Goal: Task Accomplishment & Management: Complete application form

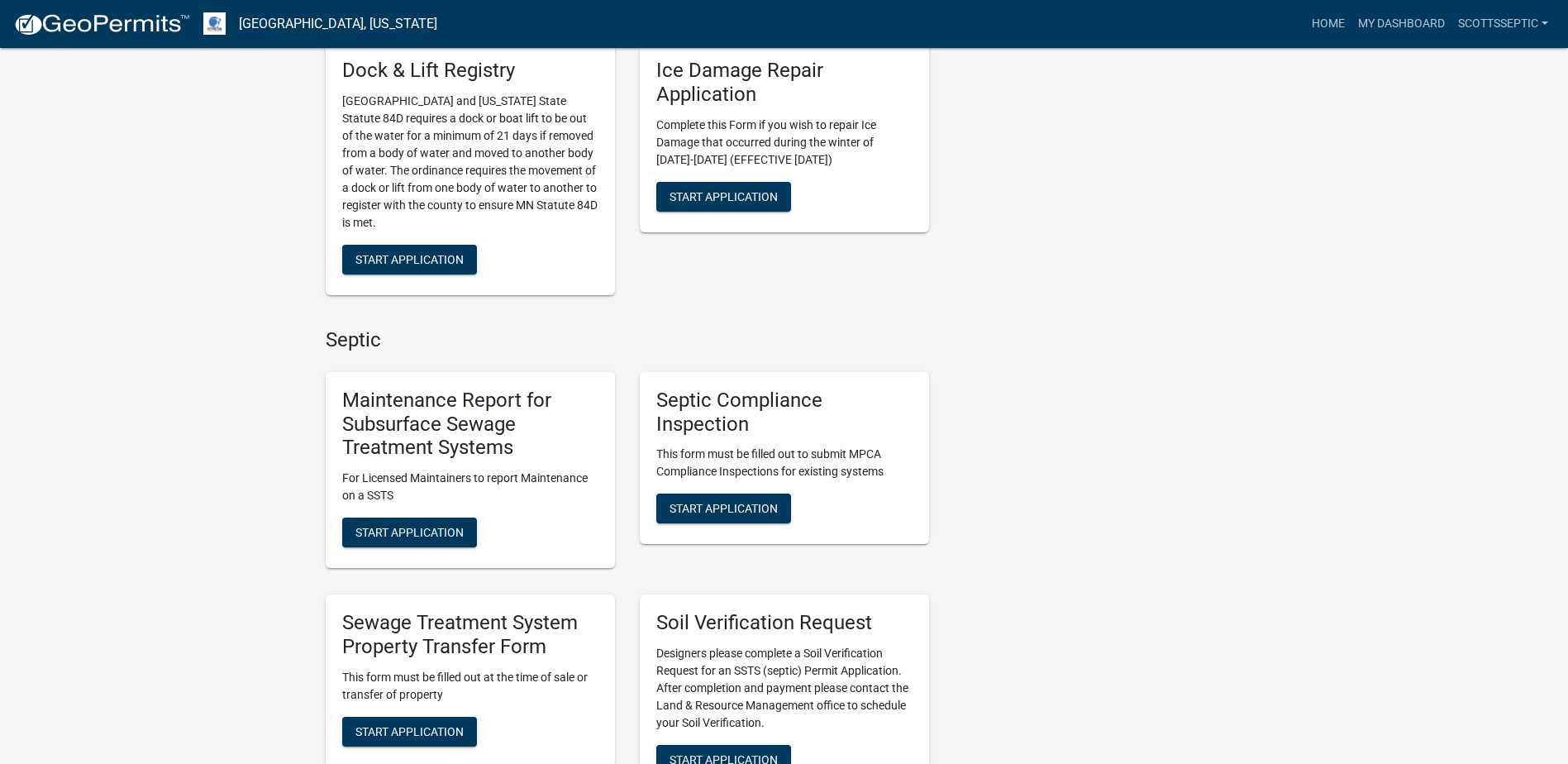
scroll to position [992, 0]
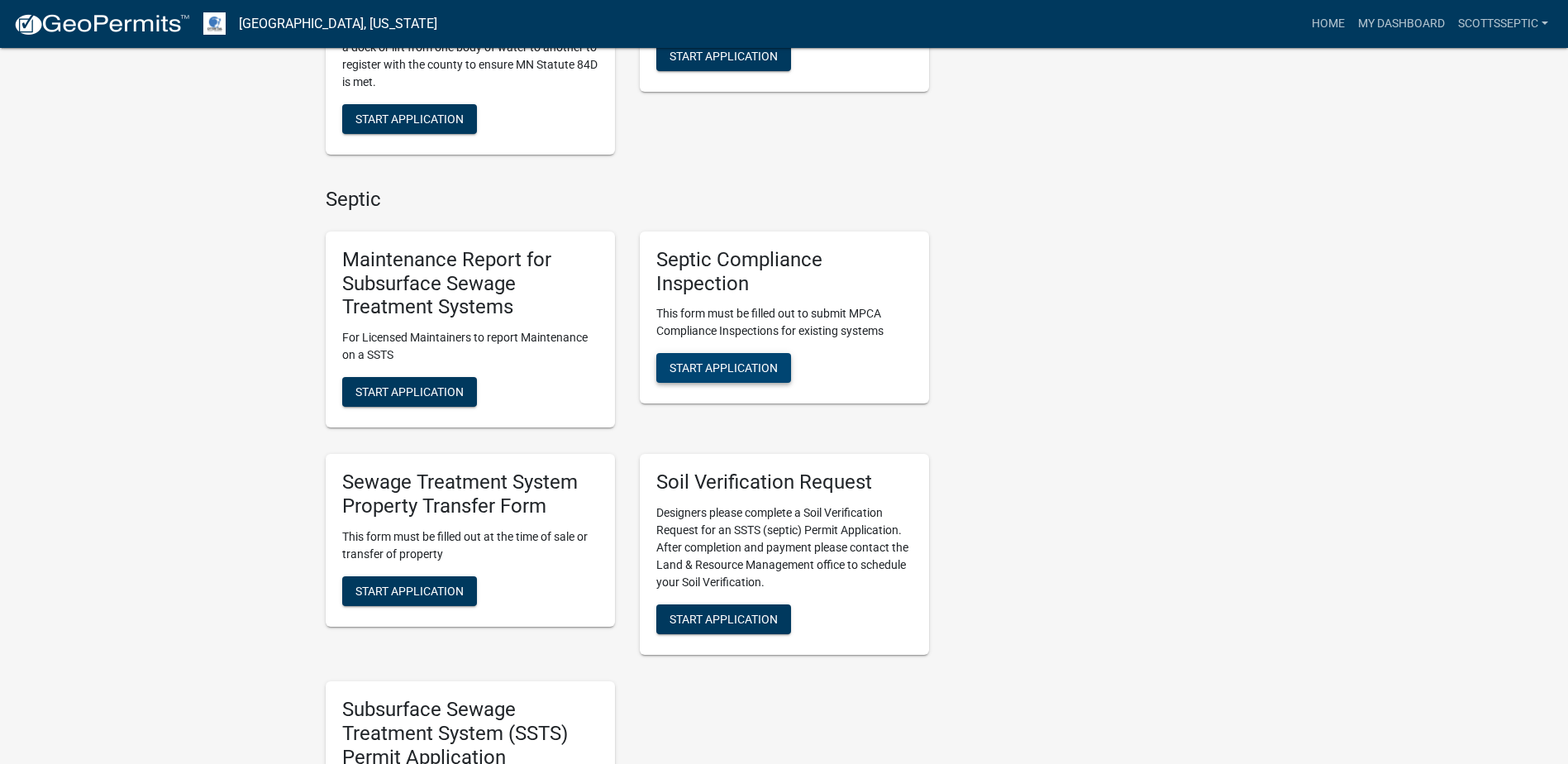
click at [722, 361] on span "Start Application" at bounding box center [724, 367] width 108 height 13
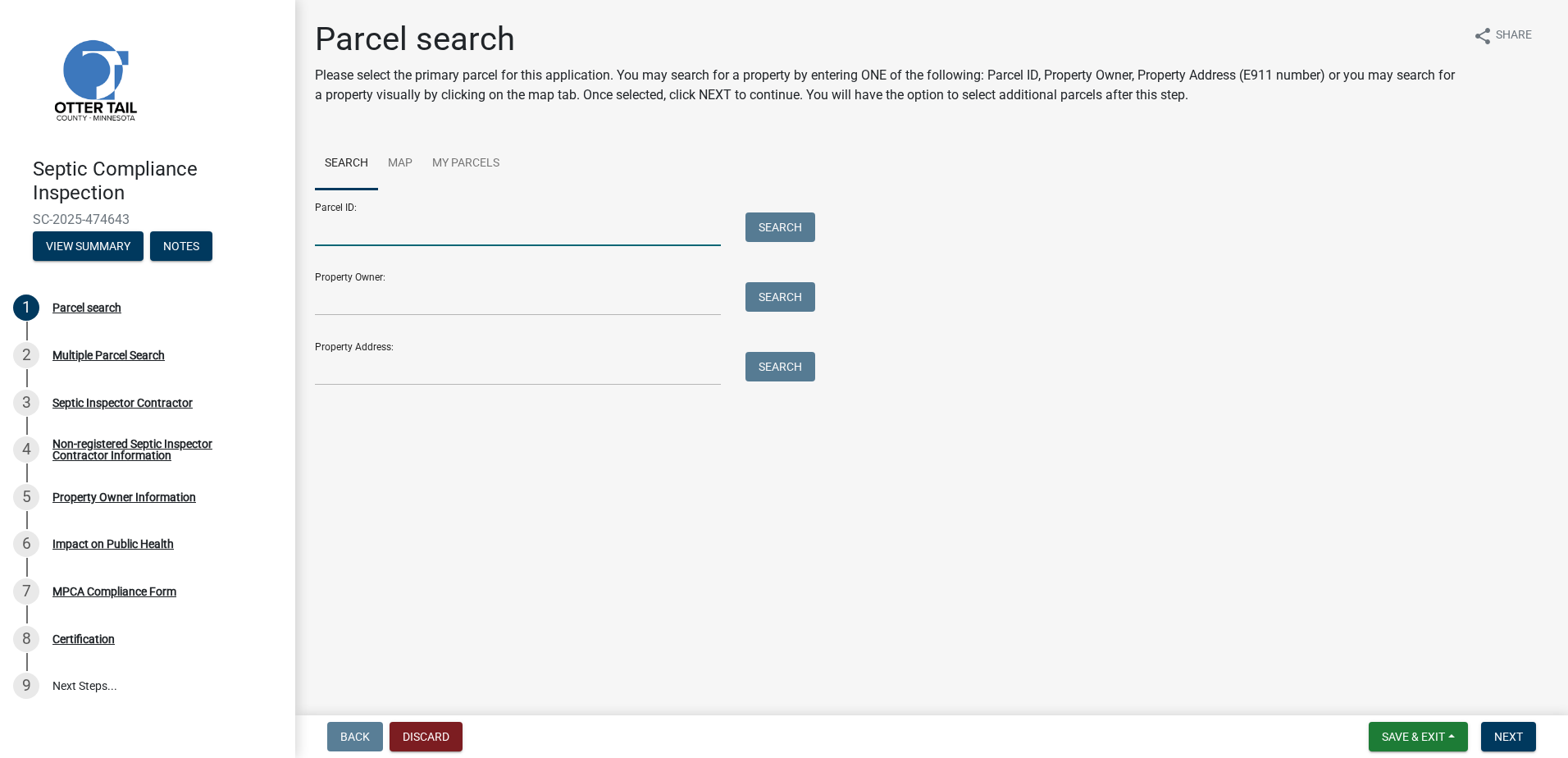
click at [362, 228] on input "Parcel ID:" at bounding box center [518, 229] width 406 height 33
type input "40000270273001"
click at [764, 222] on button "Search" at bounding box center [779, 227] width 69 height 29
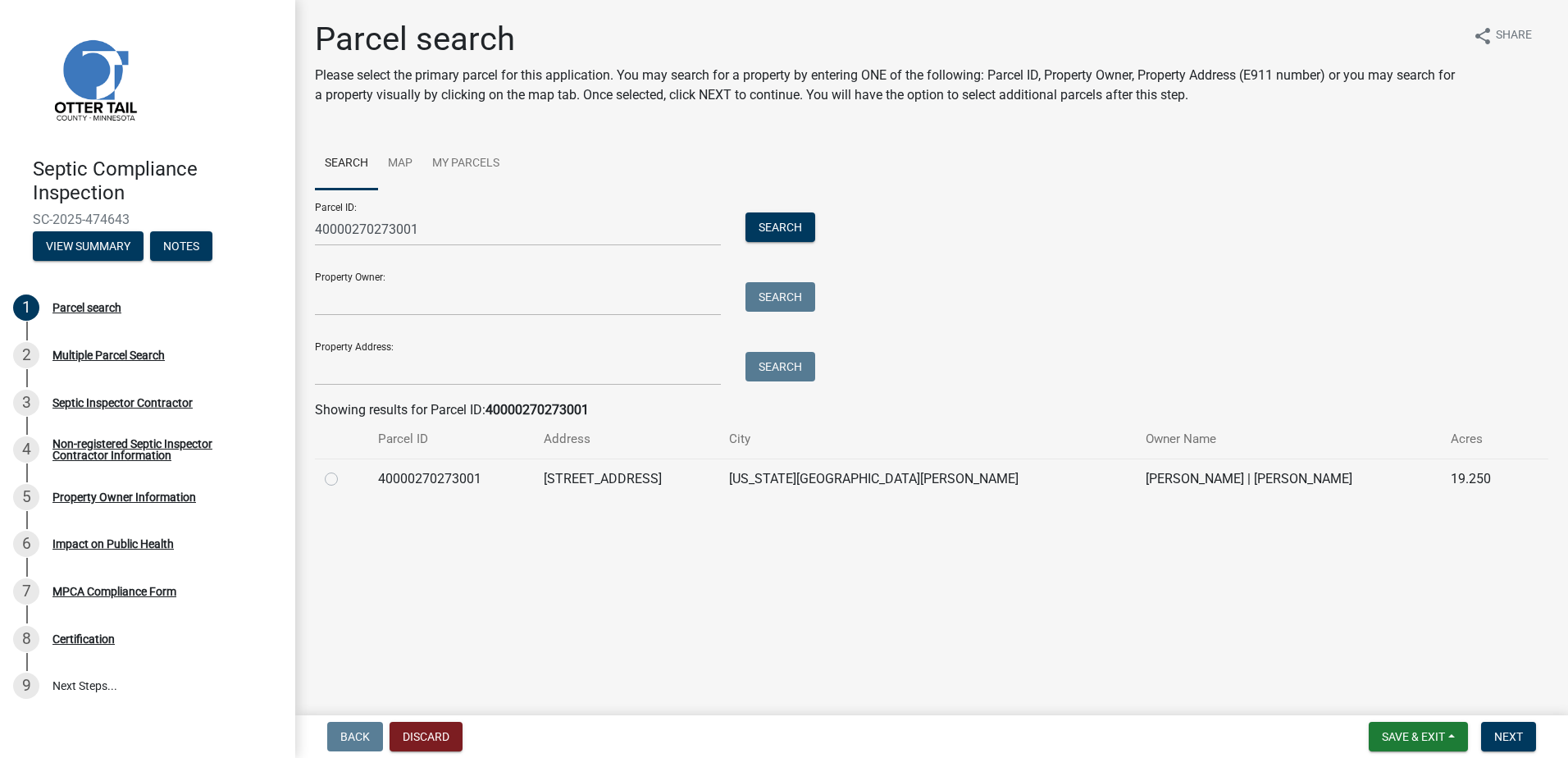
click at [344, 469] on label at bounding box center [344, 469] width 0 height 0
click at [344, 480] on input "radio" at bounding box center [349, 474] width 11 height 11
radio input "true"
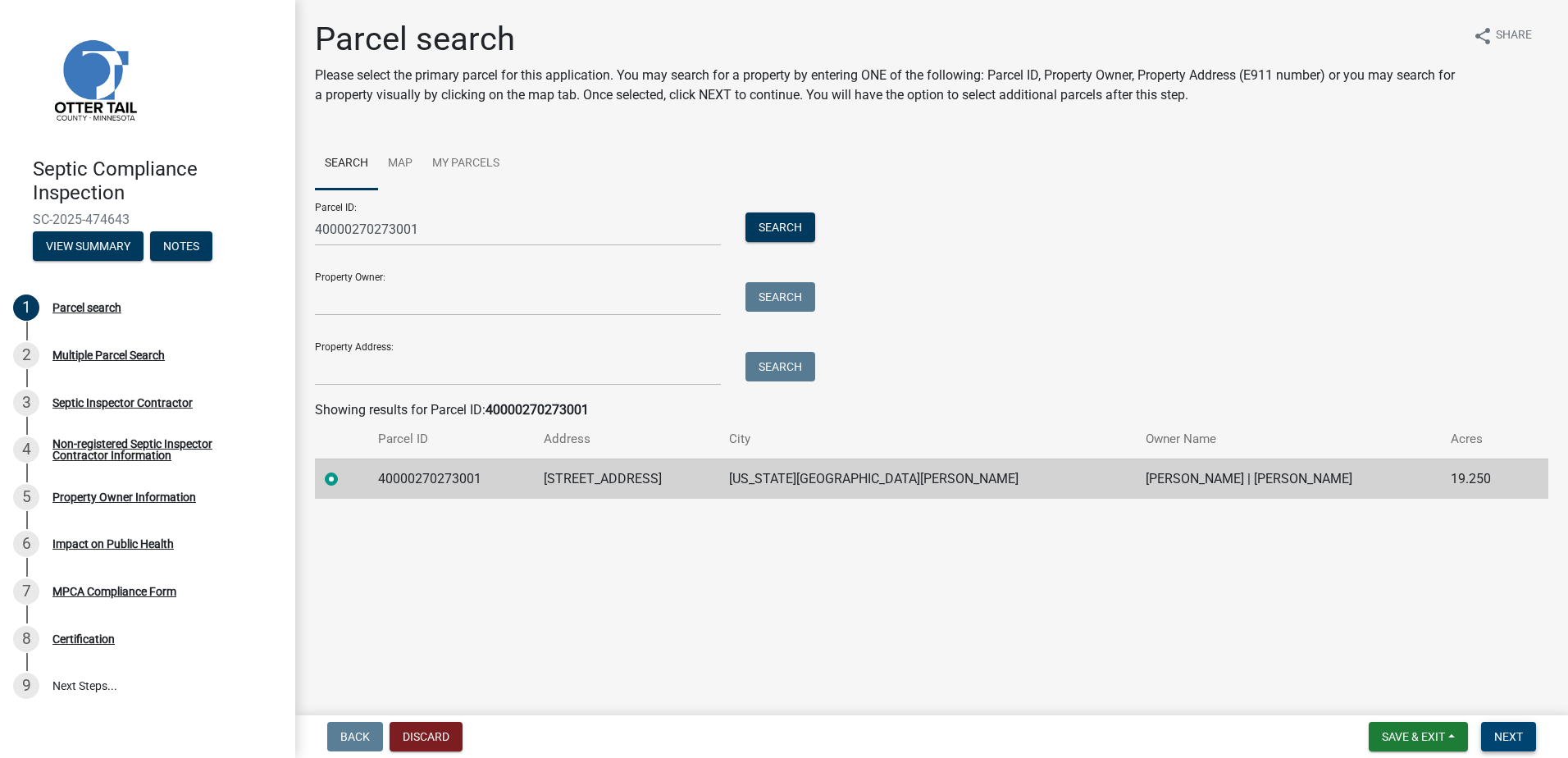
click at [1515, 727] on button "Next" at bounding box center [1508, 737] width 55 height 29
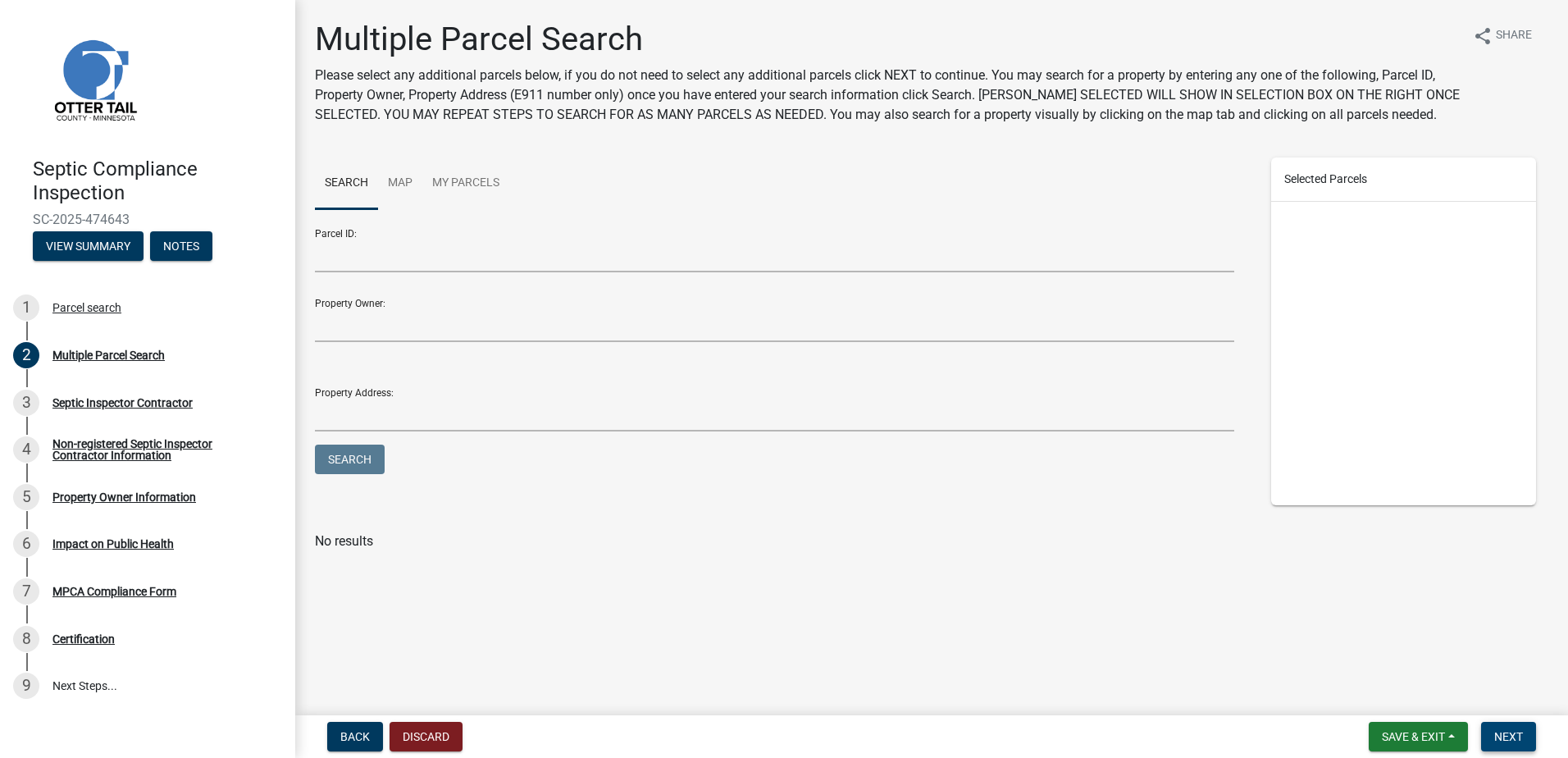
click at [1513, 738] on span "Next" at bounding box center [1508, 736] width 28 height 13
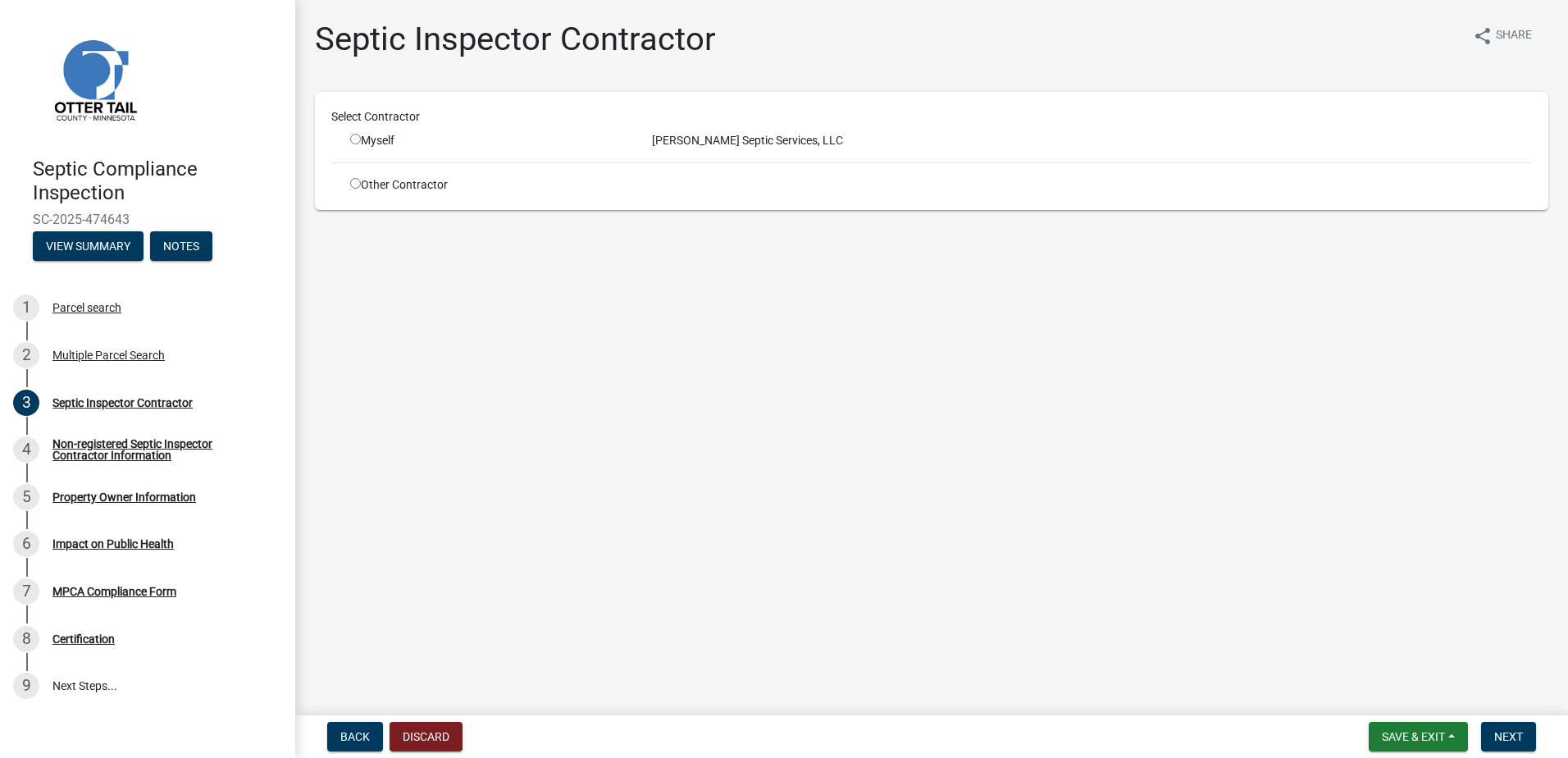
click at [357, 141] on input "radio" at bounding box center [355, 139] width 11 height 11
radio input "true"
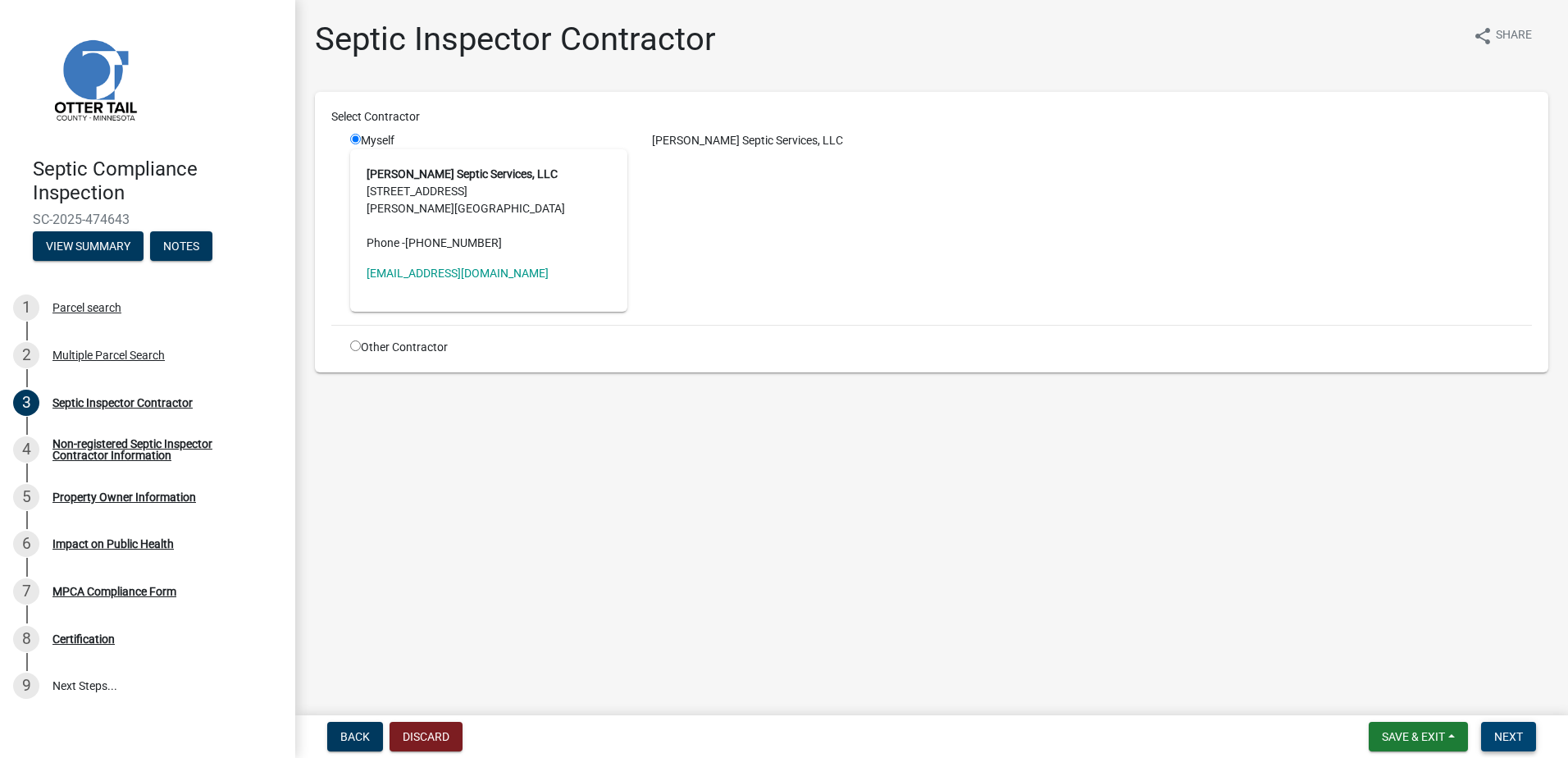
click at [1521, 730] on span "Next" at bounding box center [1508, 736] width 28 height 13
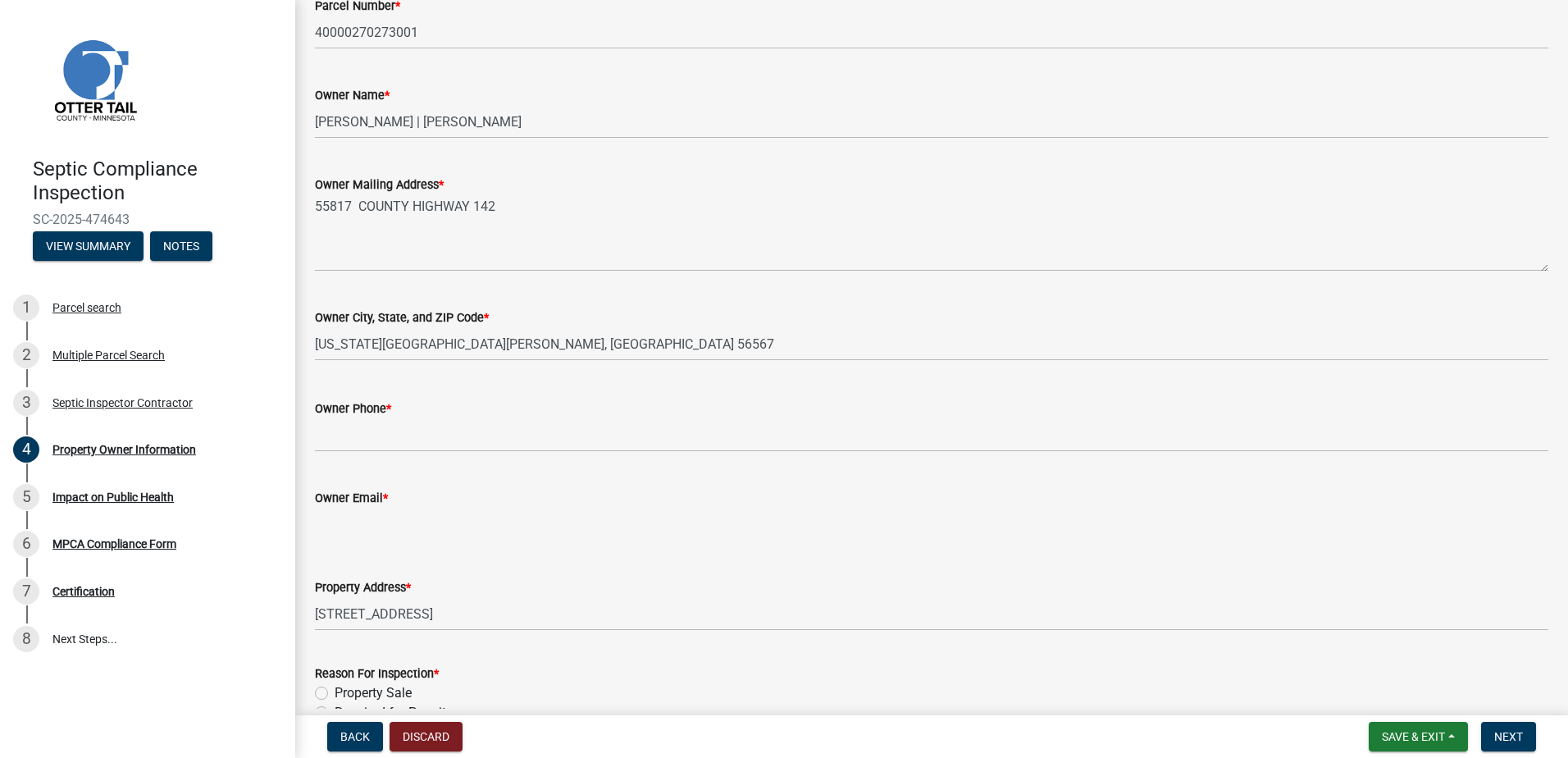
scroll to position [246, 0]
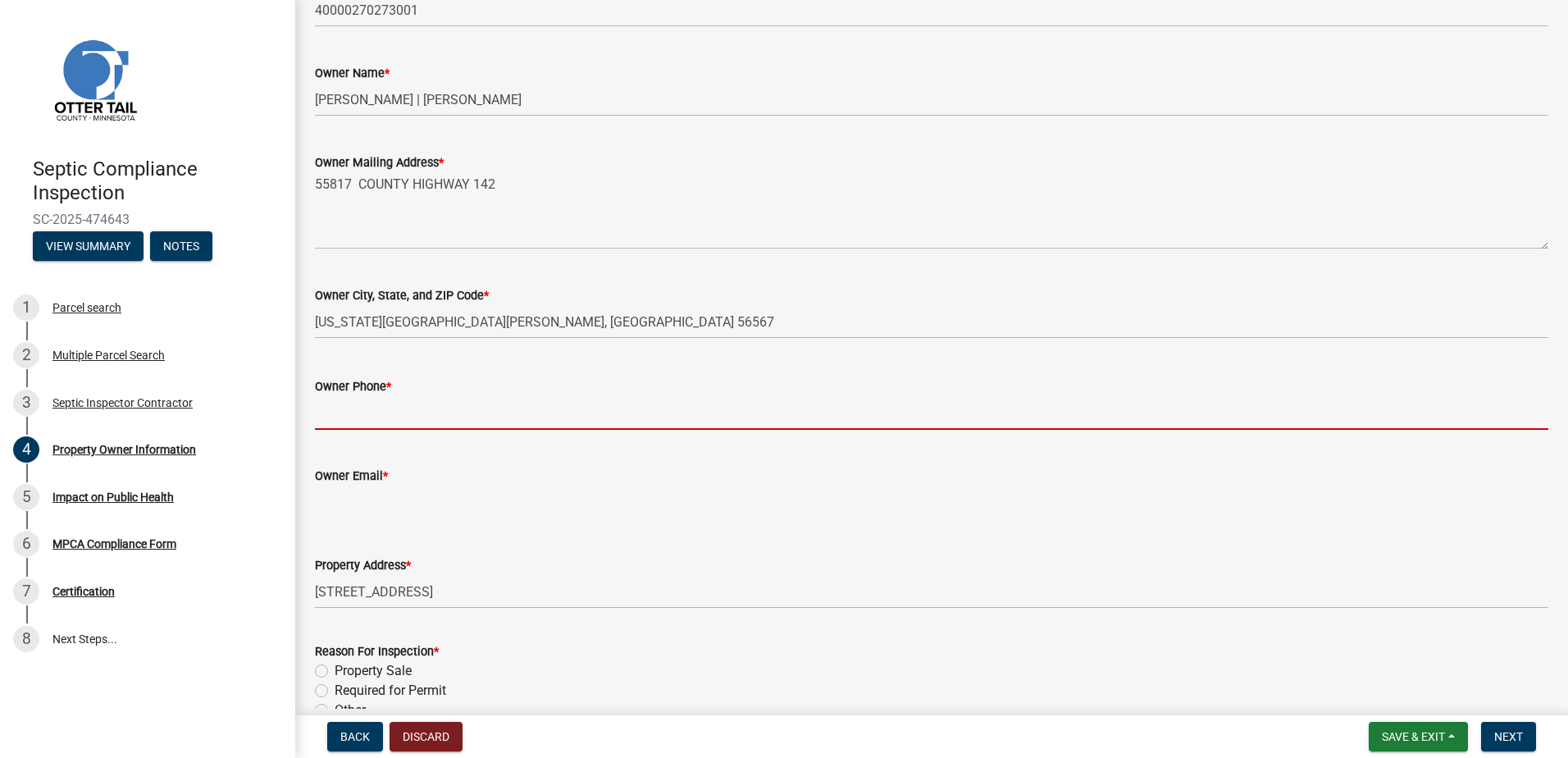
click at [350, 410] on input "Owner Phone *" at bounding box center [931, 413] width 1234 height 33
type input "0000000000"
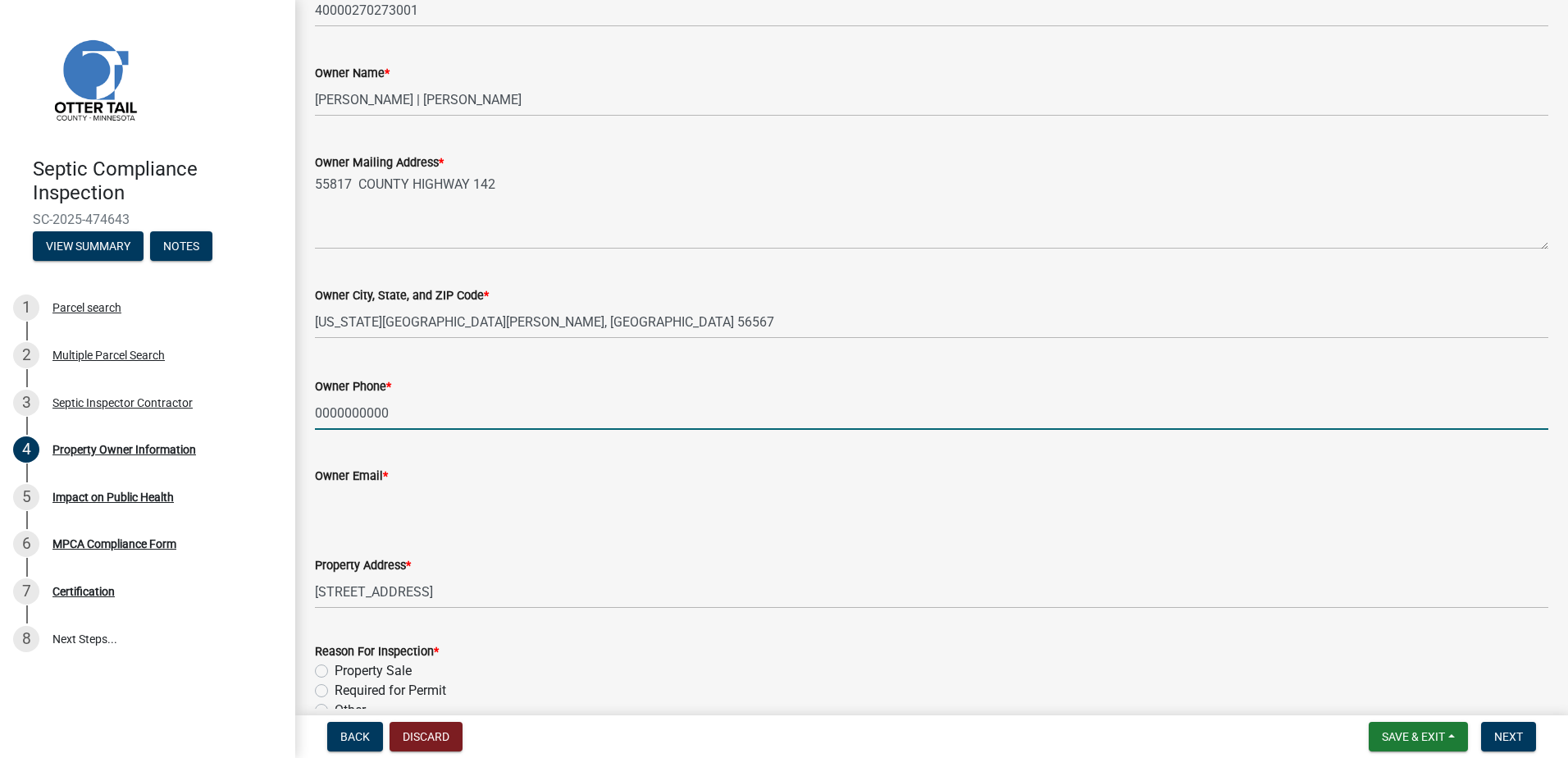
type input "[EMAIL_ADDRESS][DOMAIN_NAME]"
type input "2182051667"
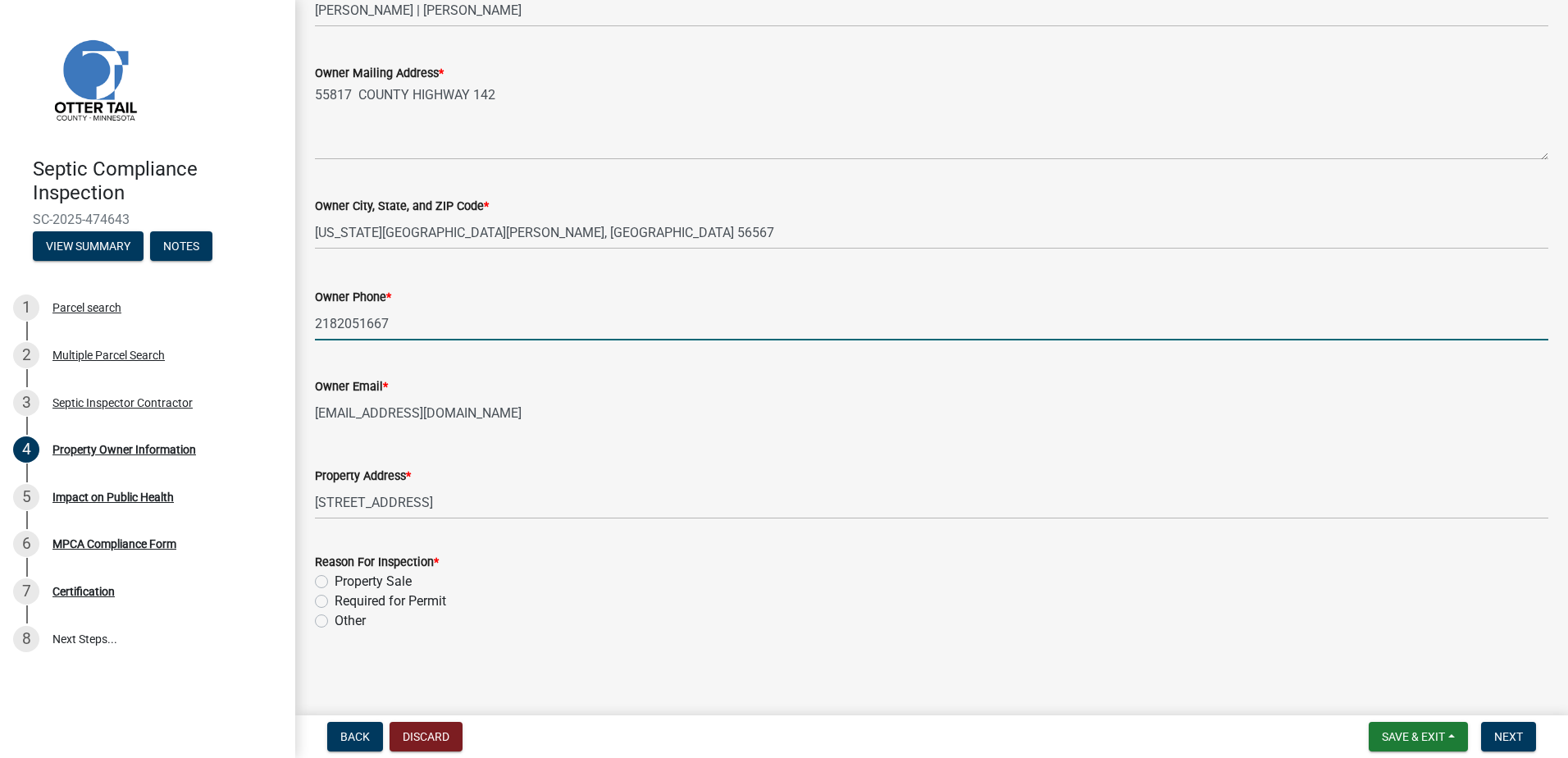
scroll to position [337, 0]
click at [334, 599] on label "Required for Permit" at bounding box center [390, 600] width 111 height 20
click at [334, 599] on input "Required for Permit" at bounding box center [339, 595] width 11 height 11
radio input "true"
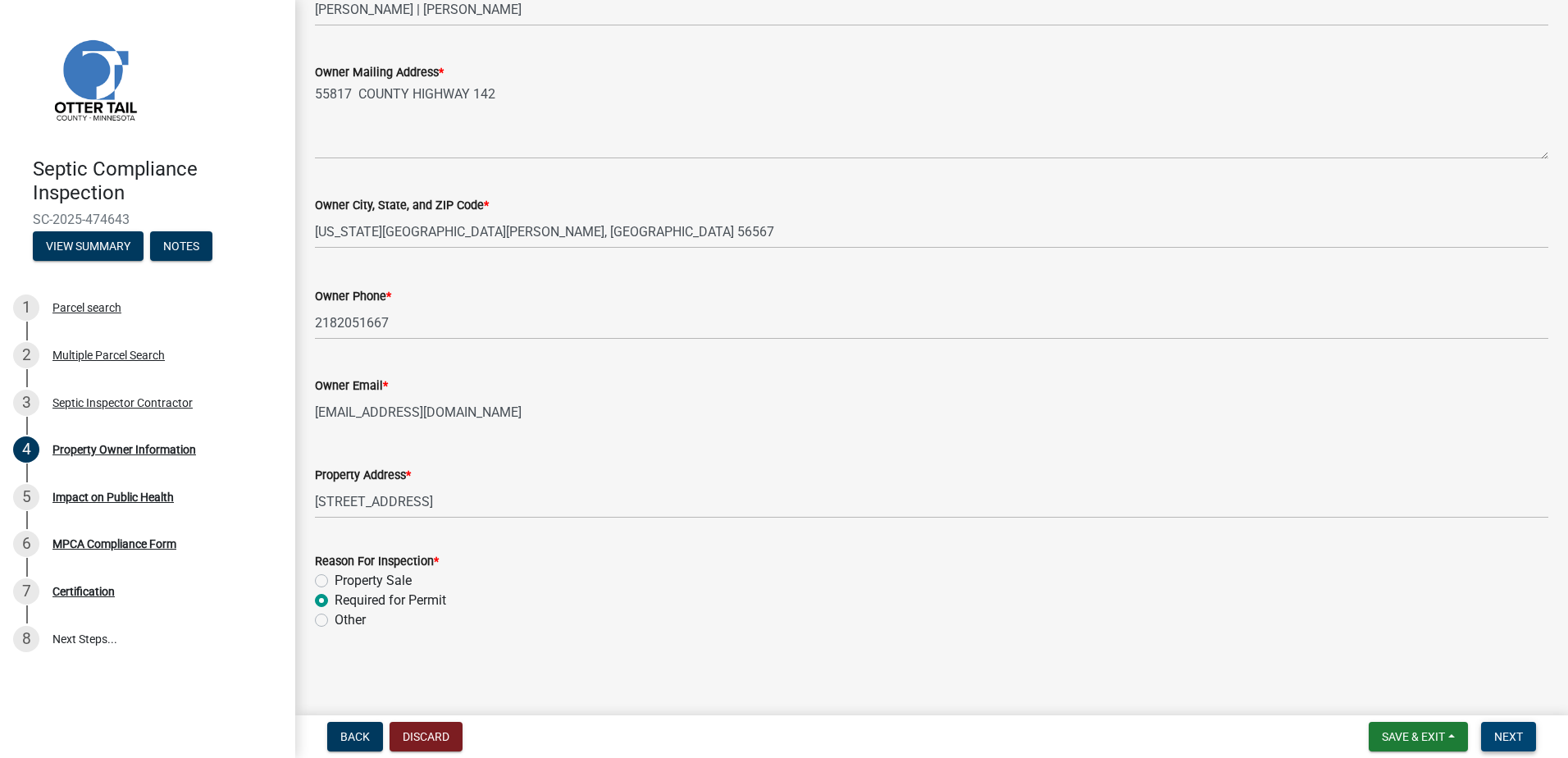
click at [1498, 741] on span "Next" at bounding box center [1508, 736] width 28 height 13
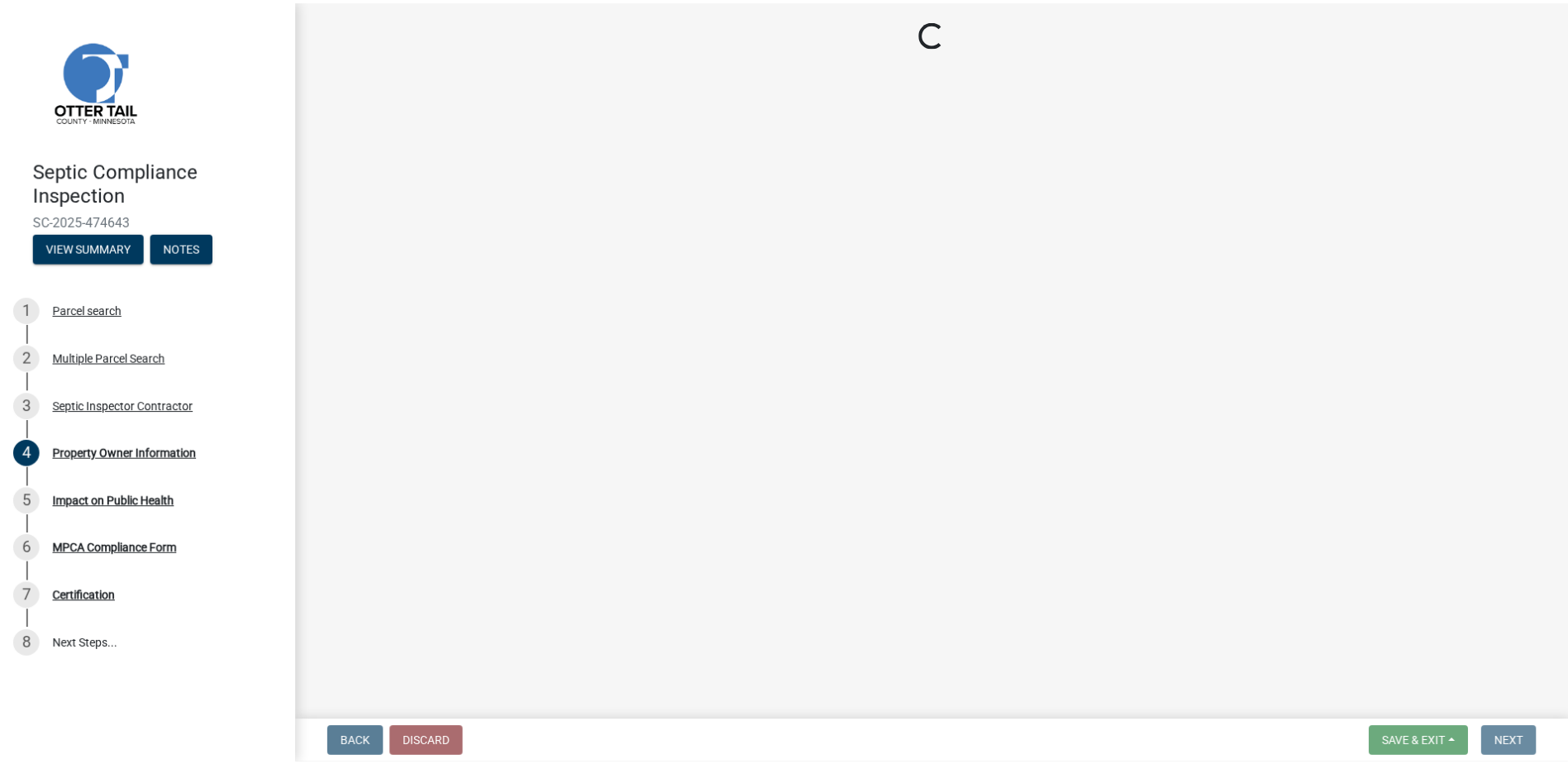
scroll to position [0, 0]
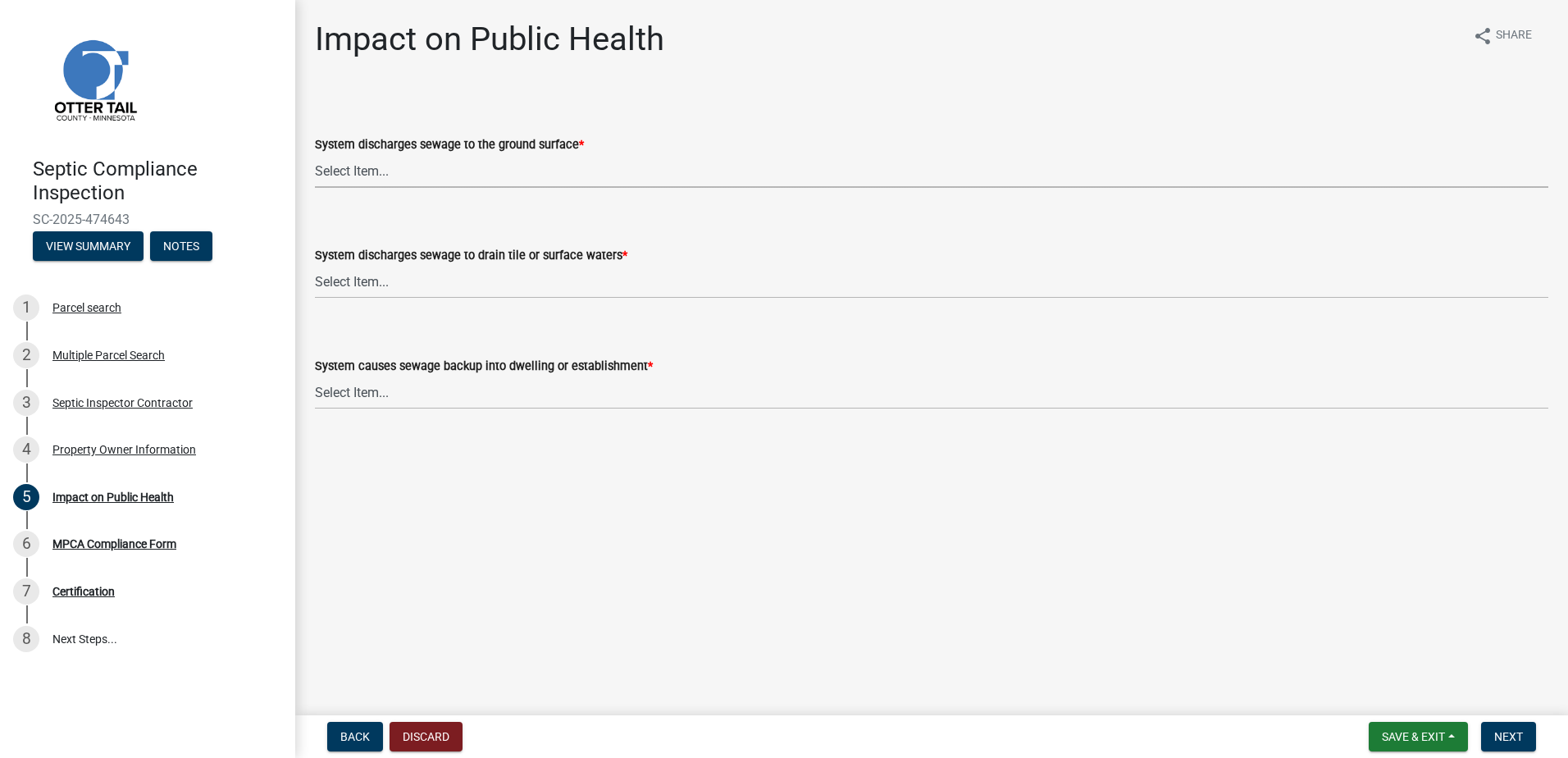
click at [333, 173] on select "Select Item... Yes No" at bounding box center [931, 171] width 1234 height 33
click at [315, 154] on select "Select Item... Yes No" at bounding box center [931, 171] width 1234 height 33
select select "9c5ef684-d0d4-4879-ab12-905ddbd81a72"
click at [335, 284] on select "Select Item... Yes No" at bounding box center [931, 282] width 1234 height 33
click at [315, 265] on select "Select Item... Yes No" at bounding box center [931, 282] width 1234 height 33
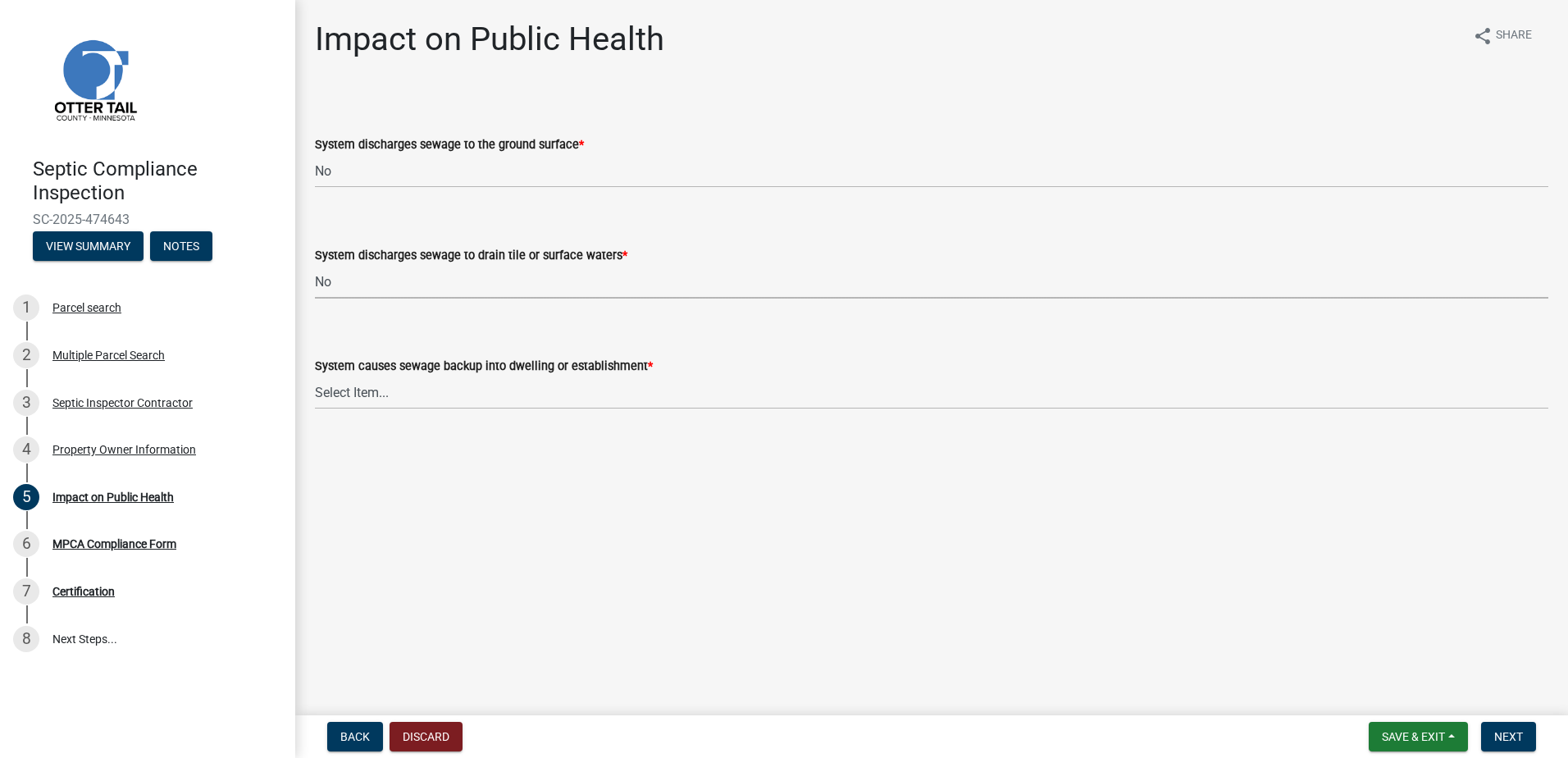
select select "7d491a2b-e9f0-4952-b474-53ca749b22af"
click at [336, 402] on select "Select Item... Yes No" at bounding box center [931, 392] width 1234 height 33
click at [315, 376] on select "Select Item... Yes No" at bounding box center [931, 392] width 1234 height 33
select select "6e07b46b-a403-4f3e-b4fc-218acc732c01"
click at [1496, 736] on span "Next" at bounding box center [1508, 736] width 28 height 13
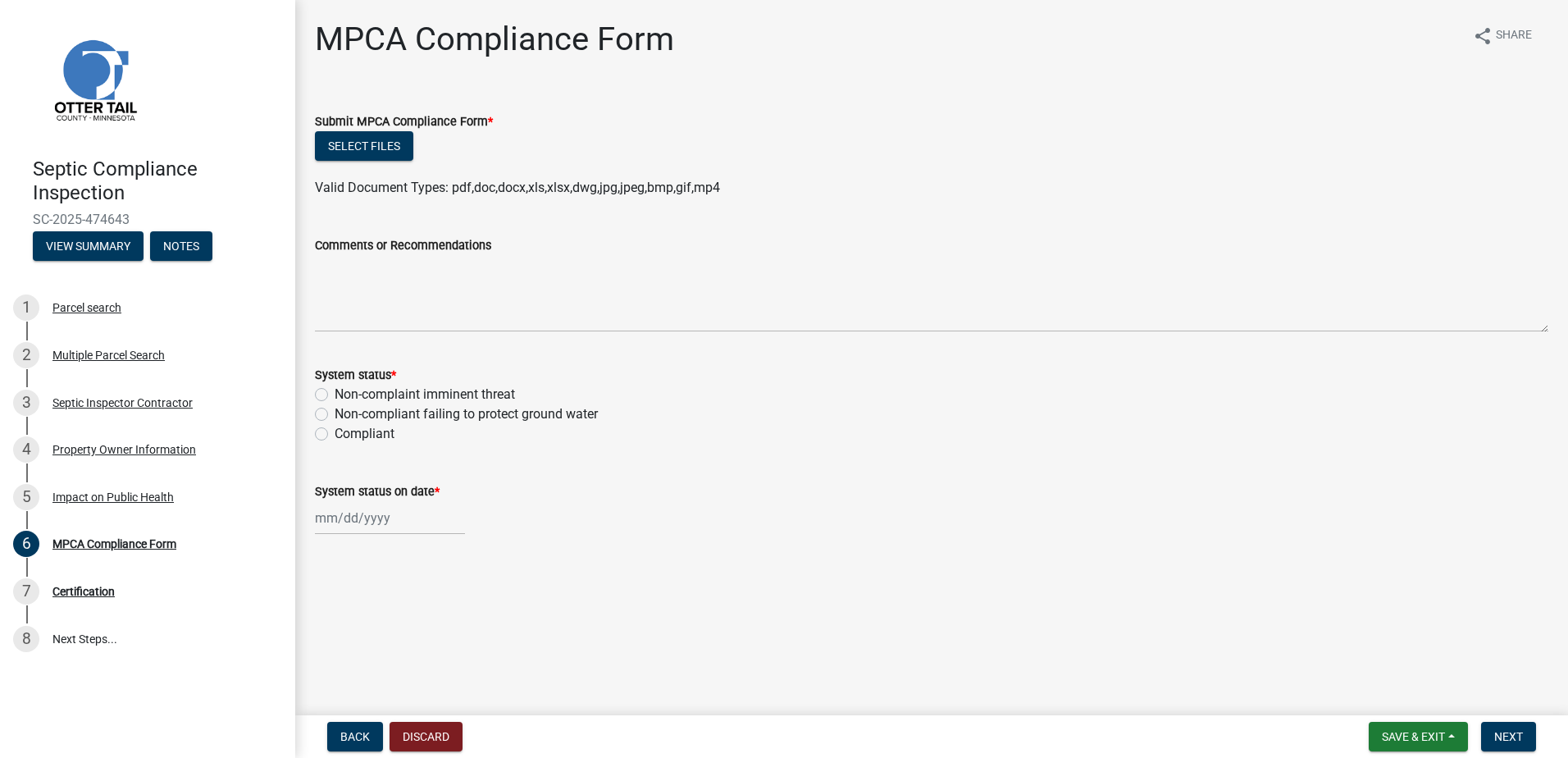
drag, startPoint x: 317, startPoint y: 411, endPoint x: 317, endPoint y: 419, distance: 8.0
click at [334, 412] on label "Non-compliant failing to protect ground water" at bounding box center [466, 415] width 263 height 20
click at [334, 412] on input "Non-compliant failing to protect ground water" at bounding box center [339, 410] width 11 height 11
radio input "true"
click at [349, 515] on div at bounding box center [390, 518] width 150 height 33
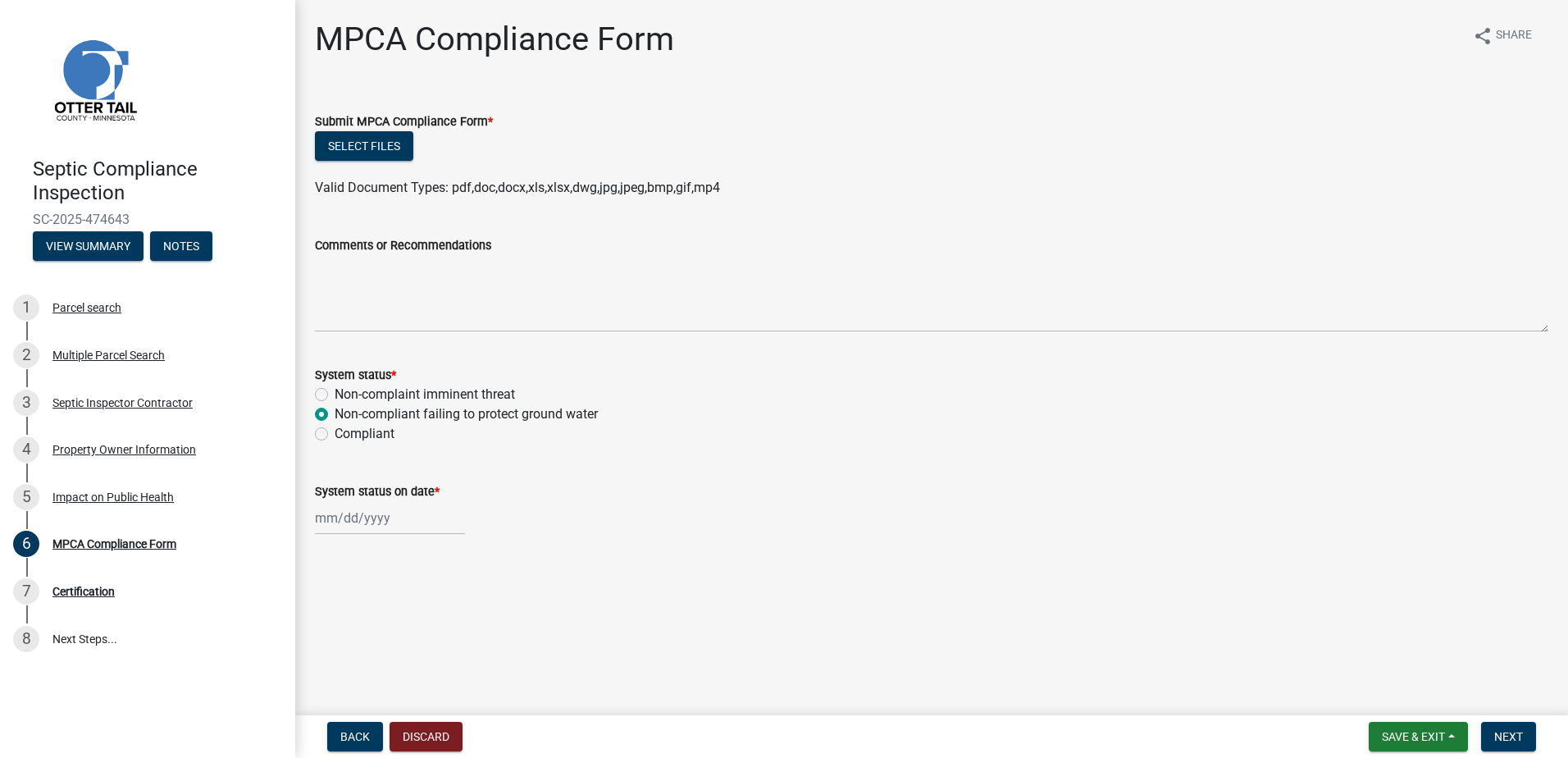
select select "9"
select select "2025"
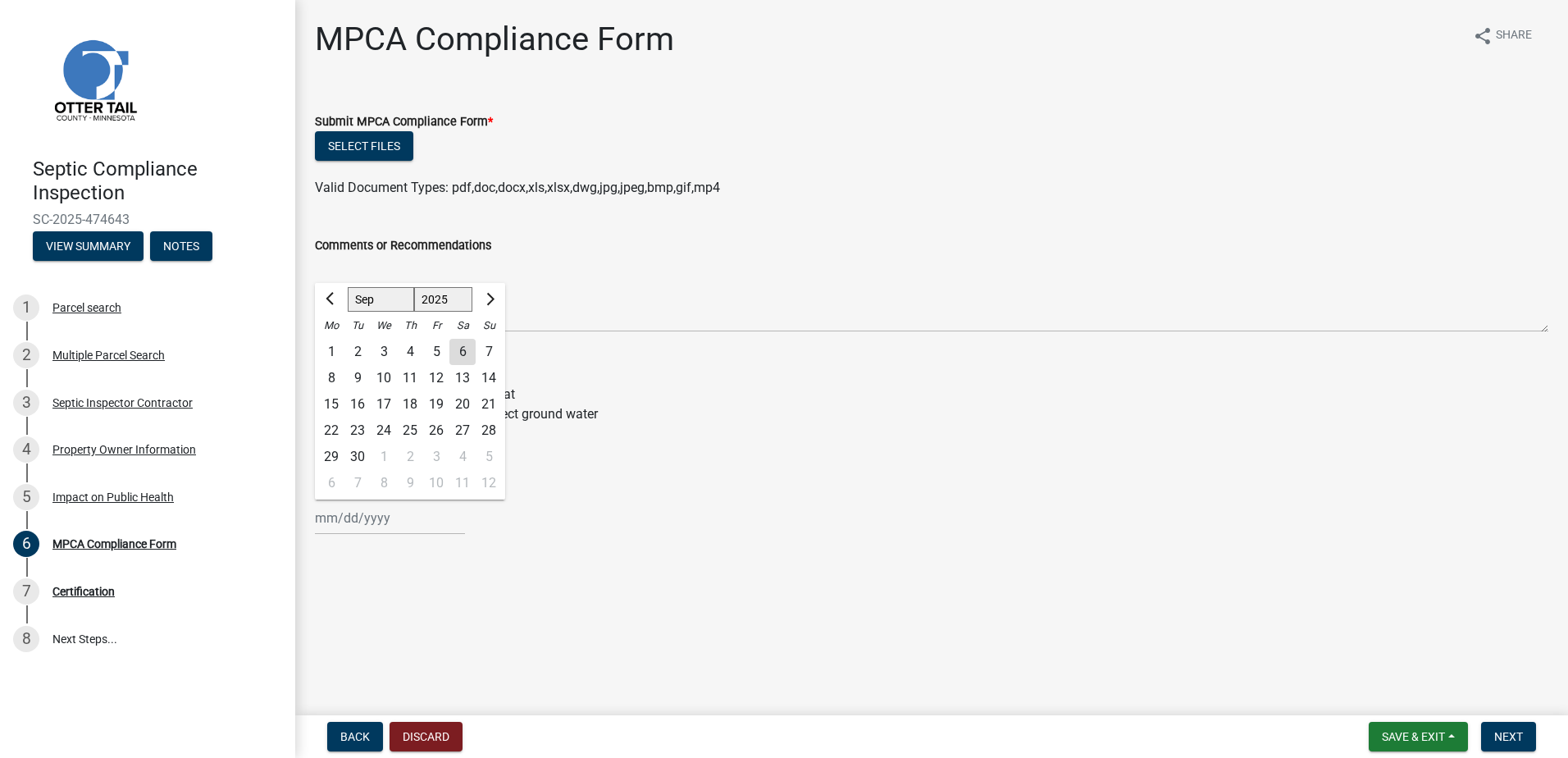
click at [409, 349] on div "4" at bounding box center [410, 351] width 26 height 26
type input "[DATE]"
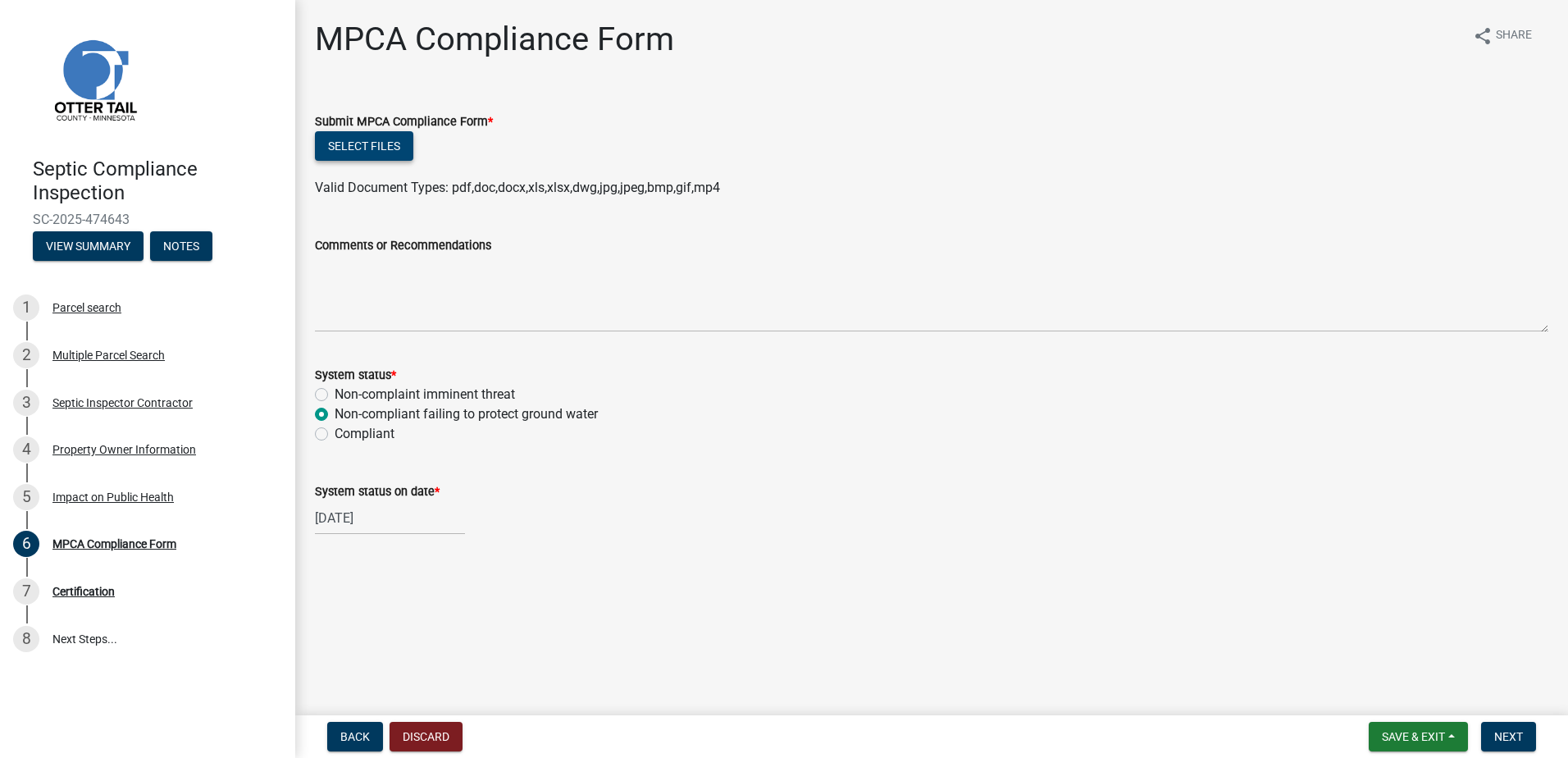
click at [378, 150] on button "Select files" at bounding box center [364, 146] width 98 height 29
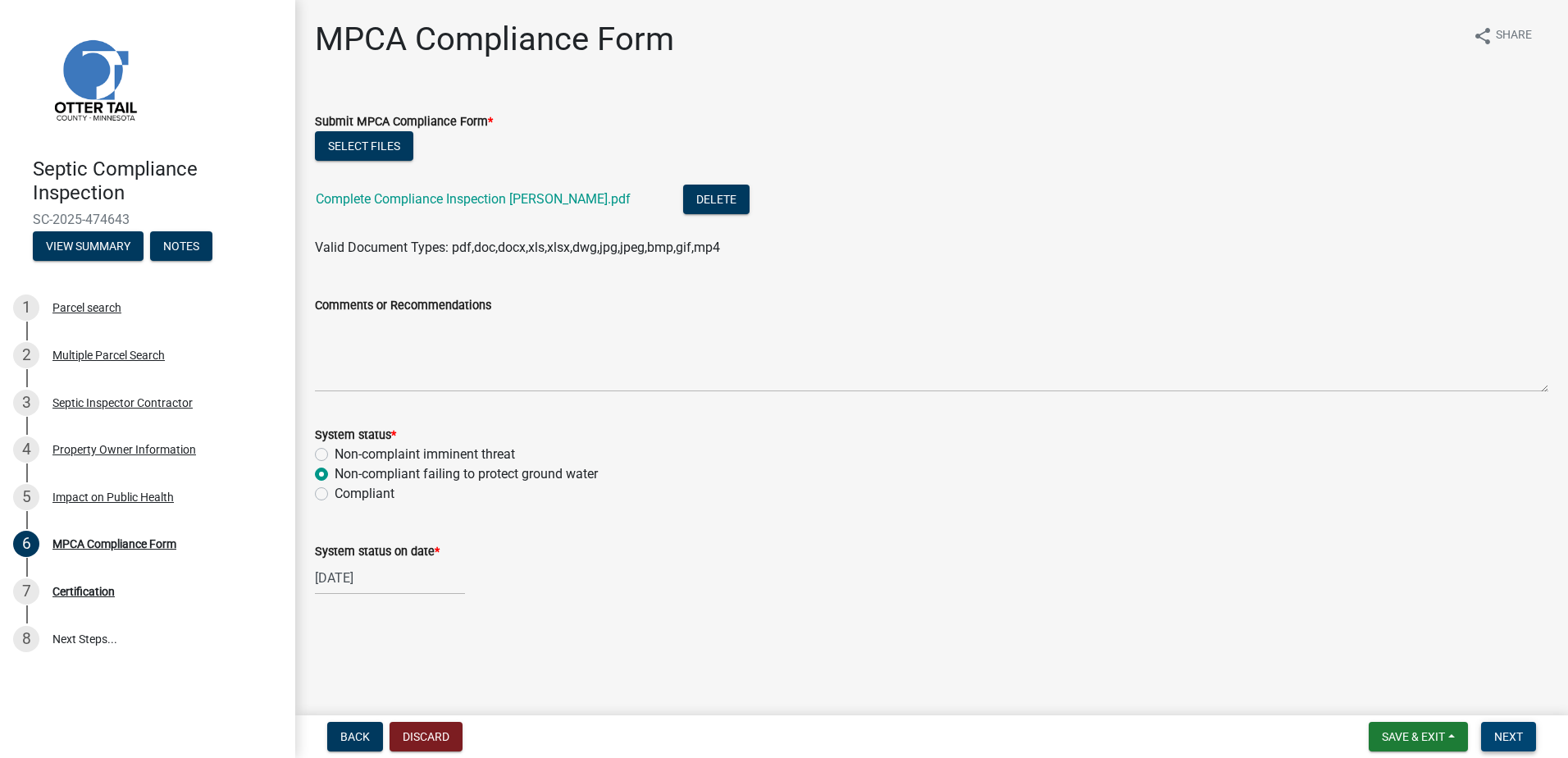
click at [1516, 736] on span "Next" at bounding box center [1508, 736] width 28 height 13
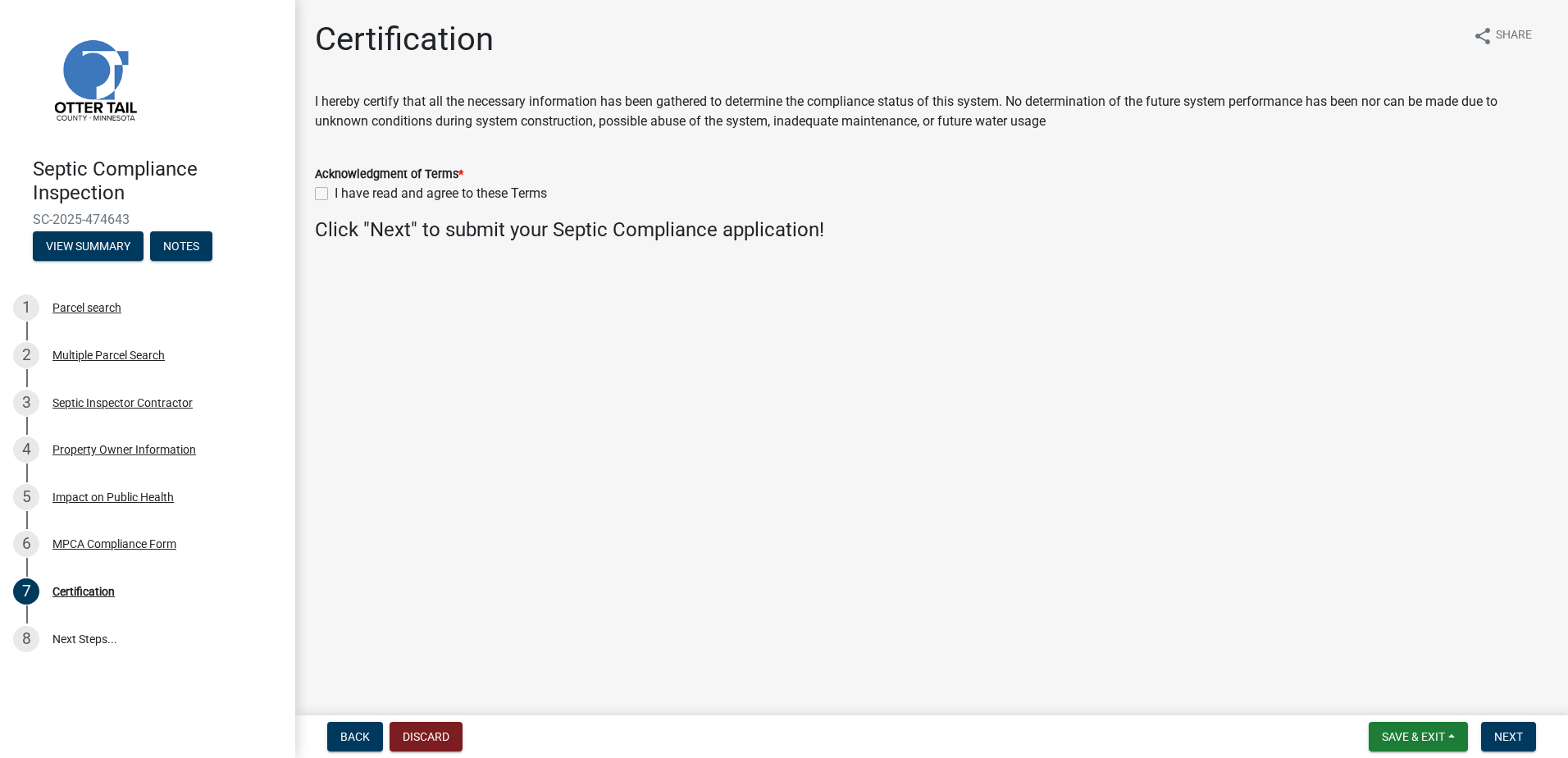
click at [334, 194] on label "I have read and agree to these Terms" at bounding box center [441, 193] width 213 height 20
click at [334, 194] on input "I have read and agree to these Terms" at bounding box center [339, 188] width 11 height 11
checkbox input "true"
click at [1511, 738] on span "Next" at bounding box center [1508, 736] width 28 height 13
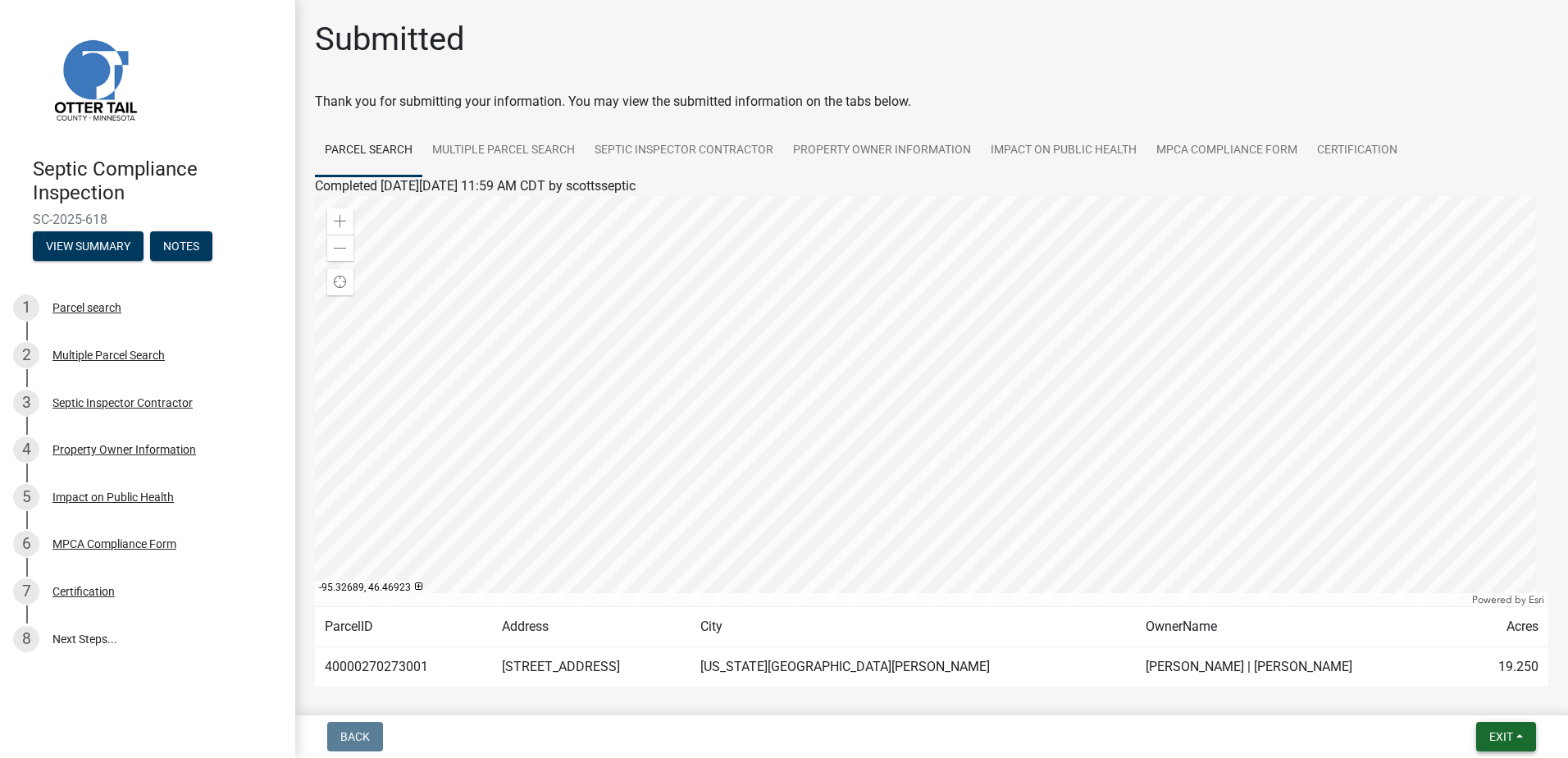
click at [1515, 735] on button "Exit" at bounding box center [1505, 737] width 59 height 29
click at [1430, 699] on button "Save & Exit" at bounding box center [1470, 694] width 132 height 39
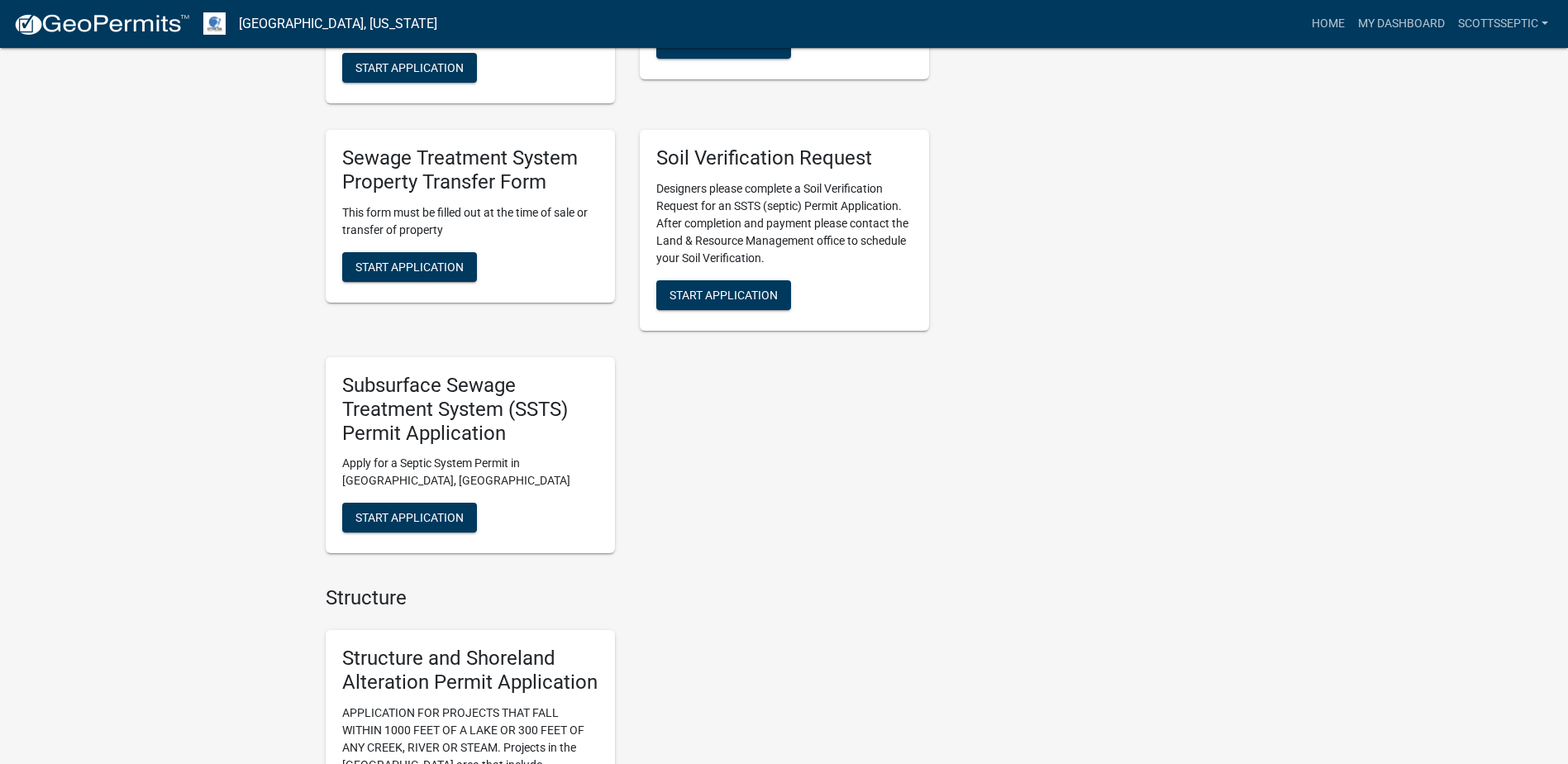
scroll to position [1322, 0]
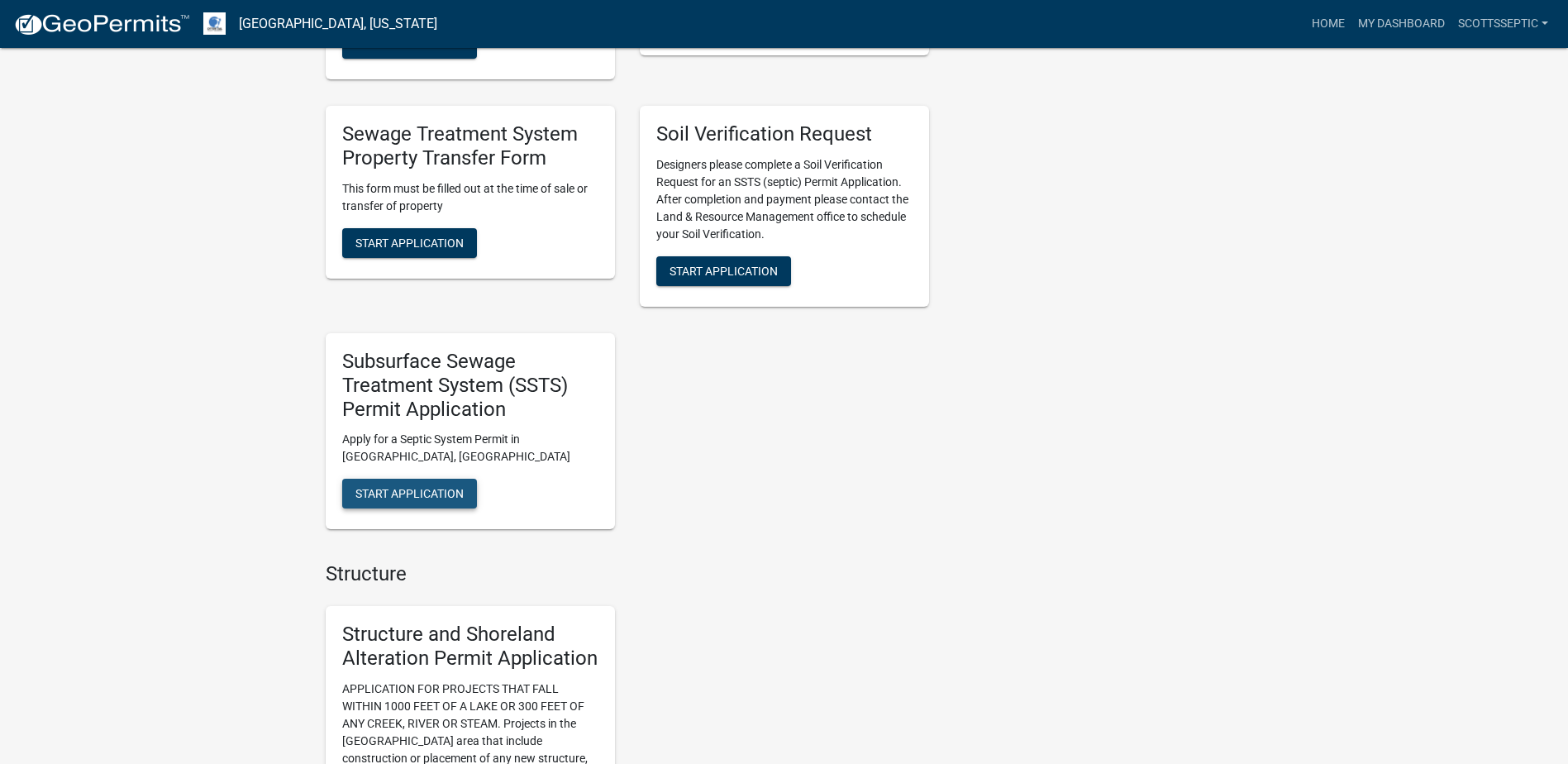
click at [411, 496] on span "Start Application" at bounding box center [410, 493] width 108 height 13
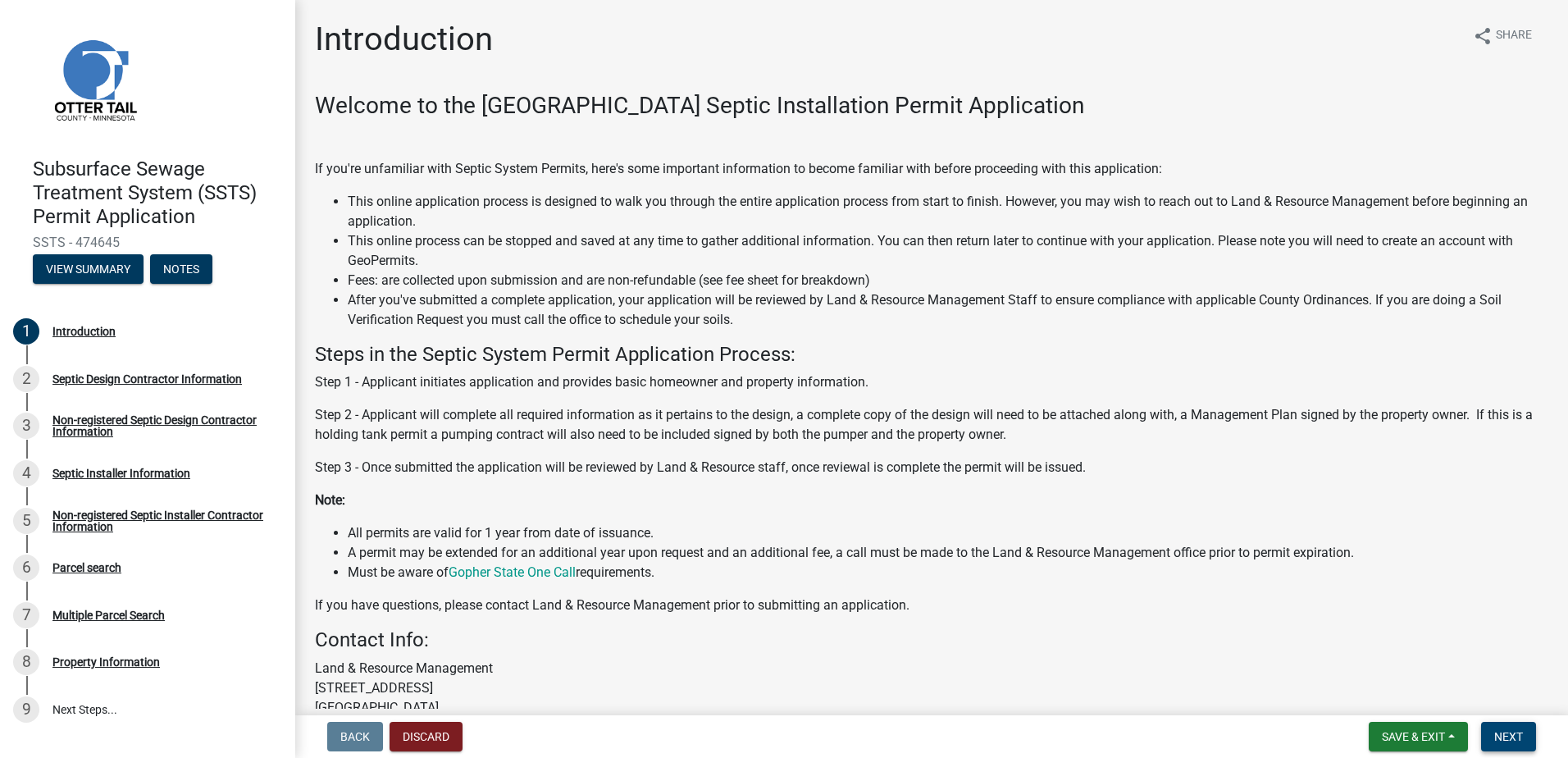
click at [1502, 730] on span "Next" at bounding box center [1508, 736] width 28 height 13
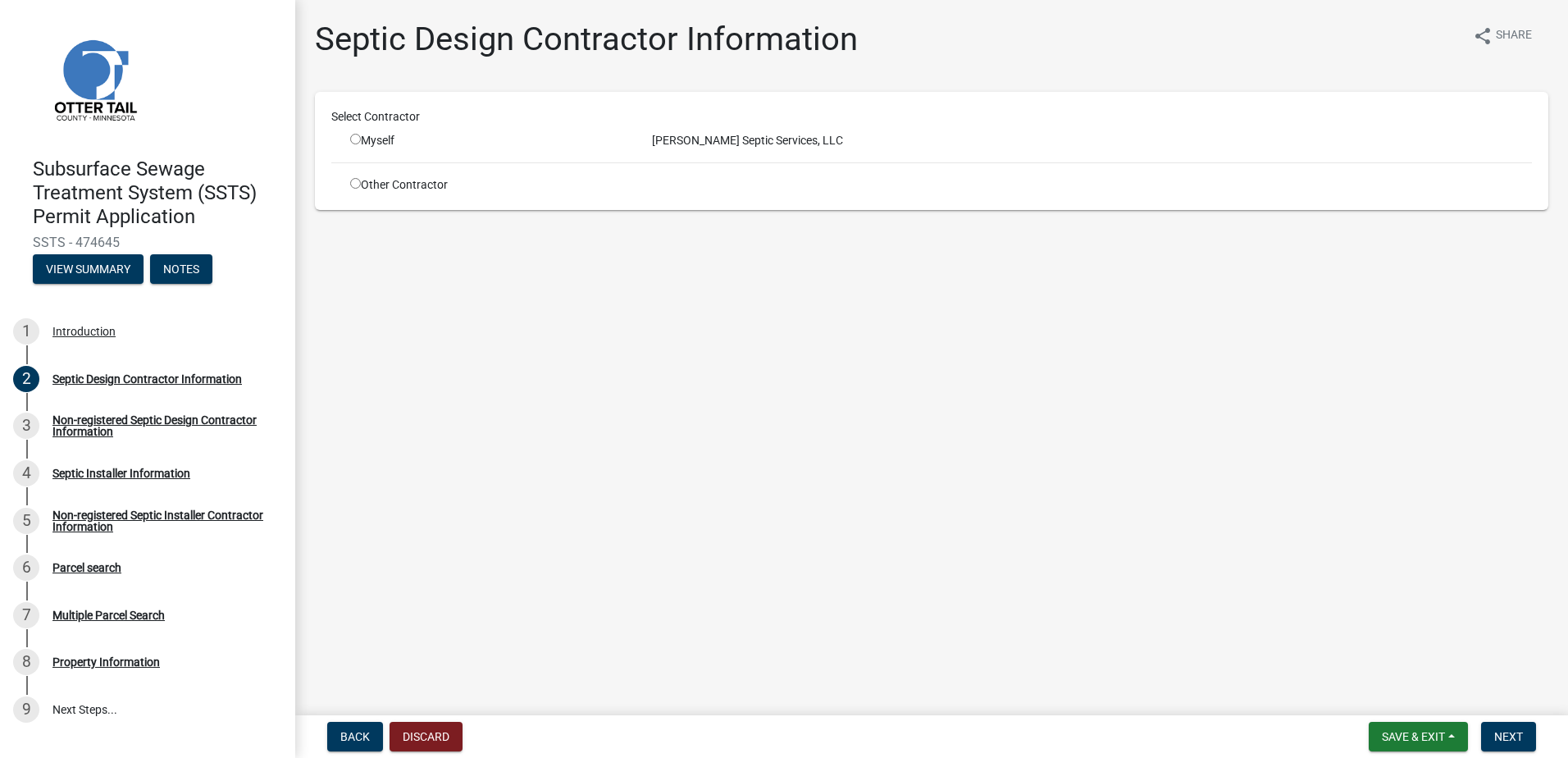
click at [353, 141] on input "radio" at bounding box center [355, 139] width 11 height 11
radio input "true"
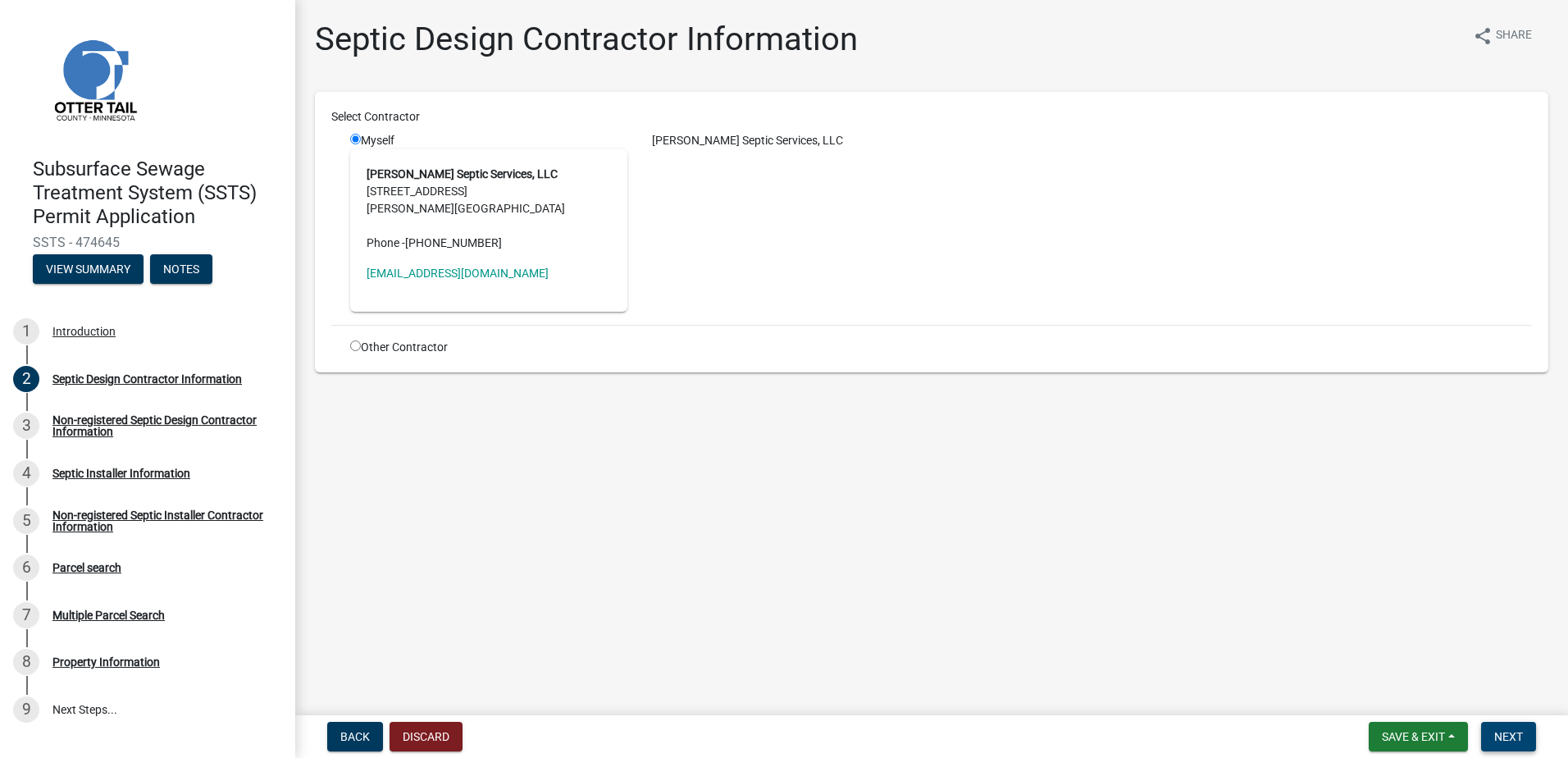
click at [1497, 739] on span "Next" at bounding box center [1508, 736] width 28 height 13
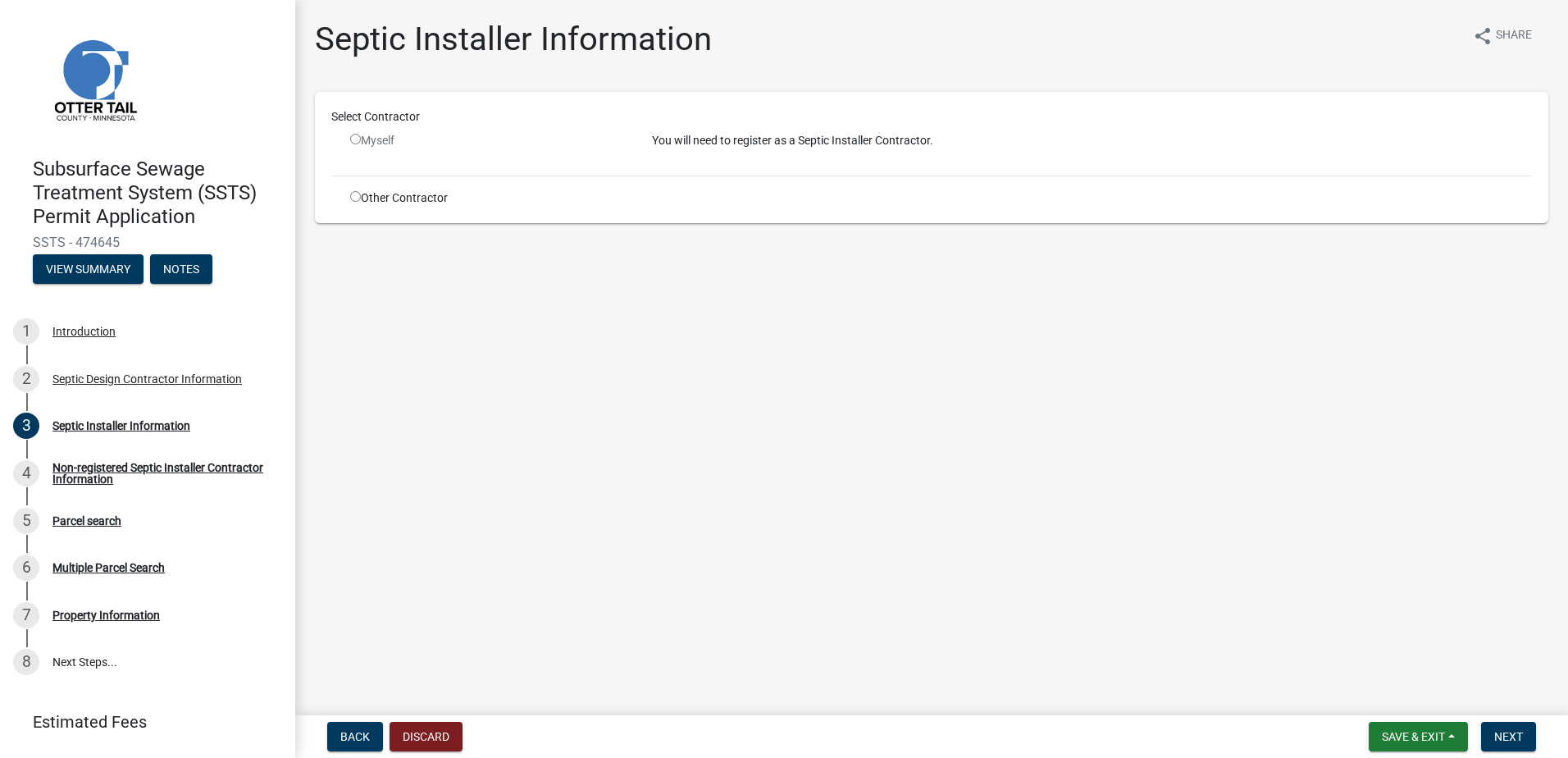
click at [353, 197] on input "radio" at bounding box center [355, 196] width 11 height 11
radio input "true"
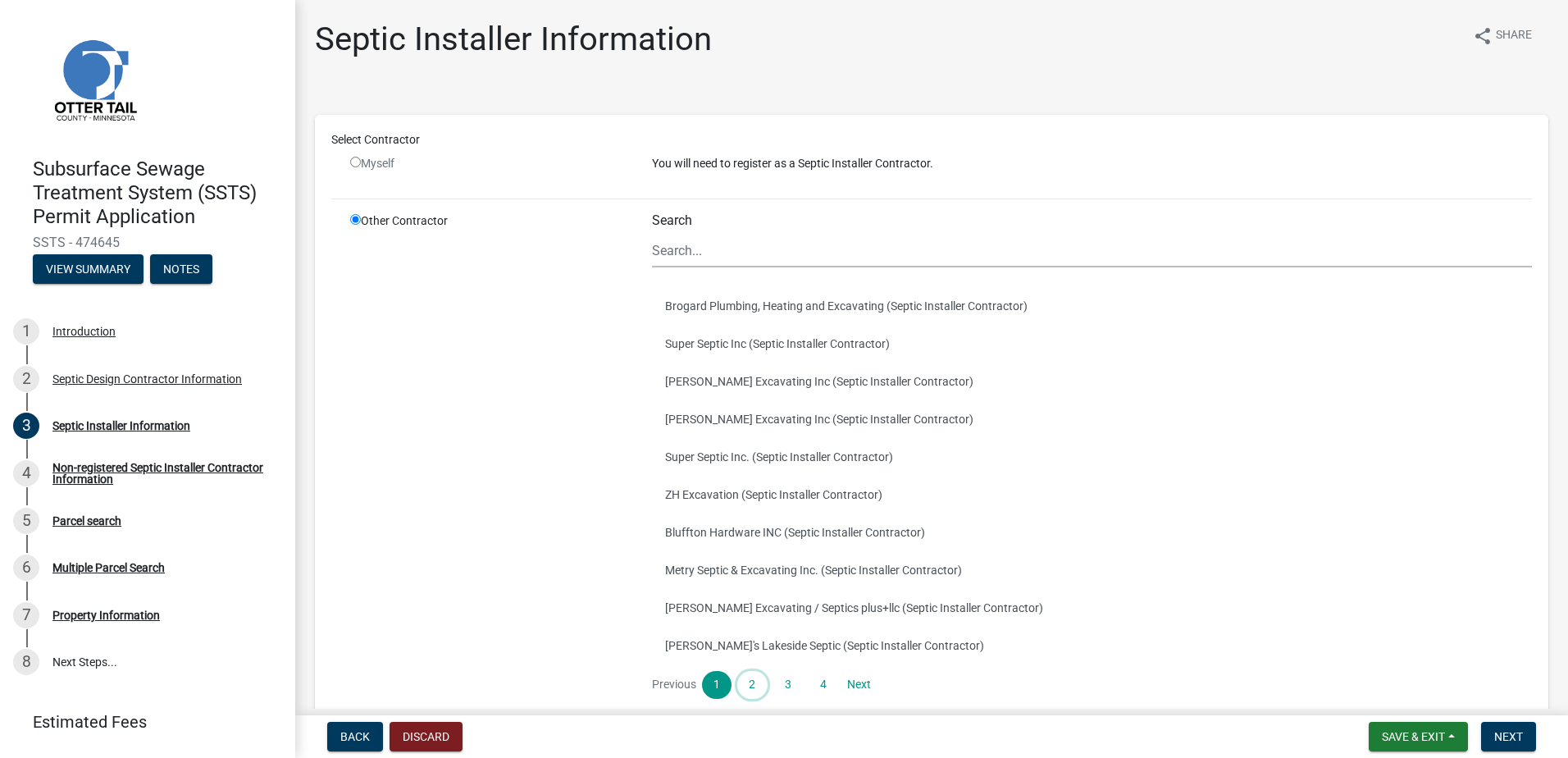
drag, startPoint x: 746, startPoint y: 680, endPoint x: 743, endPoint y: 662, distance: 18.2
click at [746, 680] on link "2" at bounding box center [752, 685] width 29 height 28
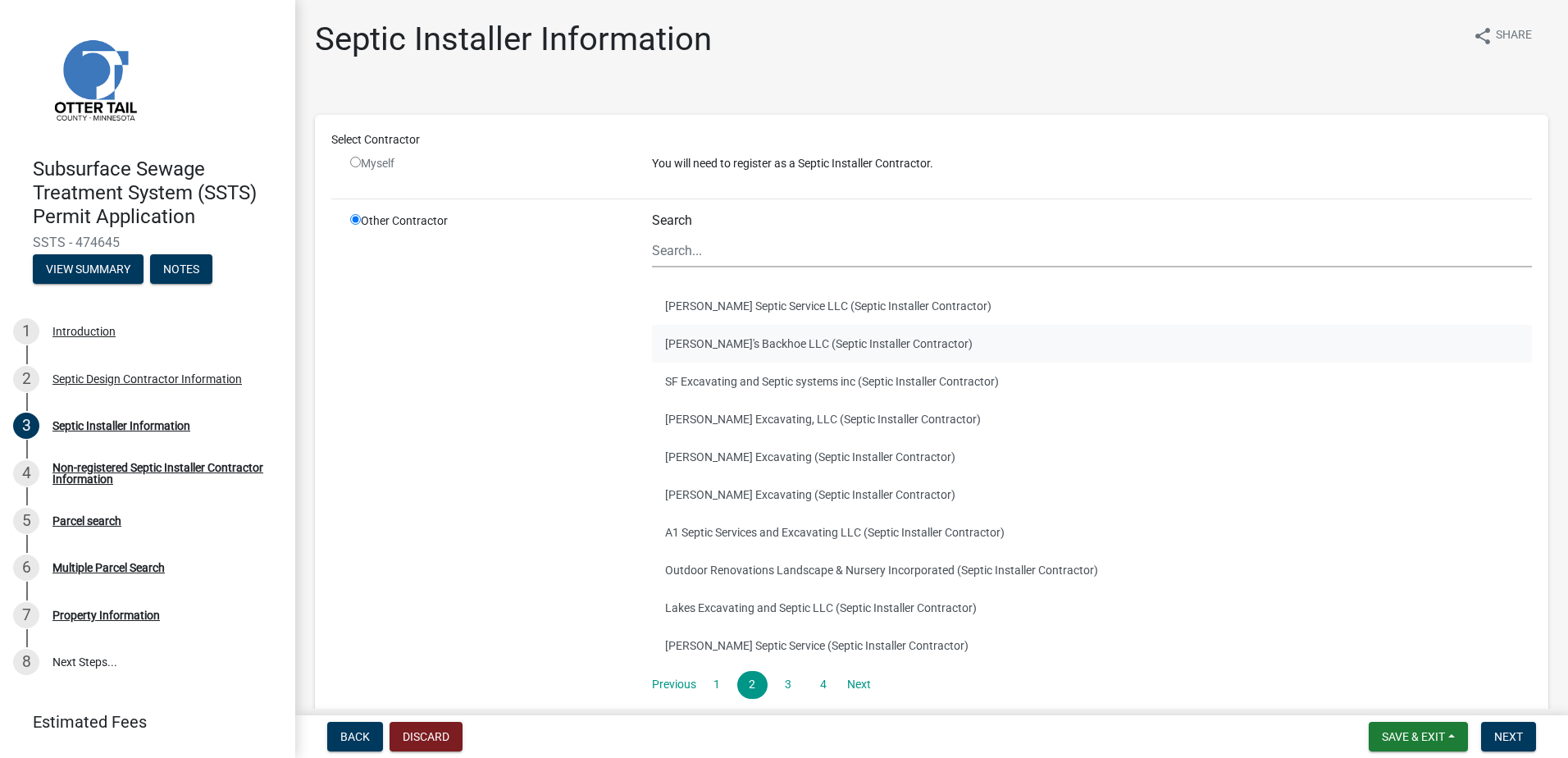
click at [698, 343] on button "Joe's Backhoe LLC (Septic Installer Contractor)" at bounding box center [1091, 343] width 880 height 38
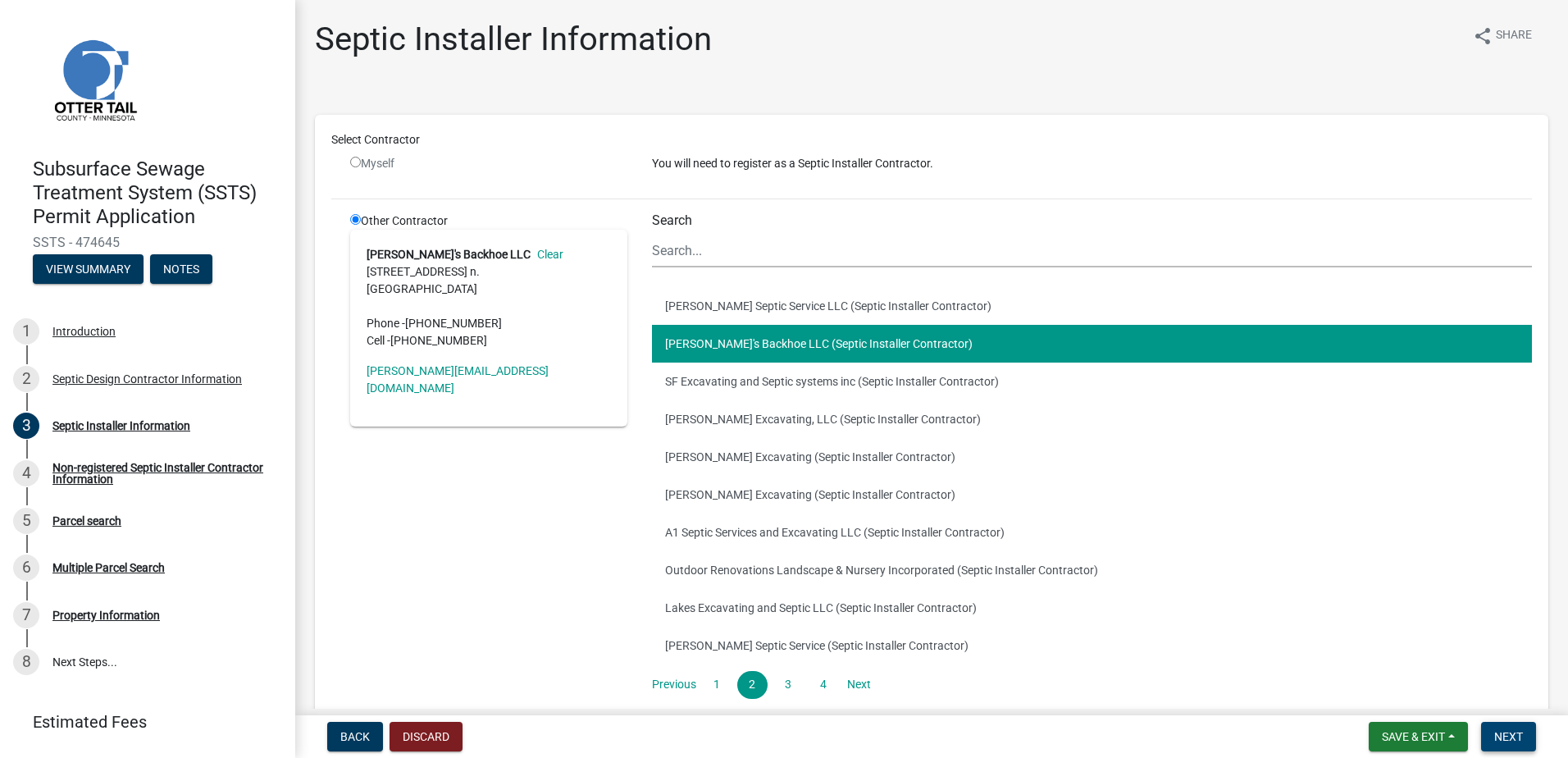
click at [1503, 736] on span "Next" at bounding box center [1508, 736] width 28 height 13
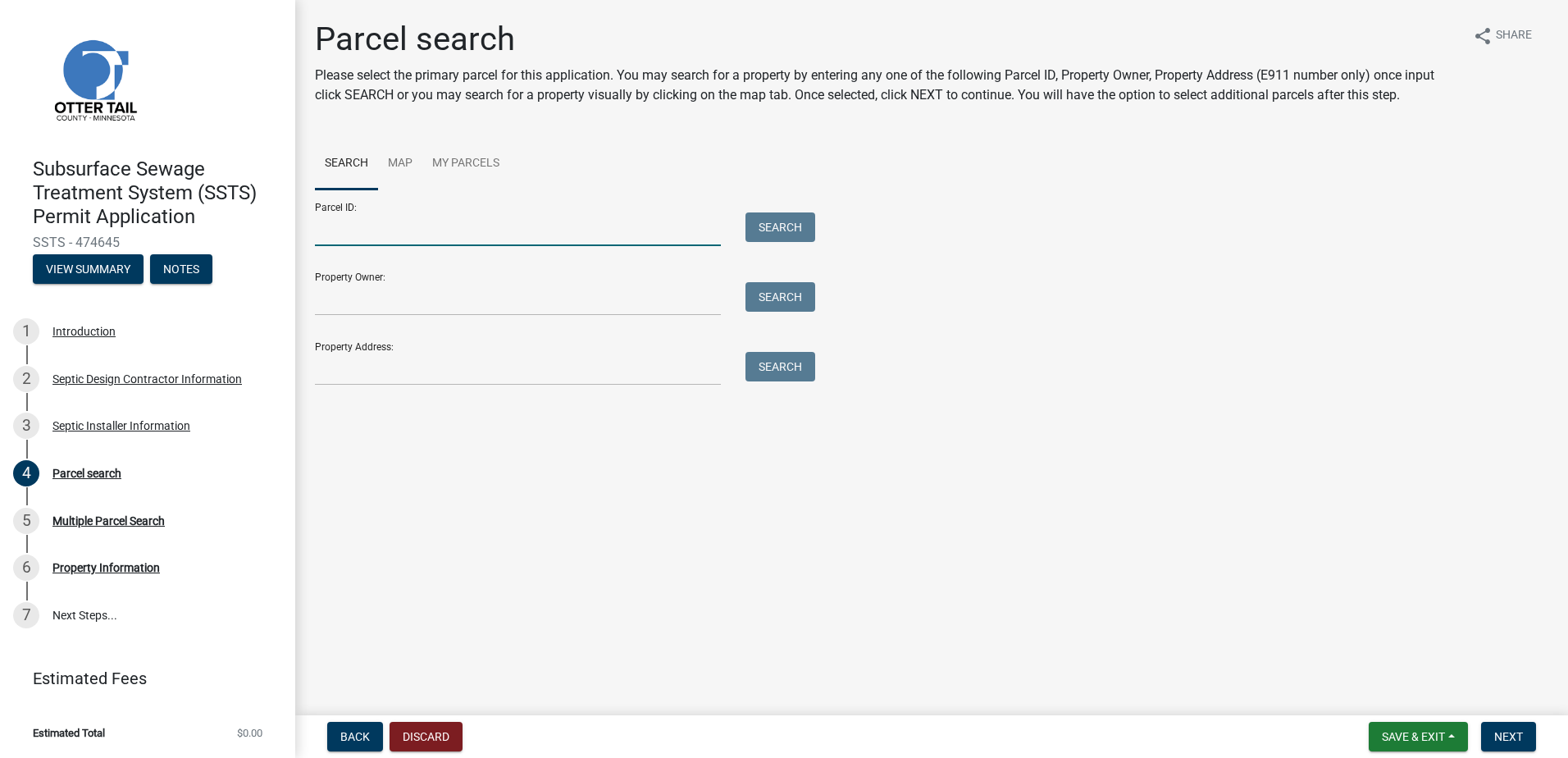
drag, startPoint x: 328, startPoint y: 234, endPoint x: 394, endPoint y: 234, distance: 66.0
click at [330, 234] on input "Parcel ID:" at bounding box center [518, 229] width 406 height 33
type input "40000270273001"
click at [775, 220] on button "Search" at bounding box center [779, 227] width 69 height 29
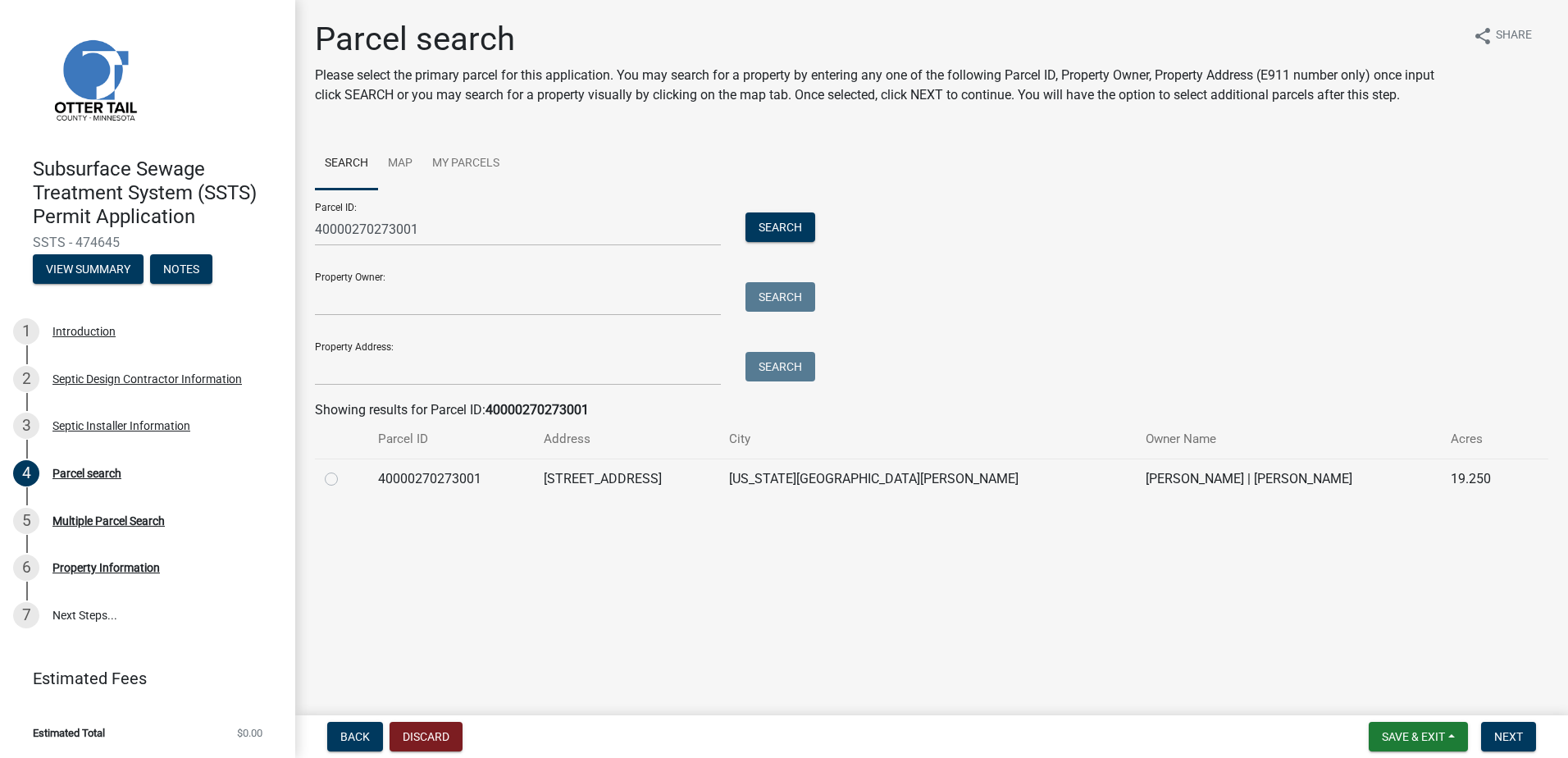
click at [344, 469] on label at bounding box center [344, 469] width 0 height 0
click at [344, 478] on input "radio" at bounding box center [349, 474] width 11 height 11
radio input "true"
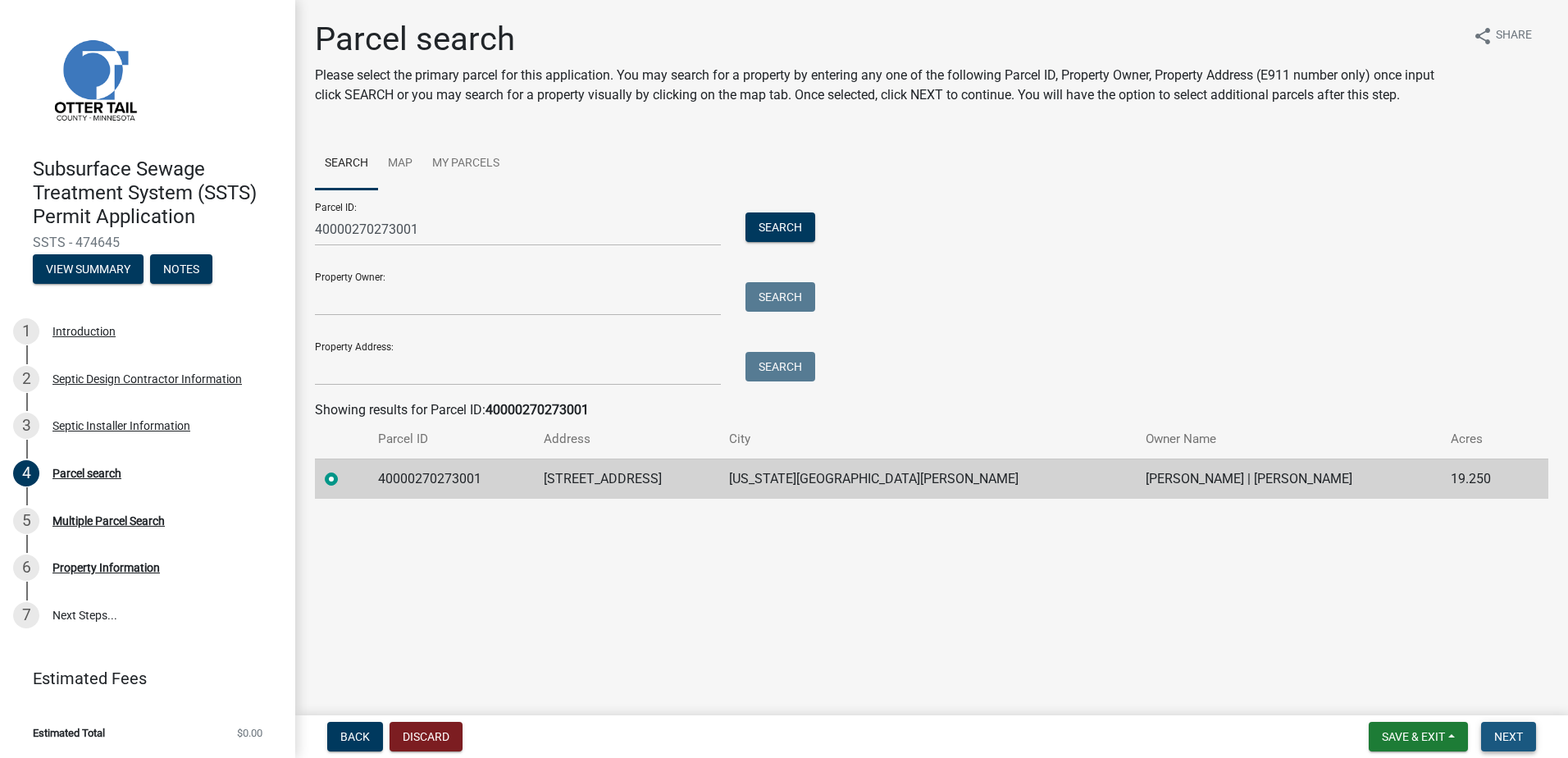
click at [1520, 734] on span "Next" at bounding box center [1508, 736] width 28 height 13
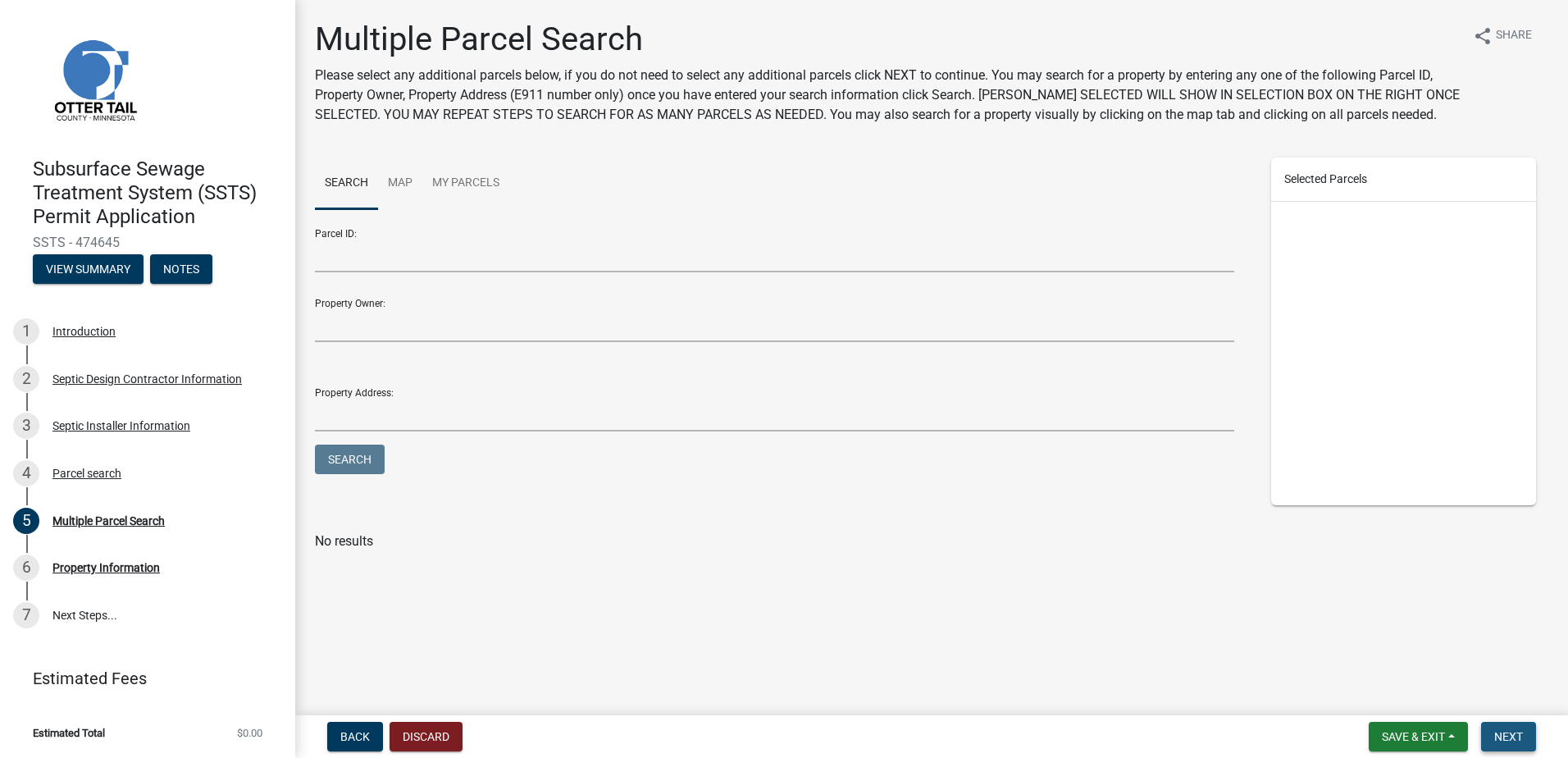
click at [1491, 733] on button "Next" at bounding box center [1508, 737] width 55 height 29
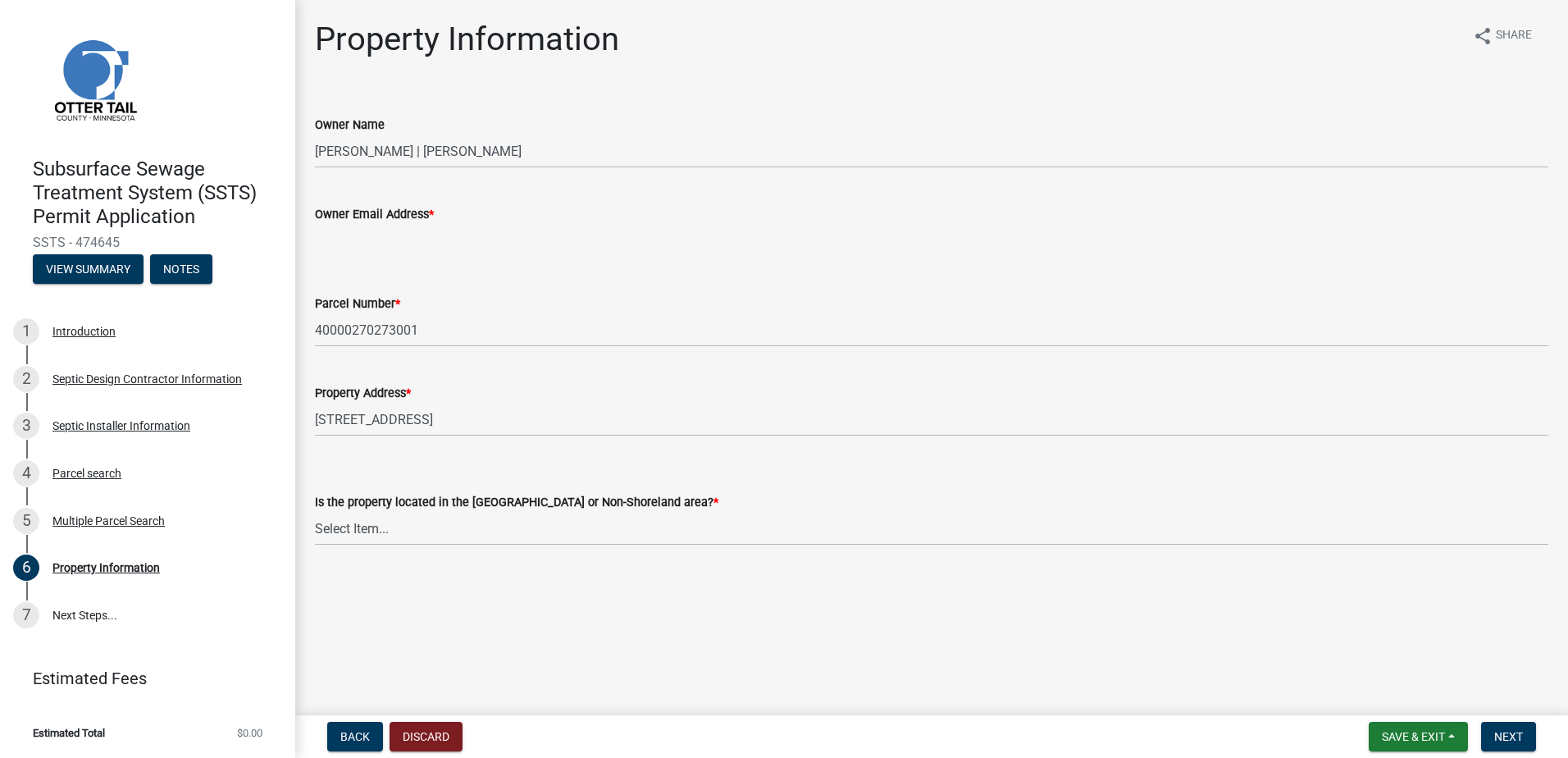
click at [353, 241] on input "Owner Email Address *" at bounding box center [931, 241] width 1234 height 33
type input "[EMAIL_ADDRESS][DOMAIN_NAME]"
drag, startPoint x: 353, startPoint y: 529, endPoint x: 353, endPoint y: 540, distance: 11.0
click at [353, 529] on select "Select Item... Shoreland Non-Shoreland" at bounding box center [931, 529] width 1234 height 33
click at [315, 512] on select "Select Item... Shoreland Non-Shoreland" at bounding box center [931, 529] width 1234 height 33
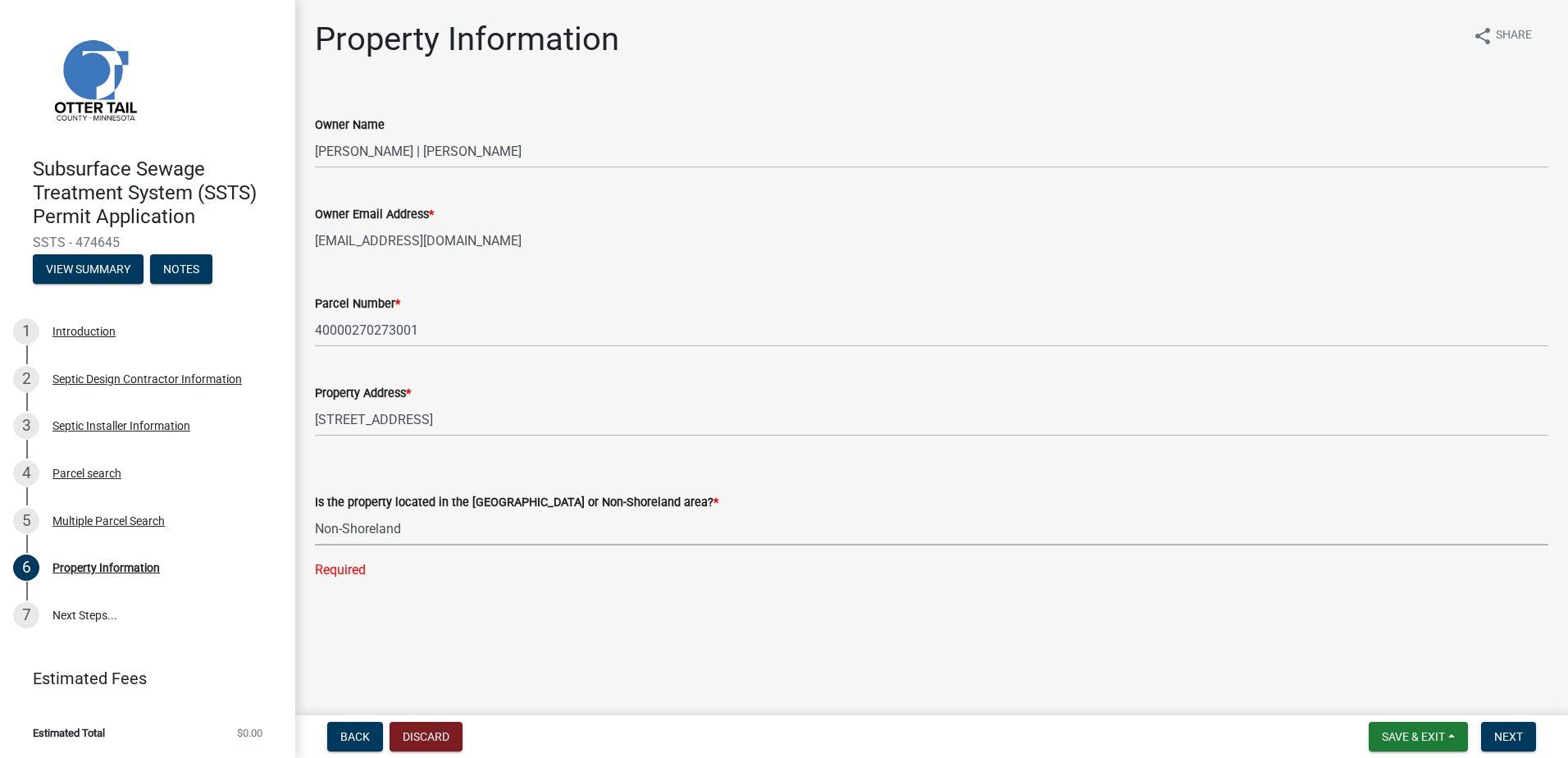
select select "5ed11e82-653f-4fcc-a472-8d95af57556c"
click at [1513, 739] on span "Next" at bounding box center [1508, 736] width 28 height 13
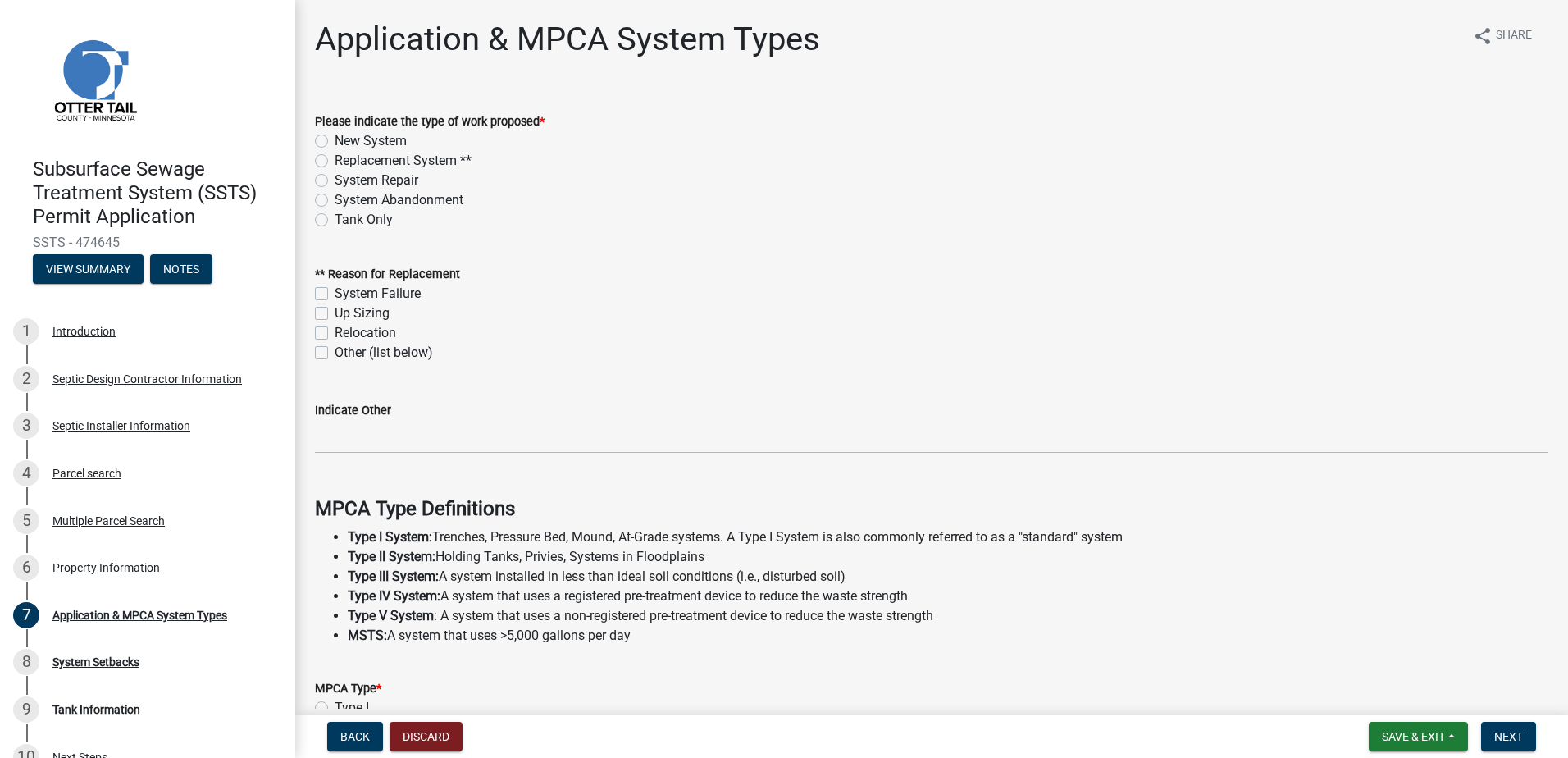
click at [334, 161] on label "Replacement System **" at bounding box center [403, 161] width 137 height 20
click at [334, 161] on input "Replacement System **" at bounding box center [339, 156] width 11 height 11
radio input "true"
click at [334, 292] on label "System Failure" at bounding box center [377, 294] width 86 height 20
click at [334, 292] on input "System Failure" at bounding box center [339, 289] width 11 height 11
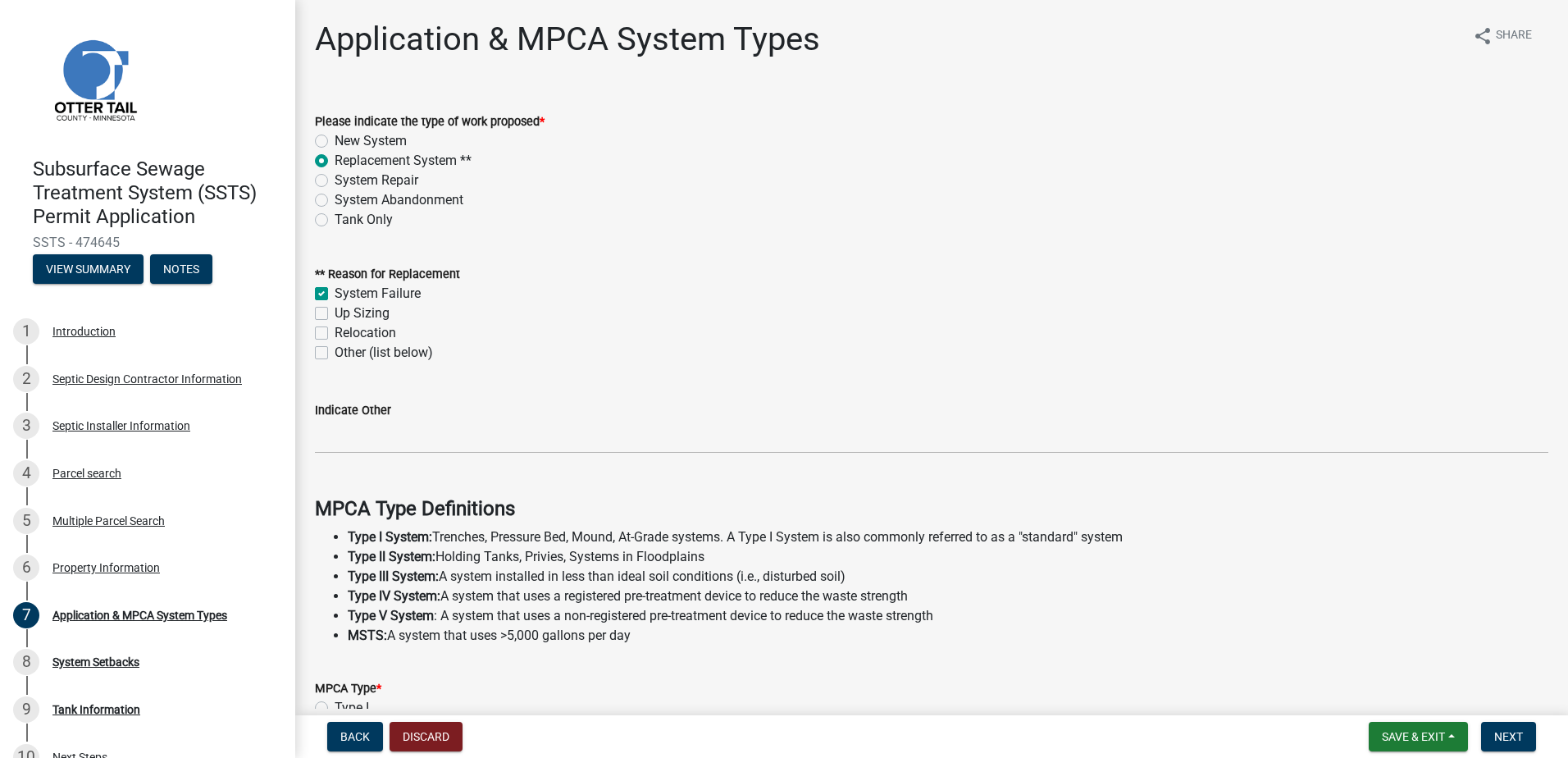
checkbox input "true"
checkbox input "false"
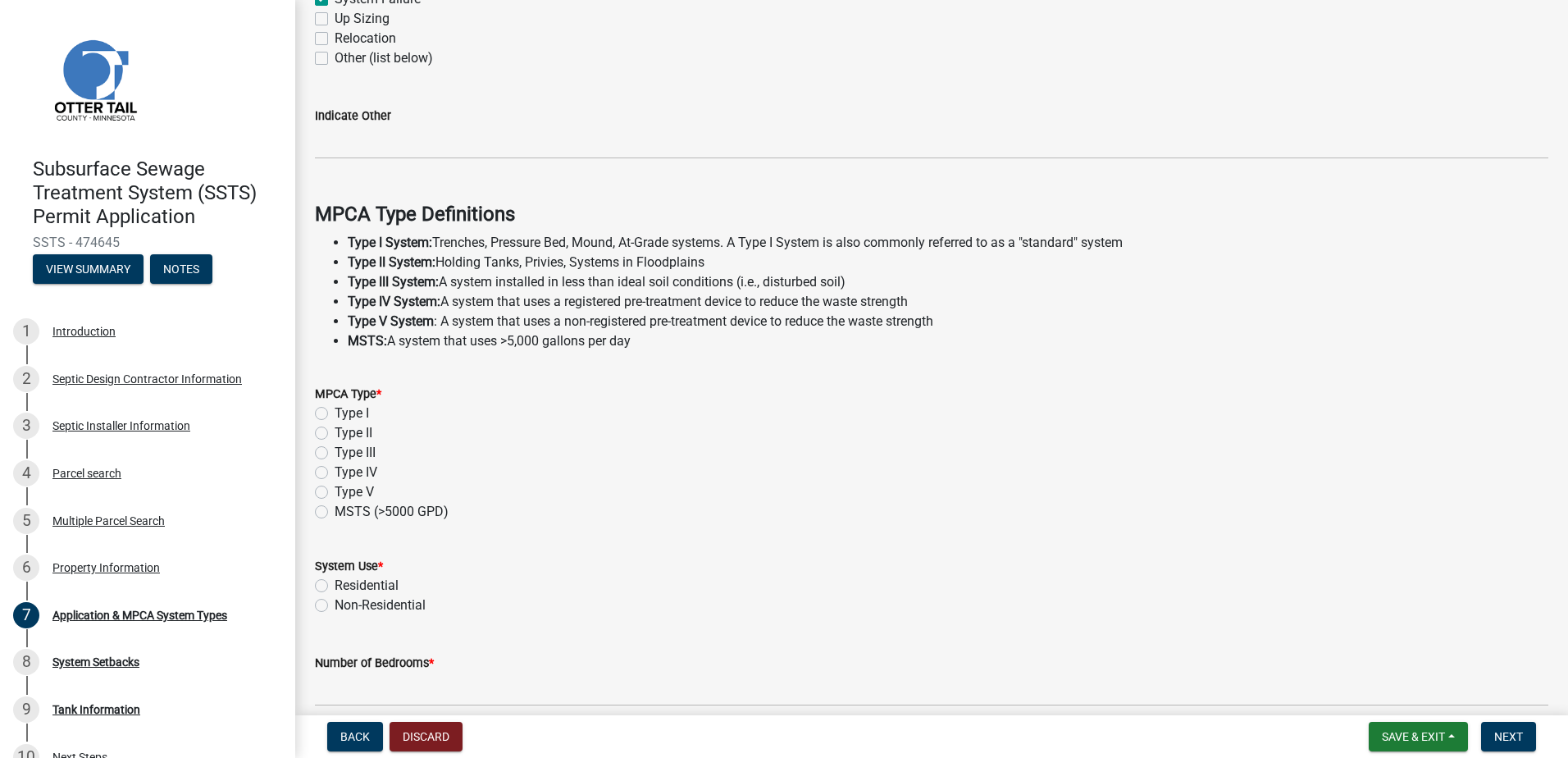
scroll to position [328, 0]
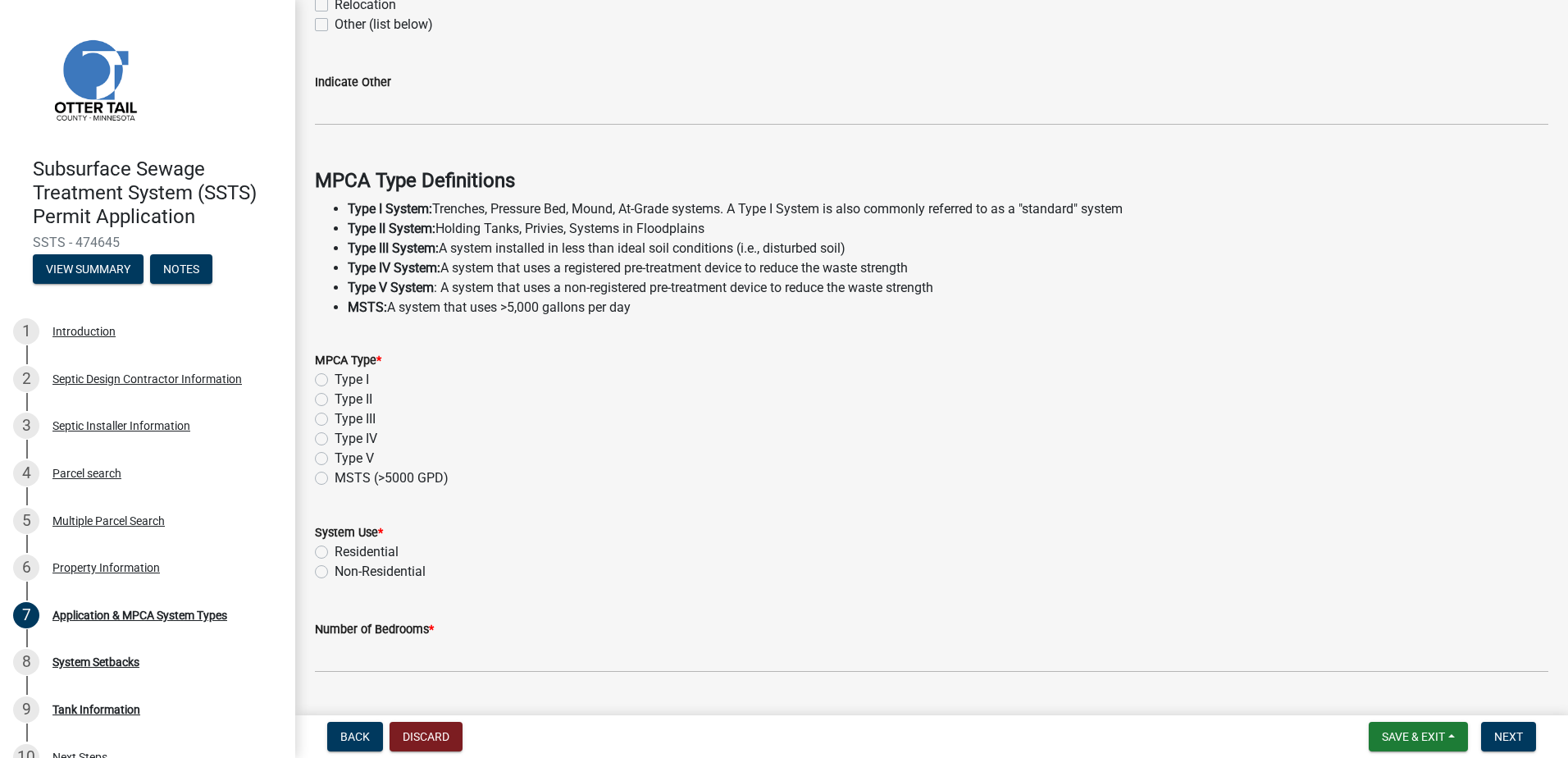
click at [334, 377] on label "Type I" at bounding box center [351, 379] width 34 height 20
click at [334, 377] on input "Type I" at bounding box center [339, 375] width 11 height 11
radio input "true"
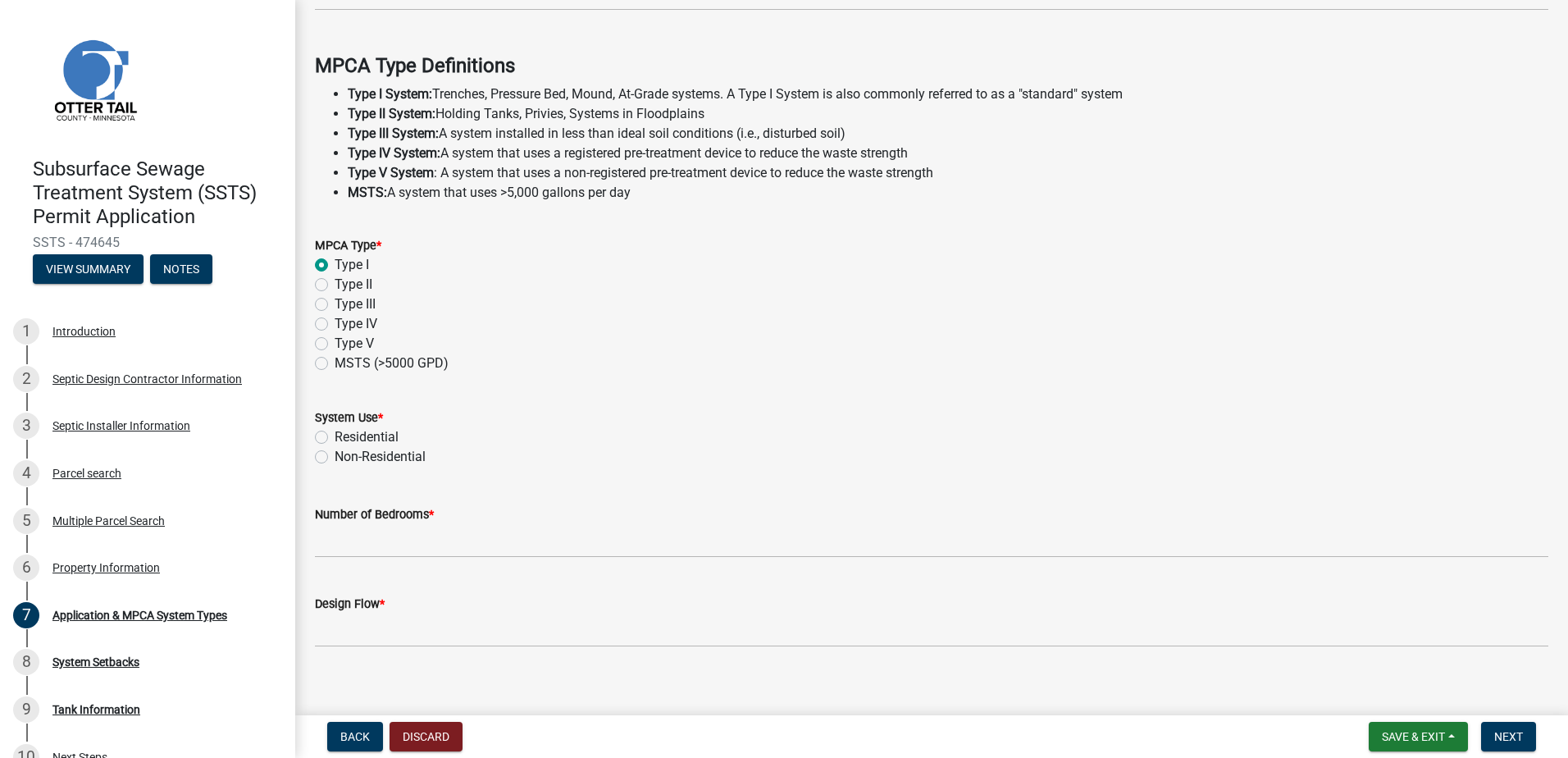
scroll to position [459, 0]
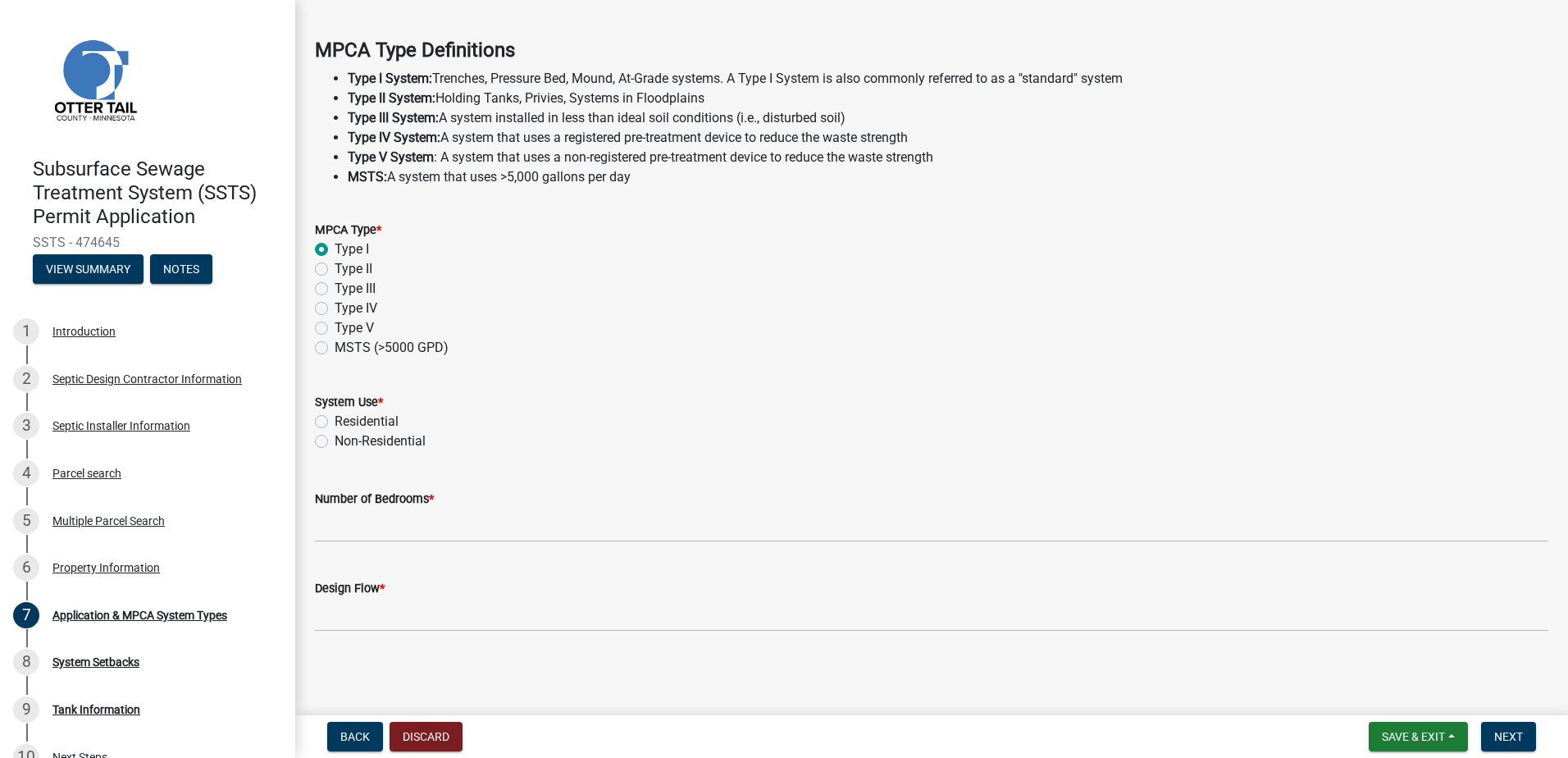
click at [334, 419] on label "Residential" at bounding box center [367, 421] width 64 height 20
click at [334, 419] on input "Residential" at bounding box center [339, 417] width 11 height 11
radio input "true"
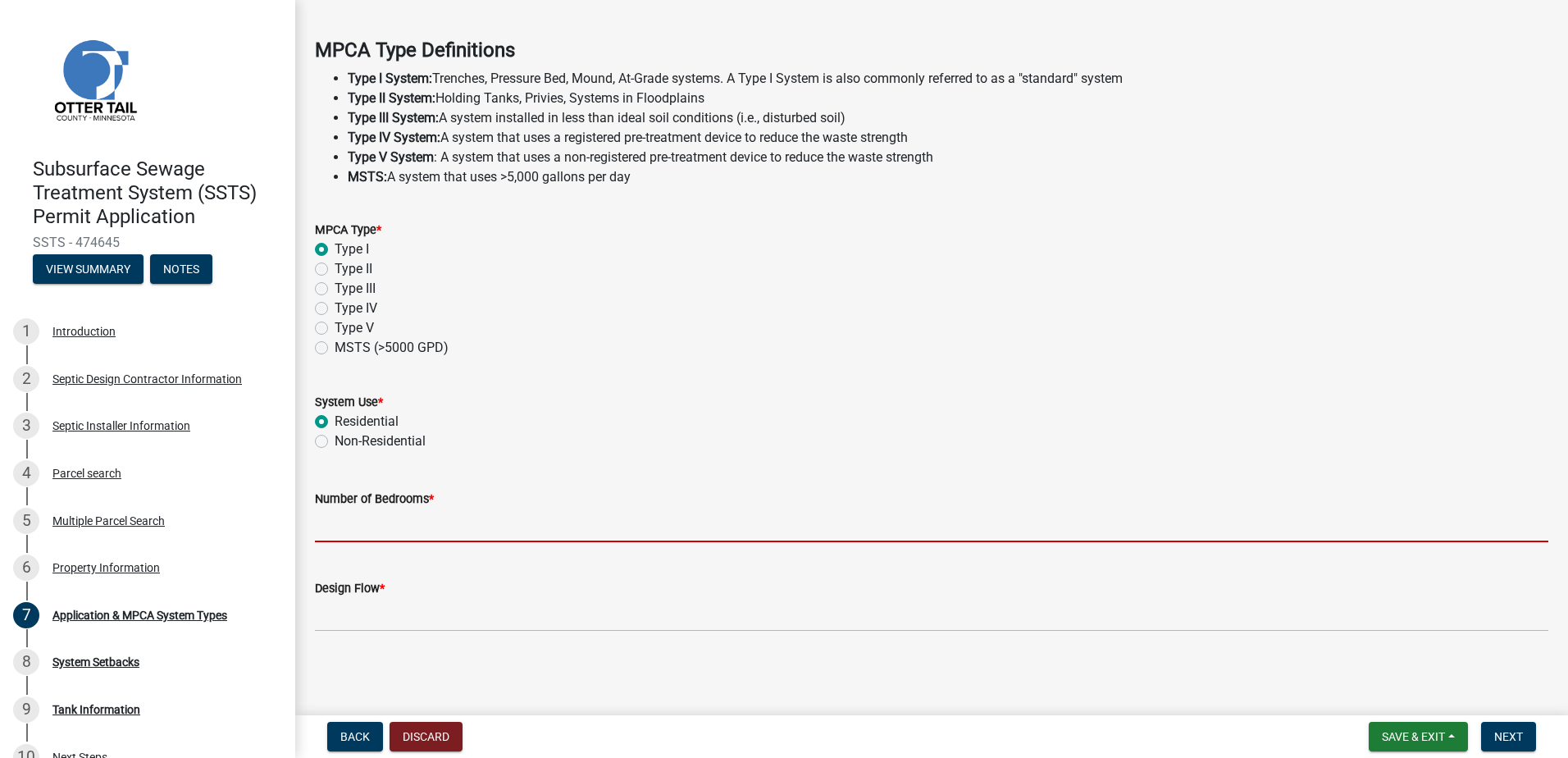
click at [347, 525] on input "Number of Bedrooms *" at bounding box center [931, 525] width 1234 height 33
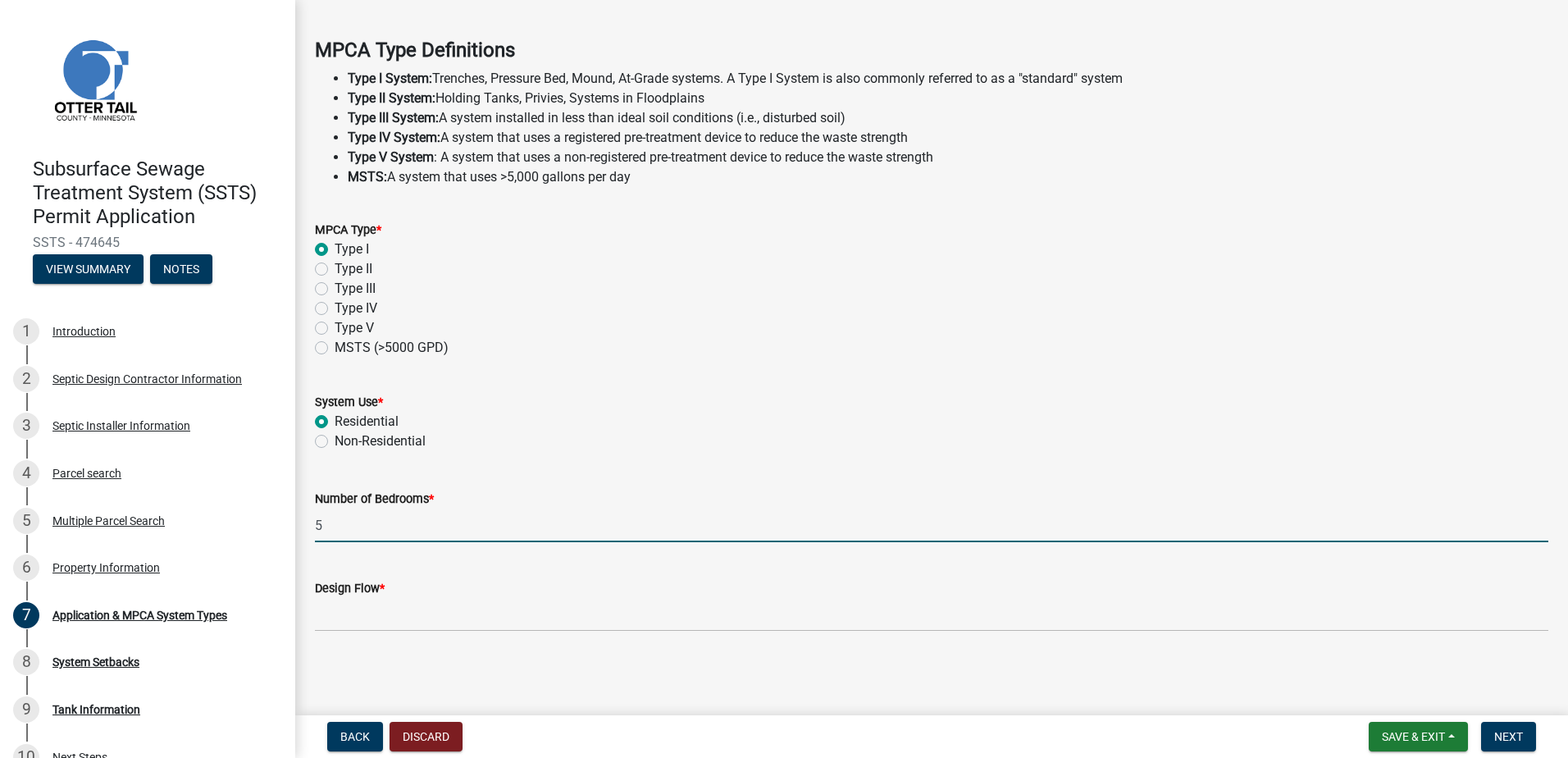
type input "5"
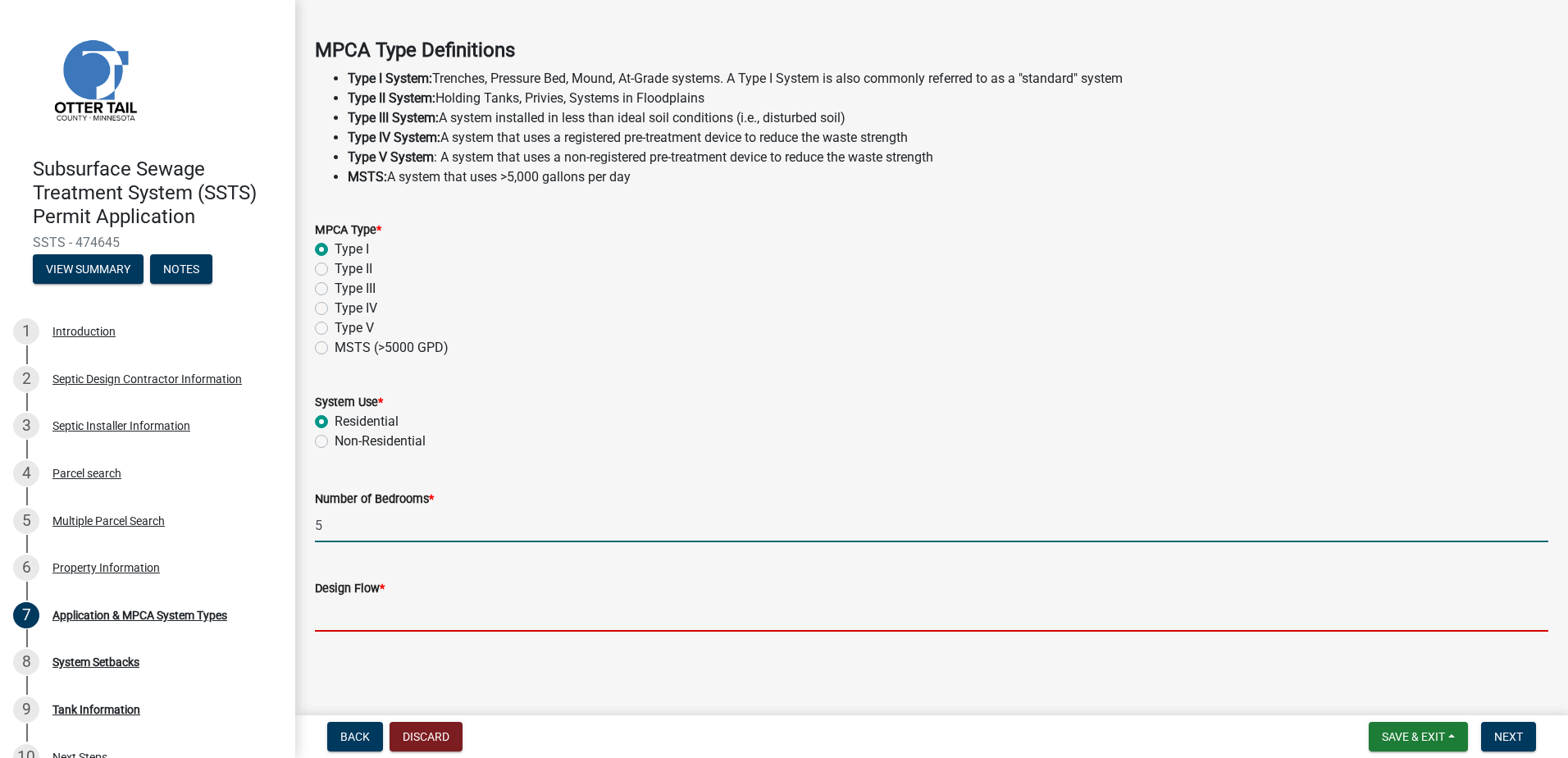
click at [342, 619] on input "Design Flow *" at bounding box center [931, 615] width 1234 height 33
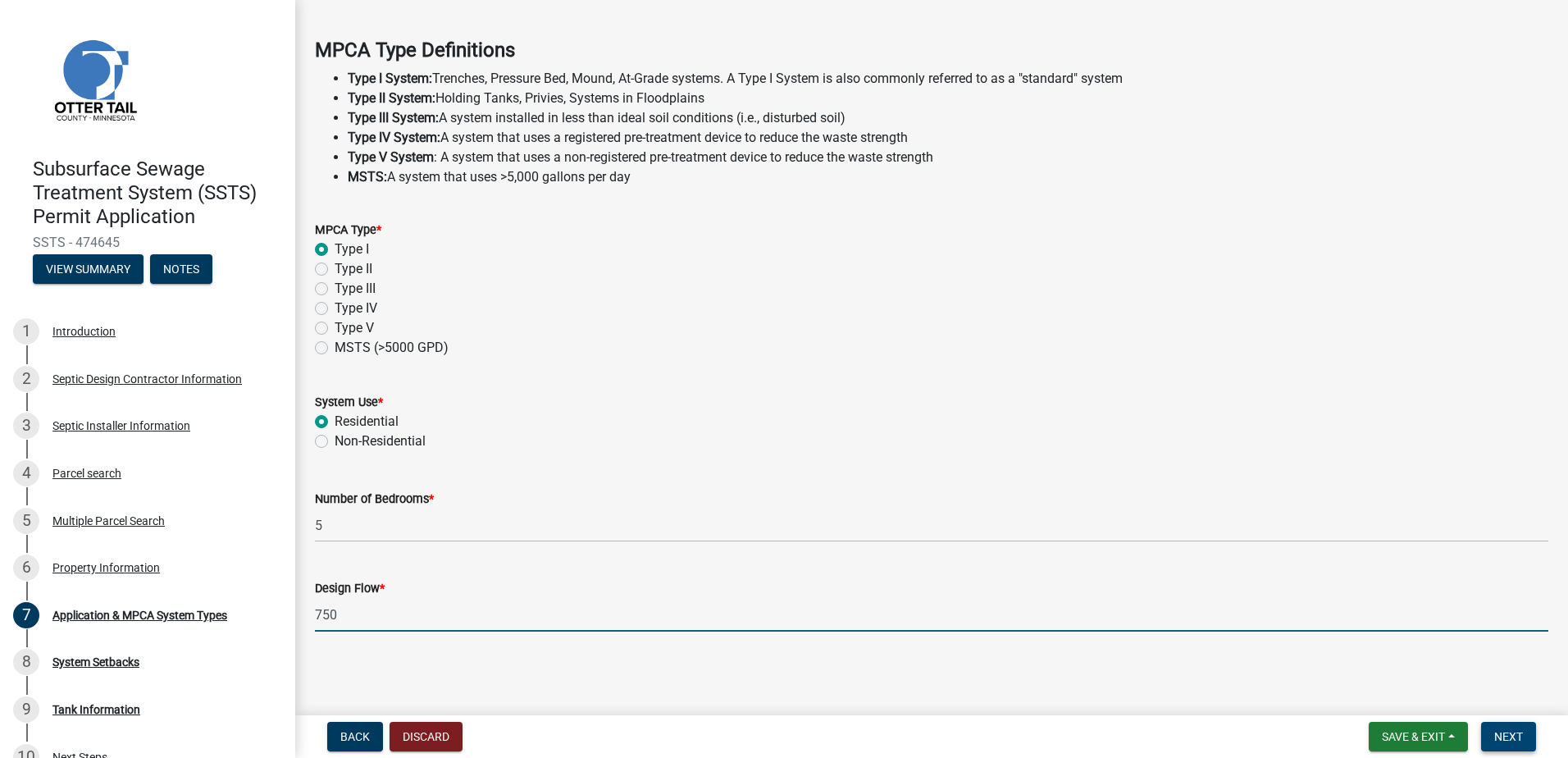
type input "750"
click at [1505, 734] on span "Next" at bounding box center [1508, 736] width 28 height 13
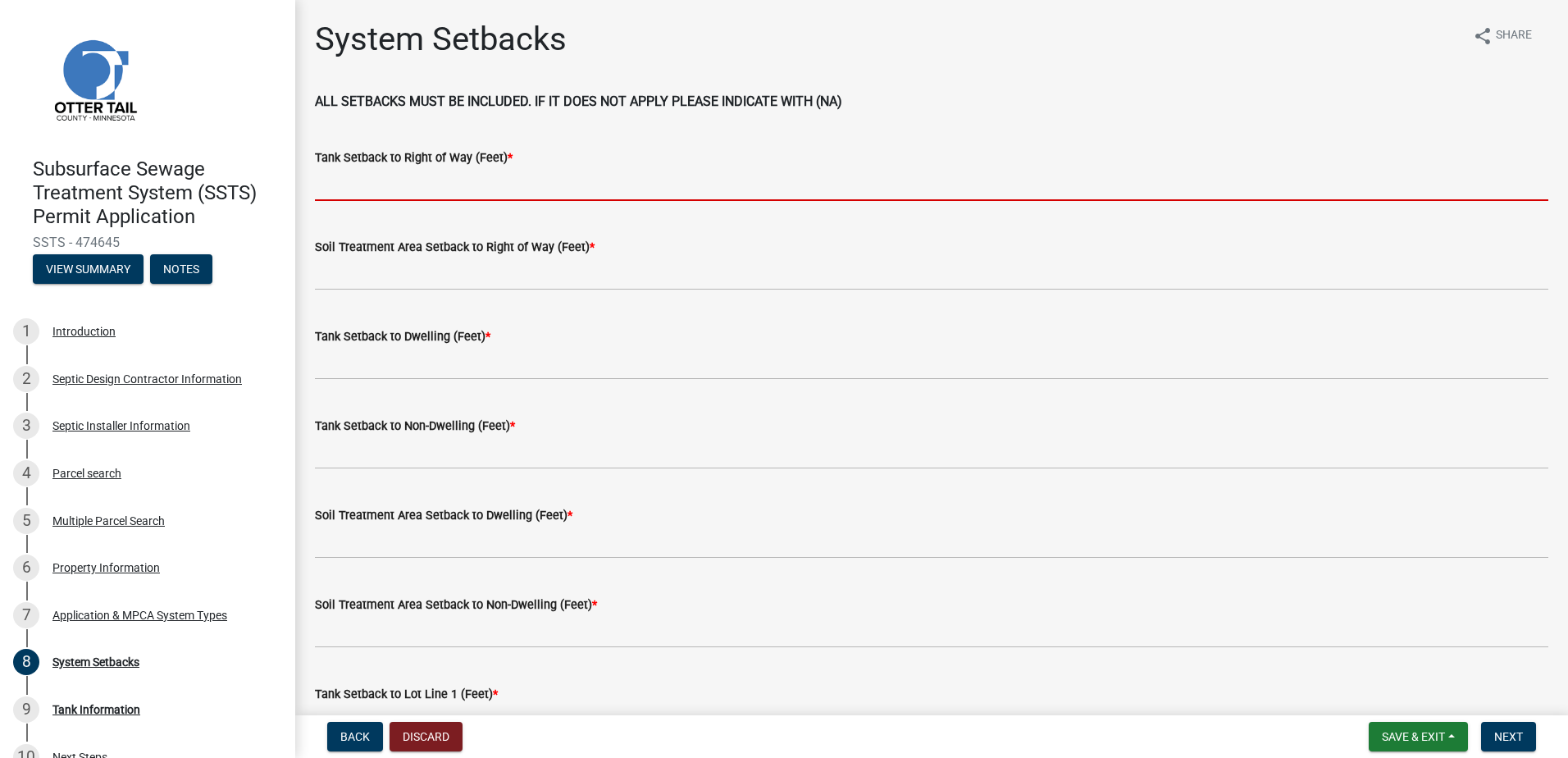
click at [334, 184] on input "Tank Setback to Right of Way (Feet) *" at bounding box center [931, 184] width 1234 height 33
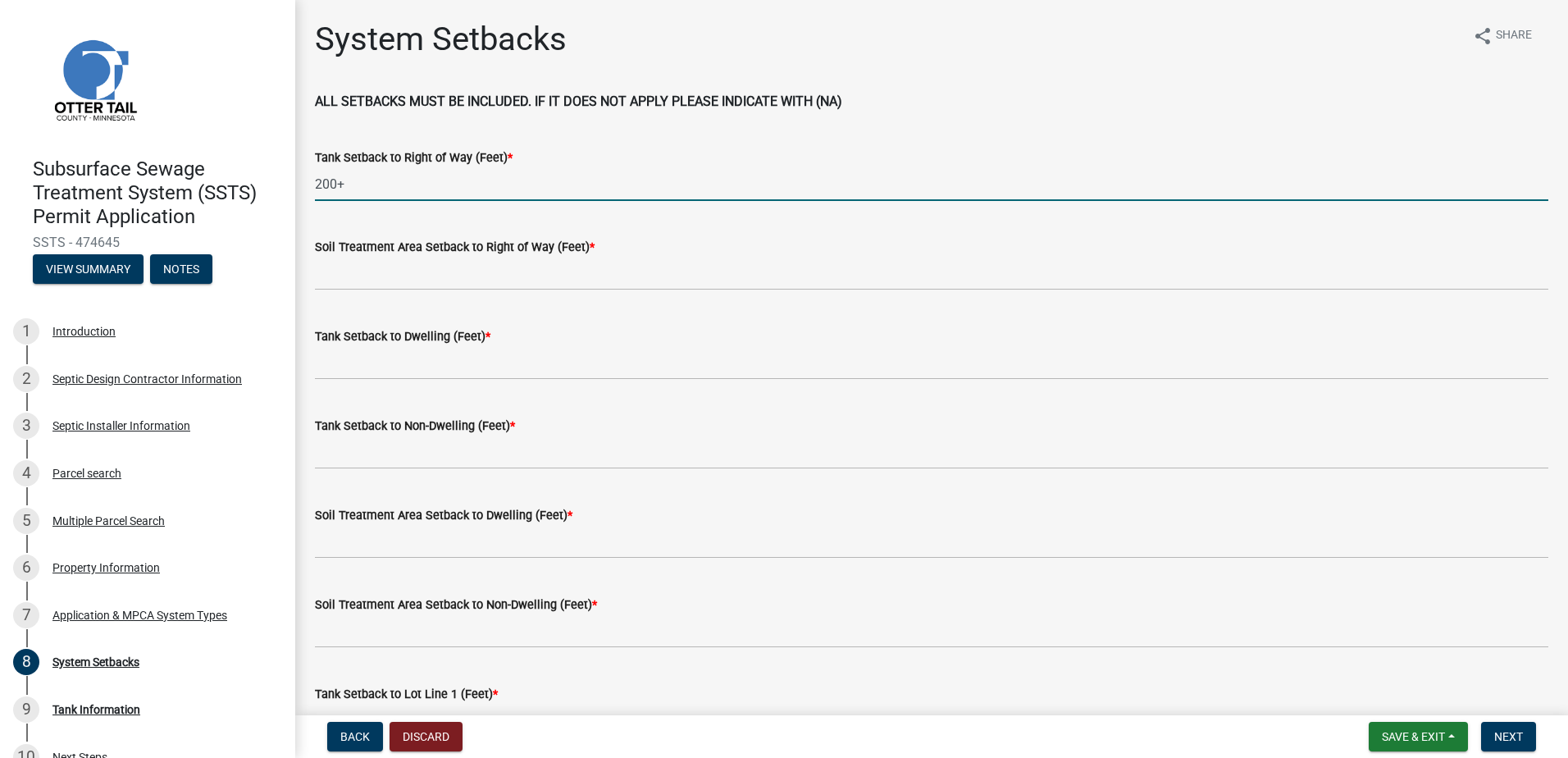
type input "200+"
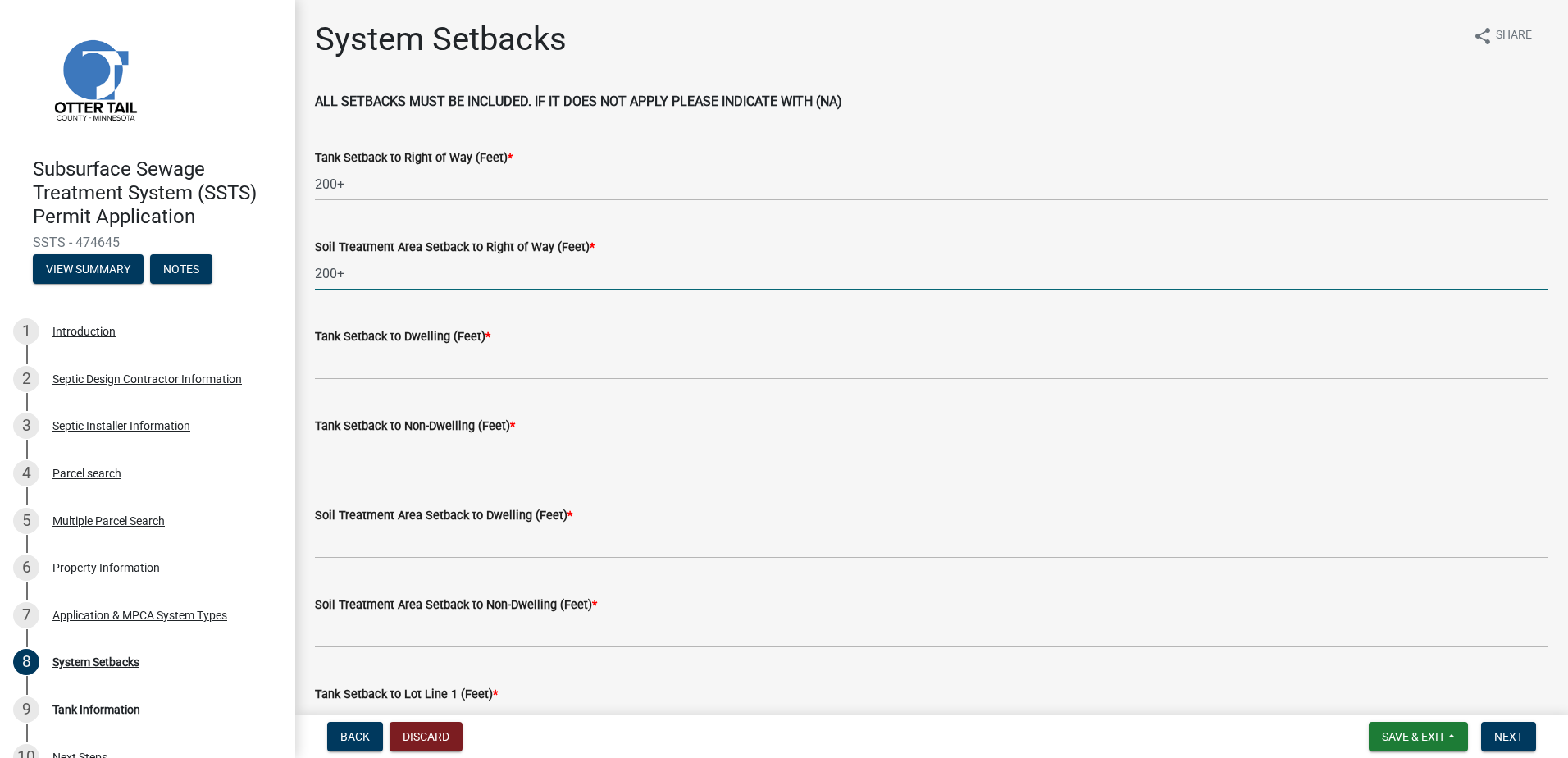
type input "200+"
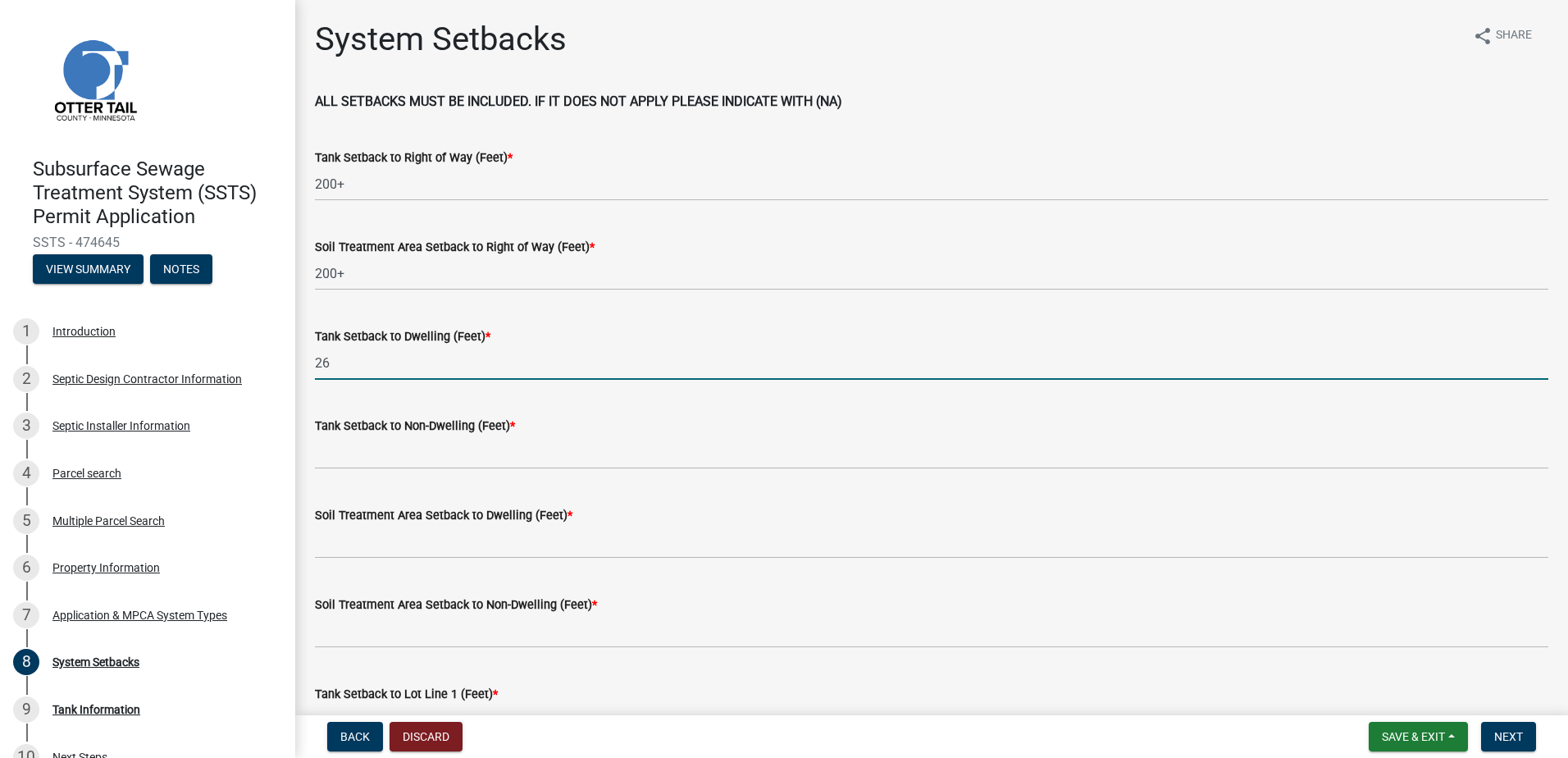
type input "26"
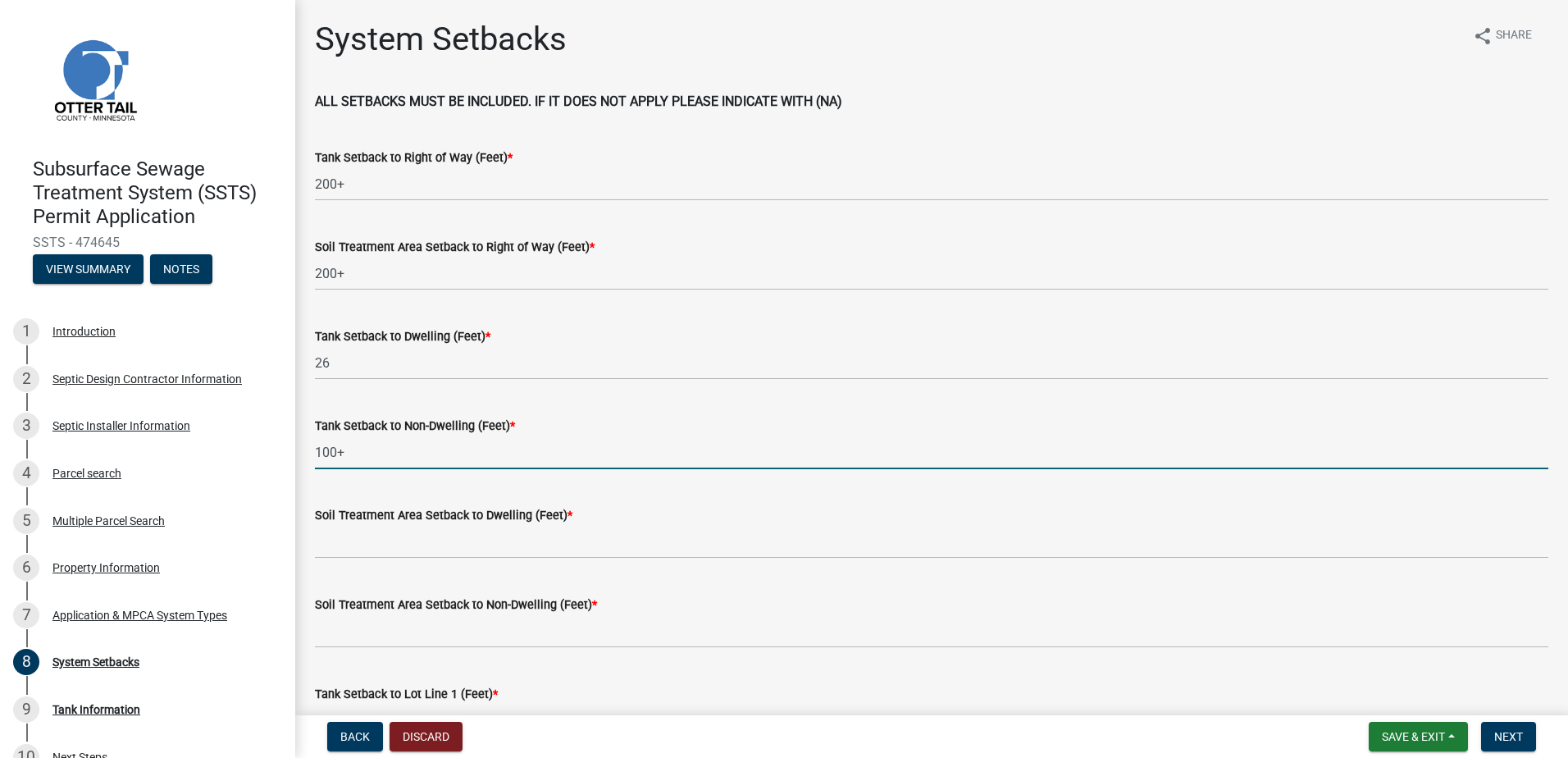
type input "100+"
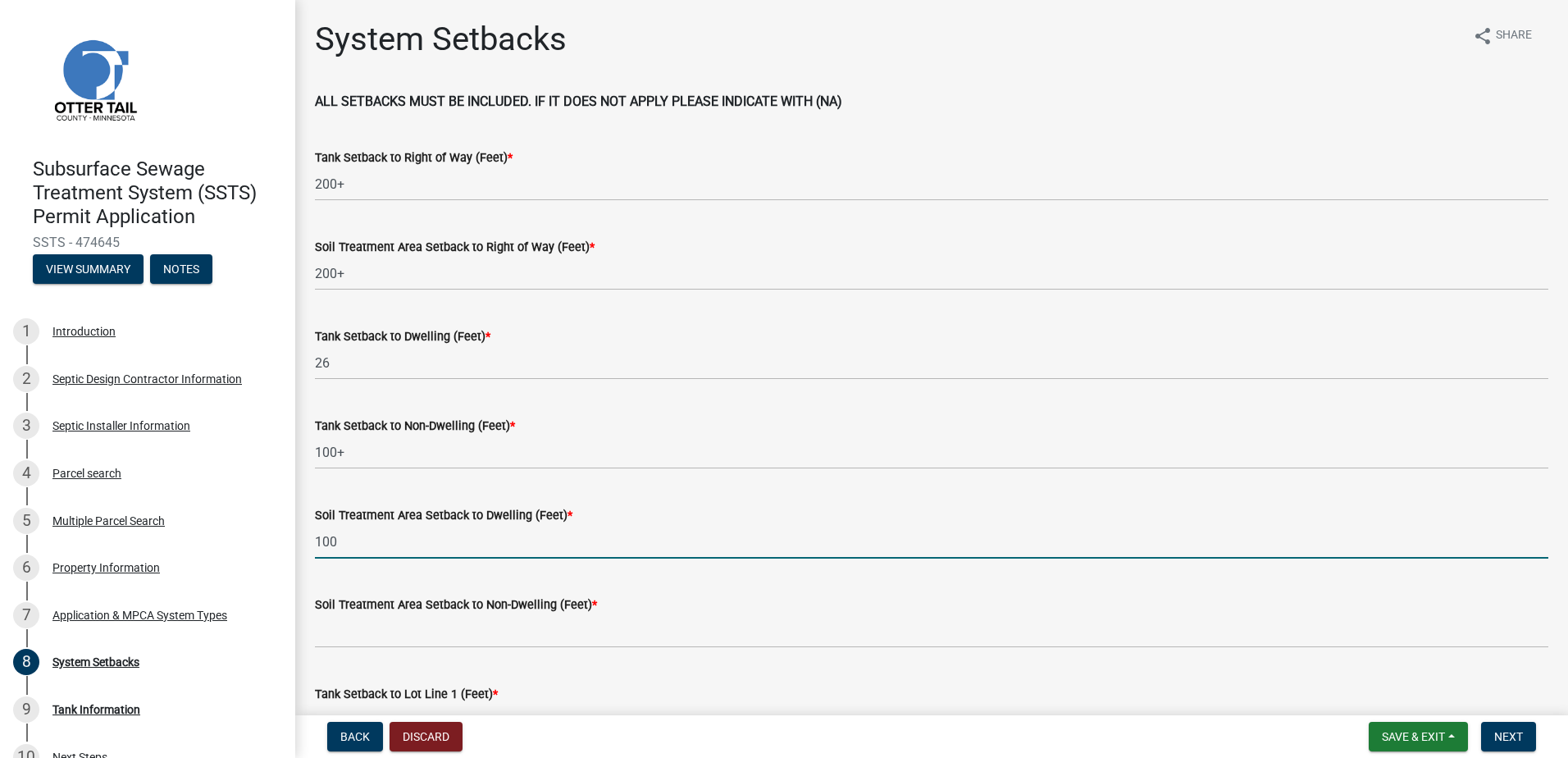
type input "100"
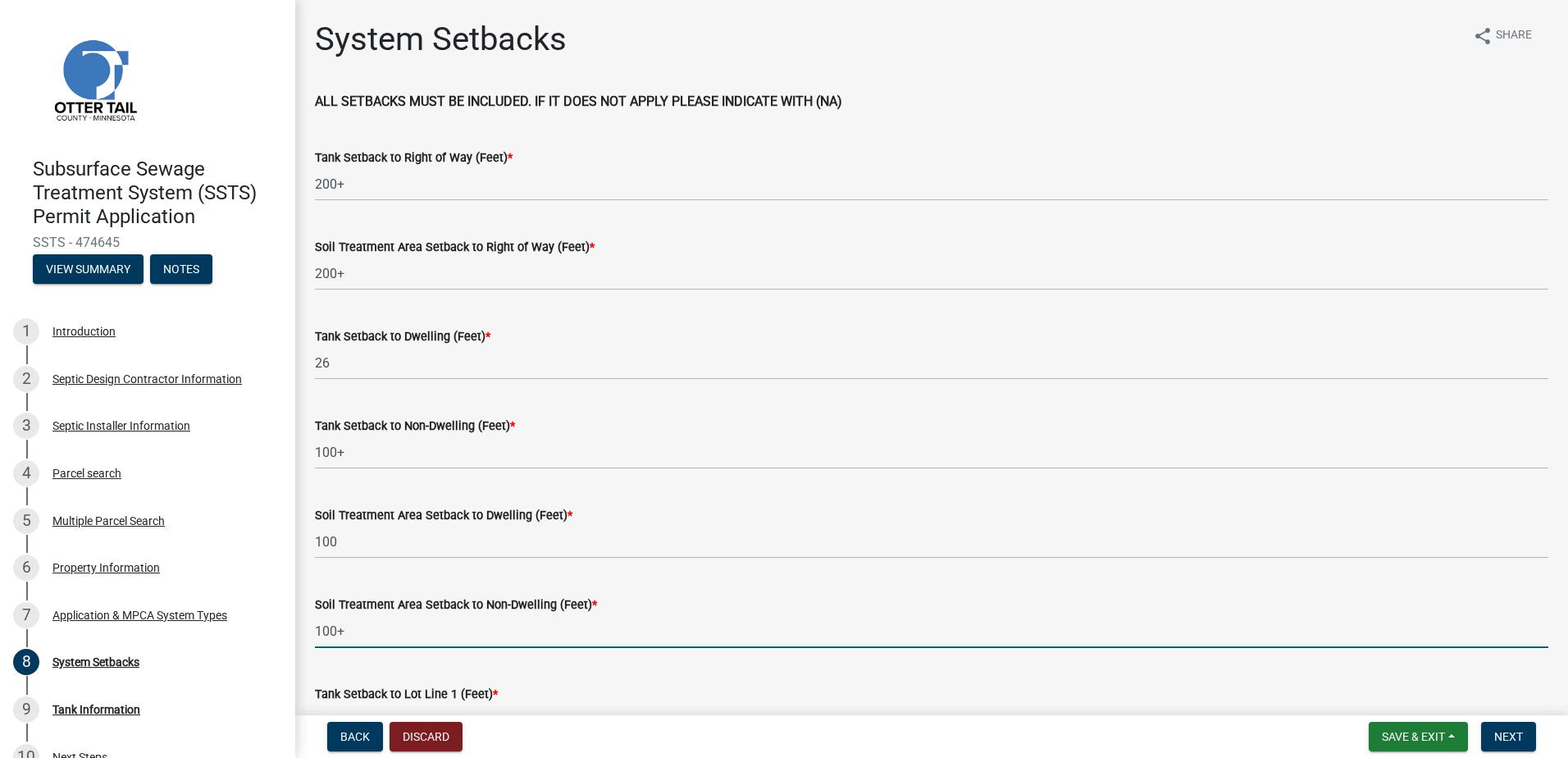
type input "100+"
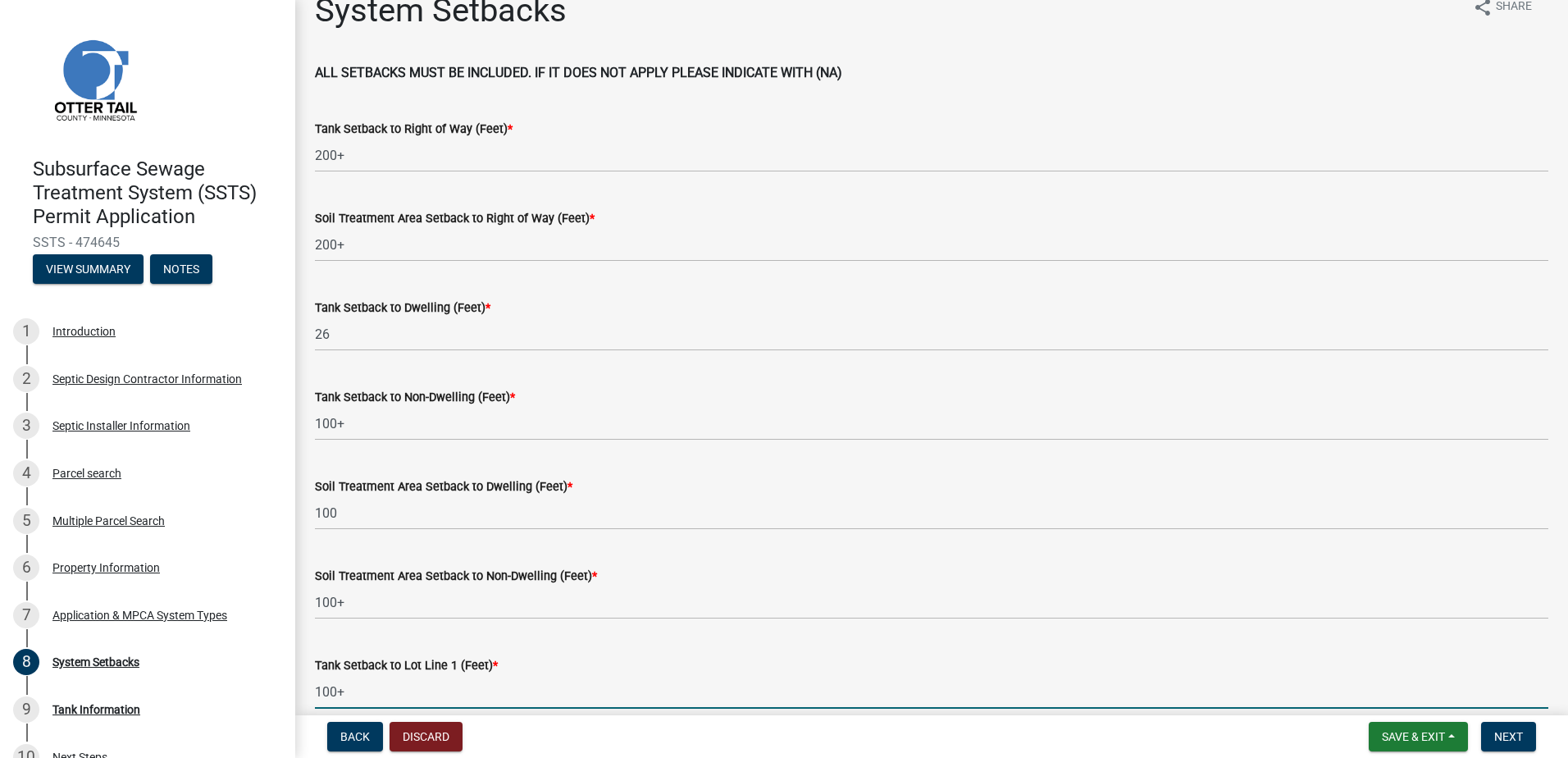
type input "100+"
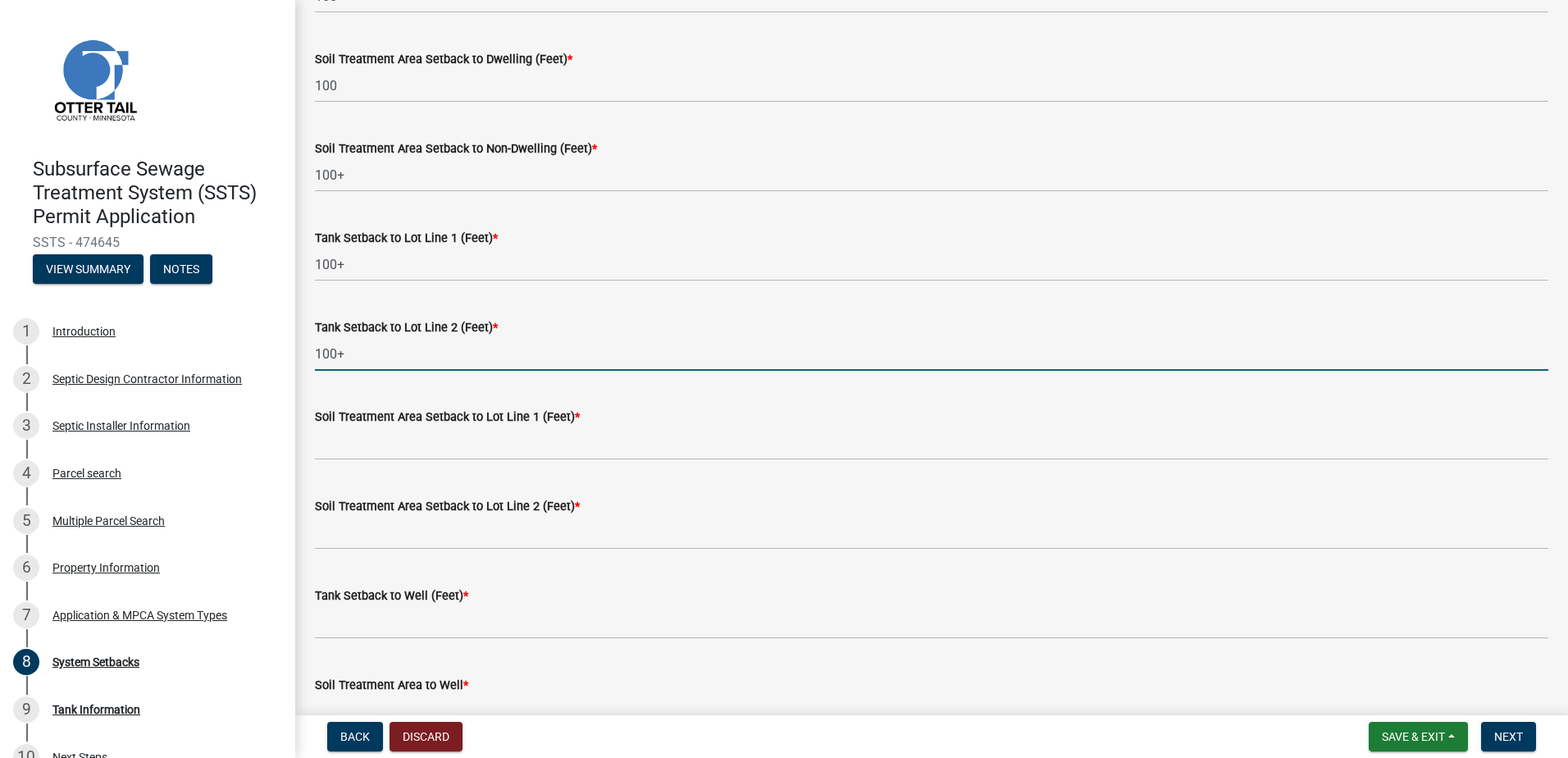
type input "100+"
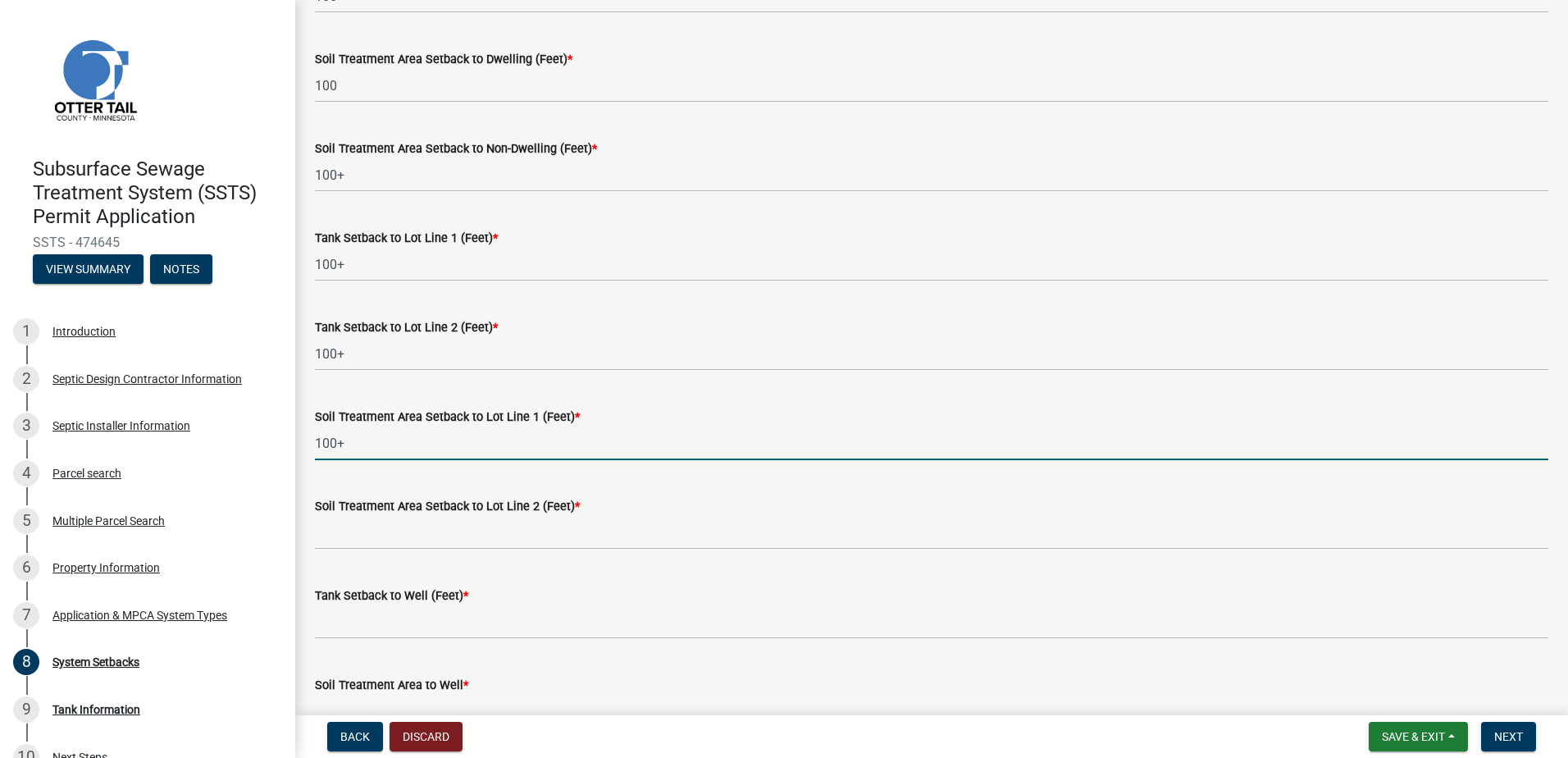
type input "100+"
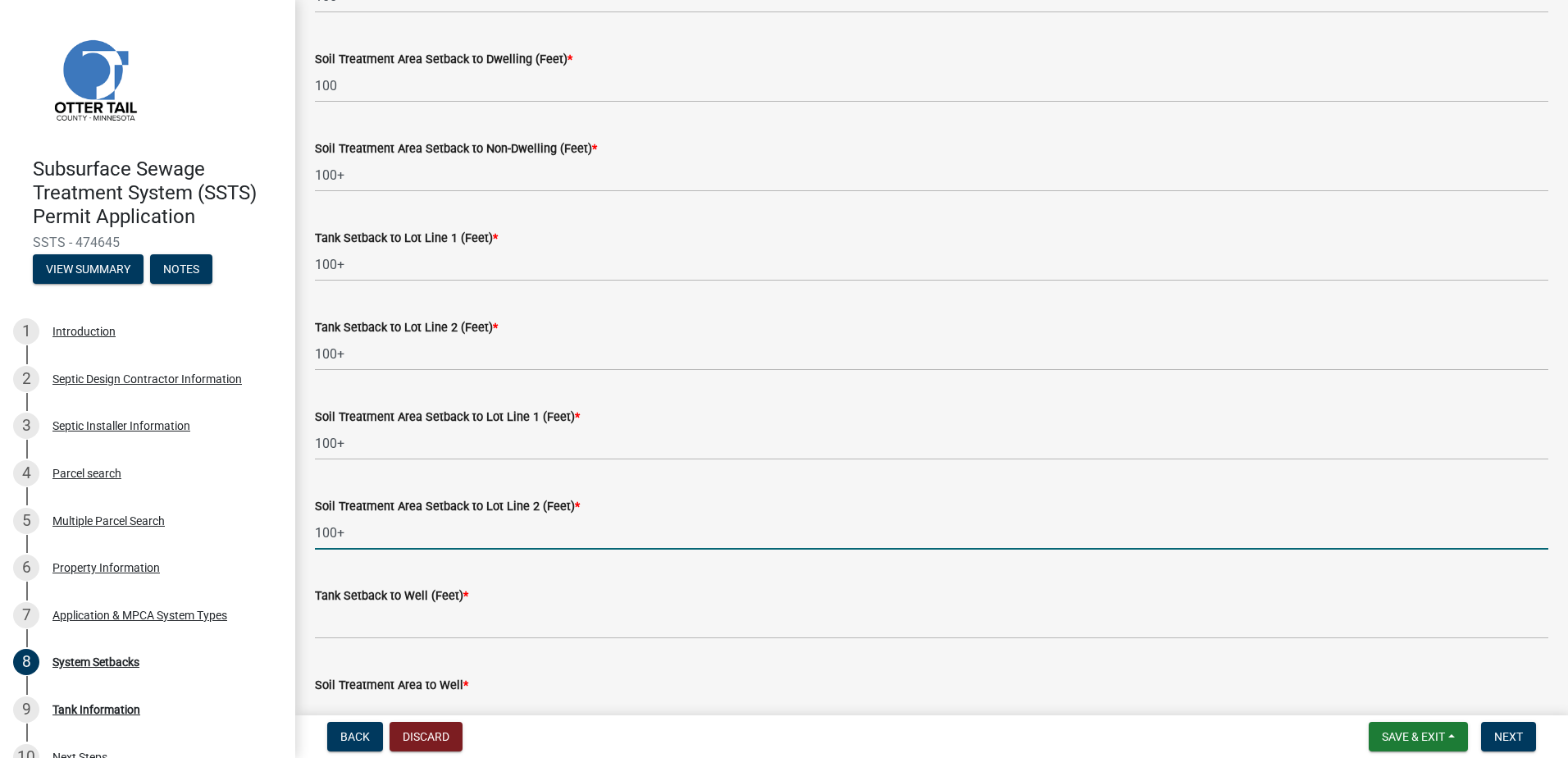
type input "100+"
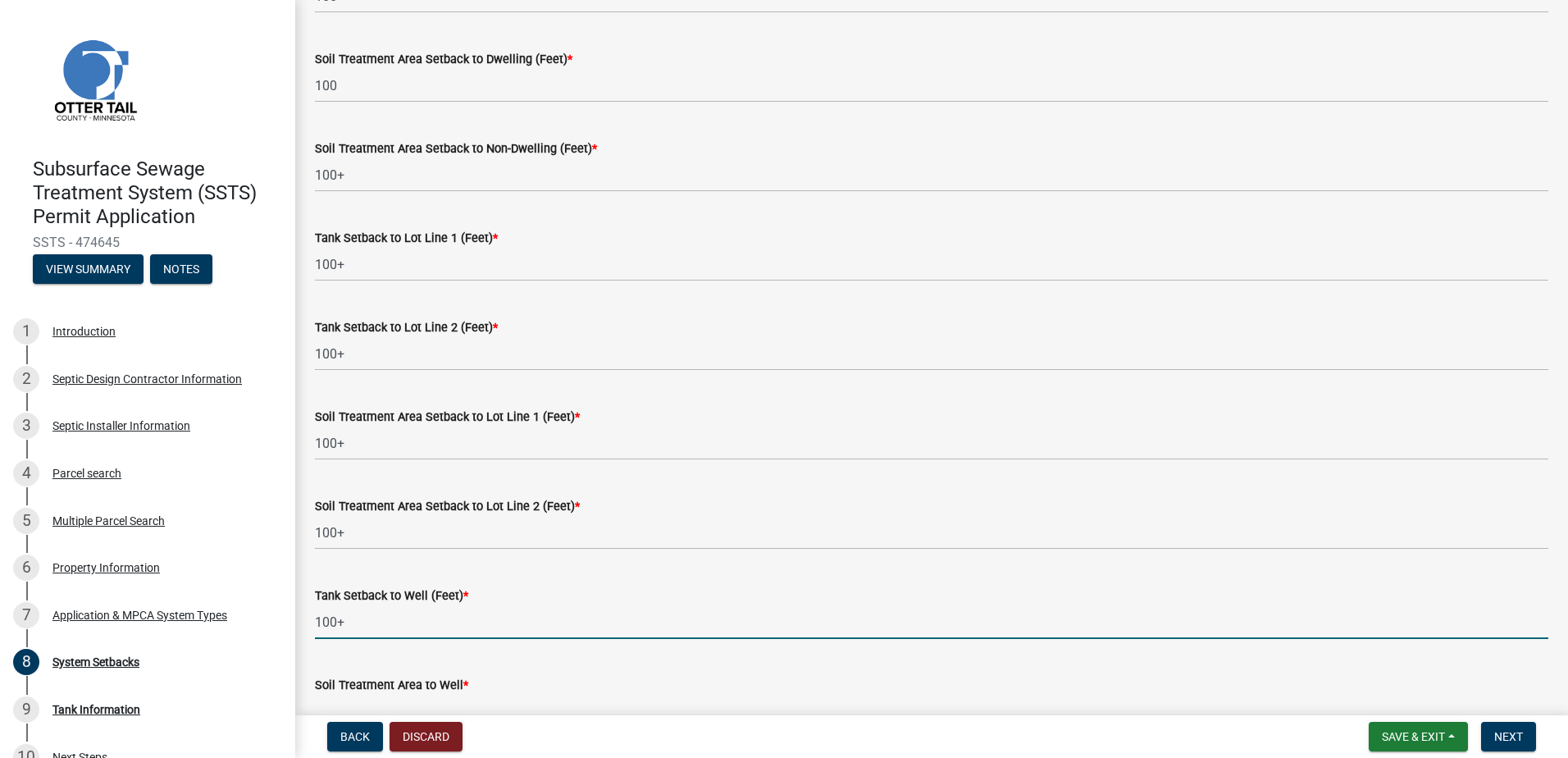
type input "100+"
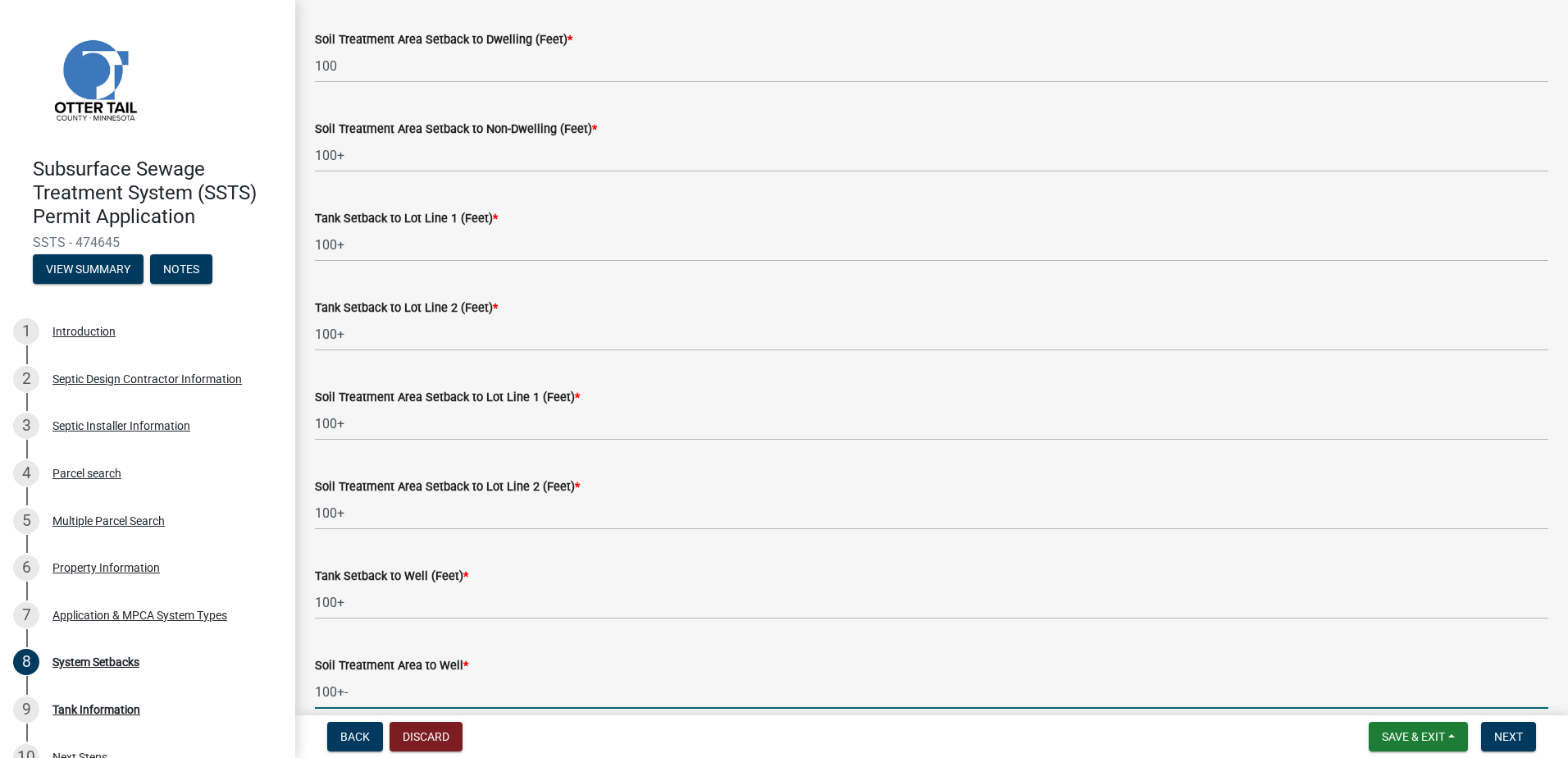
type input "100+-"
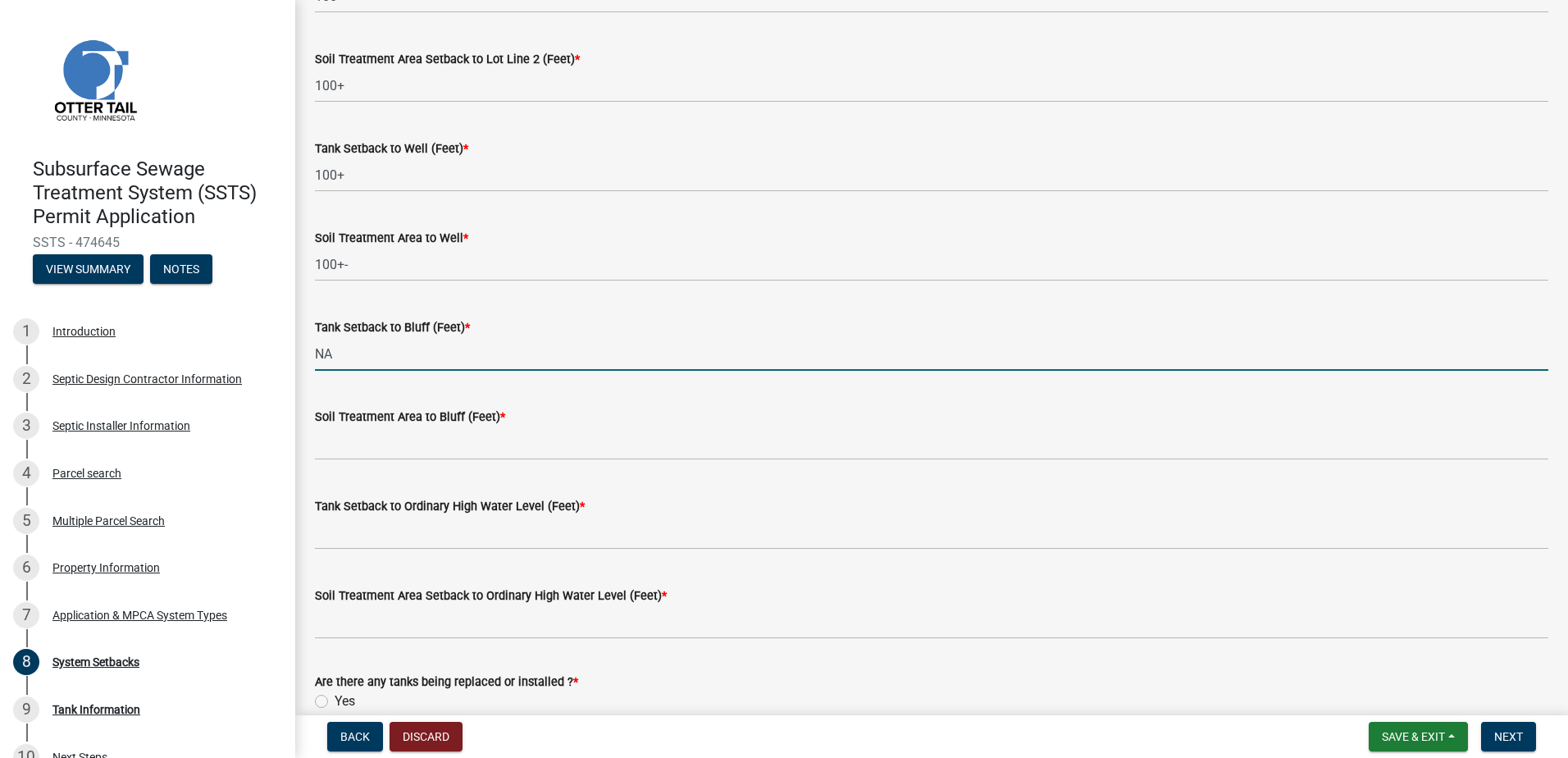
type input "NA"
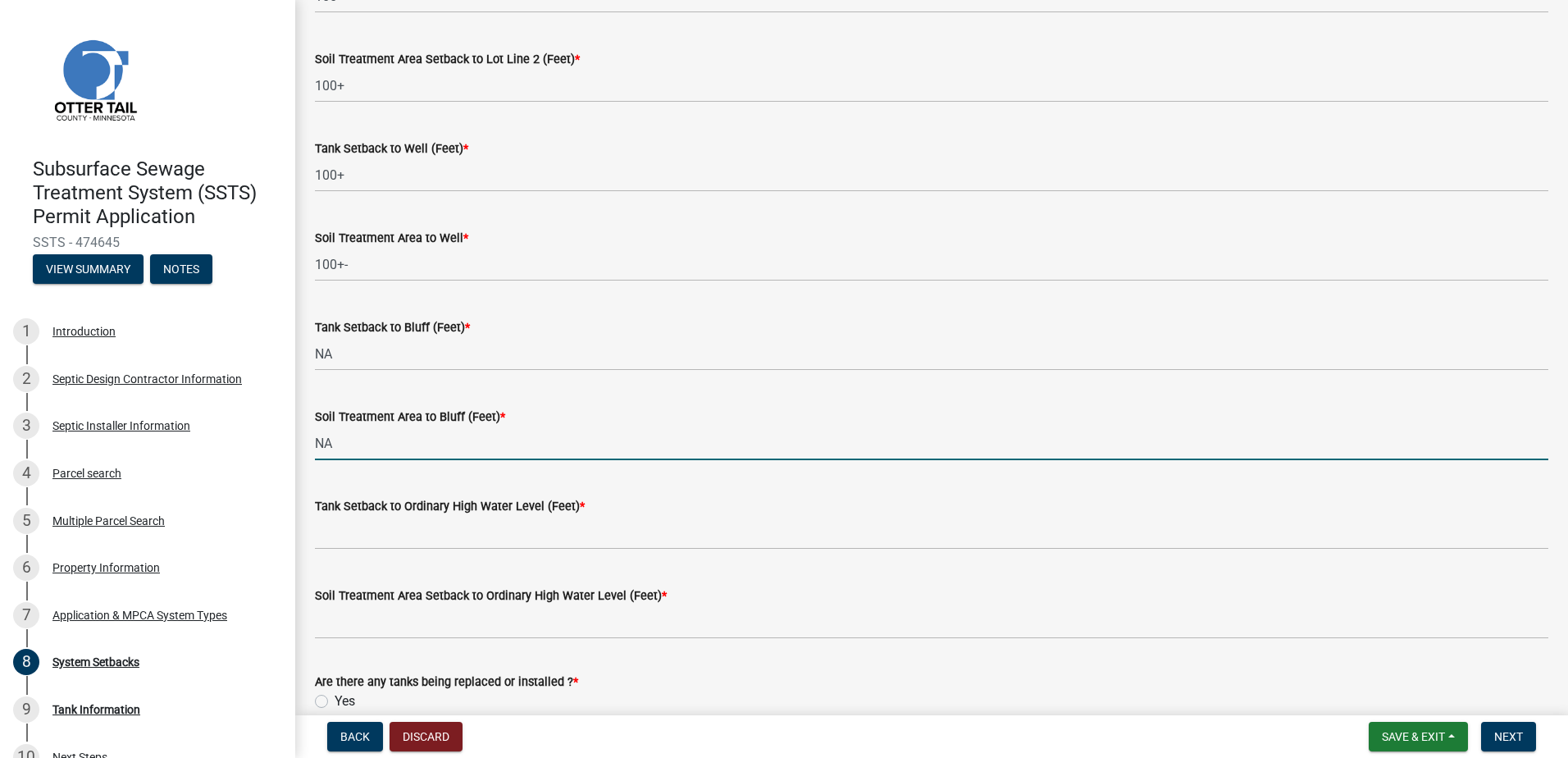
type input "NA"
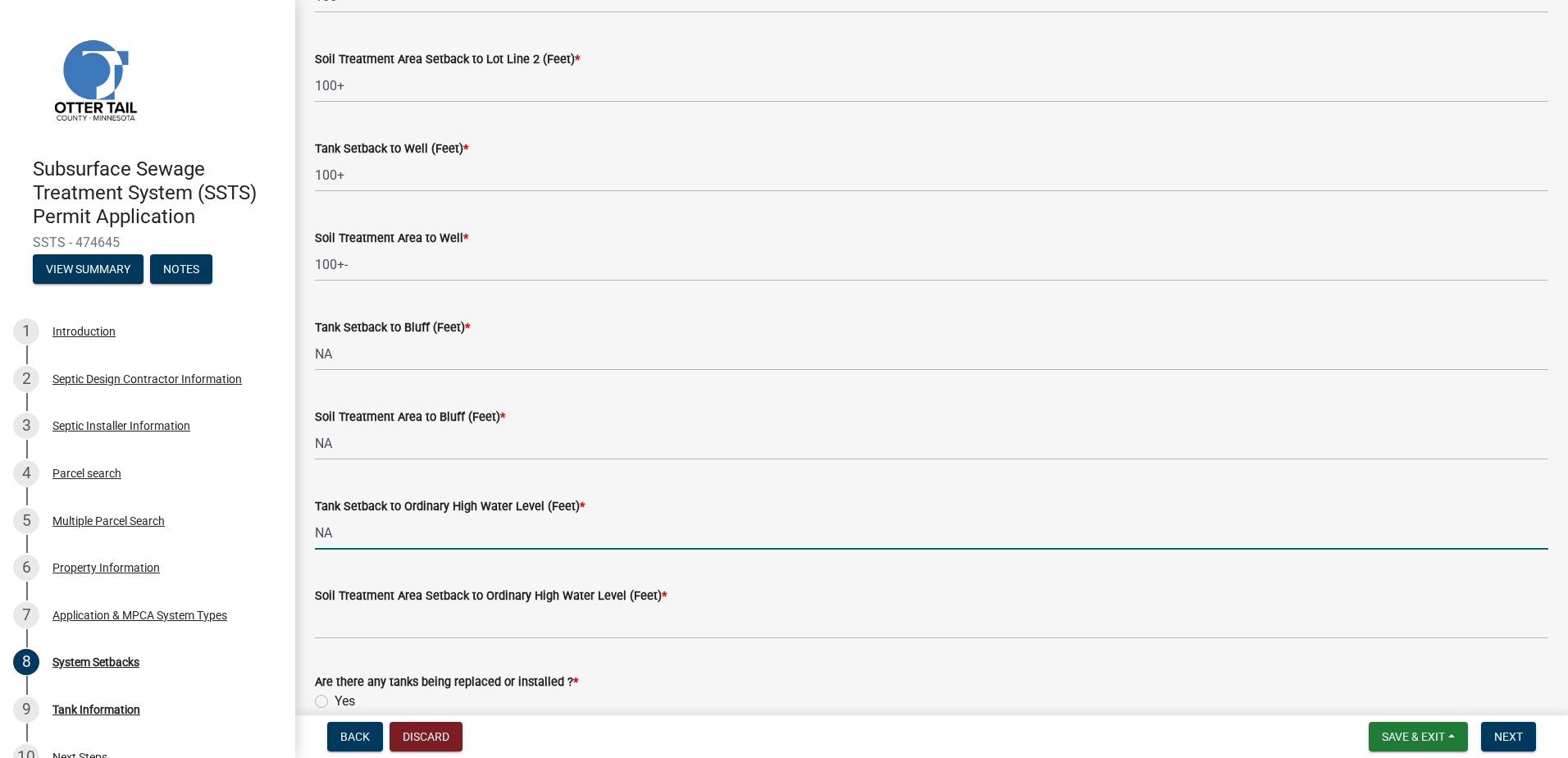
type input "NA"
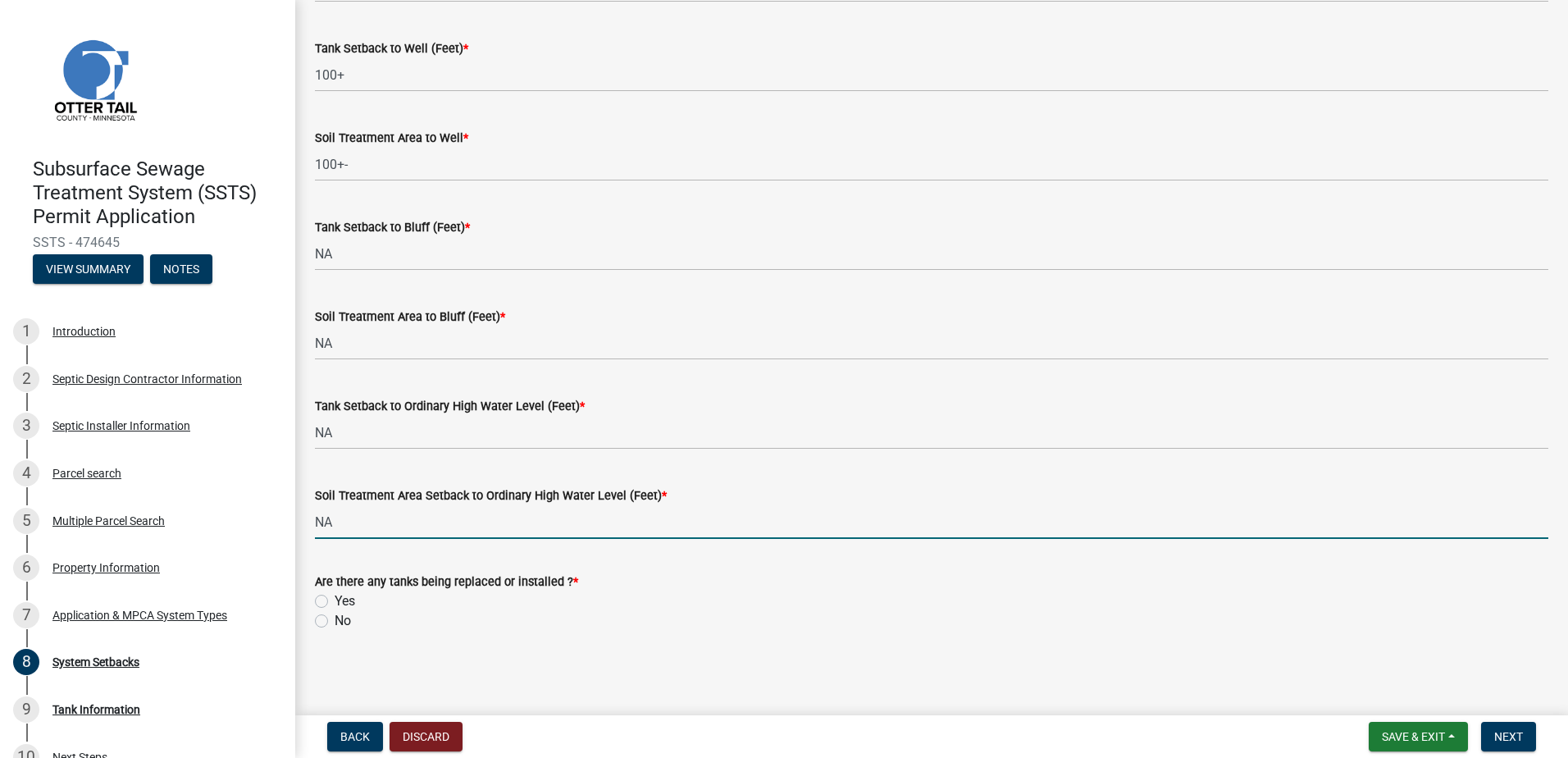
scroll to position [1004, 0]
type input "NA"
click at [334, 595] on label "Yes" at bounding box center [344, 600] width 20 height 20
click at [334, 595] on input "Yes" at bounding box center [339, 595] width 11 height 11
radio input "true"
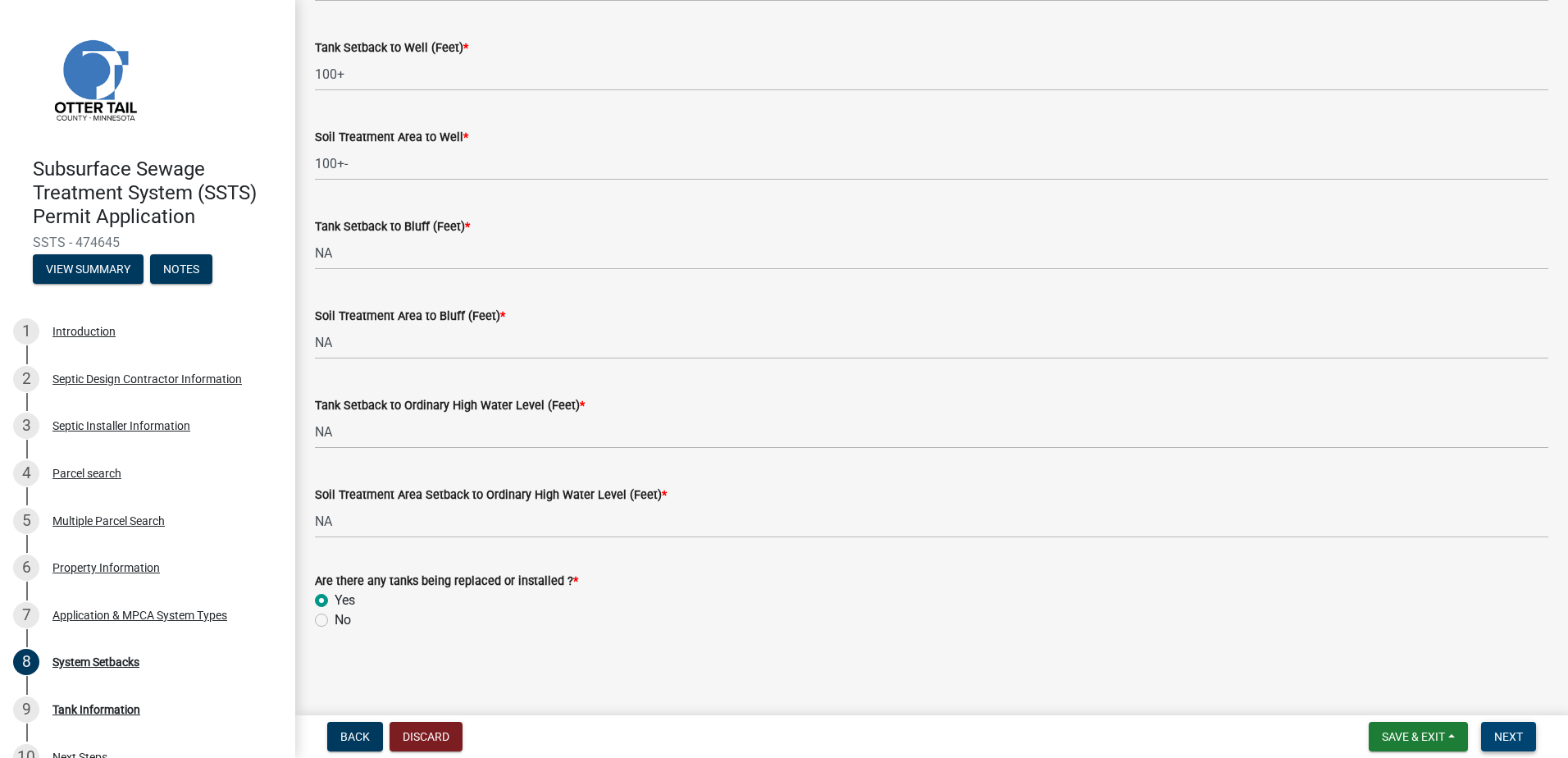
drag, startPoint x: 1525, startPoint y: 736, endPoint x: 1496, endPoint y: 742, distance: 29.6
click at [1522, 736] on button "Next" at bounding box center [1508, 737] width 55 height 29
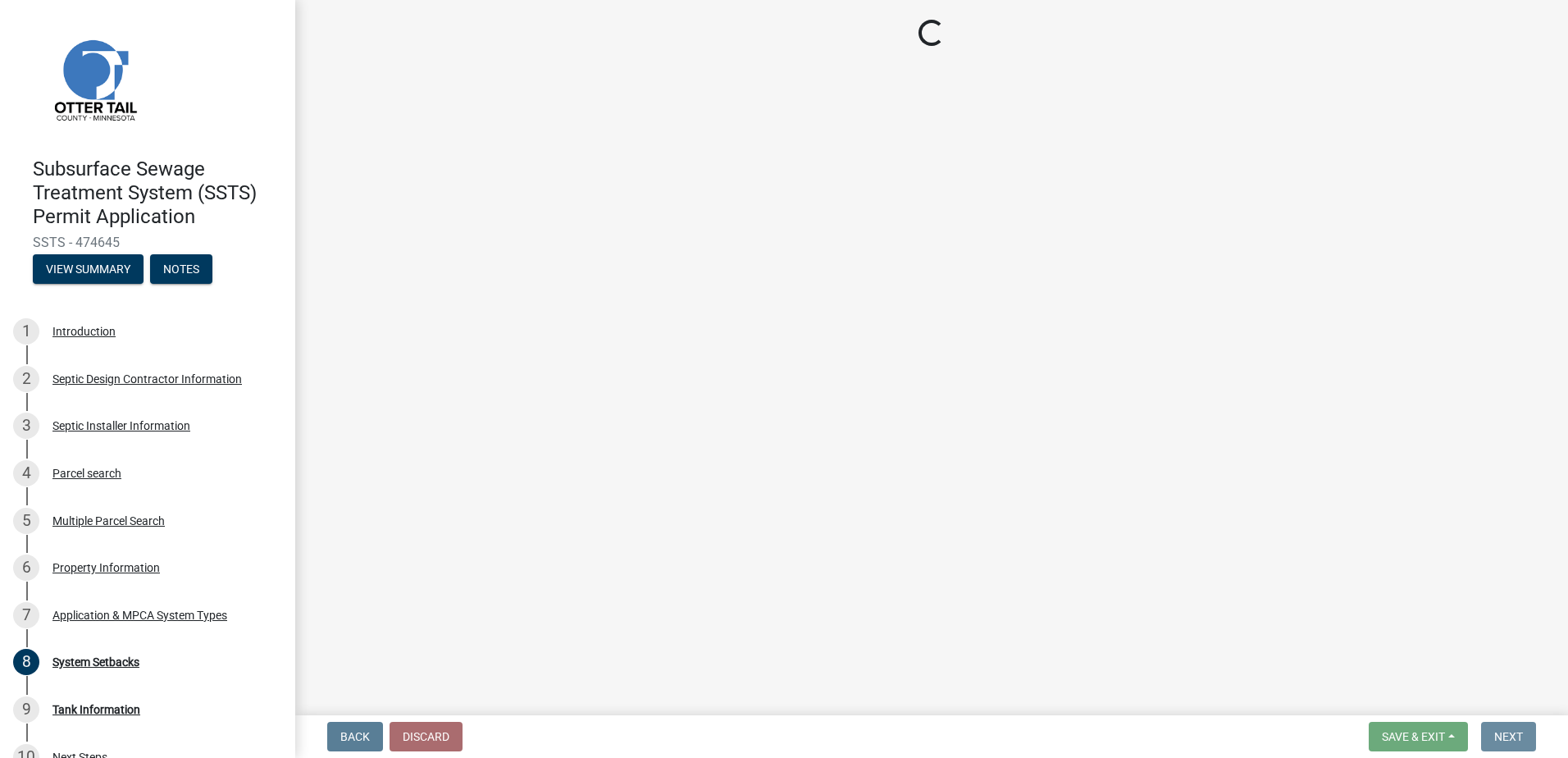
scroll to position [0, 0]
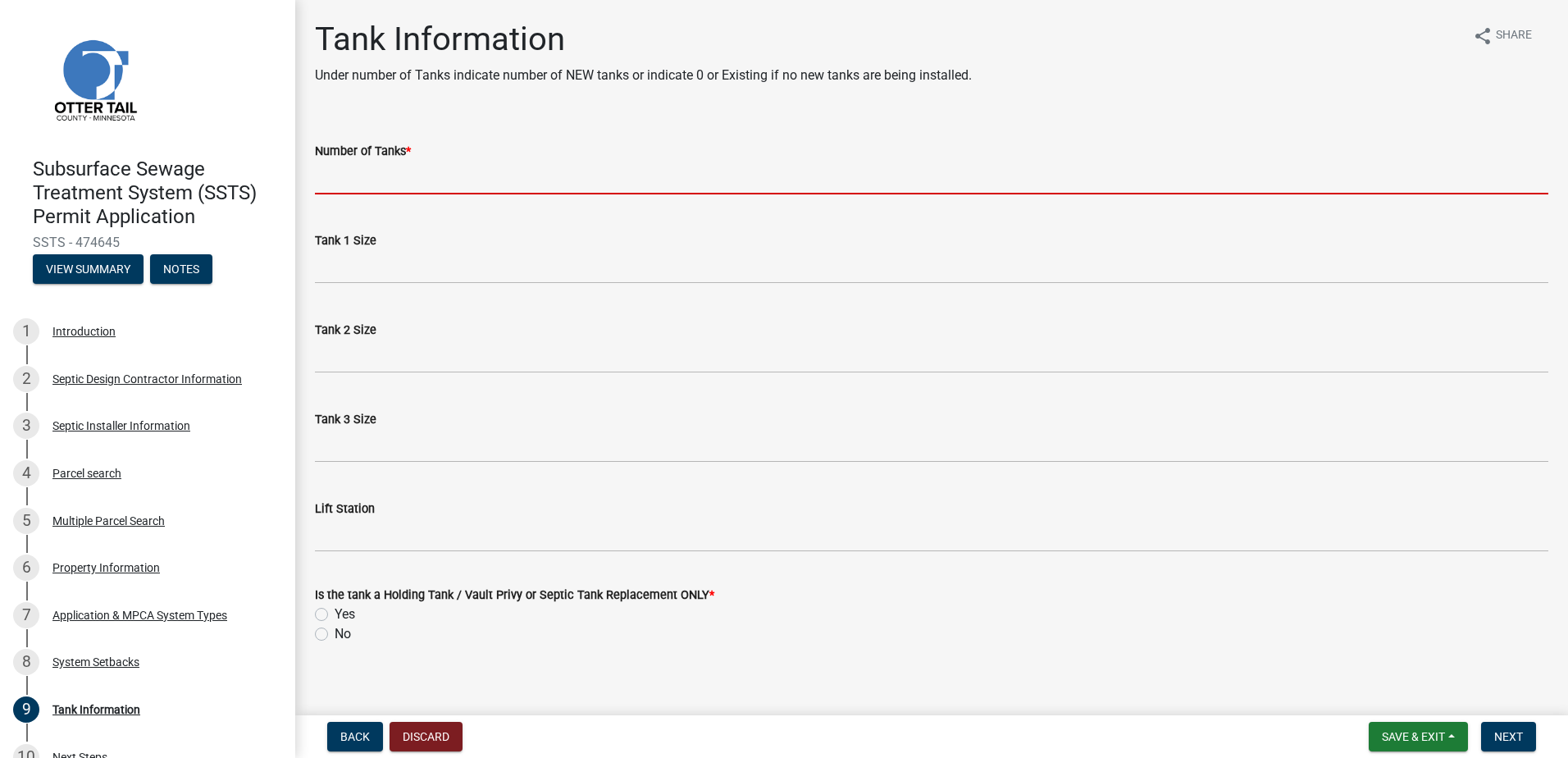
click at [352, 166] on input "Number of Tanks *" at bounding box center [931, 178] width 1234 height 33
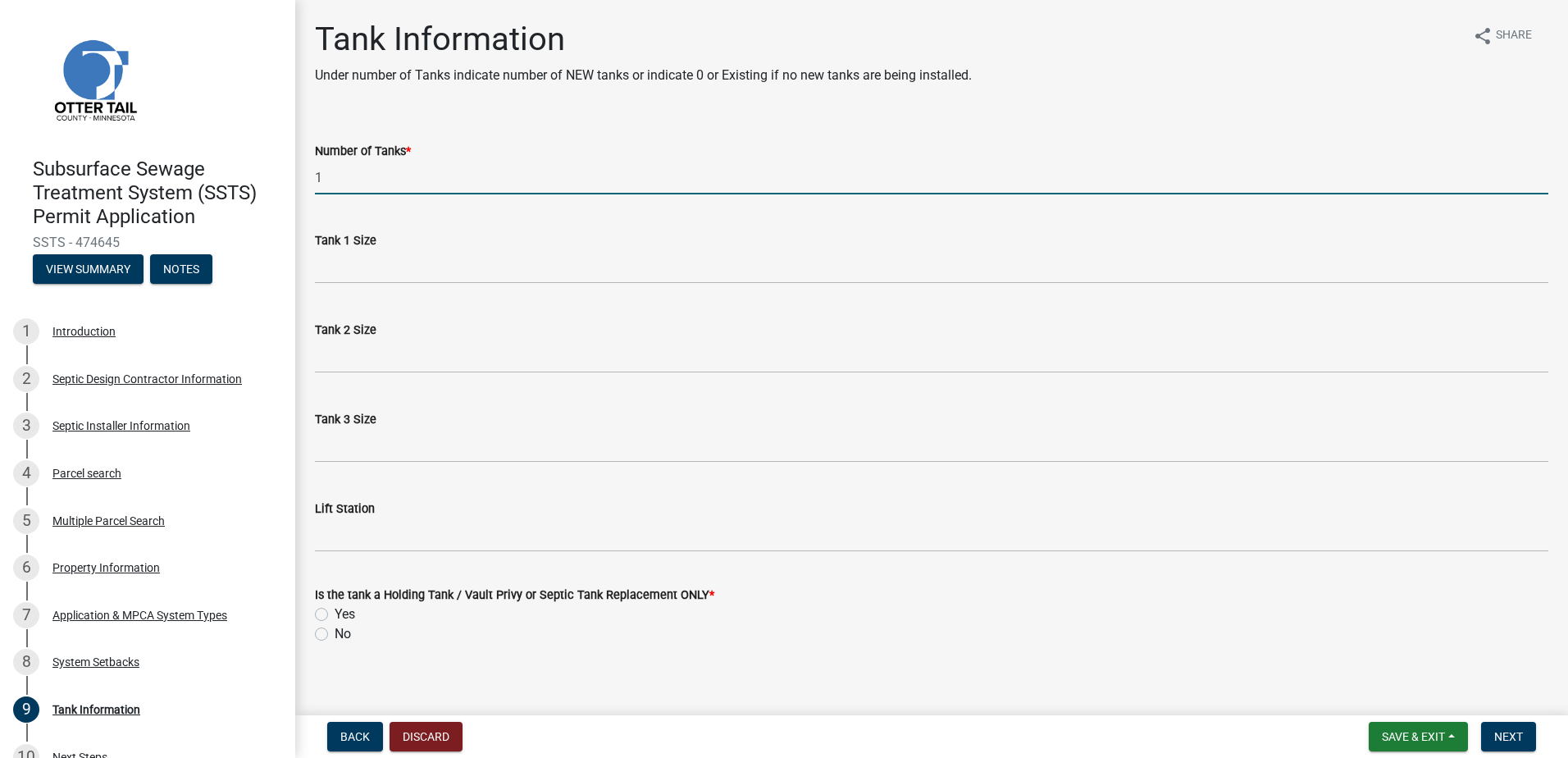
type input "1"
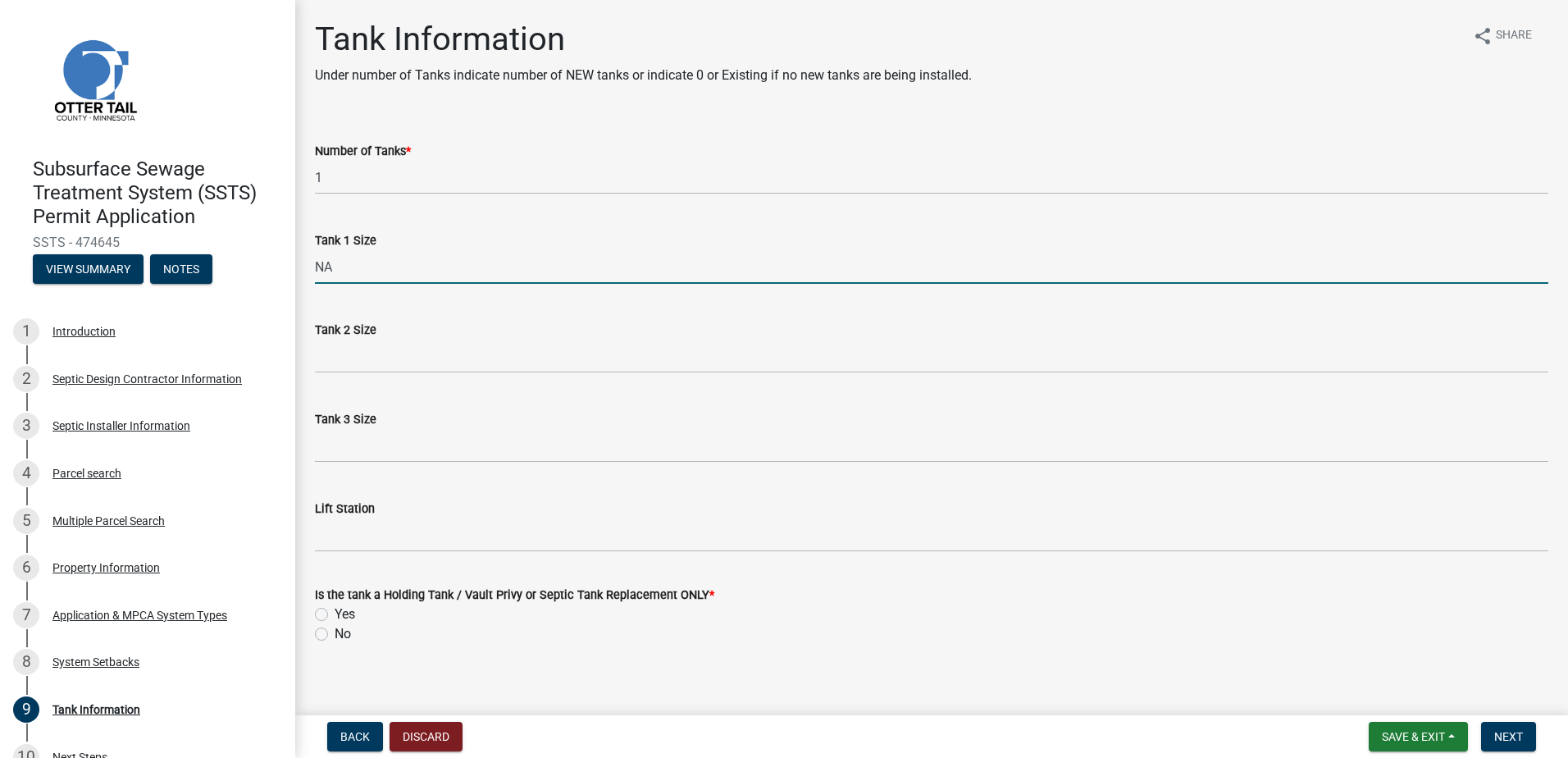
type input "NA"
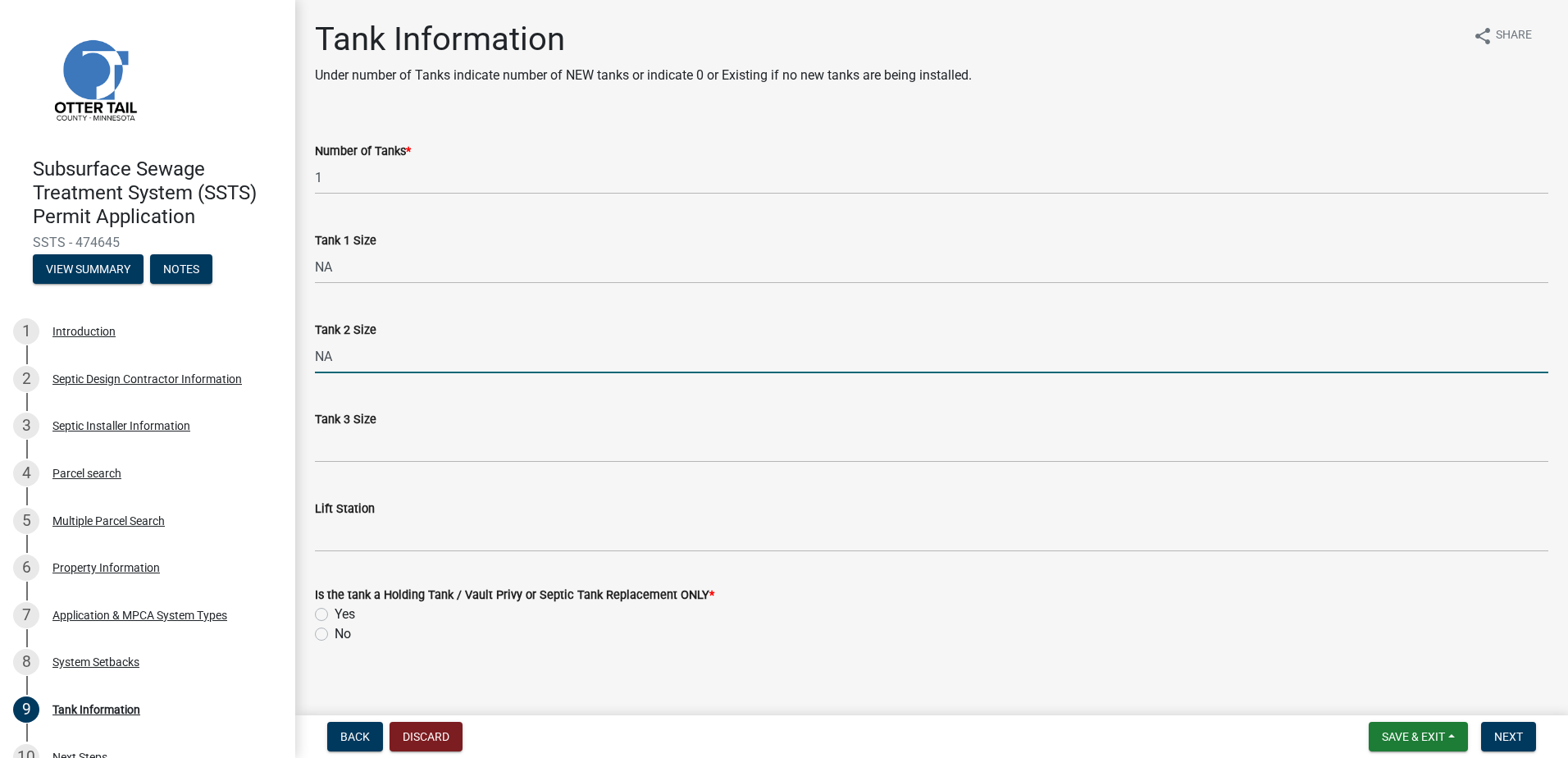
type input "NA"
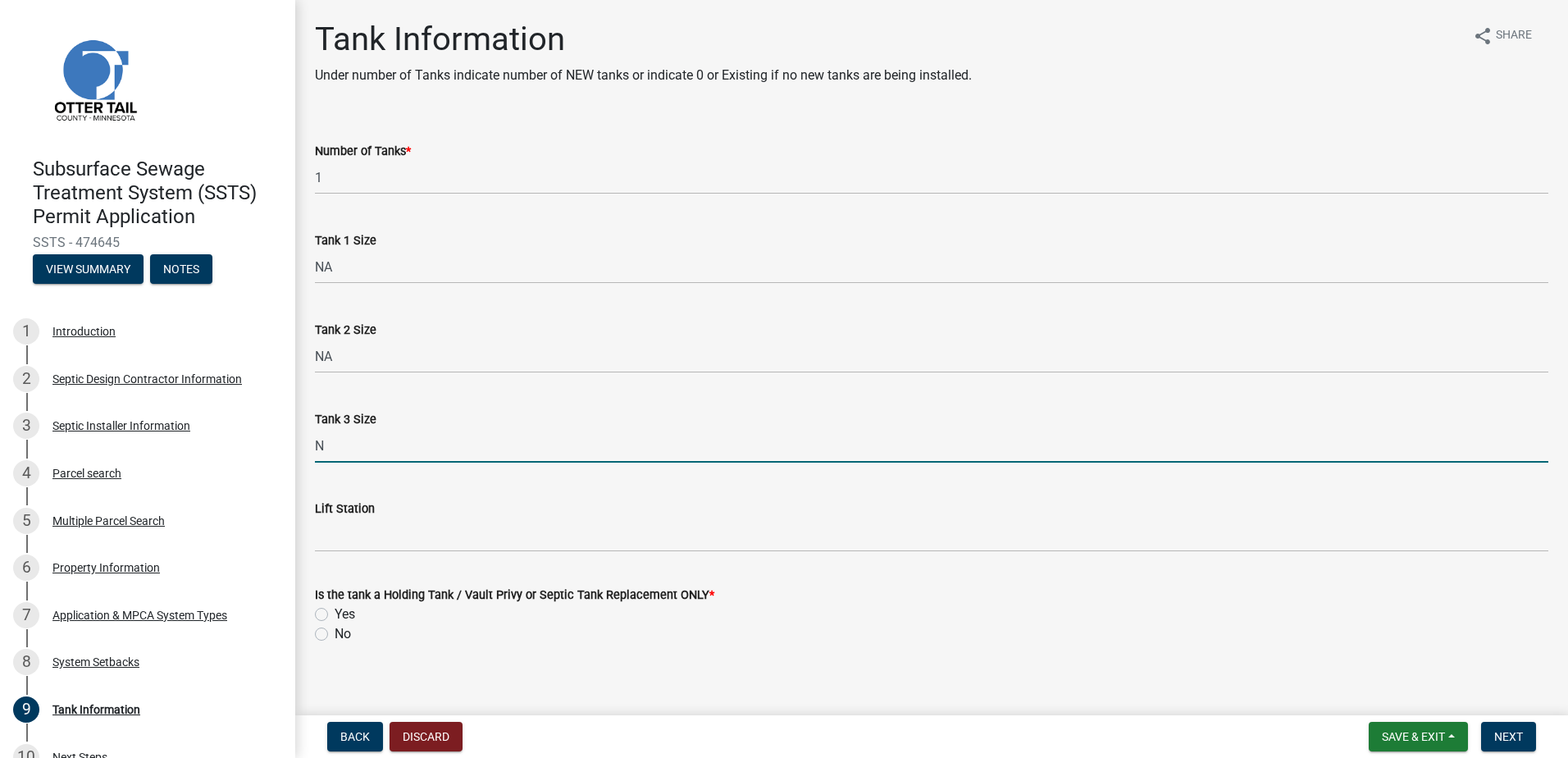
type input "NA"
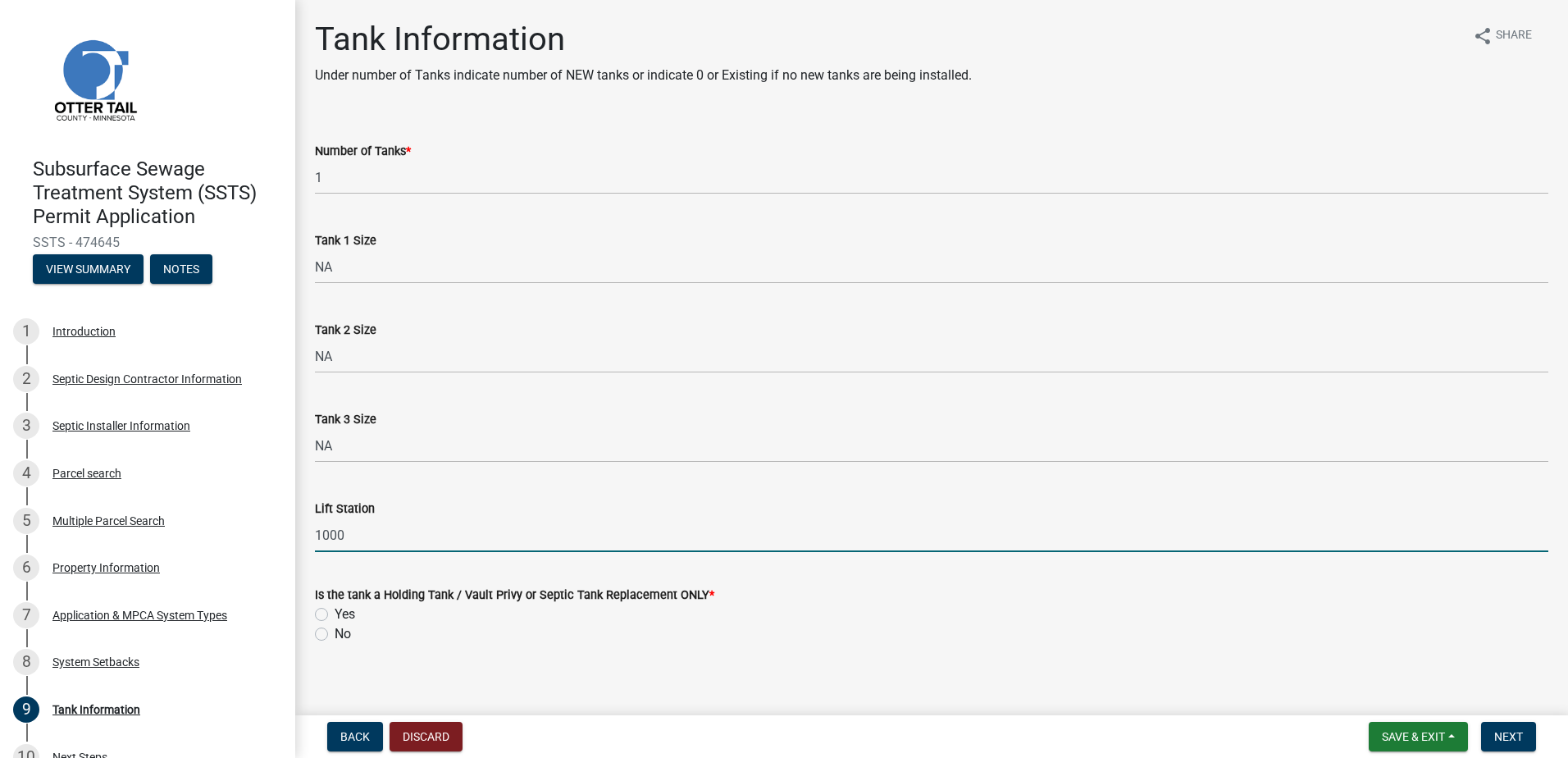
type input "1000"
click at [334, 634] on label "No" at bounding box center [342, 634] width 17 height 20
click at [334, 634] on input "No" at bounding box center [339, 629] width 11 height 11
radio input "true"
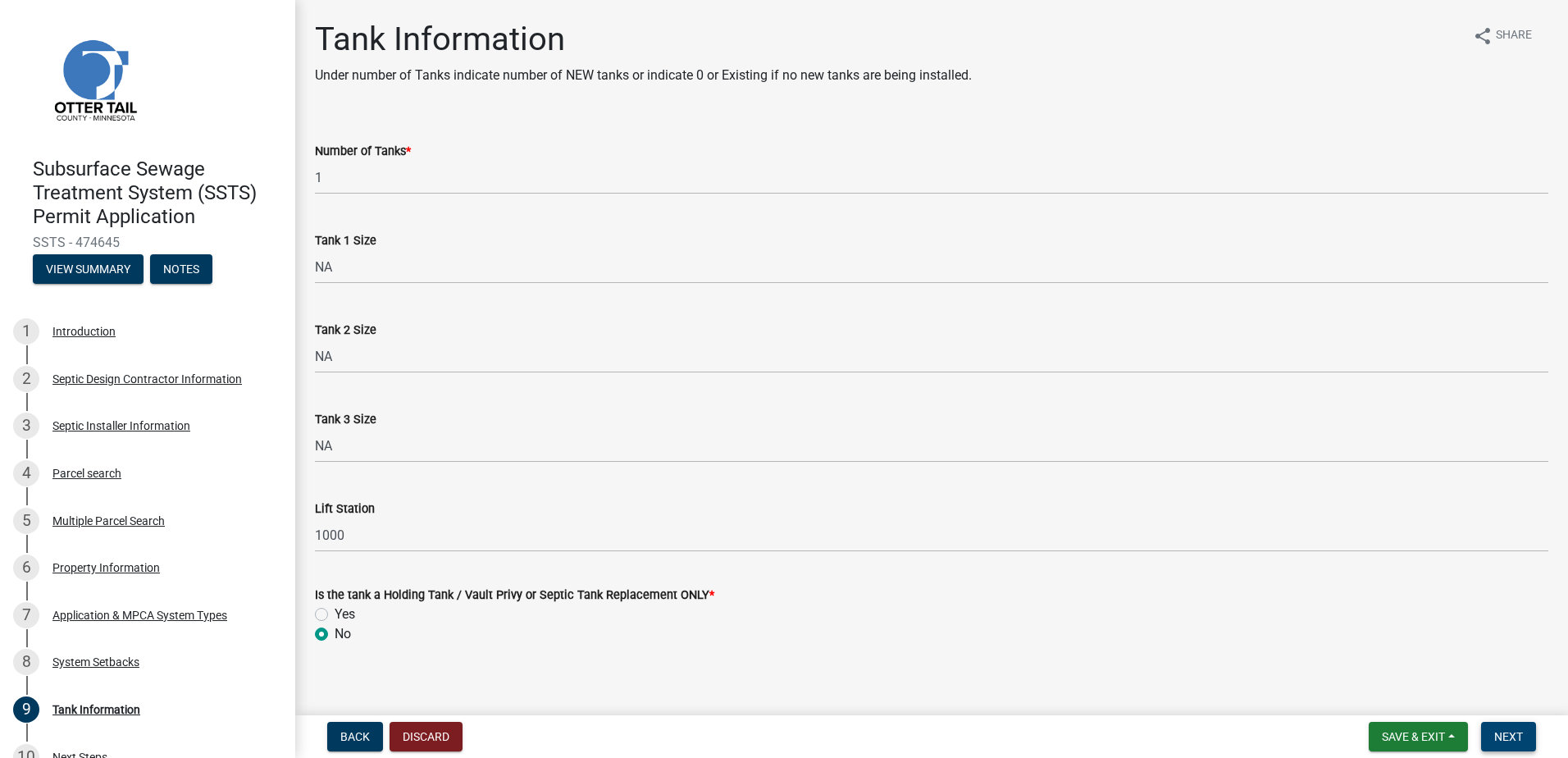
click at [1490, 743] on button "Next" at bounding box center [1508, 737] width 55 height 29
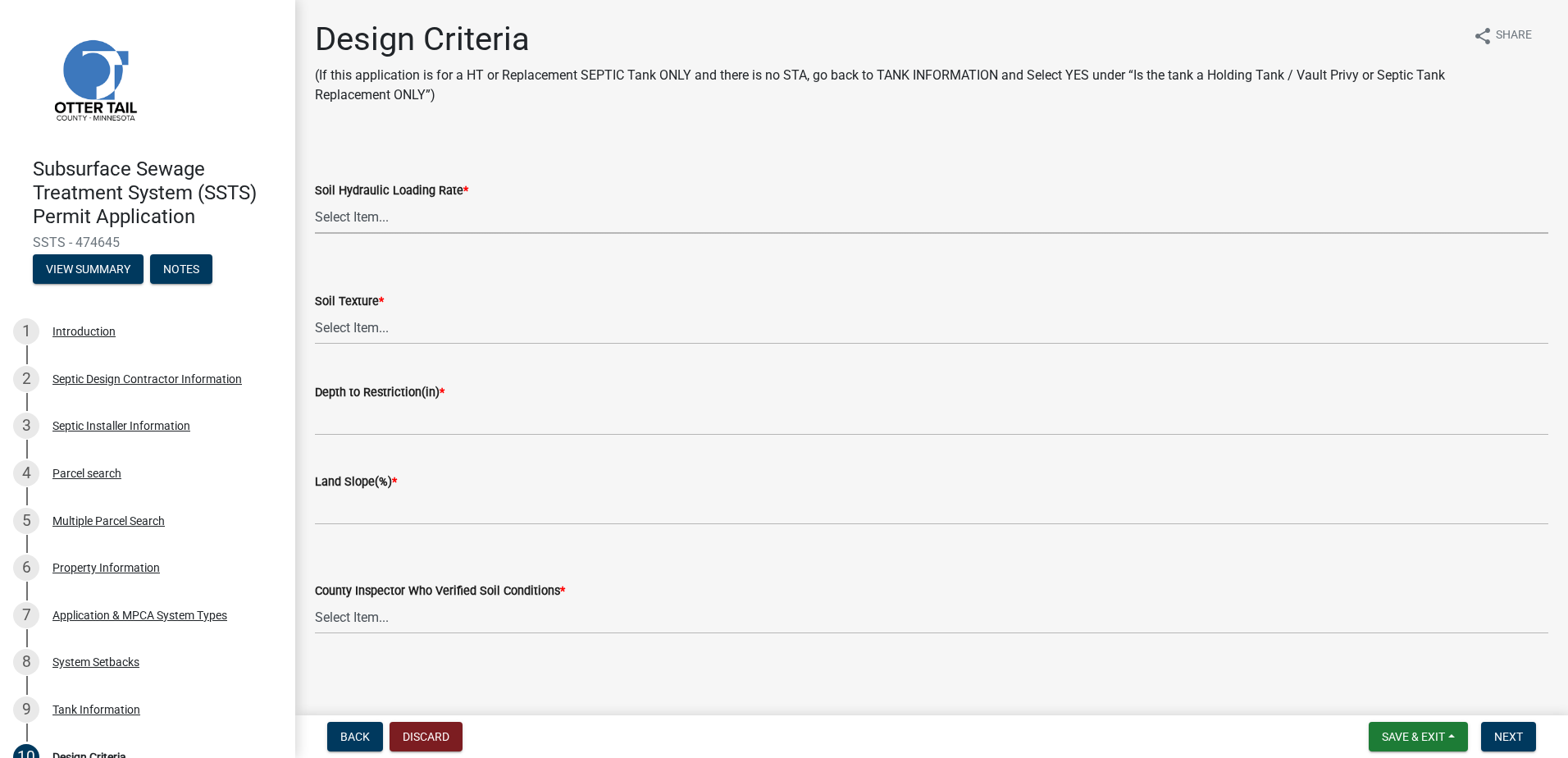
click at [363, 222] on select "Select Item... 1.6 gpd/ft2 1.2 gpd/ft2 1.0 gpd/ft2 0.87 gpd/ft2 0.78 gpd/ft2 0.…" at bounding box center [931, 217] width 1234 height 33
click at [315, 200] on select "Select Item... 1.6 gpd/ft2 1.2 gpd/ft2 1.0 gpd/ft2 0.87 gpd/ft2 0.78 gpd/ft2 0.…" at bounding box center [931, 217] width 1234 height 33
select select "161dc003-2926-44f5-9717-bc9d566eecc1"
click at [351, 328] on select "Select Item... Coarse Sand (COS) Sand (S) Fine Sand (FS) Very Fine Sand (VFS) L…" at bounding box center [931, 328] width 1234 height 33
click at [315, 311] on select "Select Item... Coarse Sand (COS) Sand (S) Fine Sand (FS) Very Fine Sand (VFS) L…" at bounding box center [931, 328] width 1234 height 33
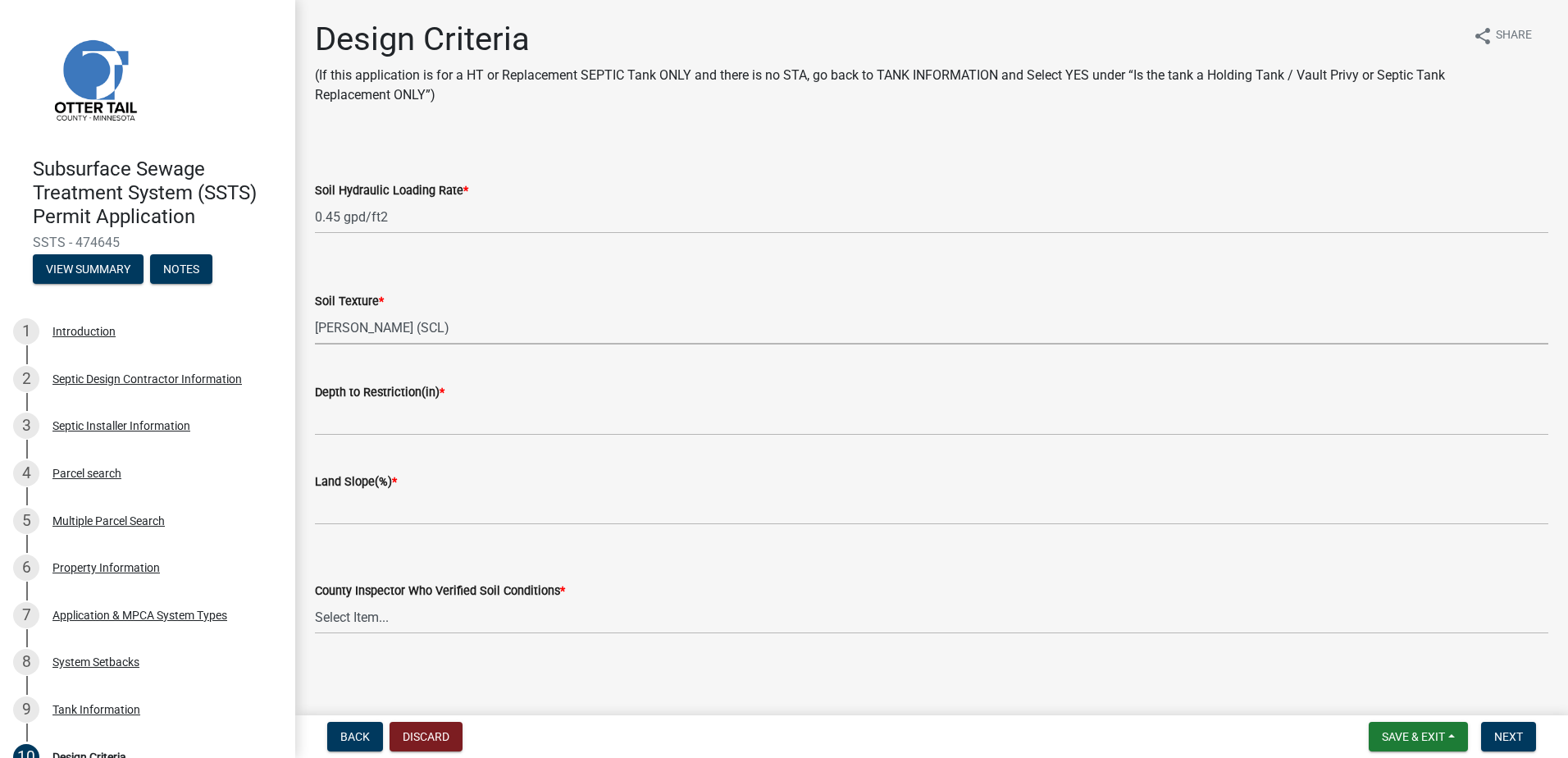
select select "3153871a-0646-45c0-8d36-98762e1aaded"
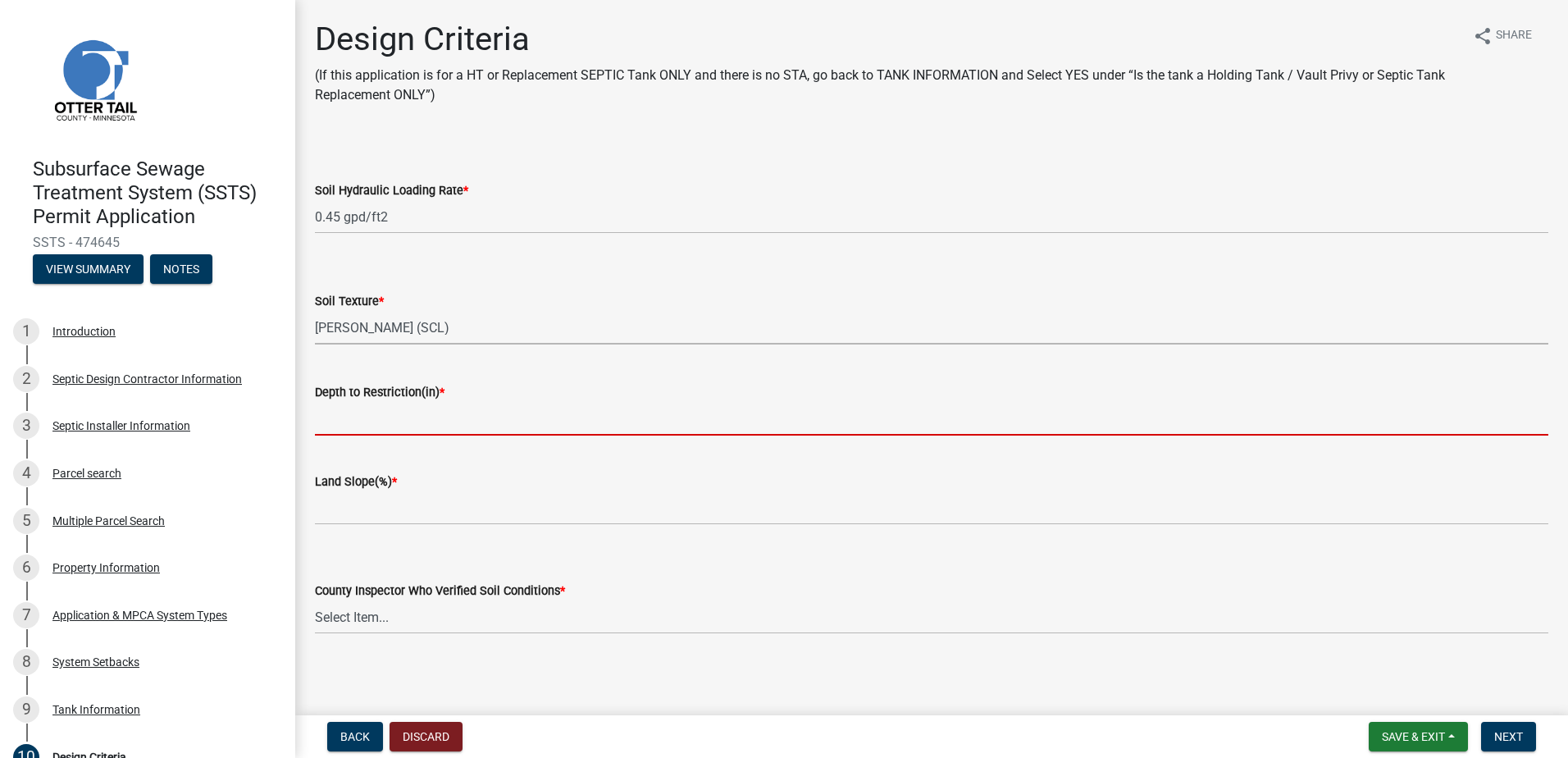
click at [356, 418] on input "Depth to Restriction(in) *" at bounding box center [931, 419] width 1234 height 33
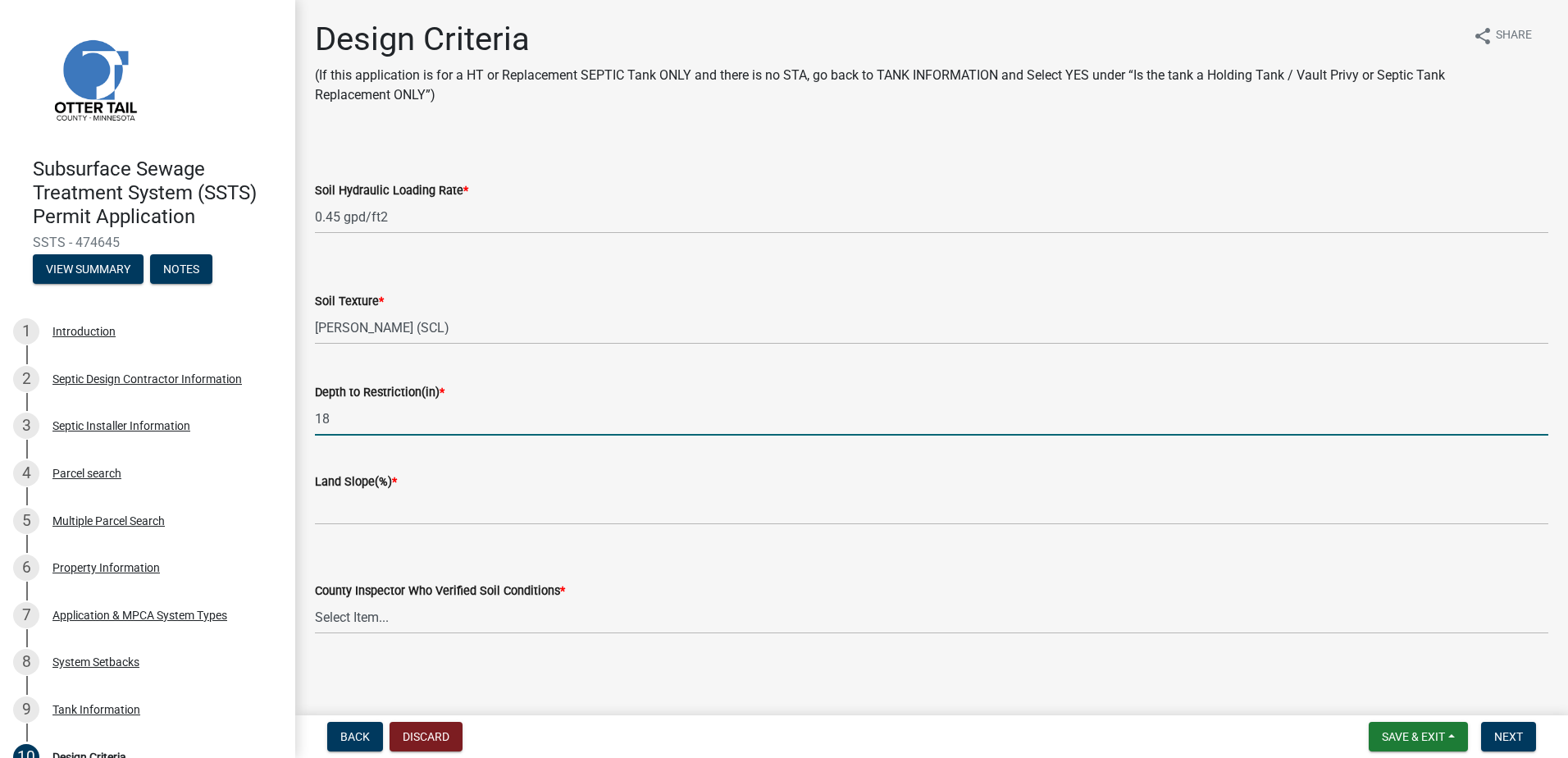
type input "18"
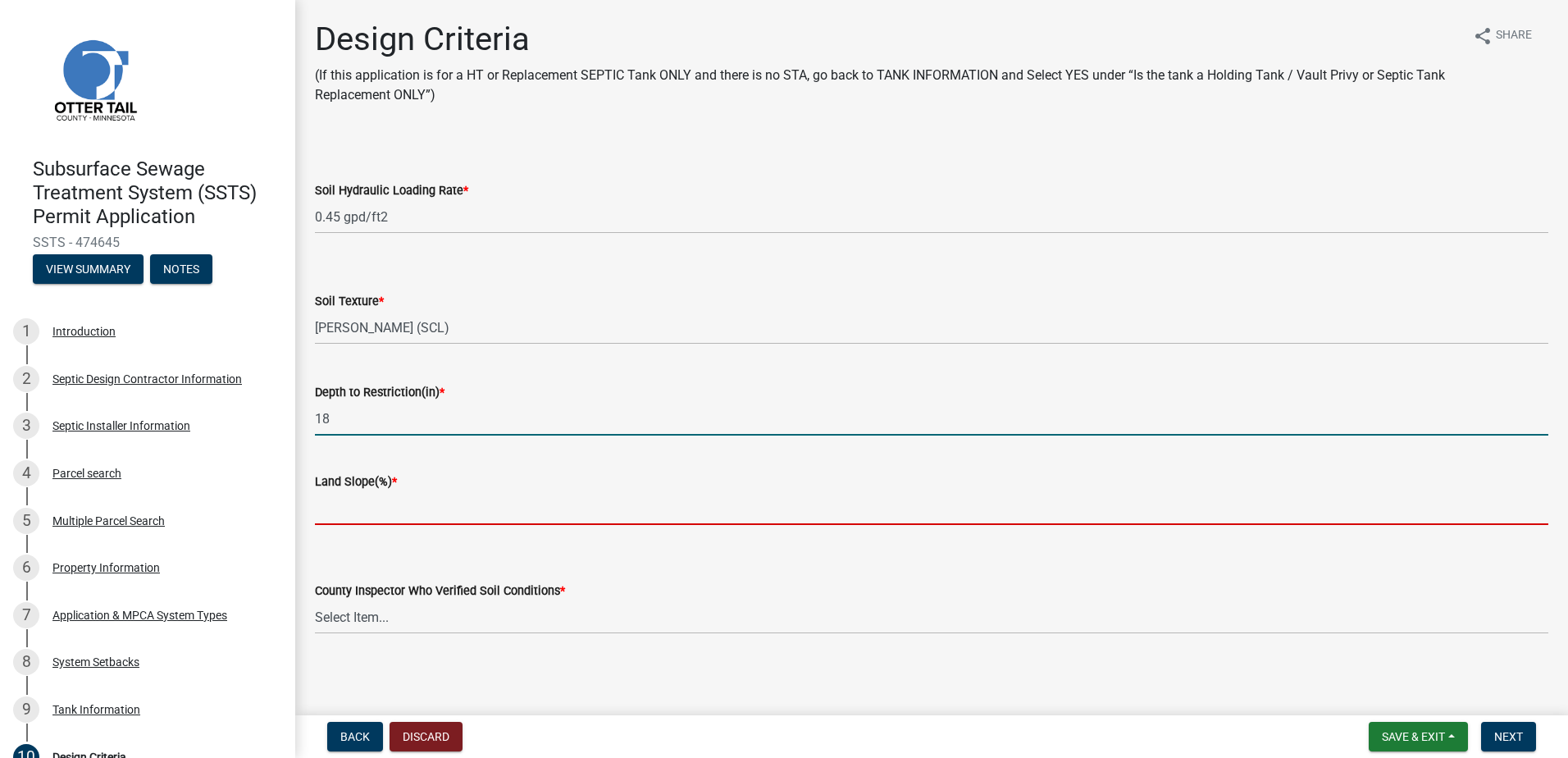
click at [327, 523] on input "Land Slope(%) *" at bounding box center [931, 508] width 1234 height 33
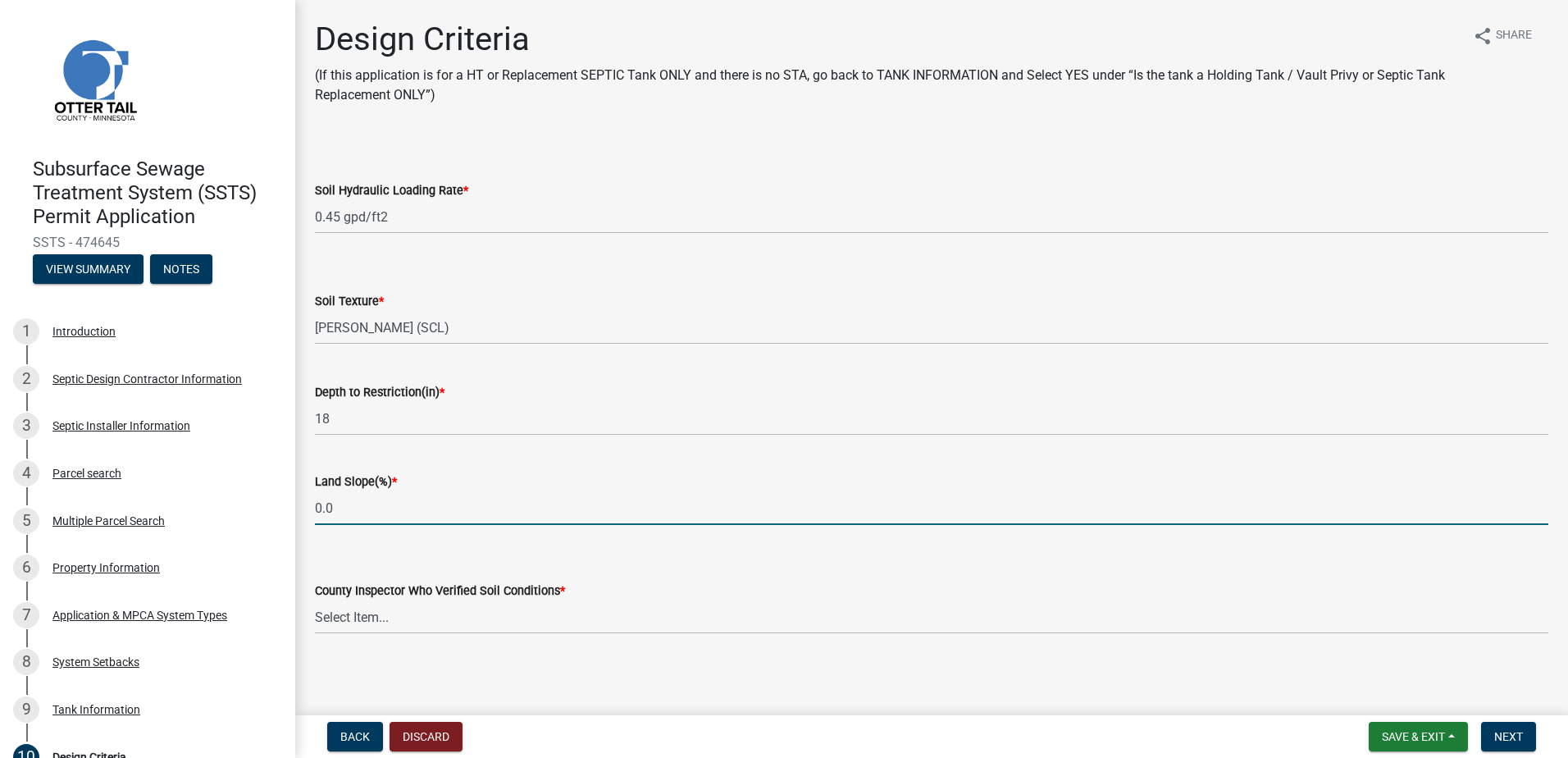
type input "0.0"
click at [334, 608] on select "Select Item... Alexis Newark Andrea Perales Brittany Tollefson Chris LeClair Co…" at bounding box center [931, 617] width 1234 height 33
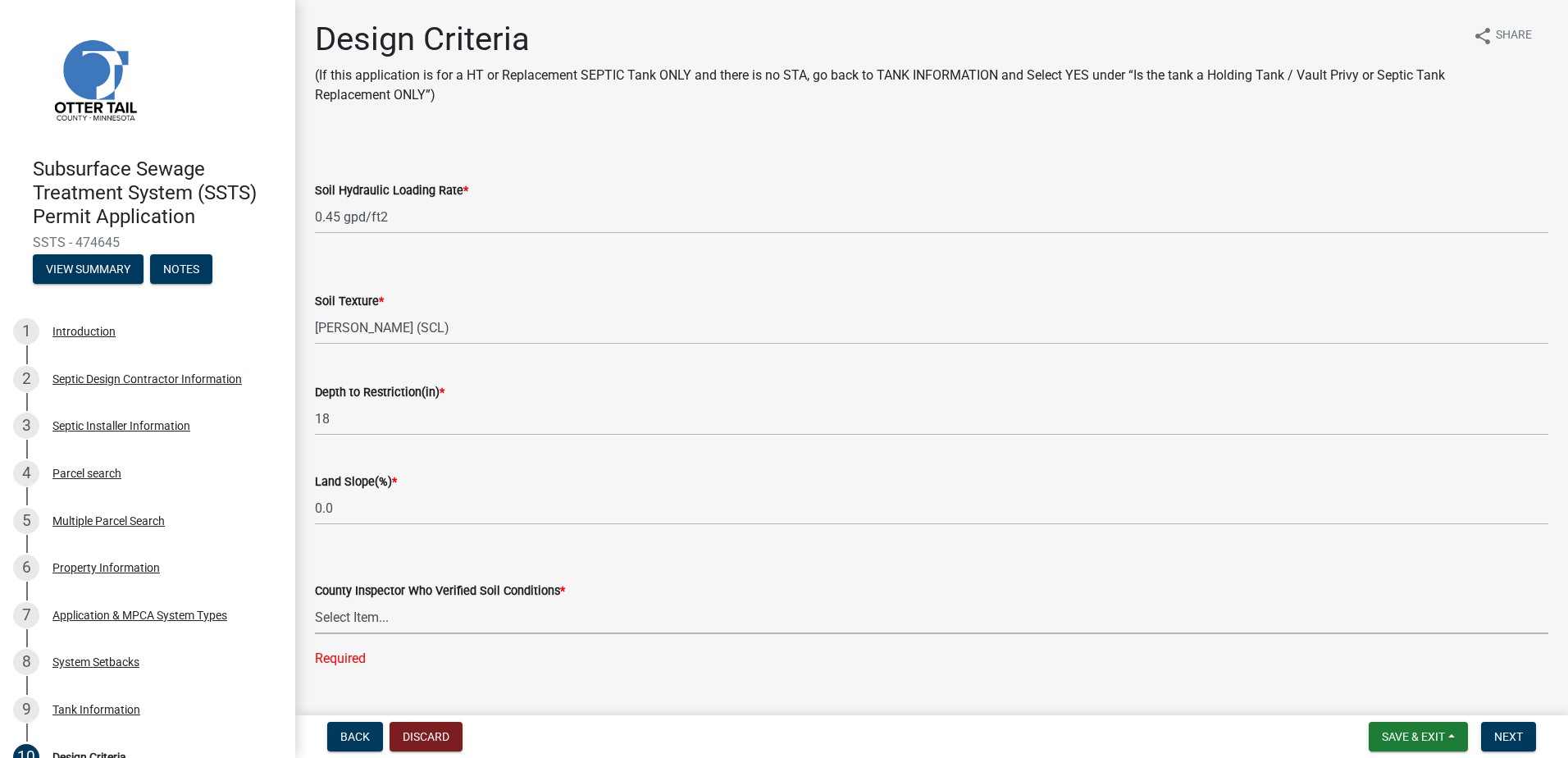
click at [335, 620] on select "Select Item... Alexis Newark Andrea Perales Brittany Tollefson Chris LeClair Co…" at bounding box center [931, 617] width 1234 height 33
click at [315, 600] on select "Select Item... Alexis Newark Andrea Perales Brittany Tollefson Chris LeClair Co…" at bounding box center [931, 617] width 1234 height 33
select select "643267e1-855b-462d-a385-c521968adb40"
click at [1498, 735] on span "Next" at bounding box center [1508, 736] width 28 height 13
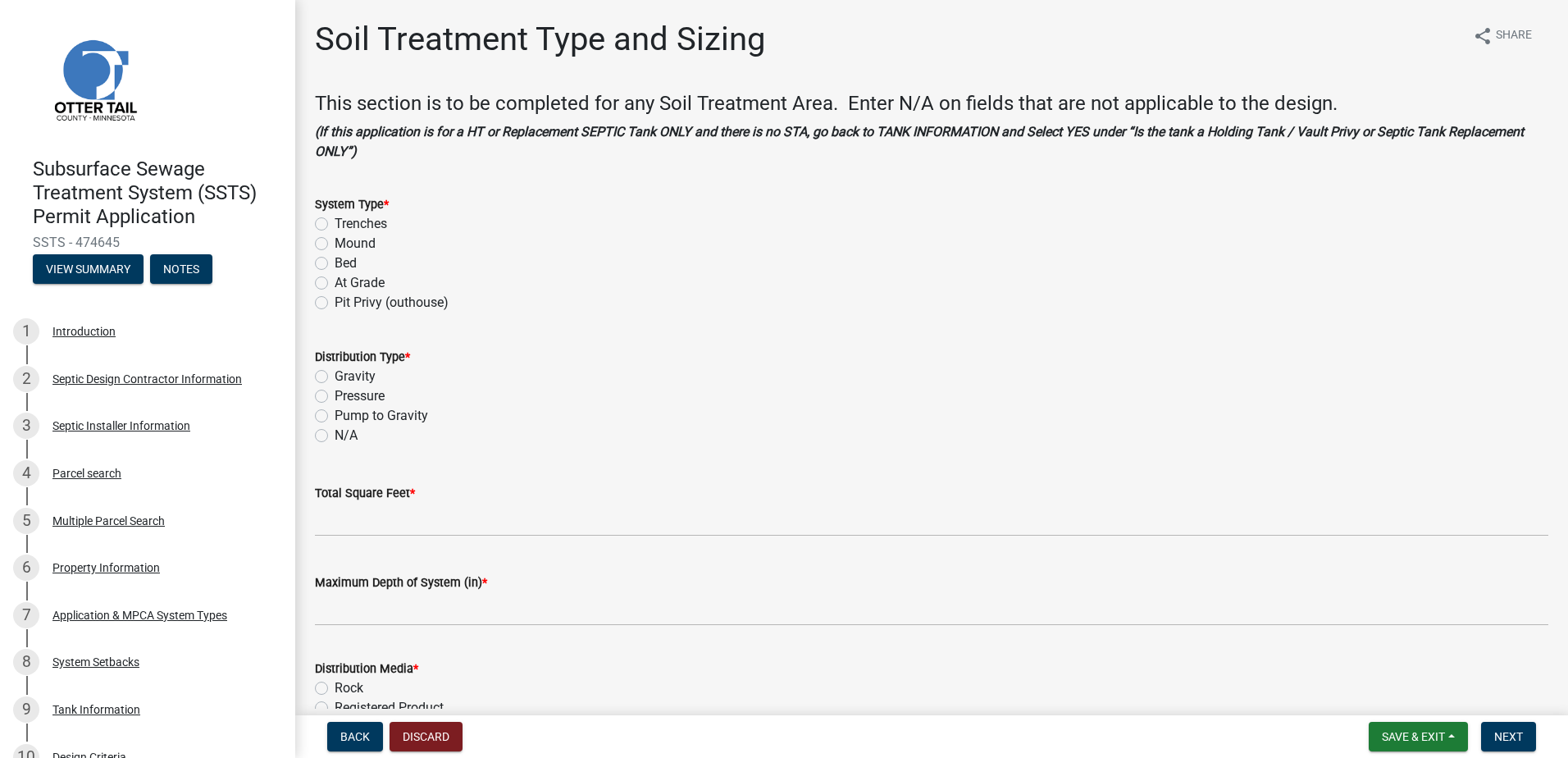
click at [334, 245] on label "Mound" at bounding box center [355, 244] width 41 height 20
click at [334, 245] on input "Mound" at bounding box center [339, 239] width 11 height 11
radio input "true"
click at [334, 395] on label "Pressure" at bounding box center [359, 396] width 50 height 20
click at [334, 395] on input "Pressure" at bounding box center [339, 391] width 11 height 11
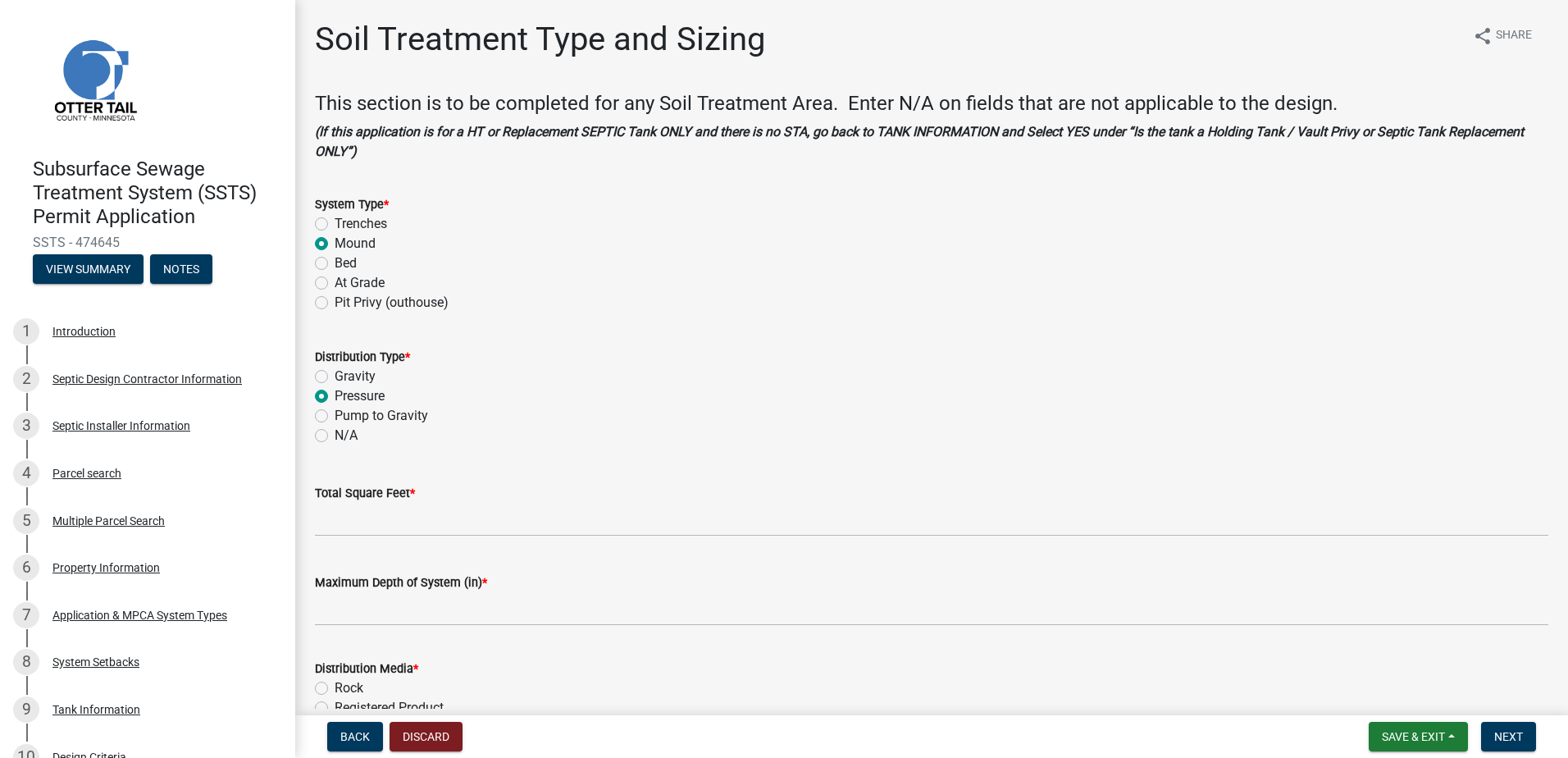
radio input "true"
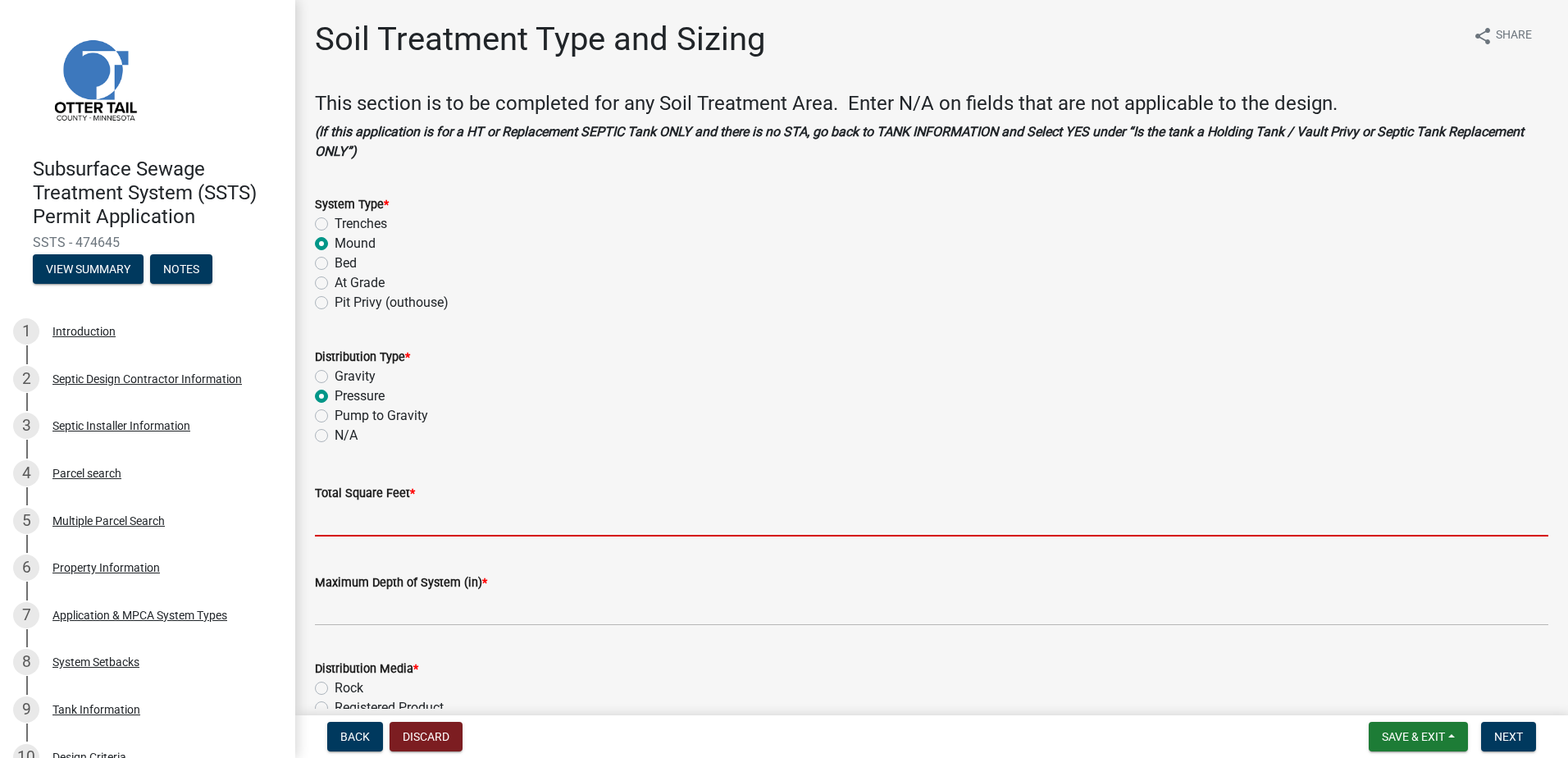
click at [339, 528] on input "Total Square Feet *" at bounding box center [931, 519] width 1234 height 33
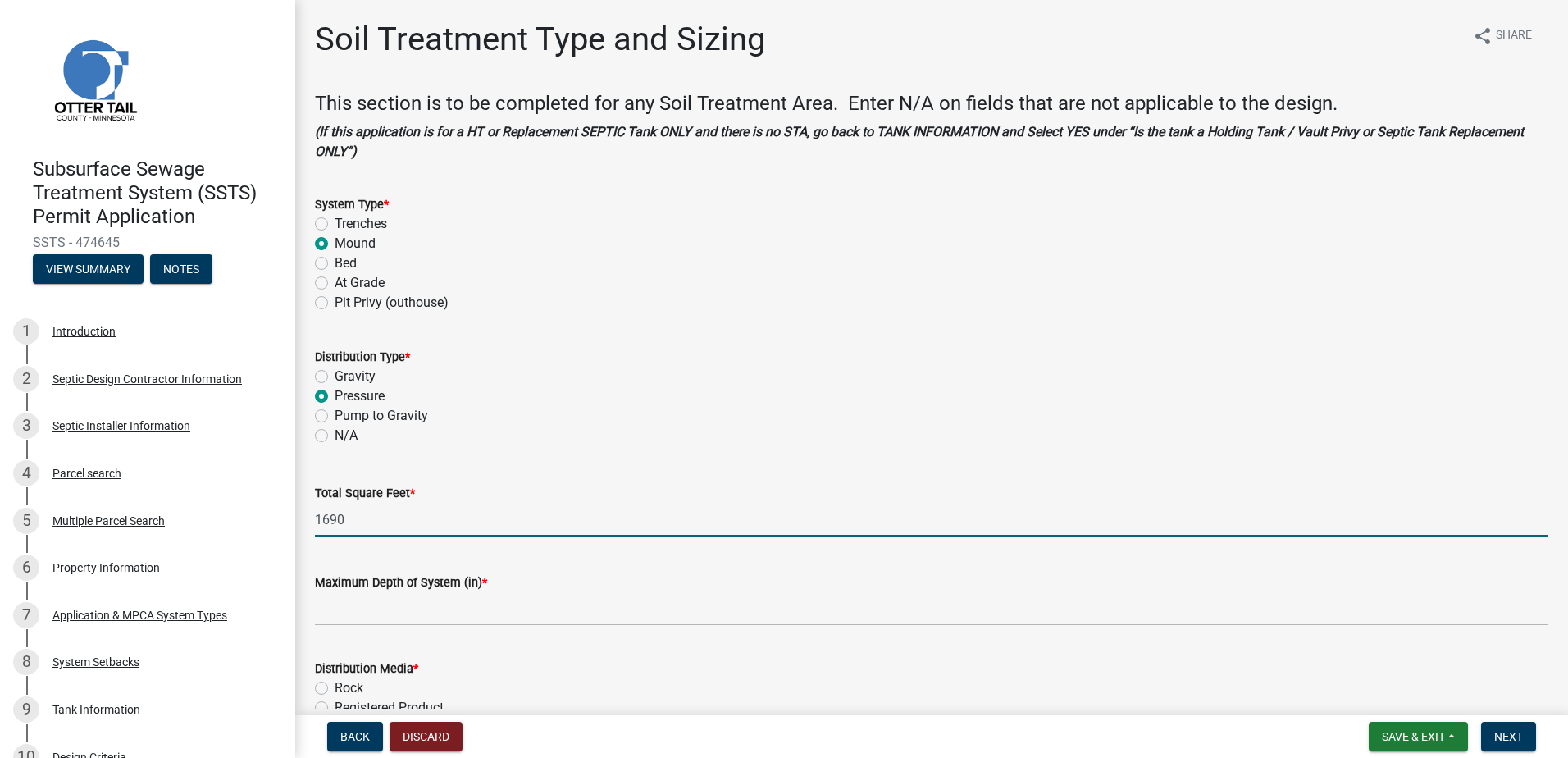
type input "1690"
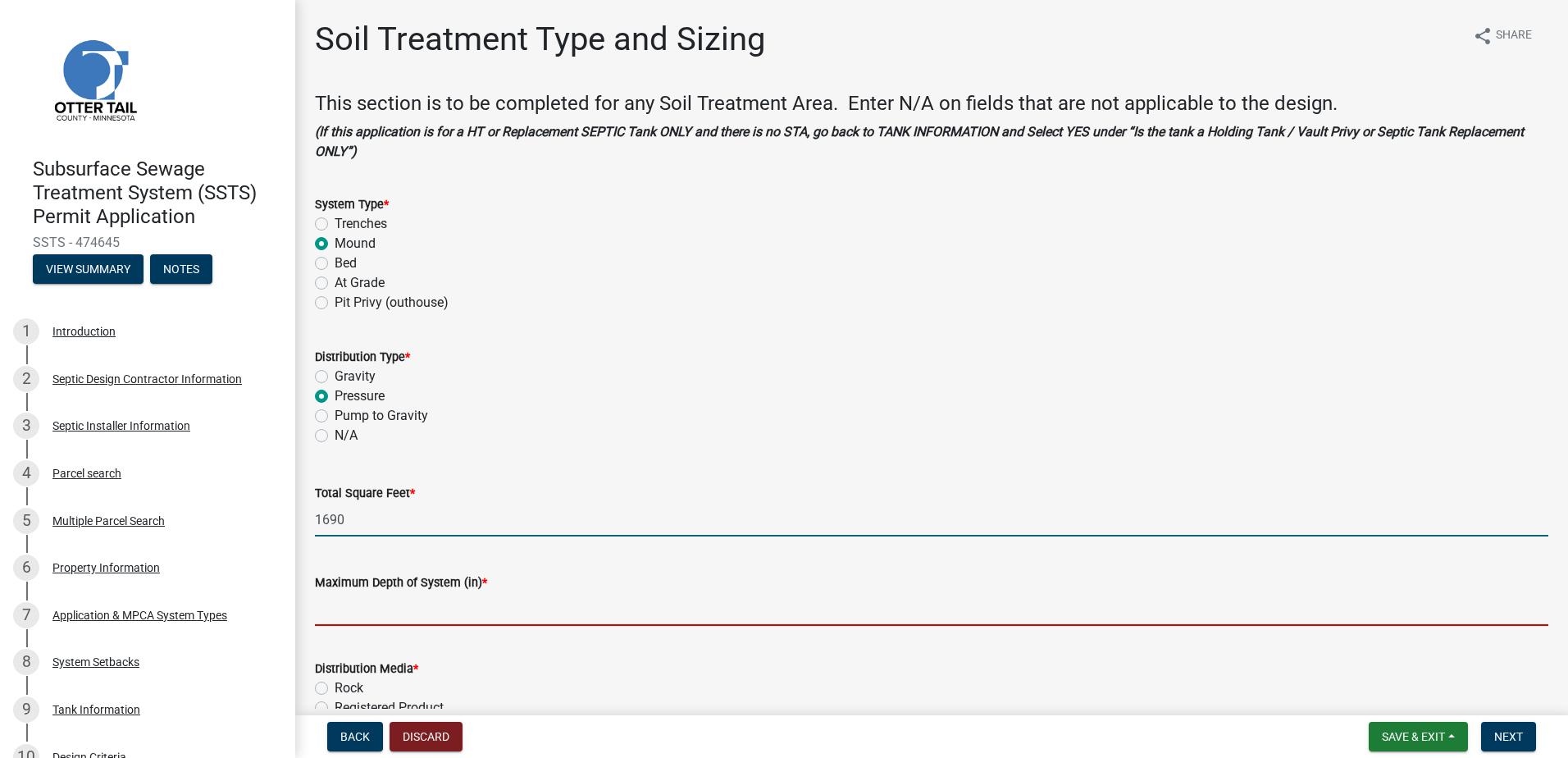
click at [327, 609] on input "Maximum Depth of System (in) *" at bounding box center [931, 609] width 1234 height 33
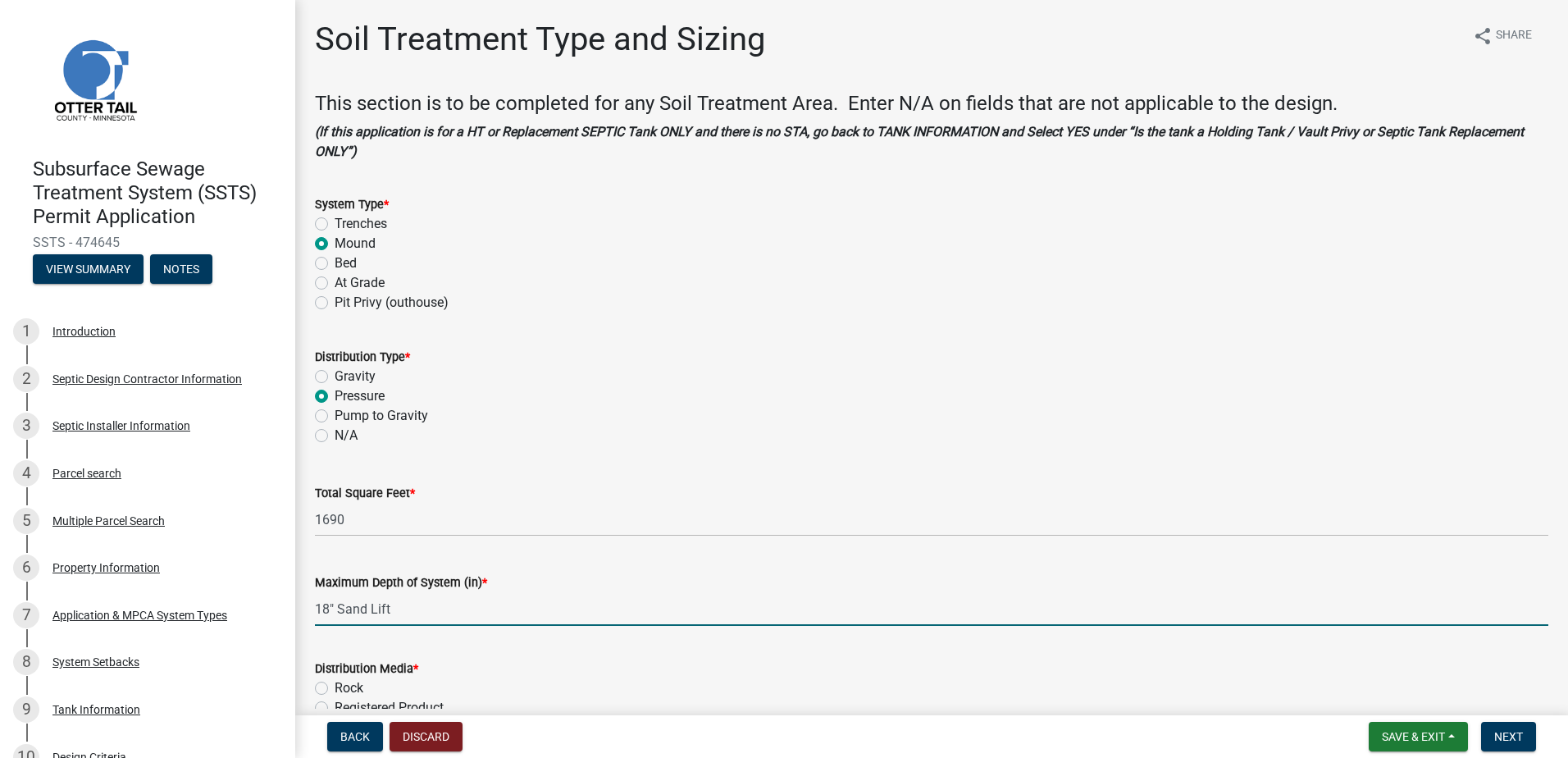
type input "18" Sand Lift"
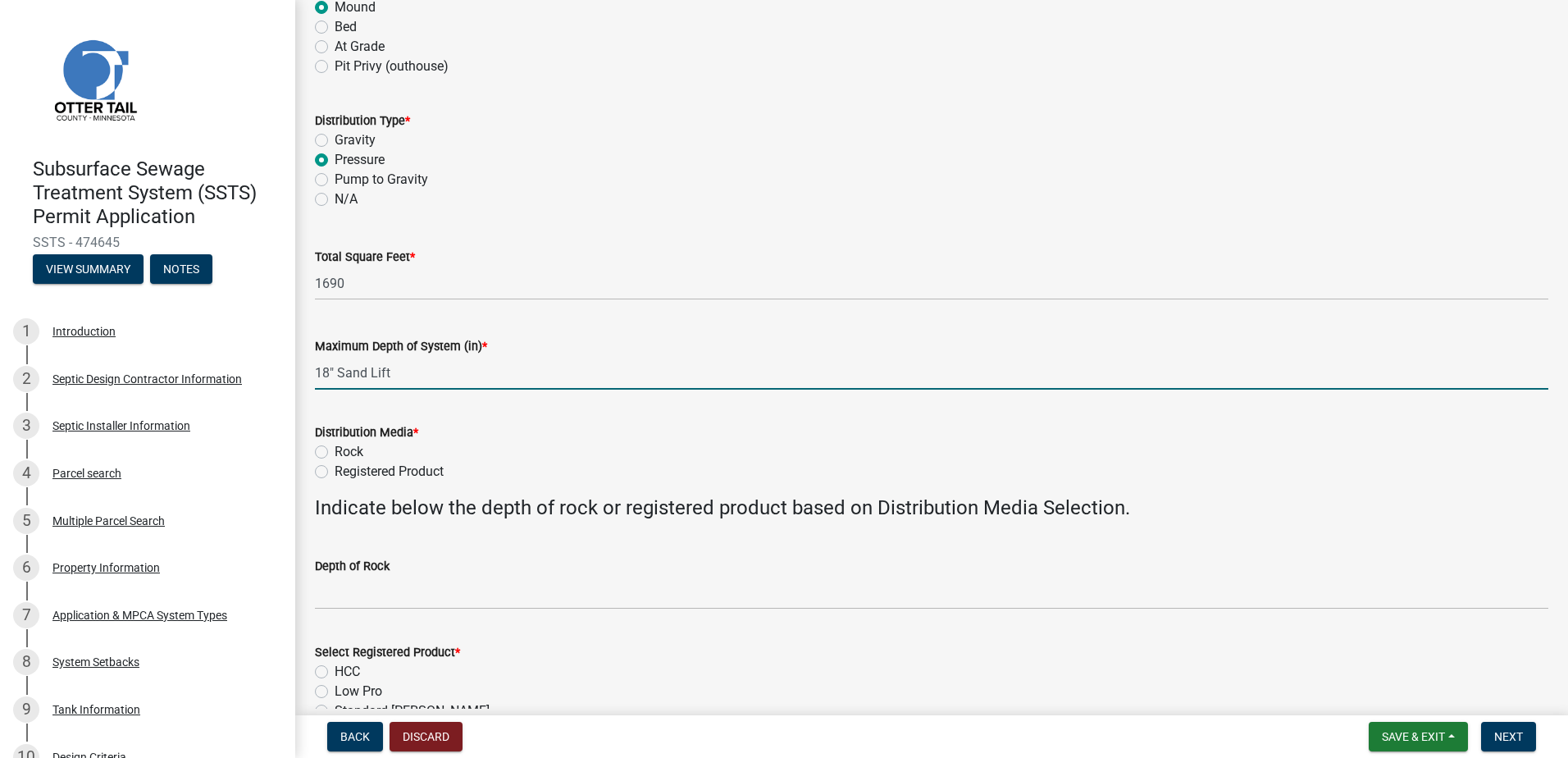
scroll to position [246, 0]
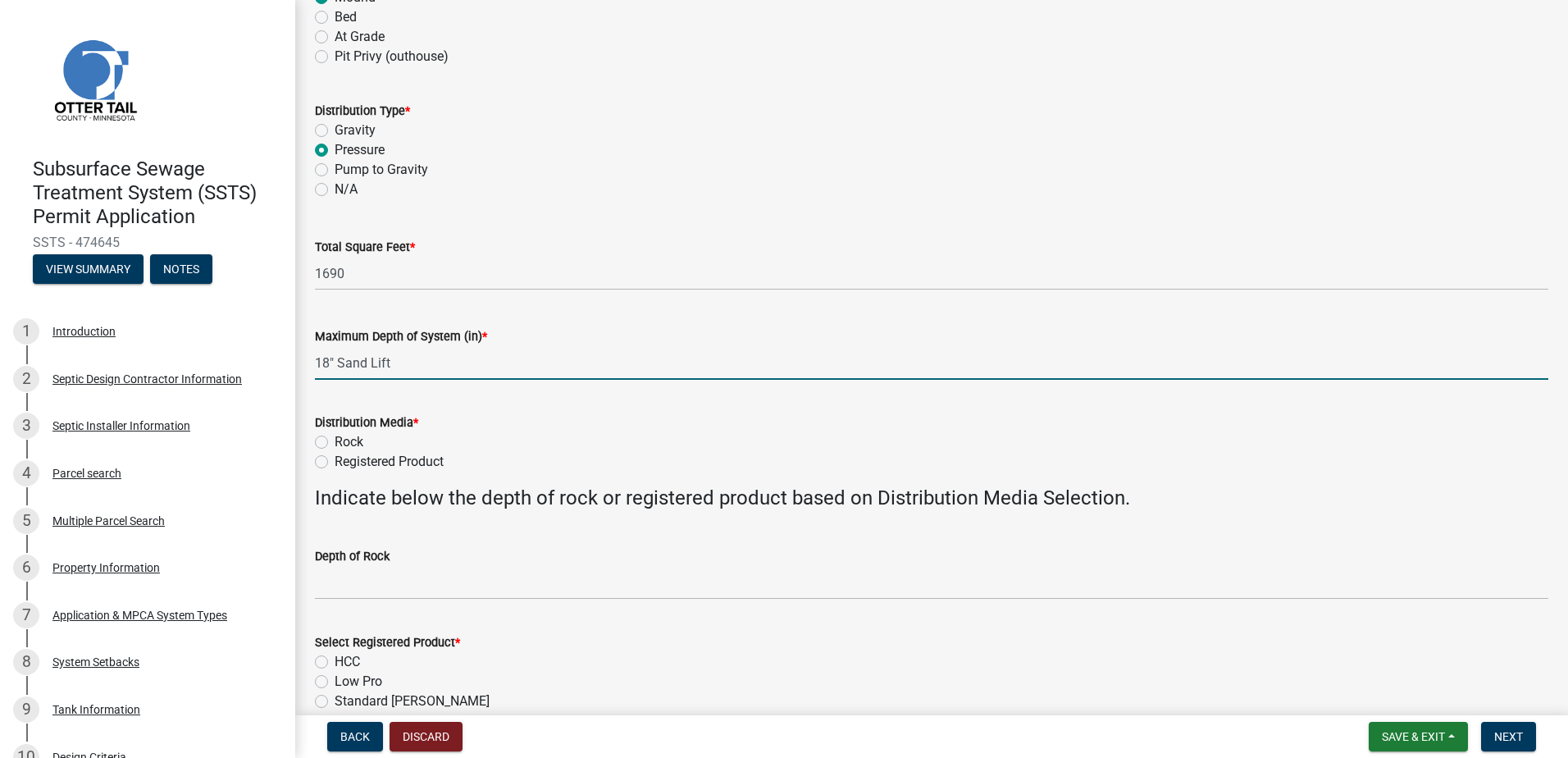
click at [310, 442] on div "Distribution Media * Rock Registered Product" at bounding box center [931, 432] width 1258 height 79
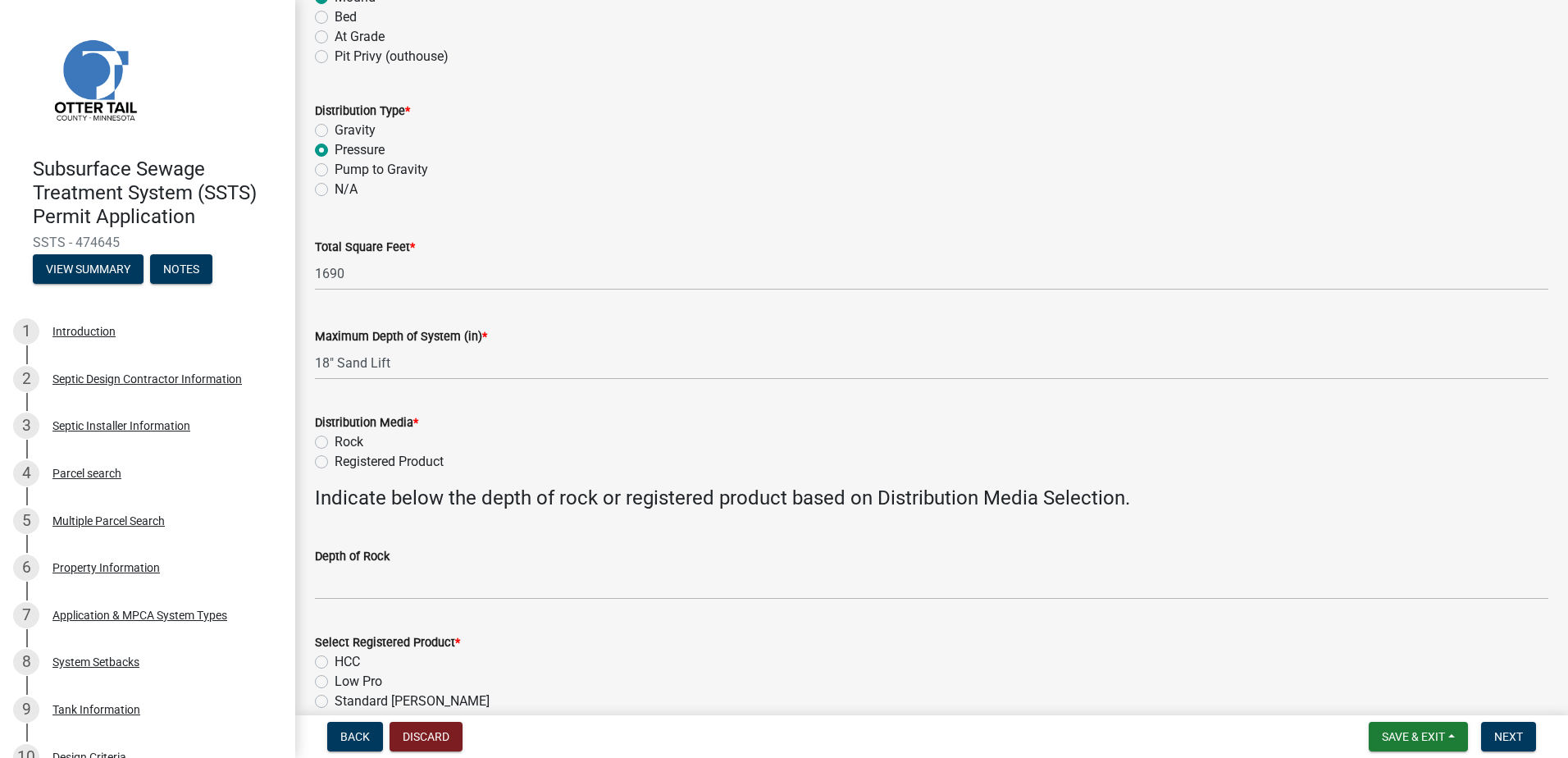
click at [334, 443] on label "Rock" at bounding box center [348, 442] width 28 height 20
click at [334, 443] on input "Rock" at bounding box center [339, 437] width 11 height 11
radio input "true"
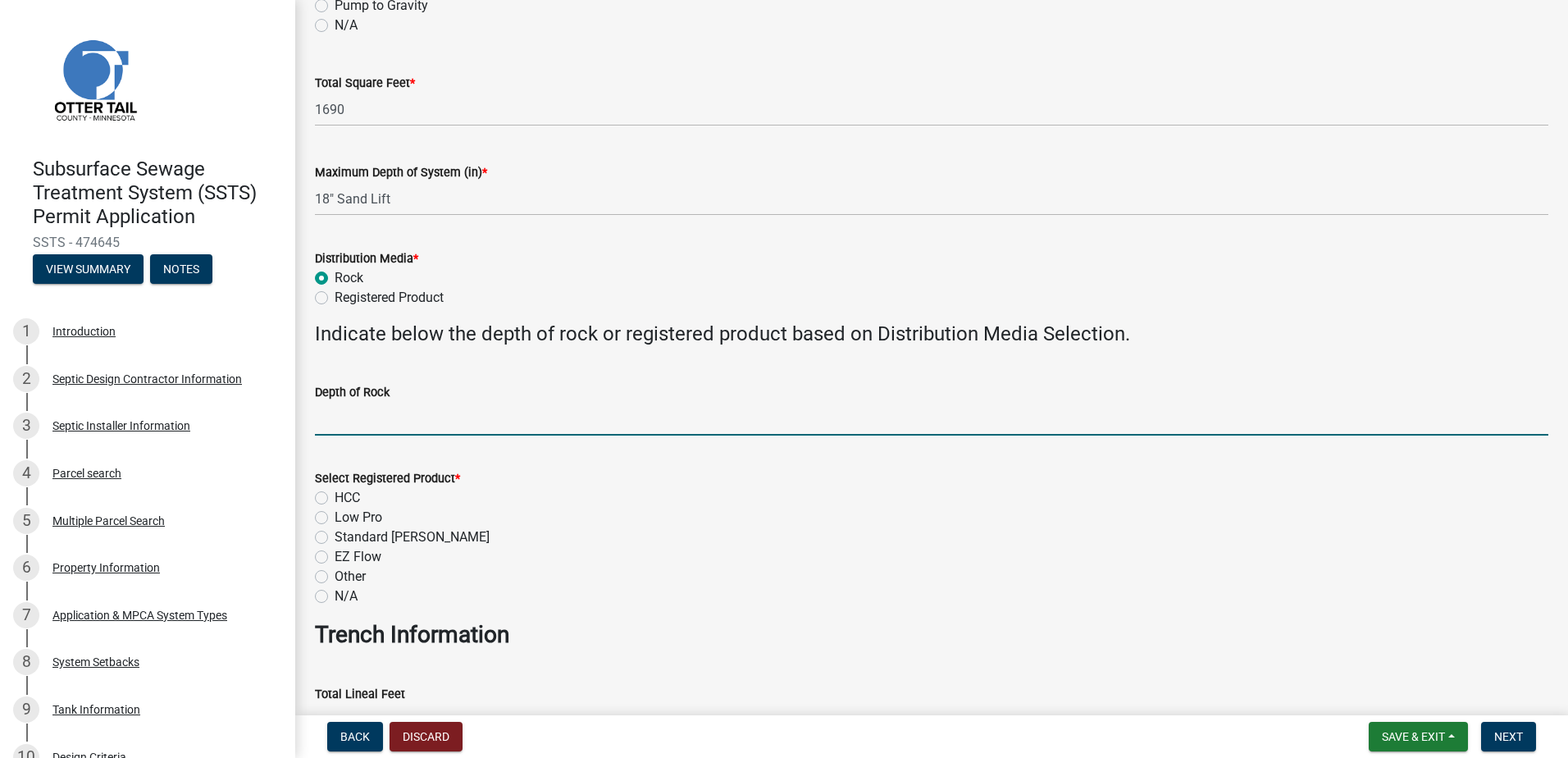
click at [338, 427] on input "Depth of Rock" at bounding box center [931, 419] width 1234 height 33
type input "9" Under Pipe"
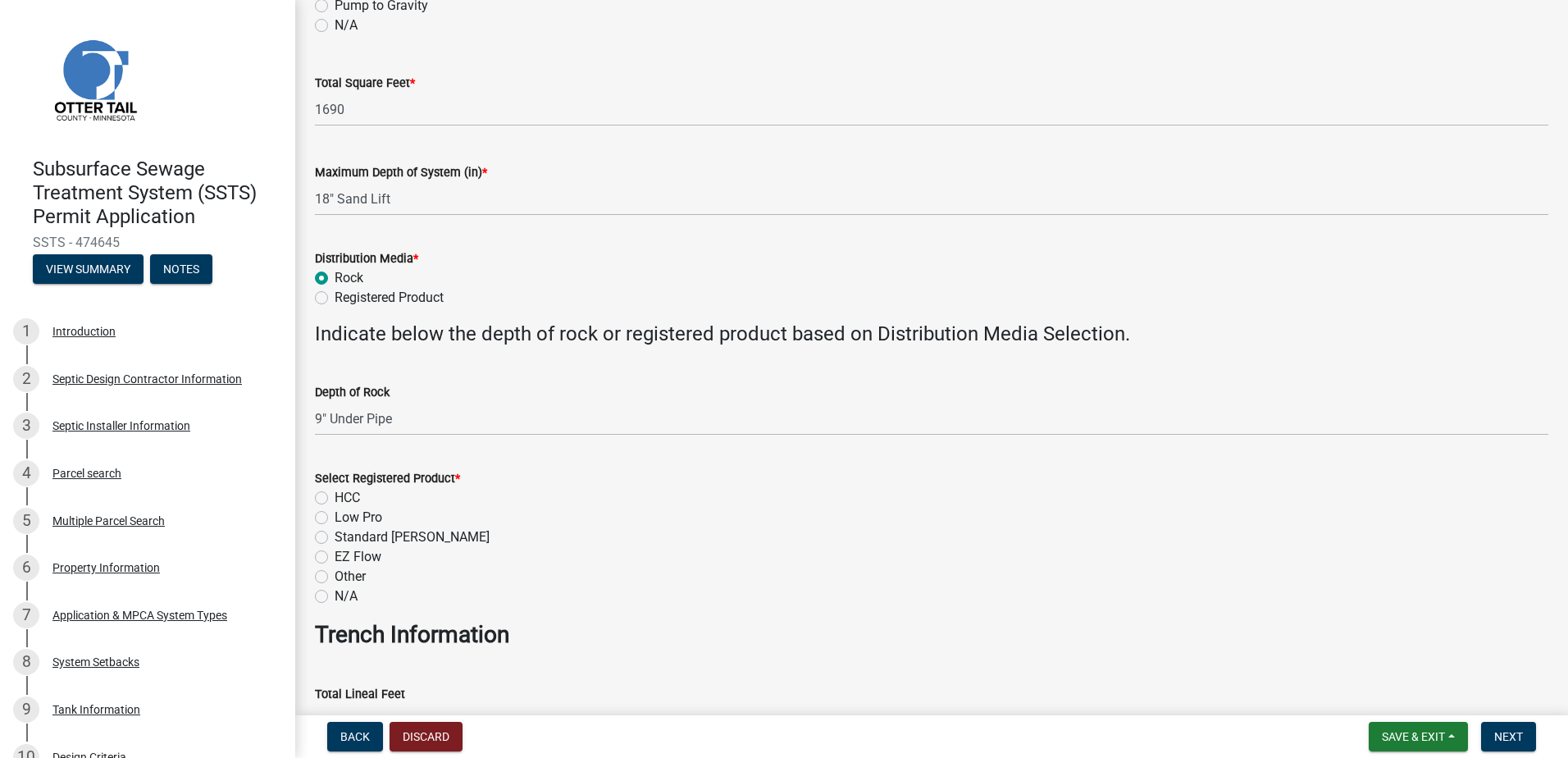
click at [334, 593] on label "N/A" at bounding box center [346, 596] width 23 height 20
click at [334, 593] on input "N/A" at bounding box center [339, 591] width 11 height 11
radio input "true"
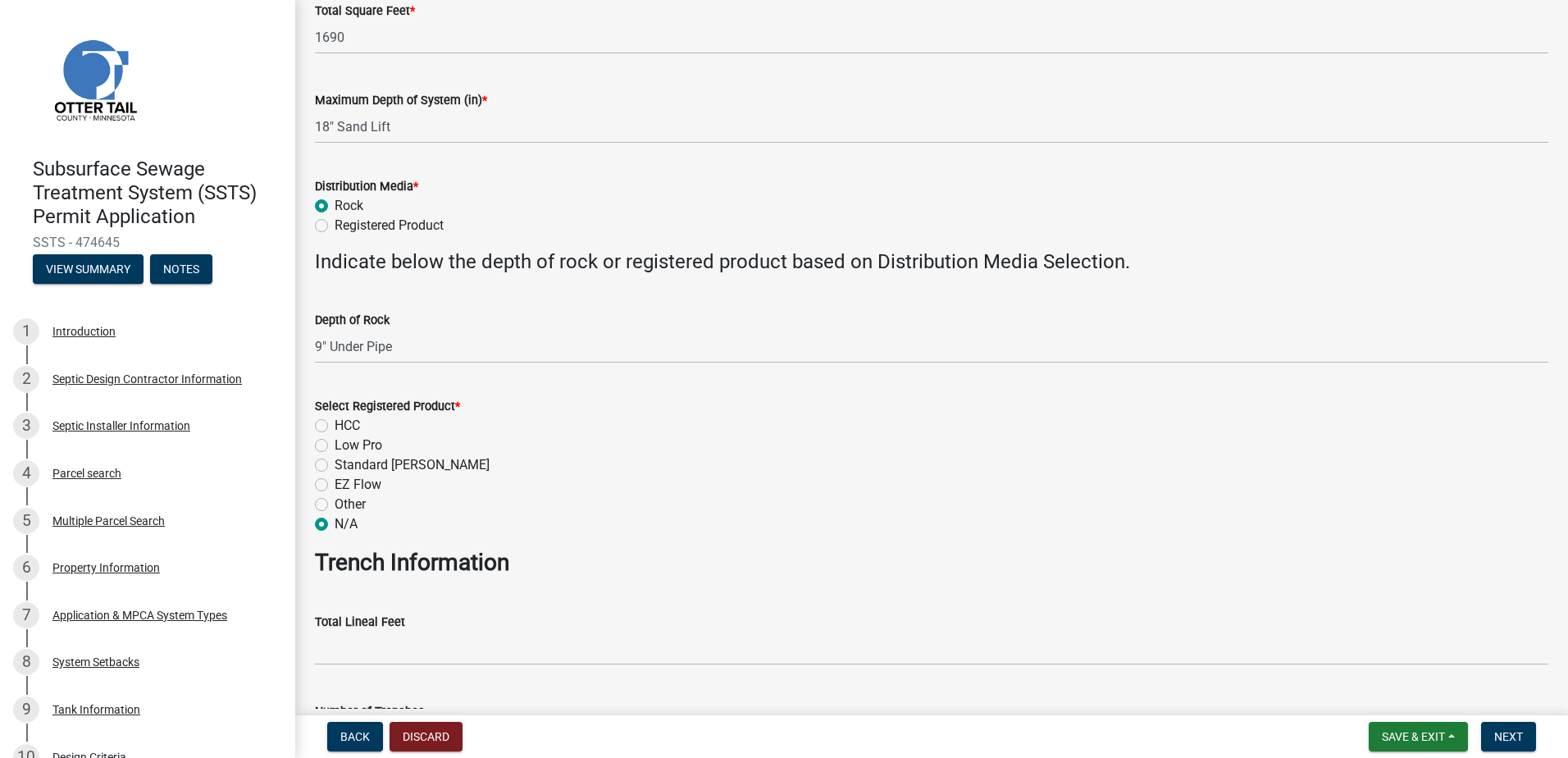
scroll to position [575, 0]
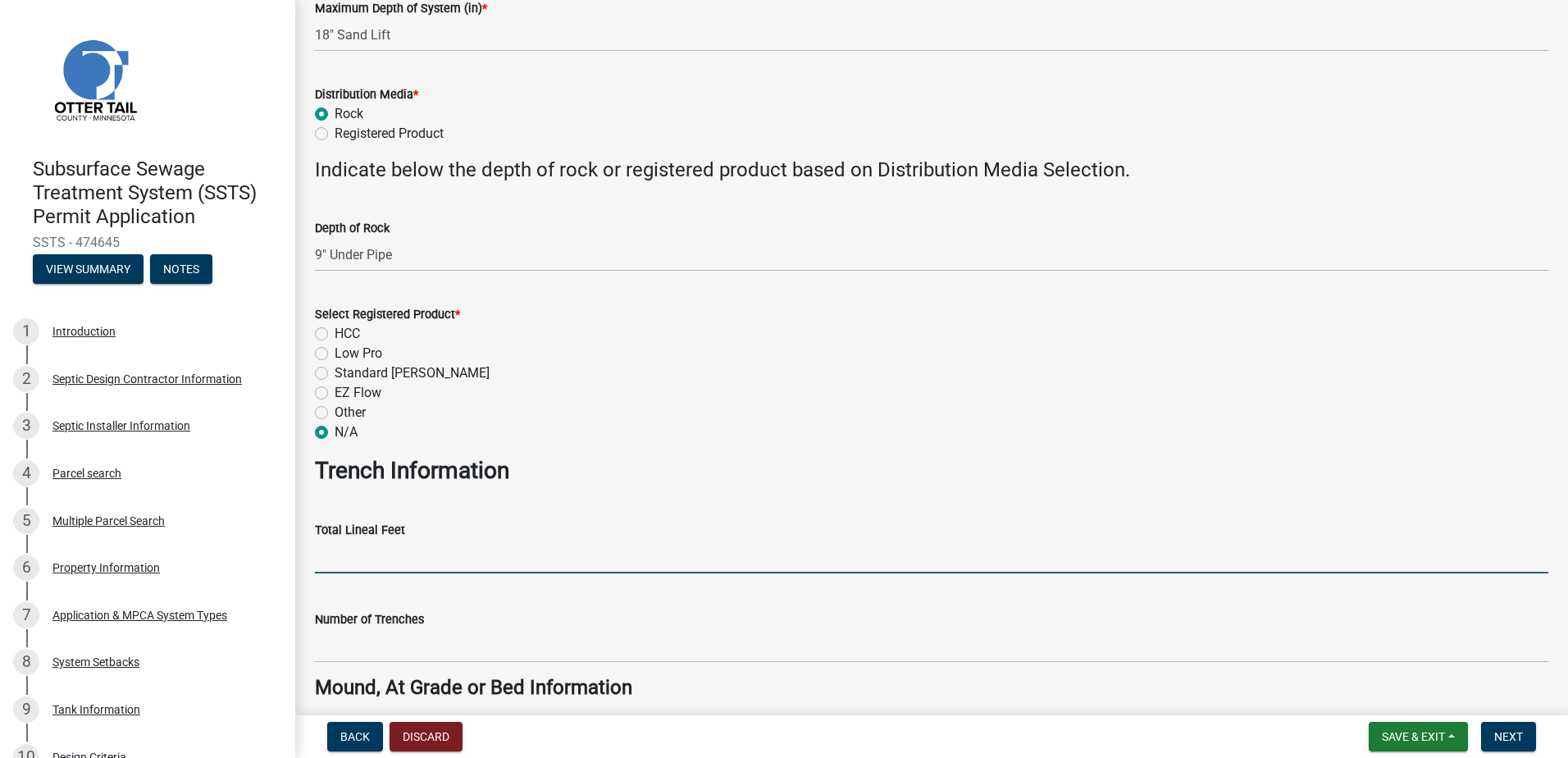
click at [333, 557] on input "Total Lineal Feet" at bounding box center [931, 556] width 1234 height 33
type input "NA"
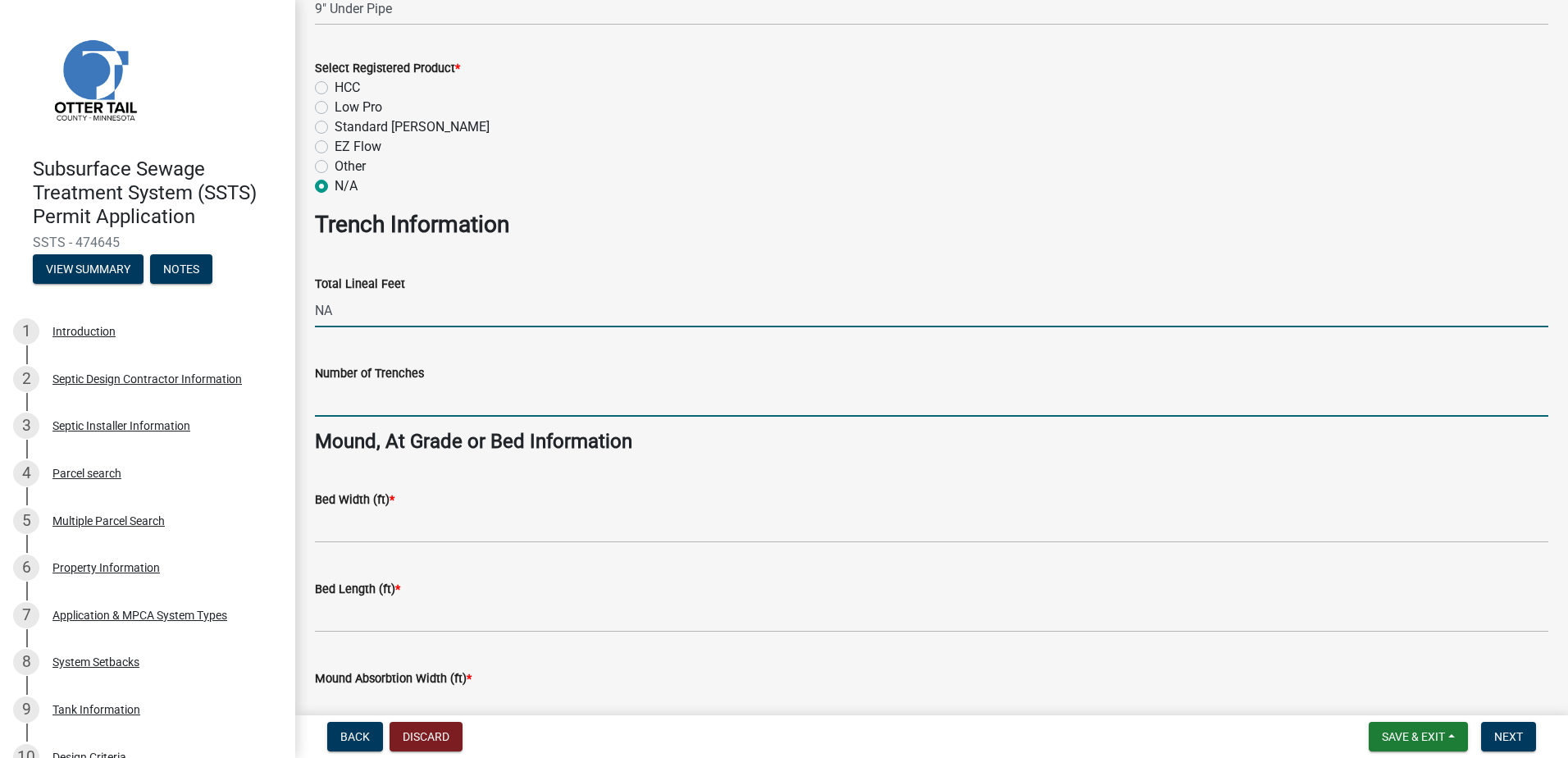
click at [333, 400] on input "Number of Trenches" at bounding box center [931, 400] width 1234 height 33
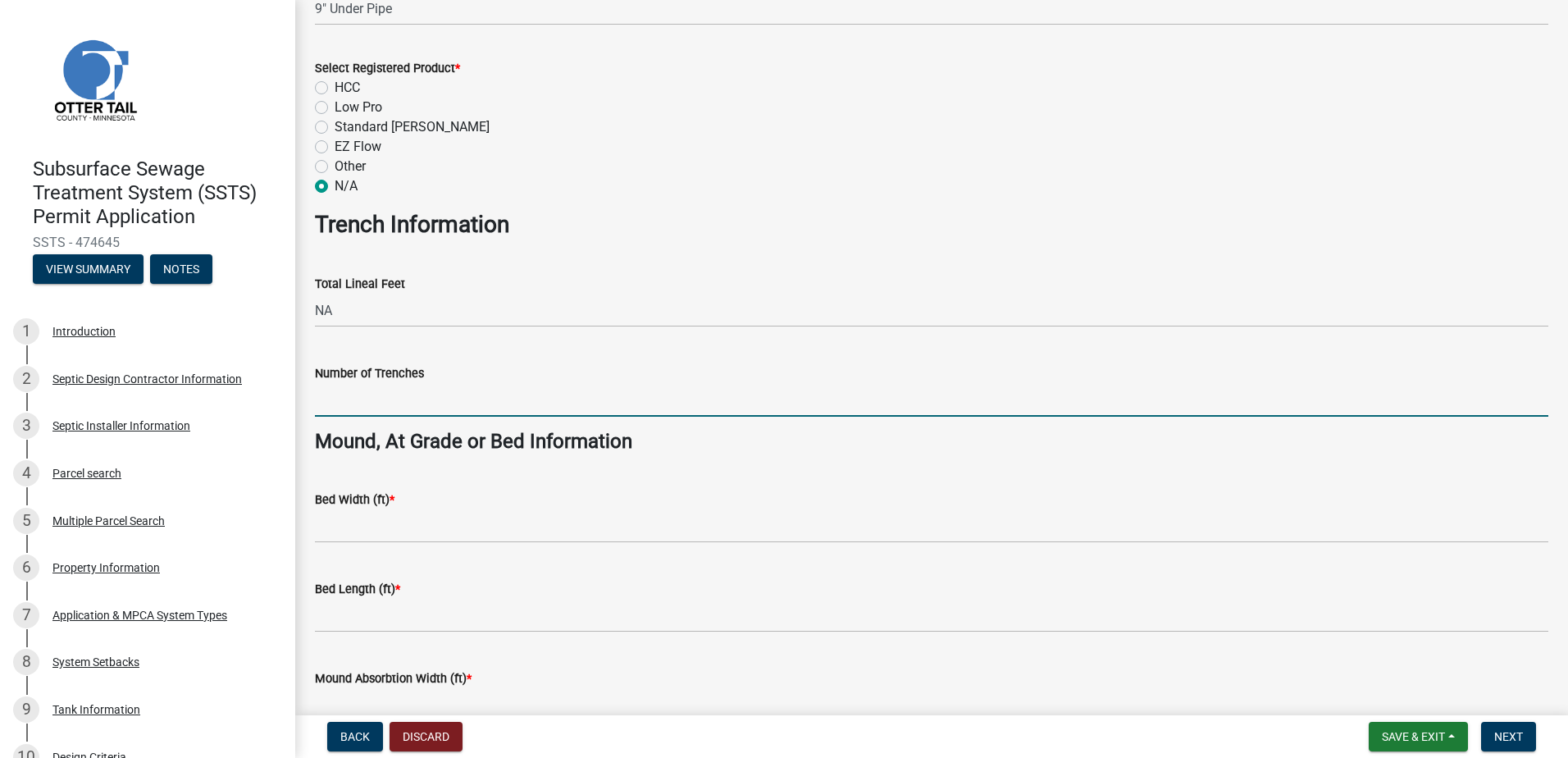
type input "NA"
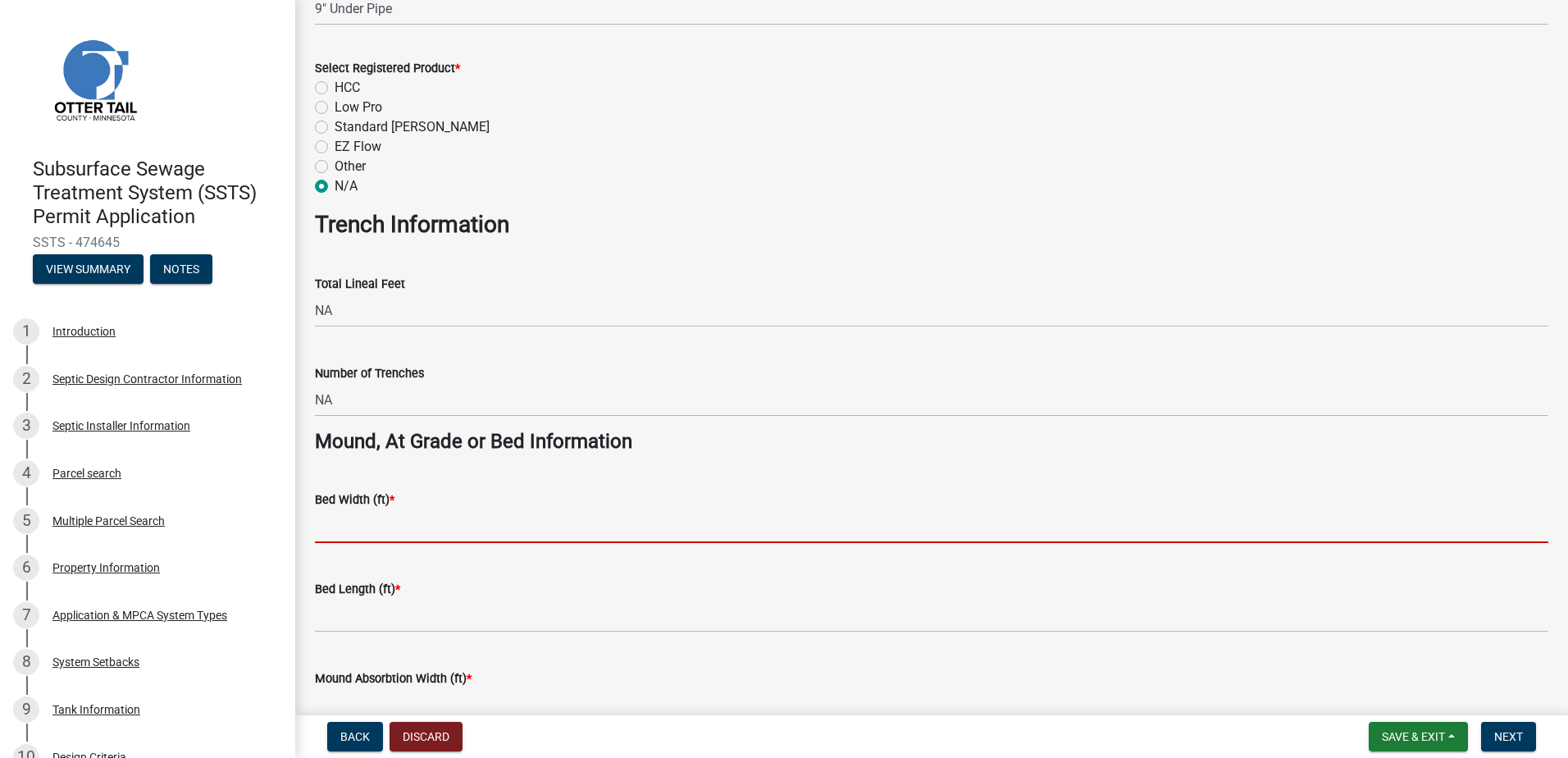
click at [347, 533] on input "Bed Width (ft) *" at bounding box center [931, 526] width 1234 height 33
type input "10"
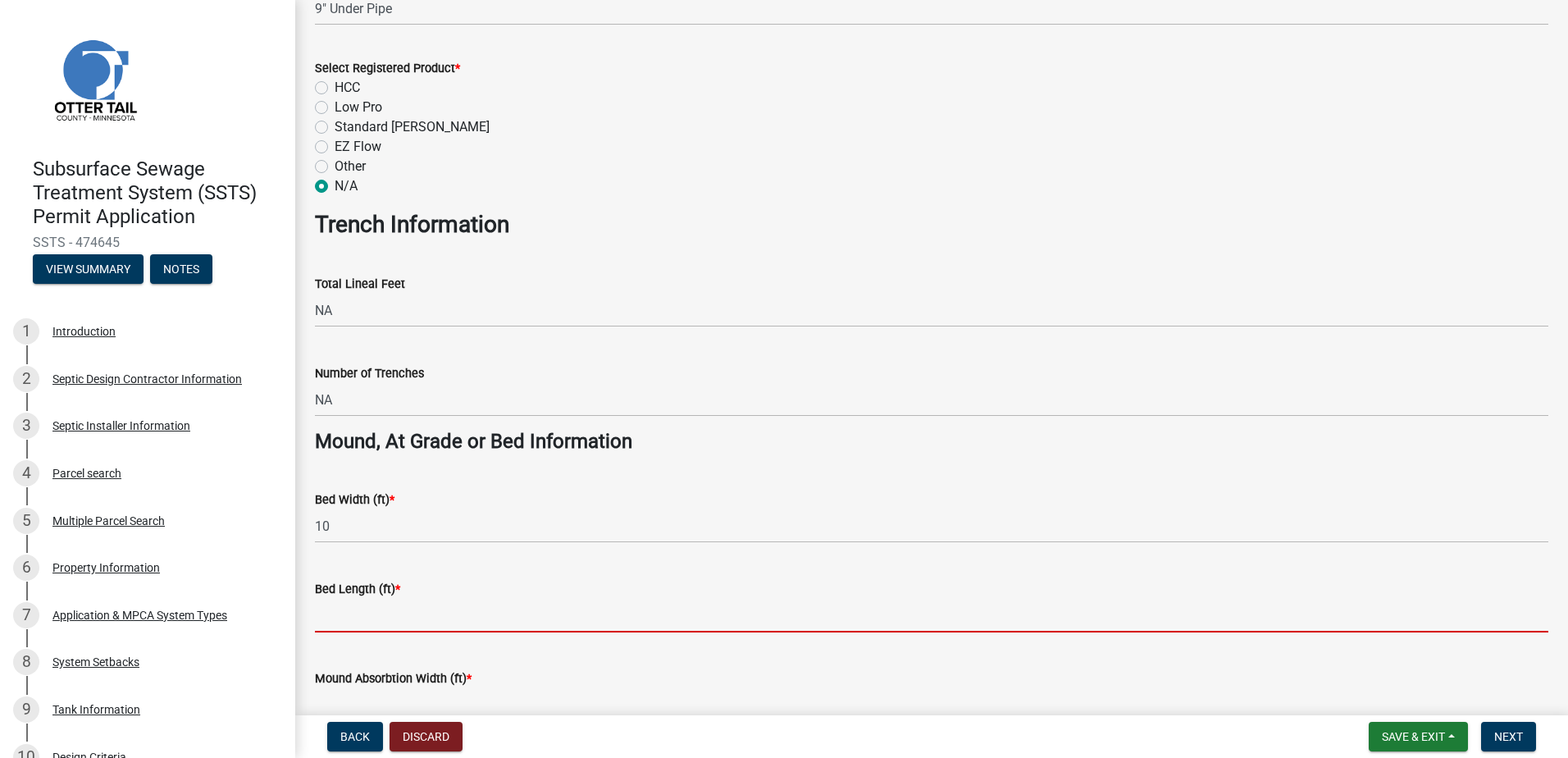
click at [326, 614] on input "Bed Length (ft) *" at bounding box center [931, 616] width 1234 height 33
type input "65"
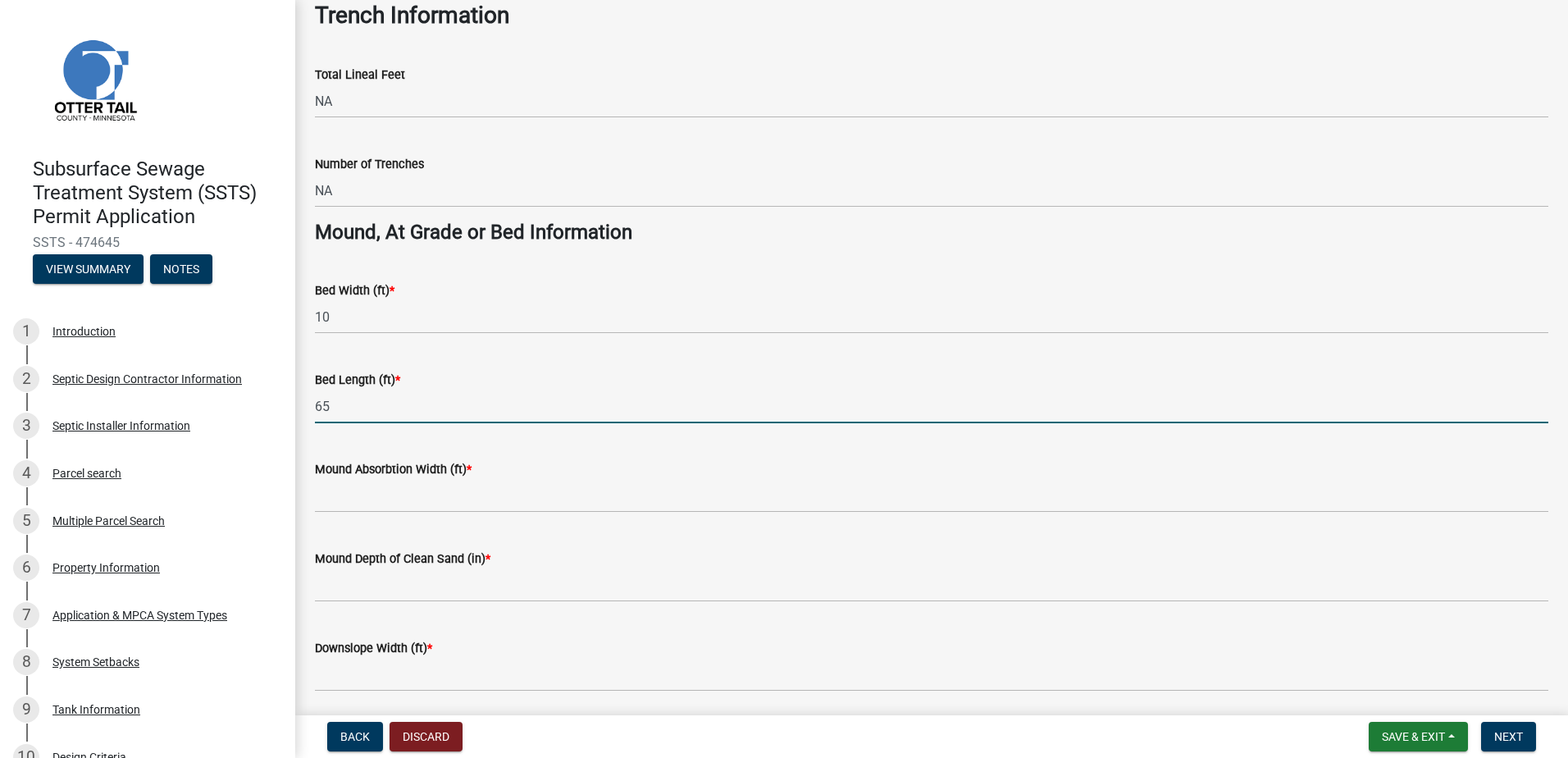
scroll to position [1066, 0]
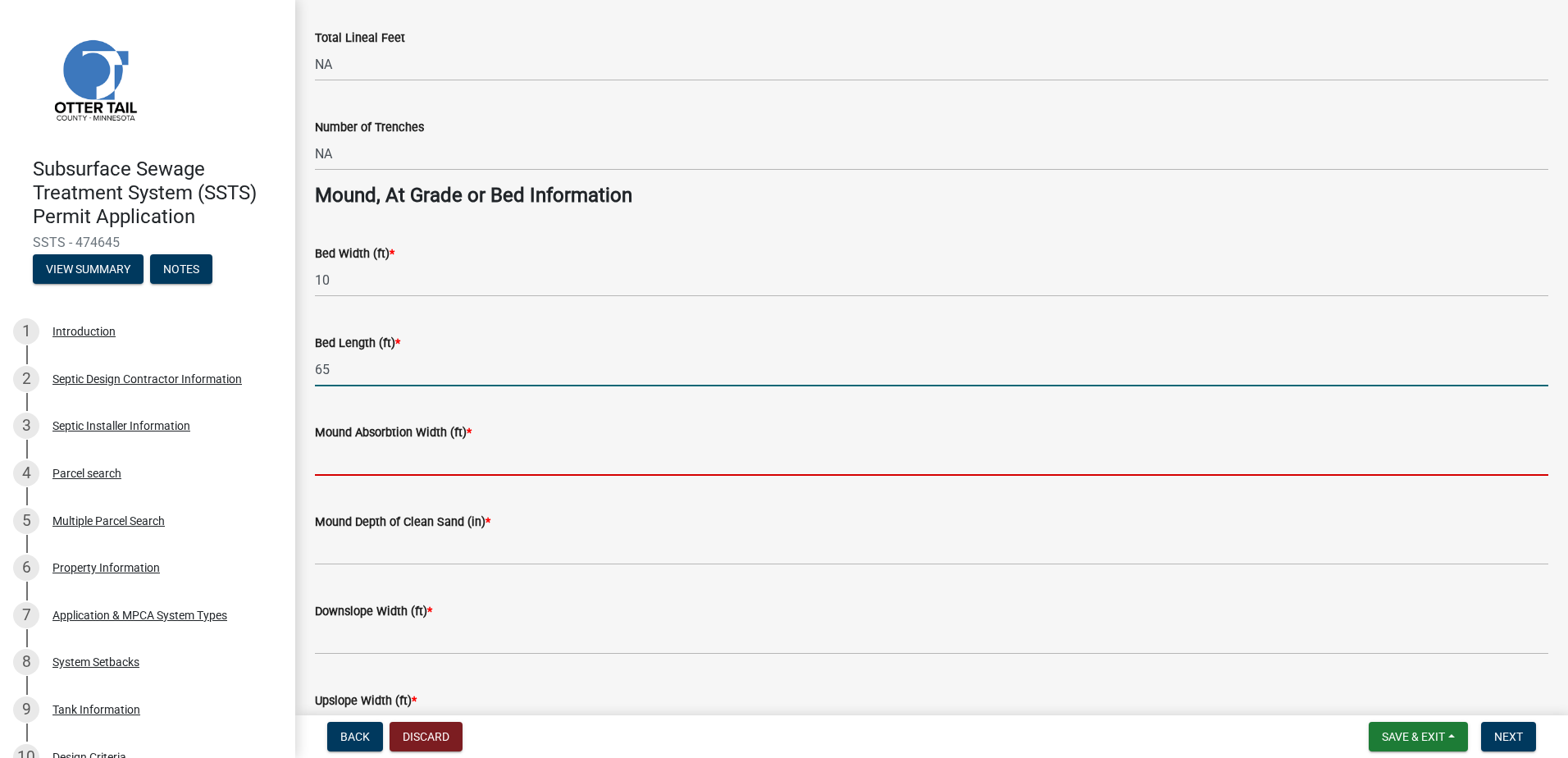
click at [340, 463] on input "Mound Absorbtion Width (ft) *" at bounding box center [931, 459] width 1234 height 33
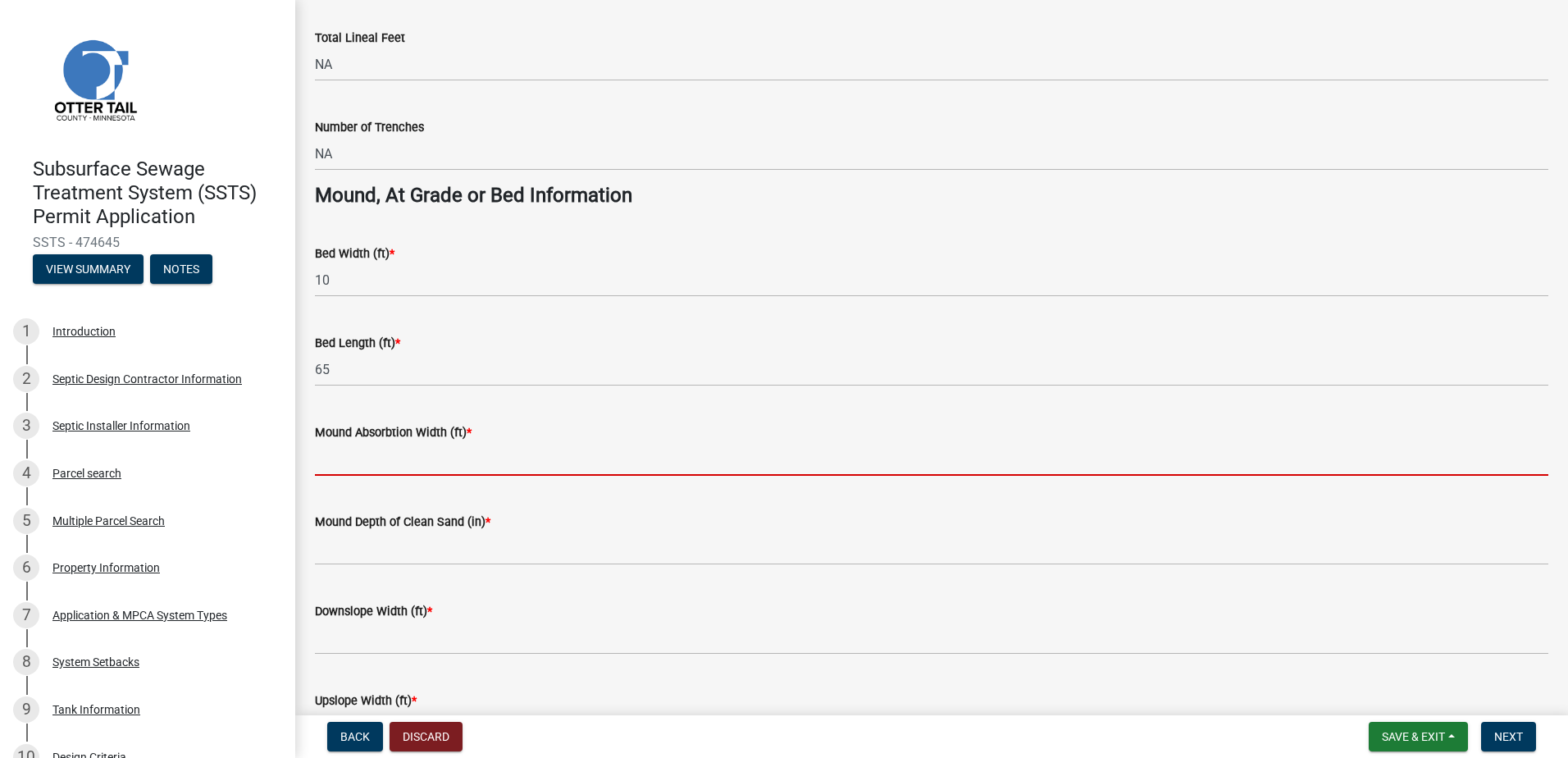
type input "26"
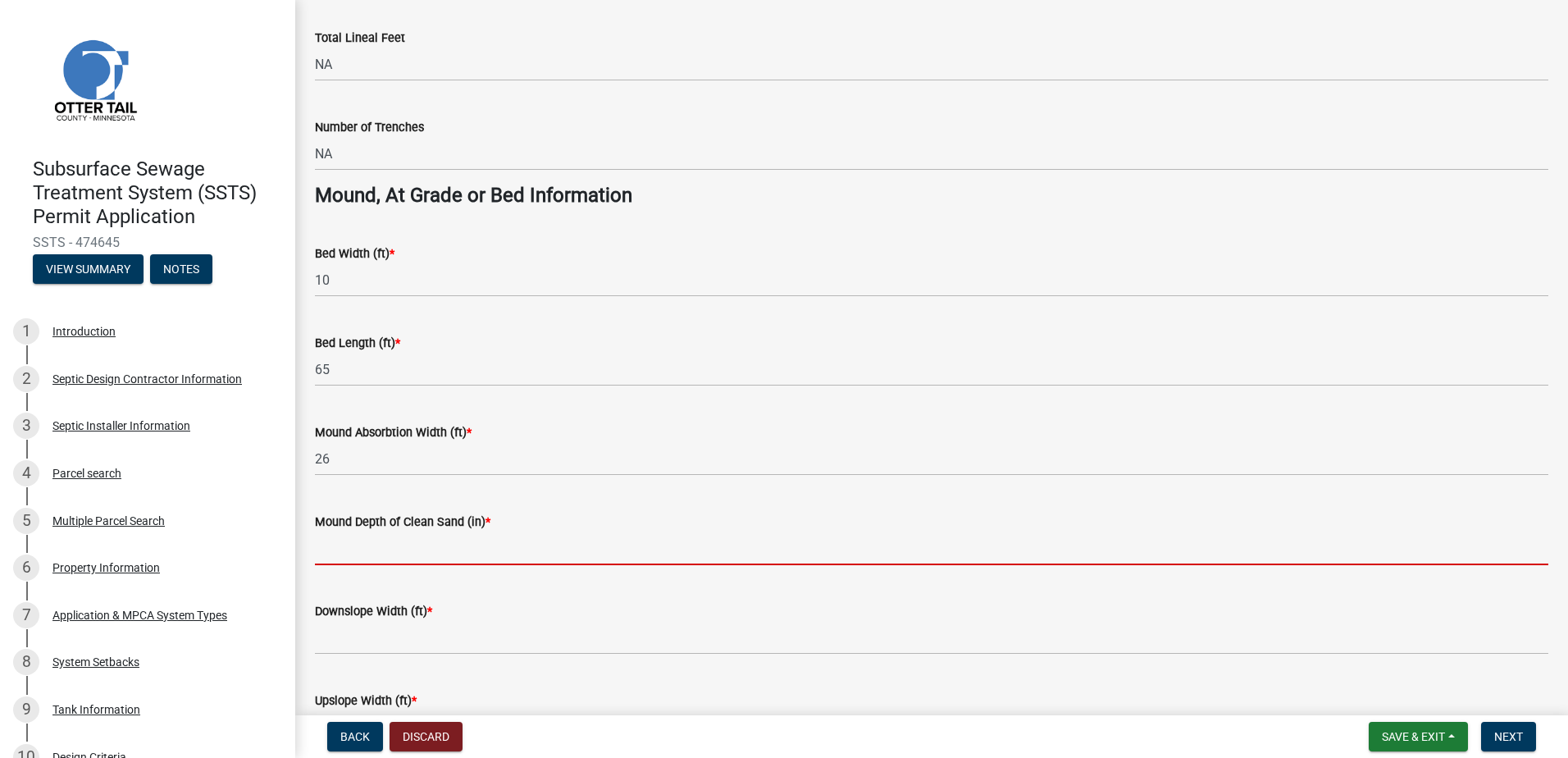
click at [333, 554] on input "Mound Depth of Clean Sand (in) *" at bounding box center [931, 548] width 1234 height 33
type input "18""
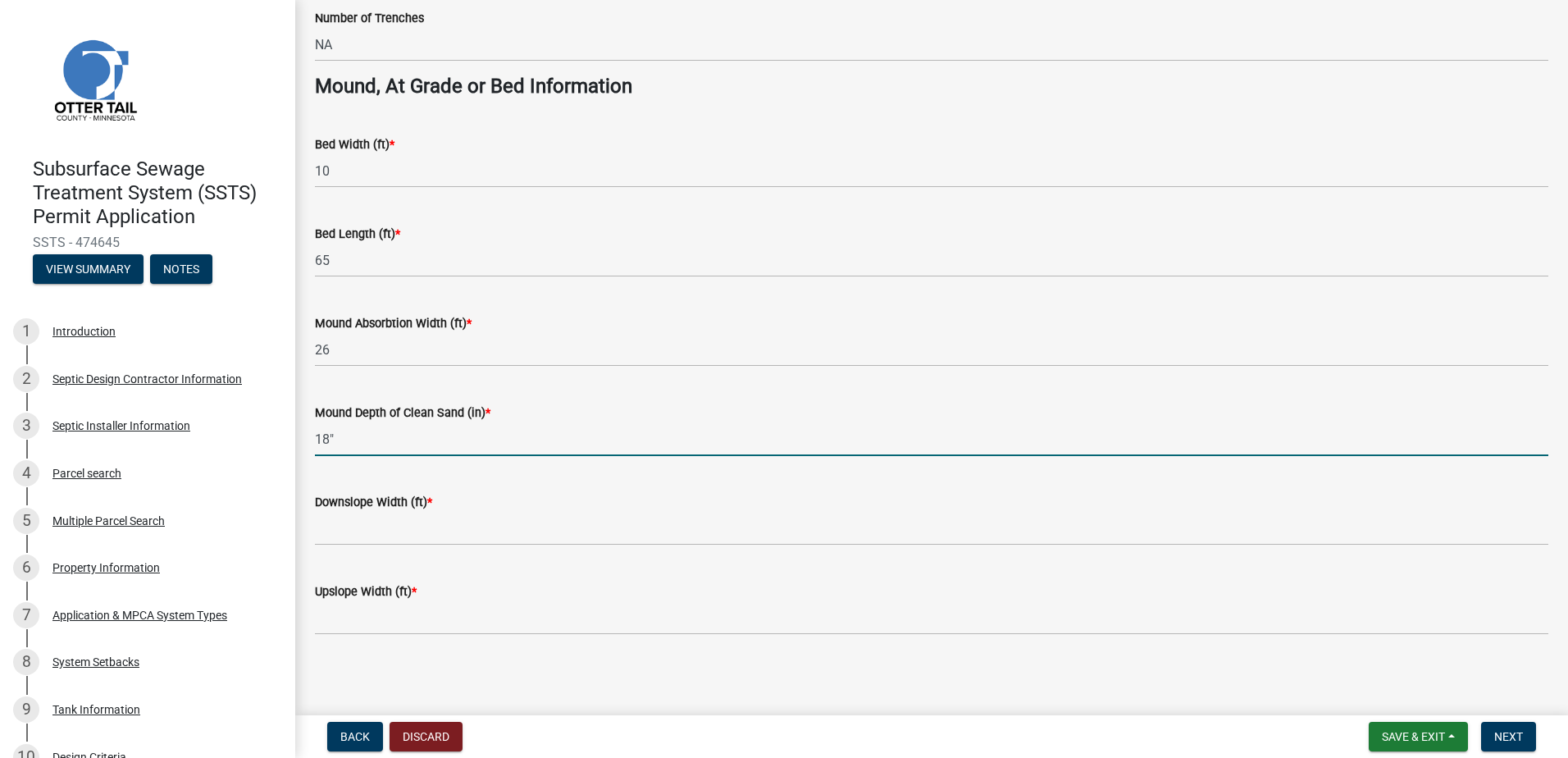
scroll to position [1178, 0]
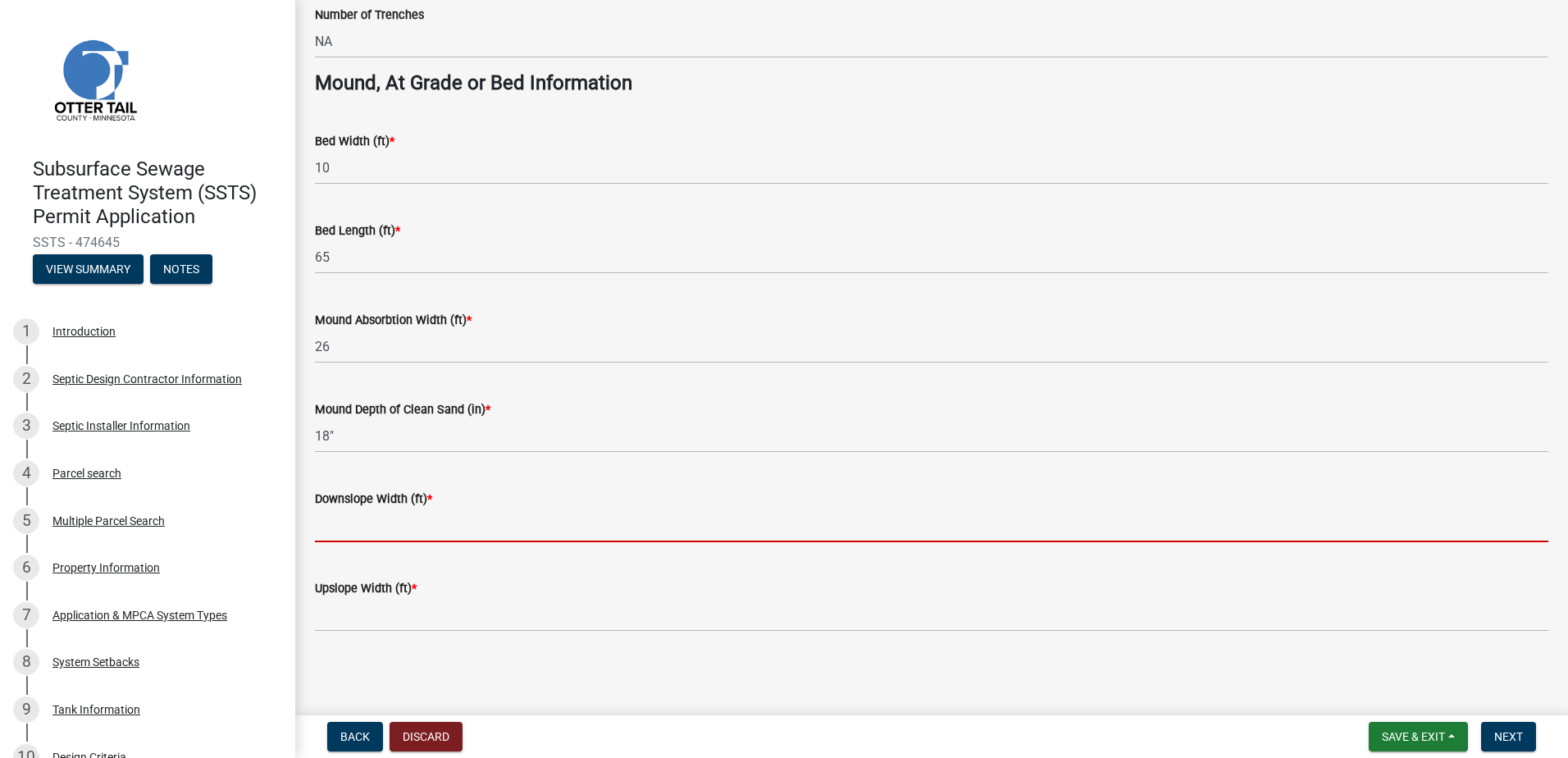
click at [348, 536] on input "Downslope Width (ft) *" at bounding box center [931, 525] width 1234 height 33
type input "16"
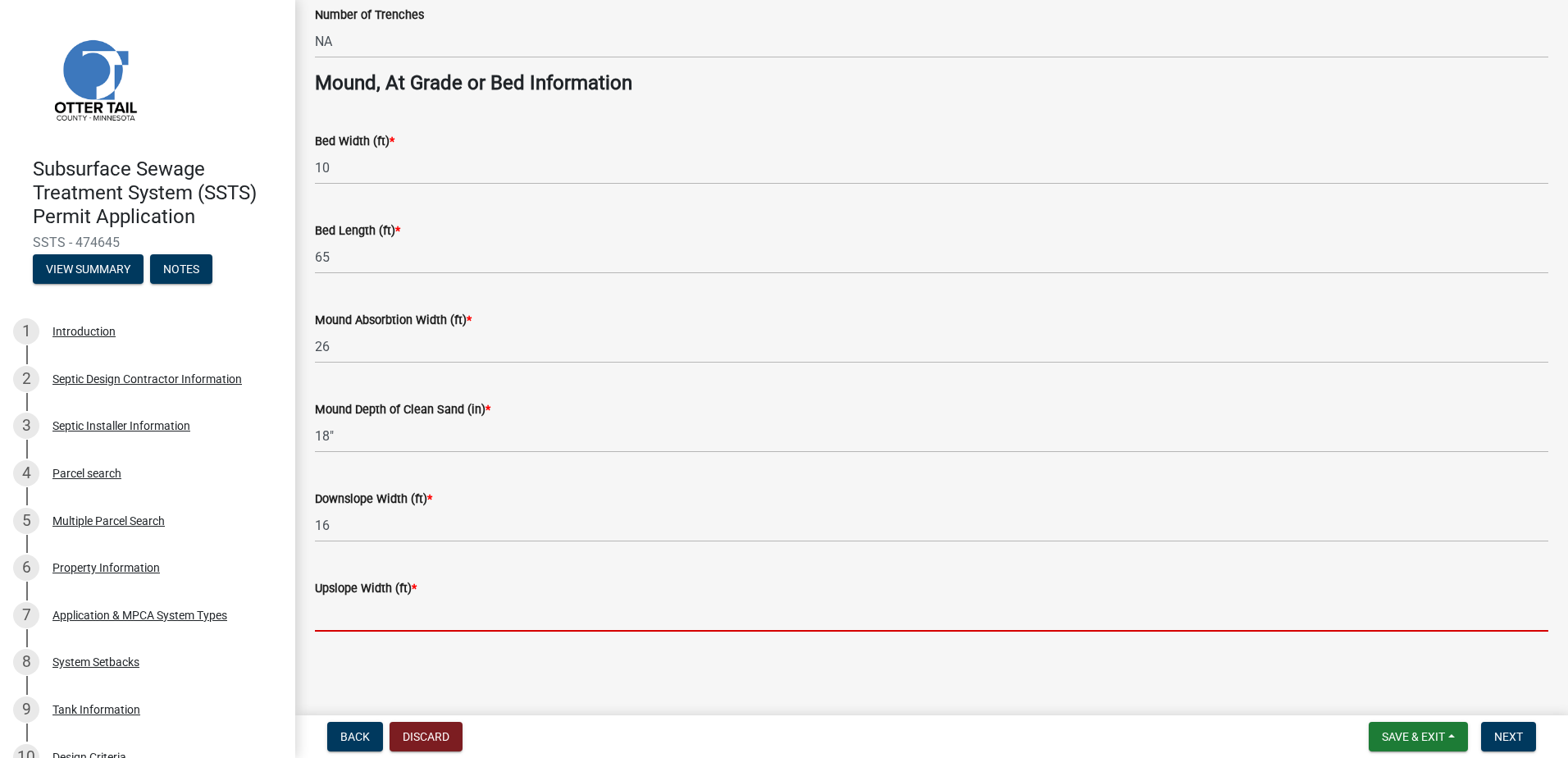
click at [352, 629] on input "Upslope Width (ft) *" at bounding box center [931, 615] width 1234 height 33
type input "16"
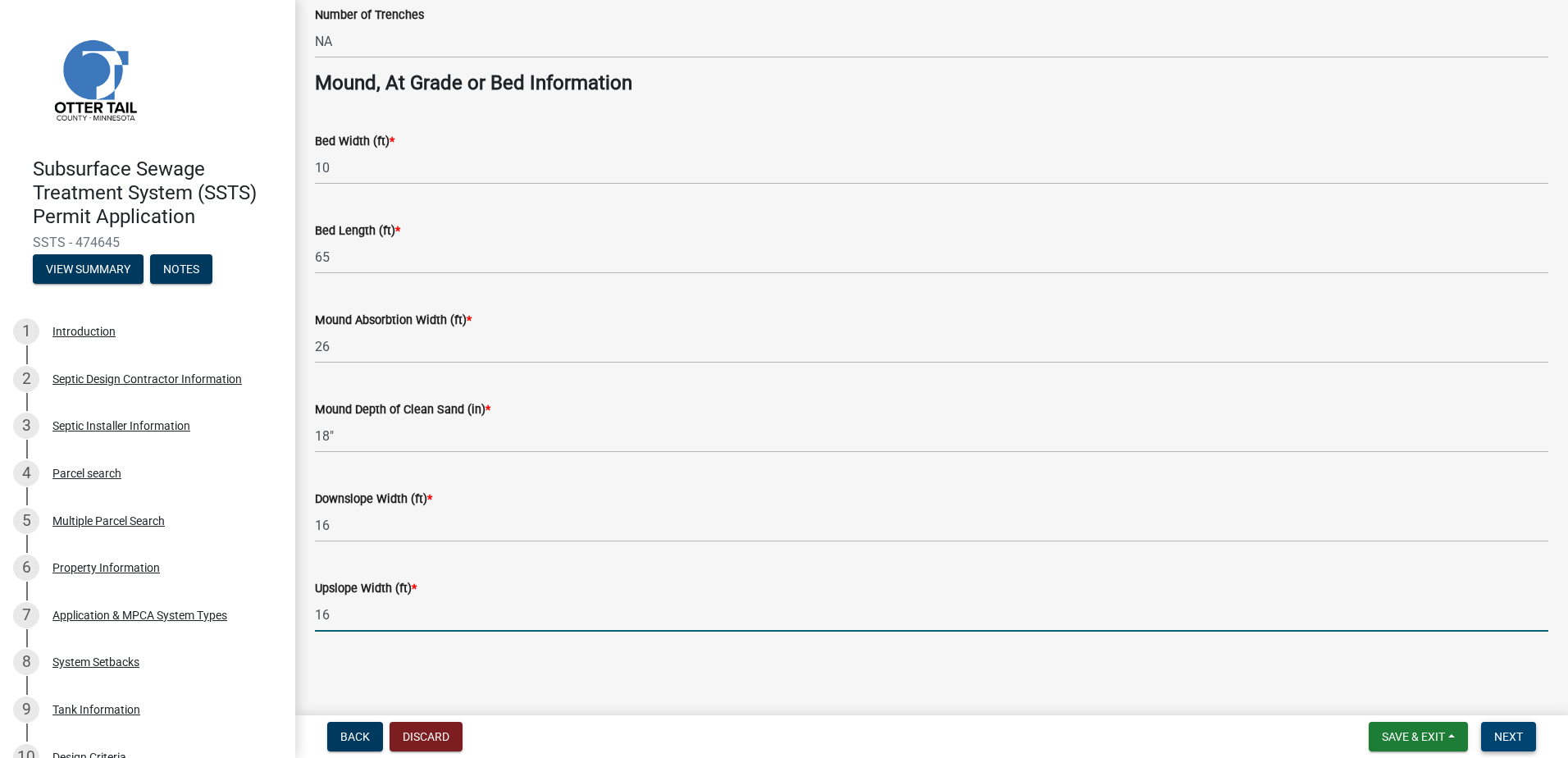
click at [1505, 736] on span "Next" at bounding box center [1508, 736] width 28 height 13
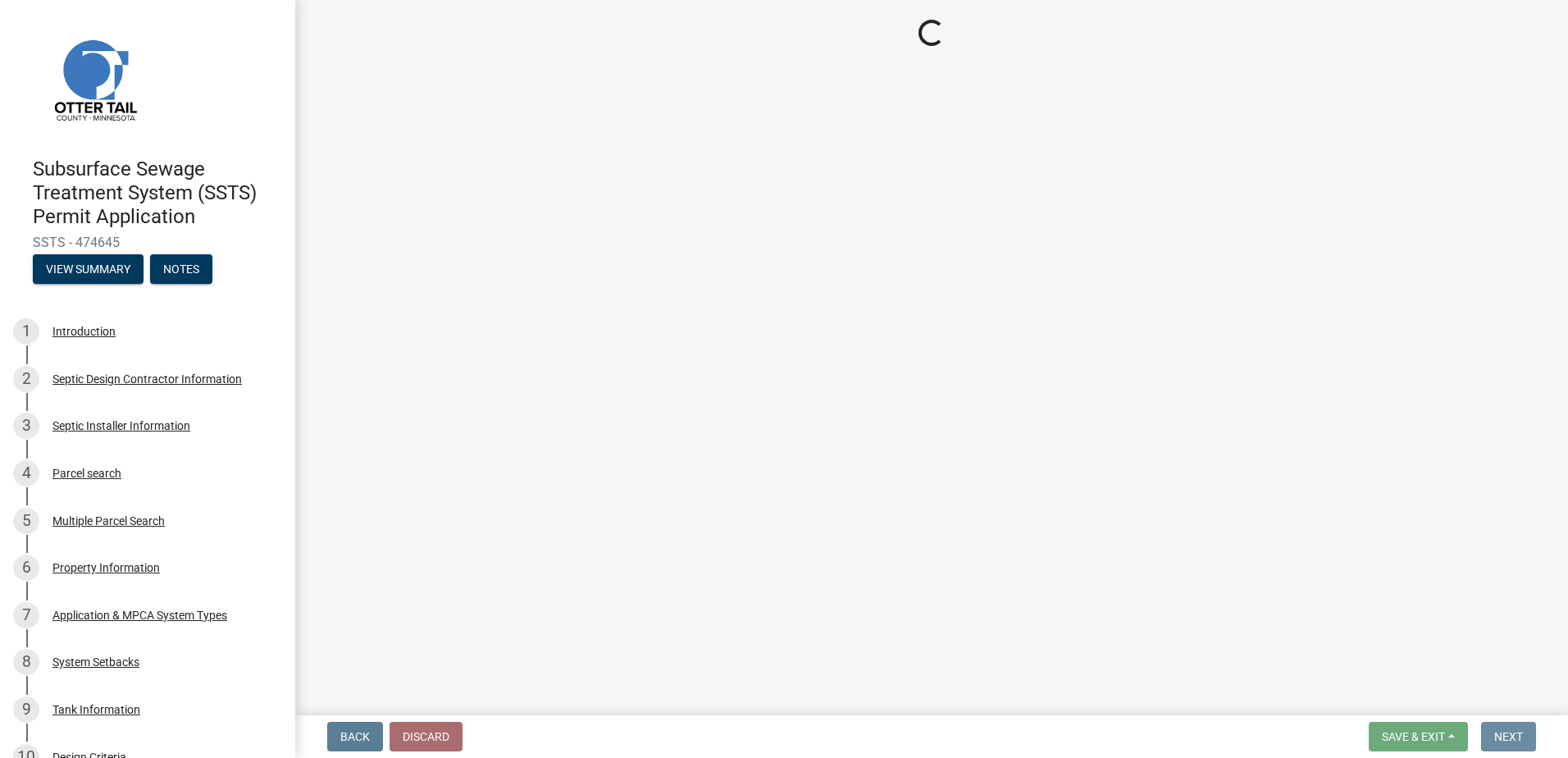
scroll to position [0, 0]
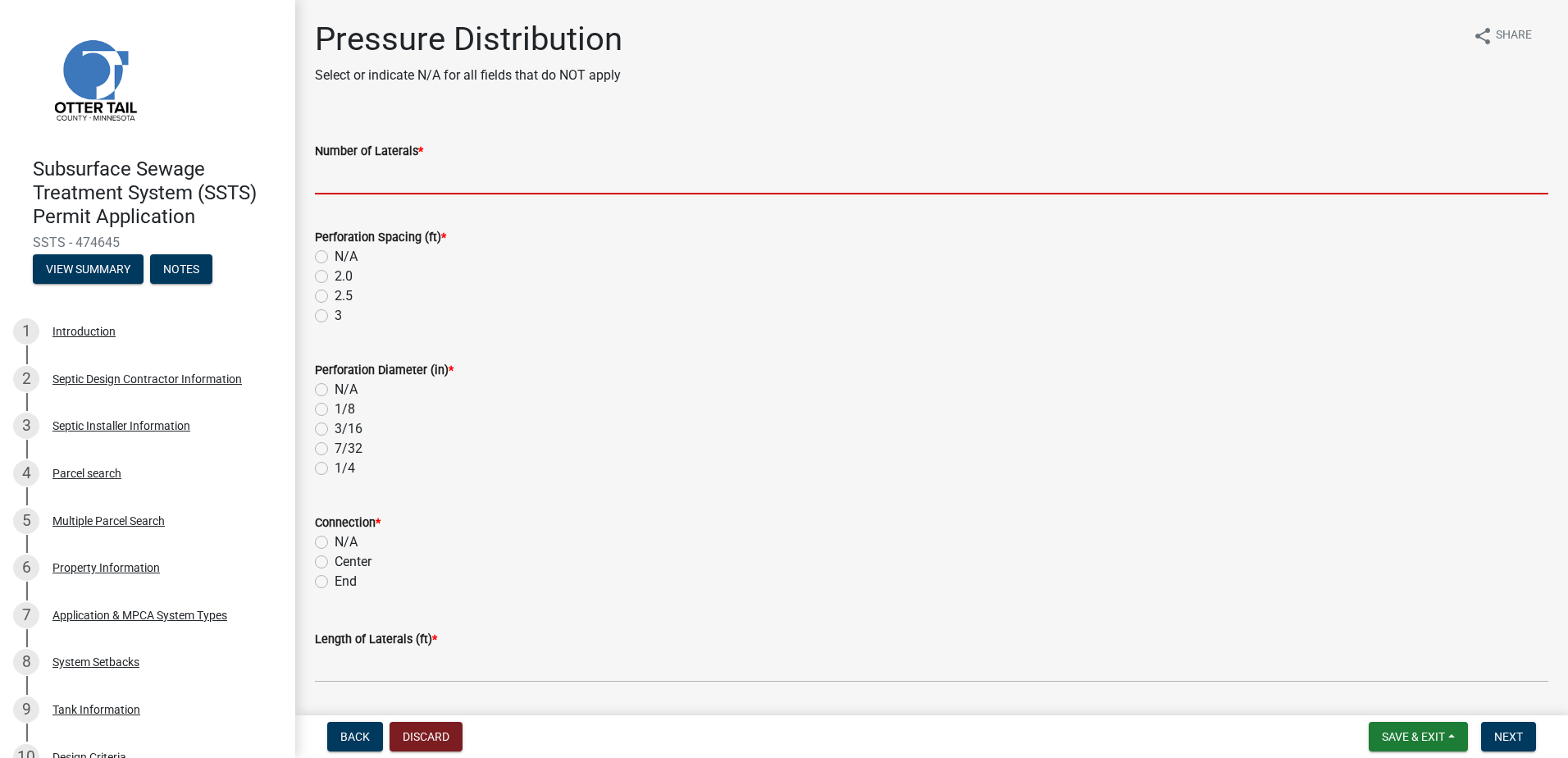
click at [342, 183] on input "Number of Laterals *" at bounding box center [931, 178] width 1234 height 33
type input "6"
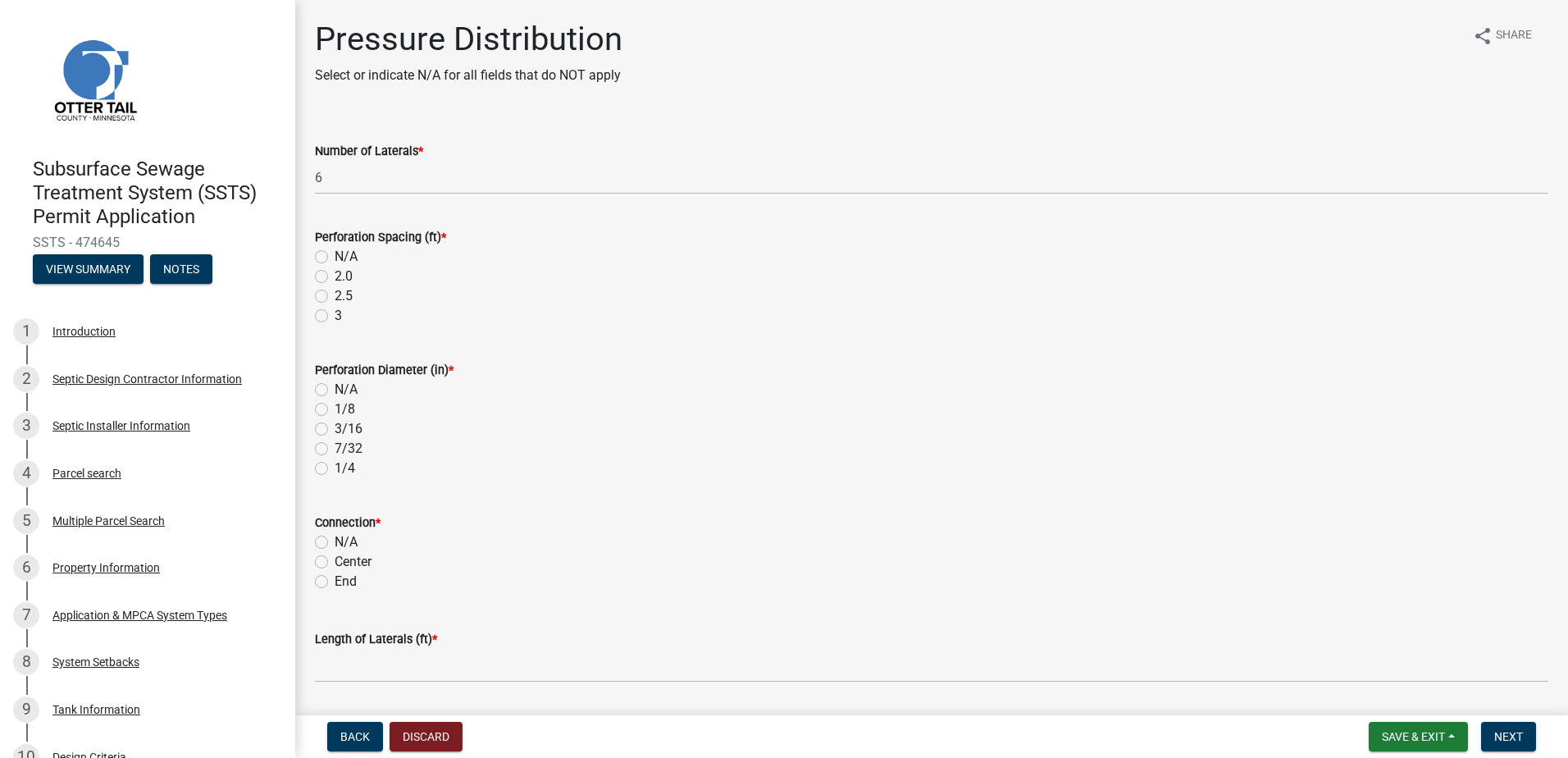
click at [334, 314] on label "3" at bounding box center [338, 316] width 8 height 20
click at [334, 314] on input "3" at bounding box center [339, 311] width 11 height 11
radio input "true"
click at [334, 444] on label "7/32" at bounding box center [348, 449] width 28 height 20
click at [334, 444] on input "7/32" at bounding box center [339, 444] width 11 height 11
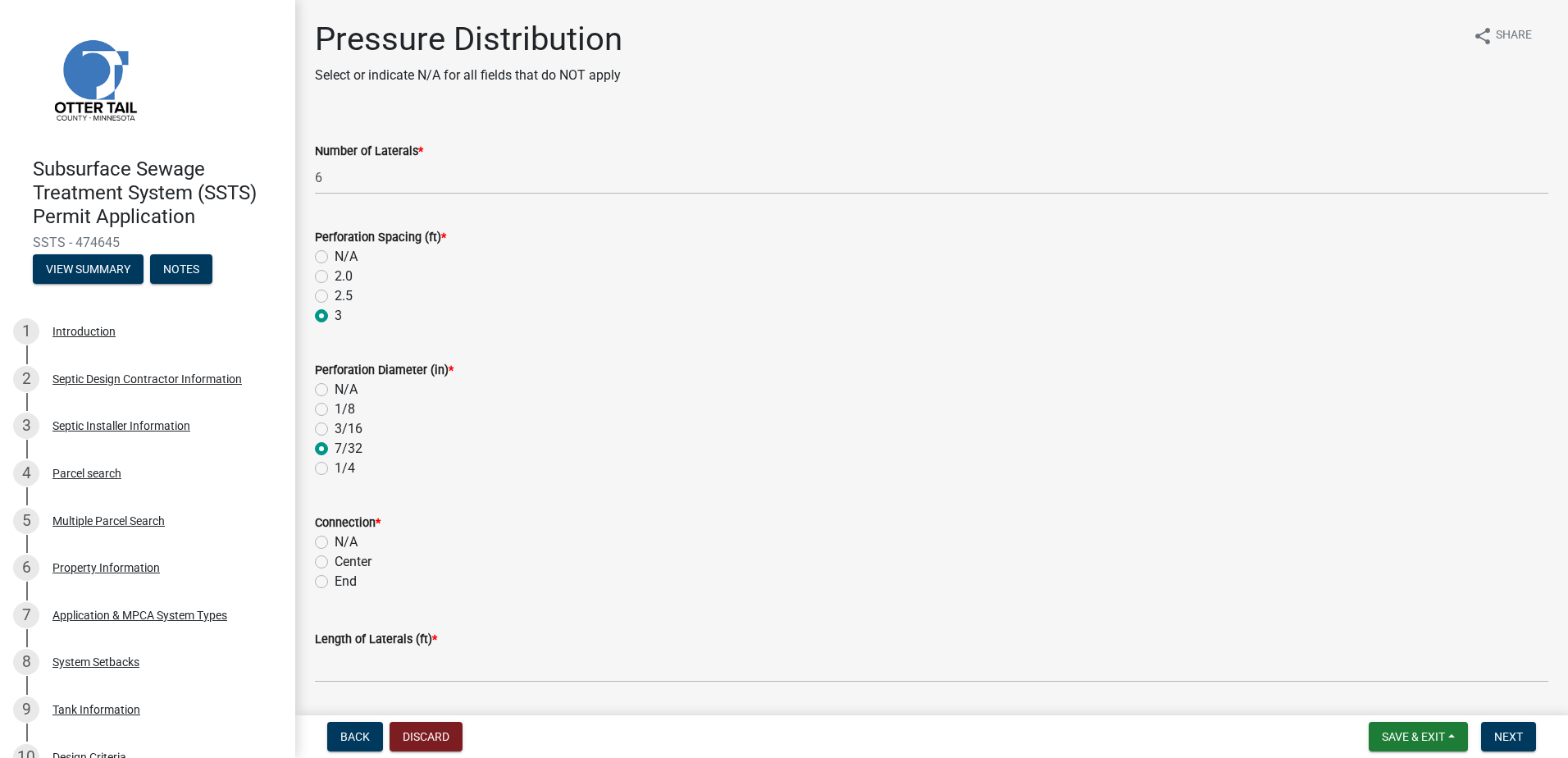
radio input "true"
click at [334, 566] on label "Center" at bounding box center [353, 562] width 37 height 20
click at [334, 563] on input "Center" at bounding box center [339, 557] width 11 height 11
radio input "true"
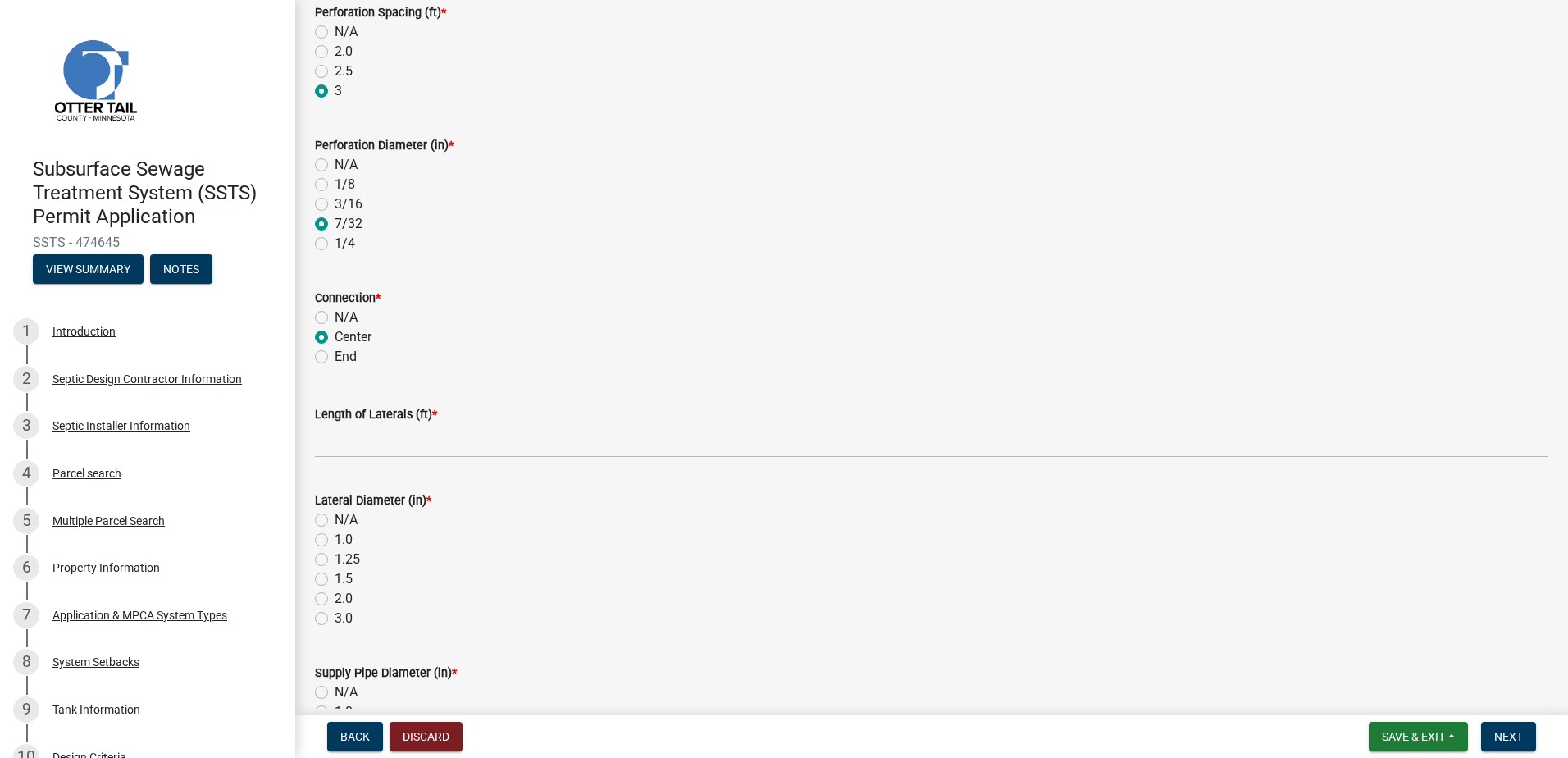
scroll to position [246, 0]
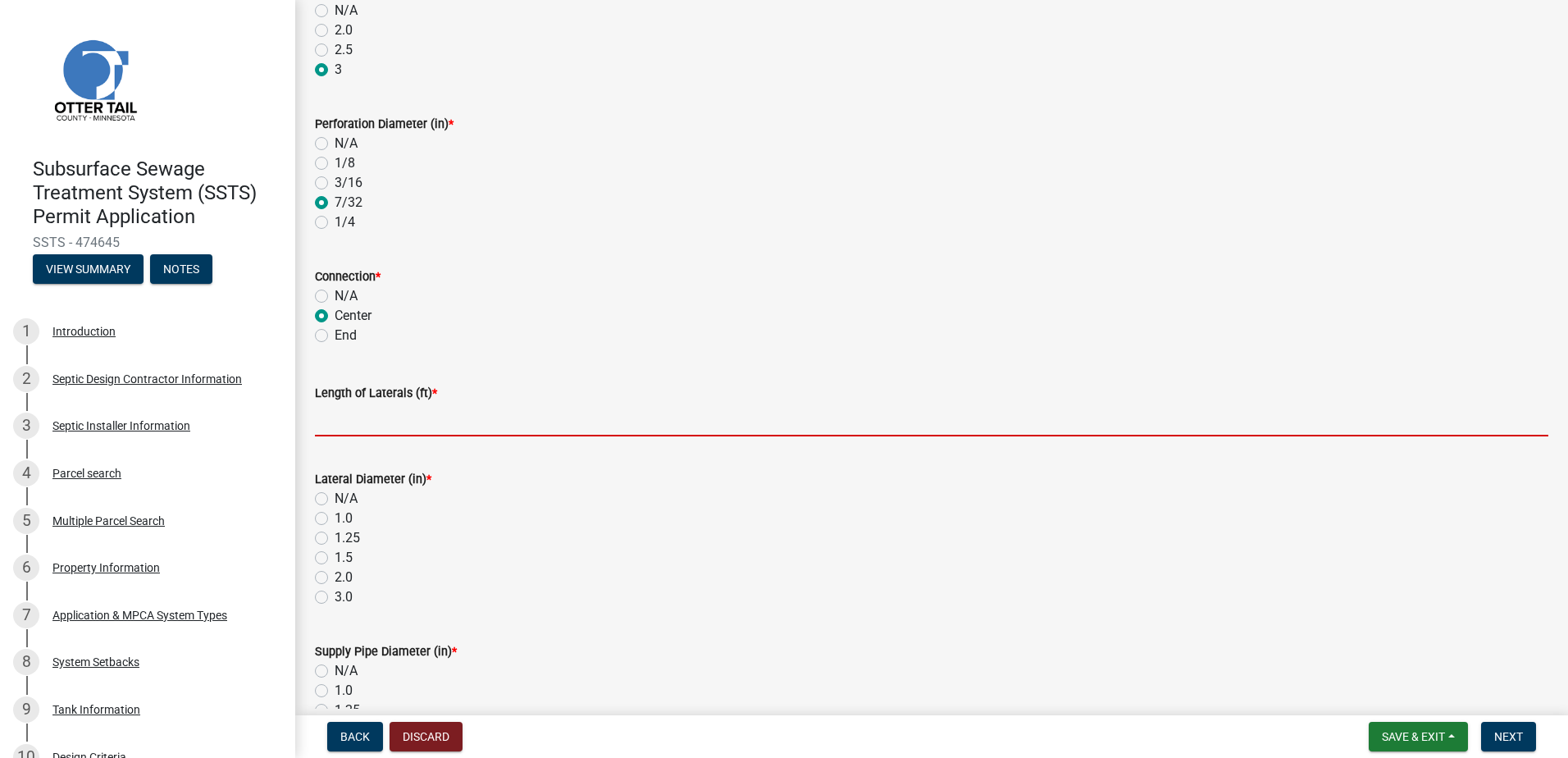
click at [336, 422] on input "Length of Laterals (ft) *" at bounding box center [931, 419] width 1234 height 33
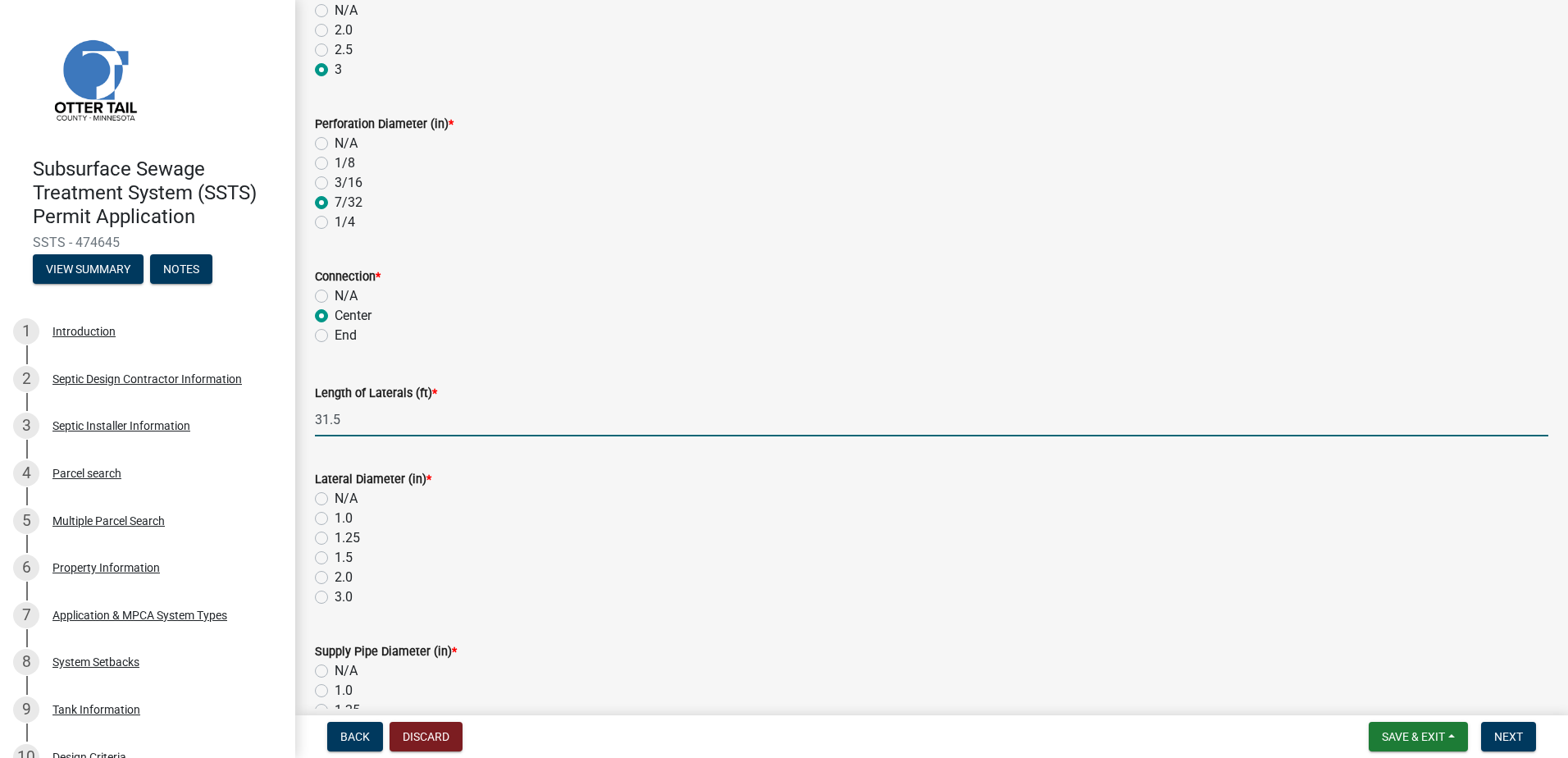
type input "31.5"
click at [334, 557] on label "1.5" at bounding box center [343, 558] width 18 height 20
click at [334, 557] on input "1.5" at bounding box center [339, 553] width 11 height 11
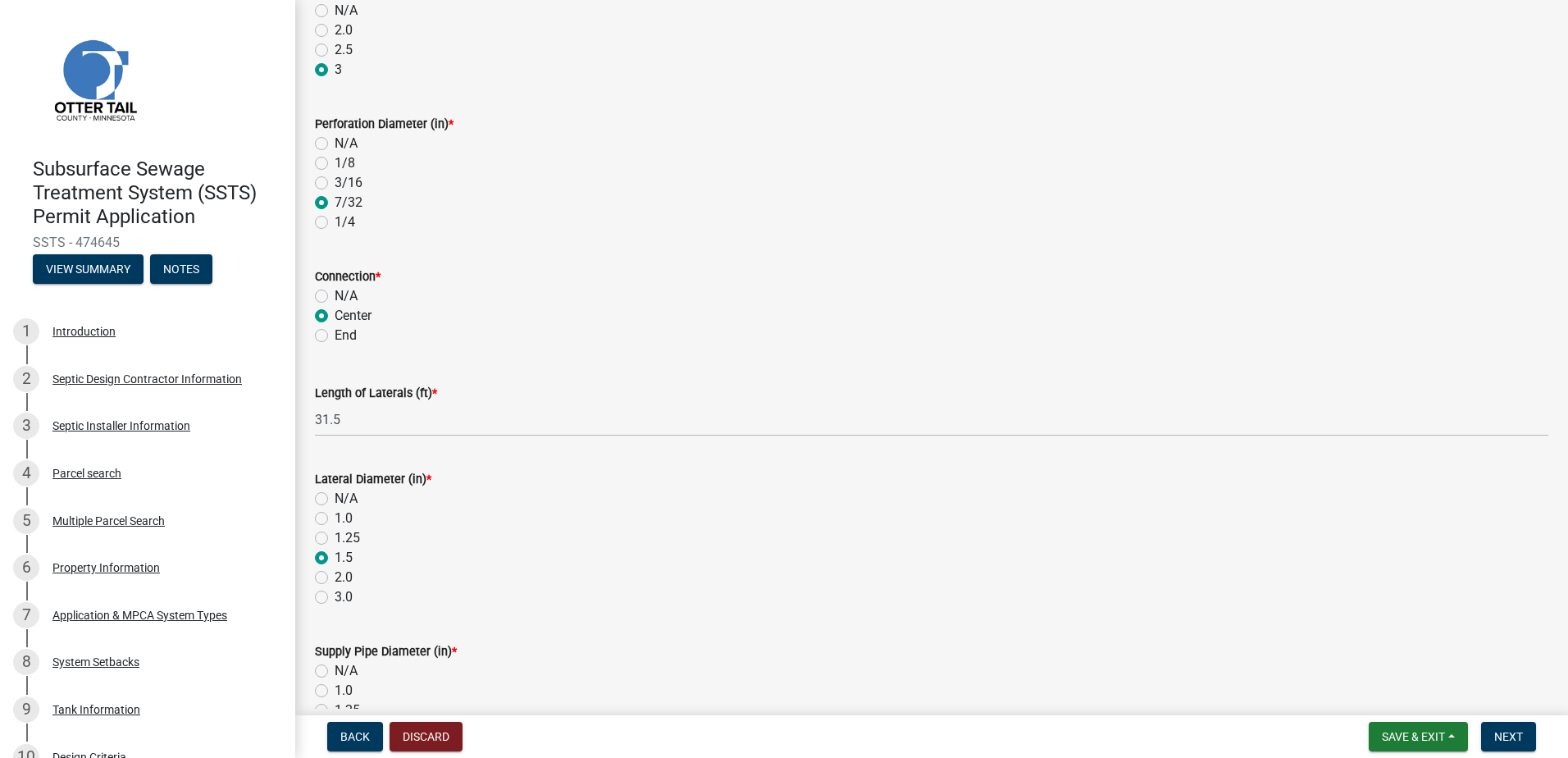
radio input "true"
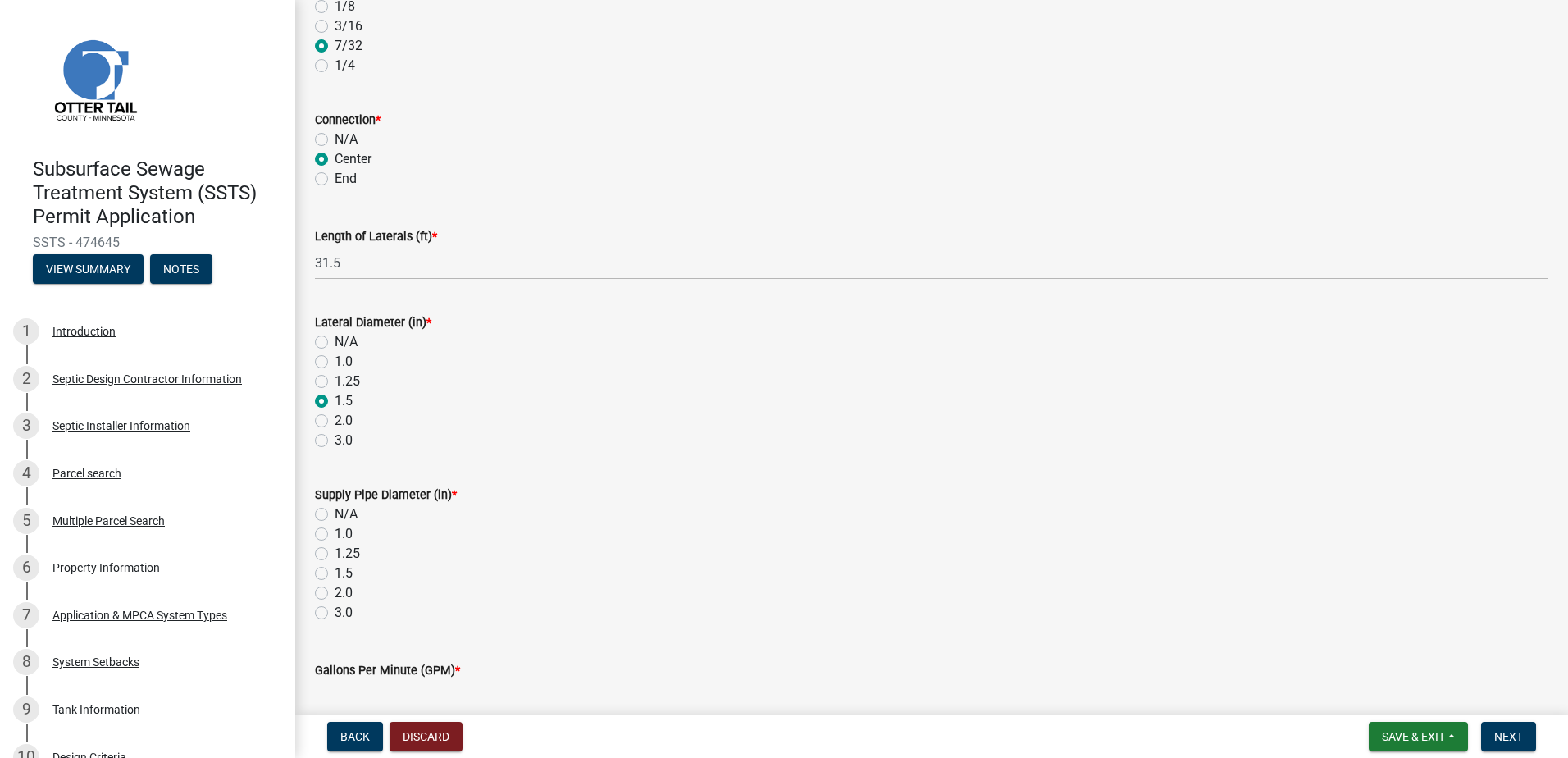
scroll to position [410, 0]
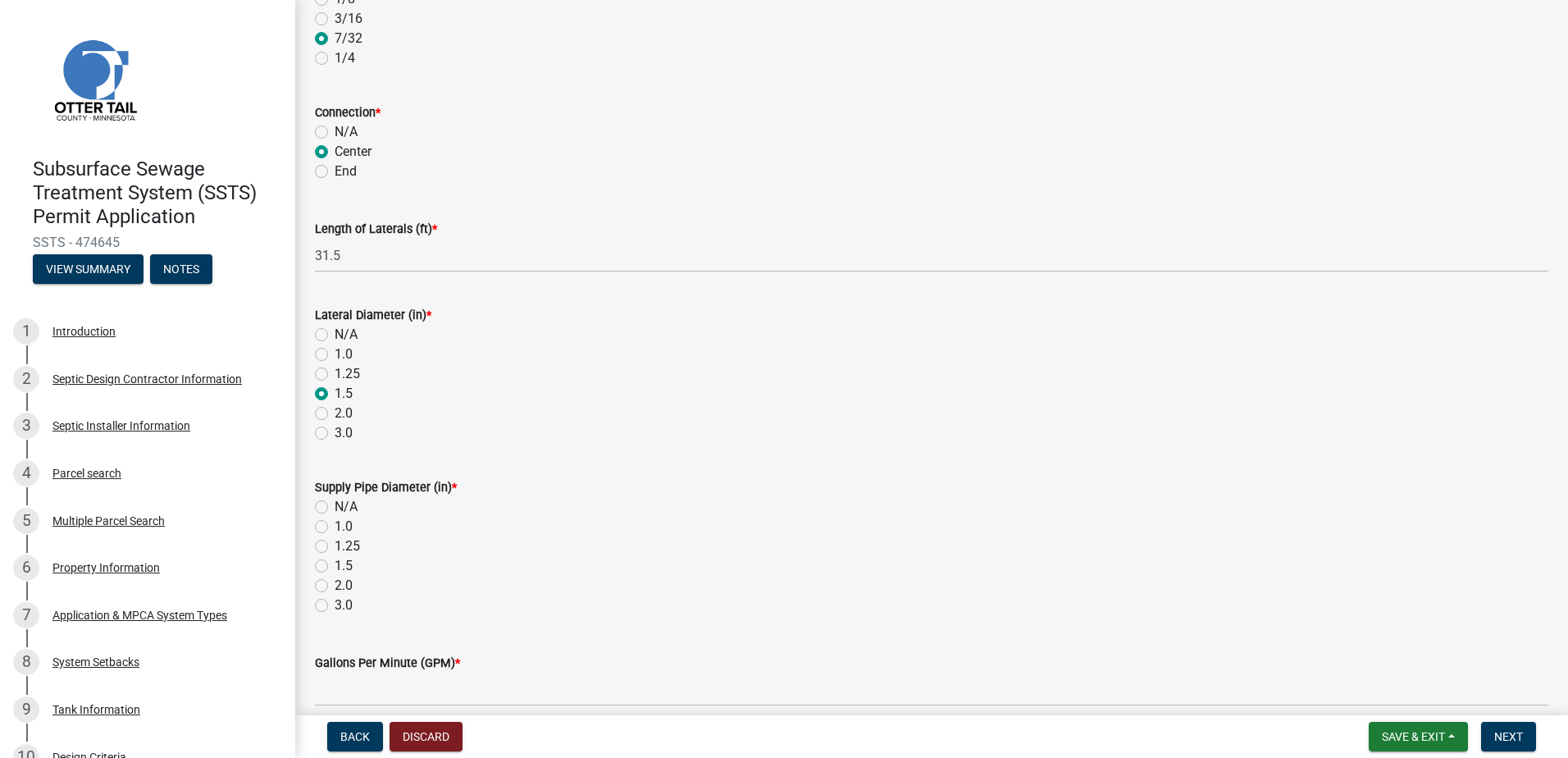
click at [334, 584] on label "2.0" at bounding box center [343, 585] width 18 height 20
click at [334, 584] on input "2.0" at bounding box center [339, 580] width 11 height 11
radio input "true"
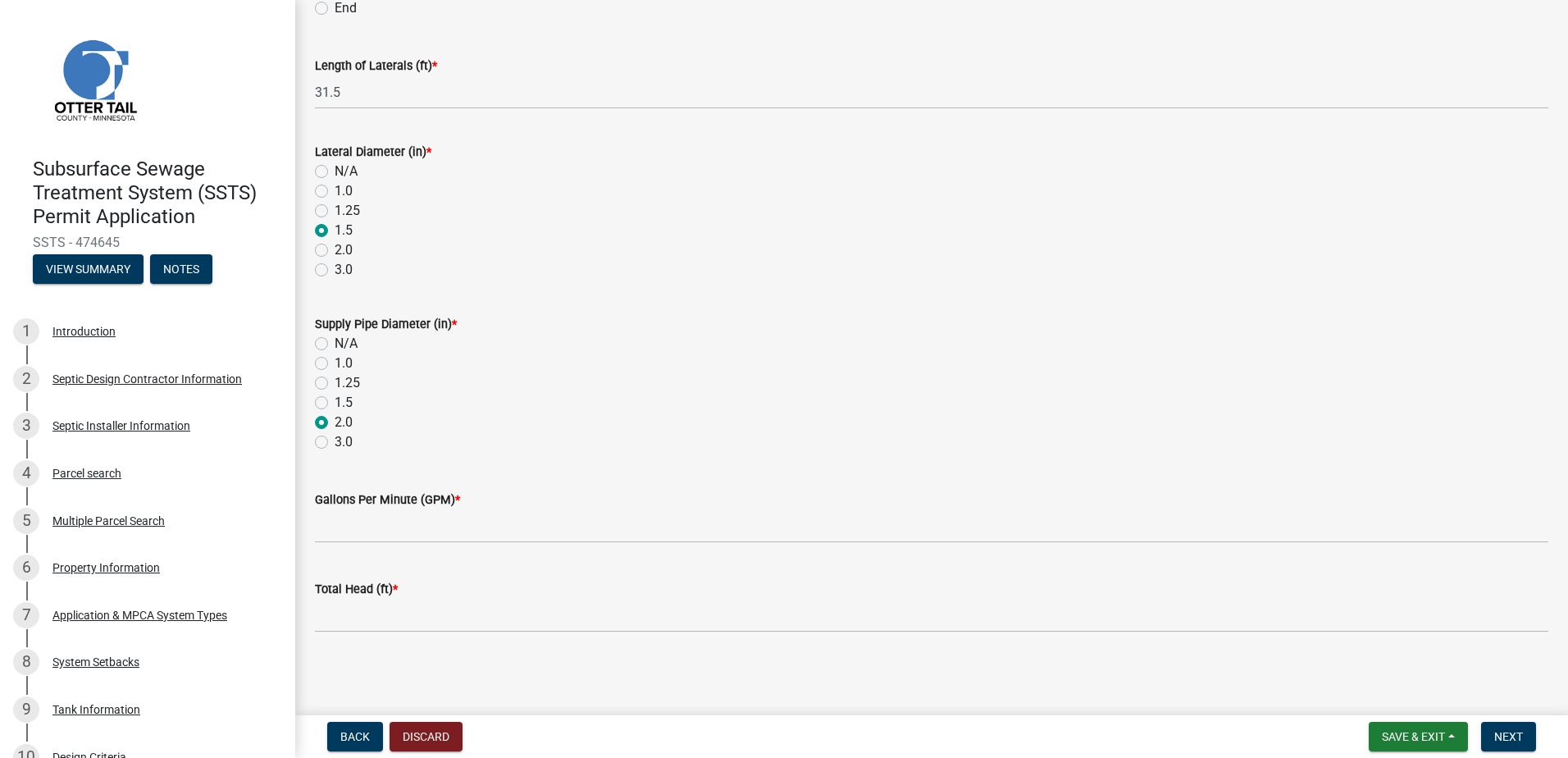
scroll to position [575, 0]
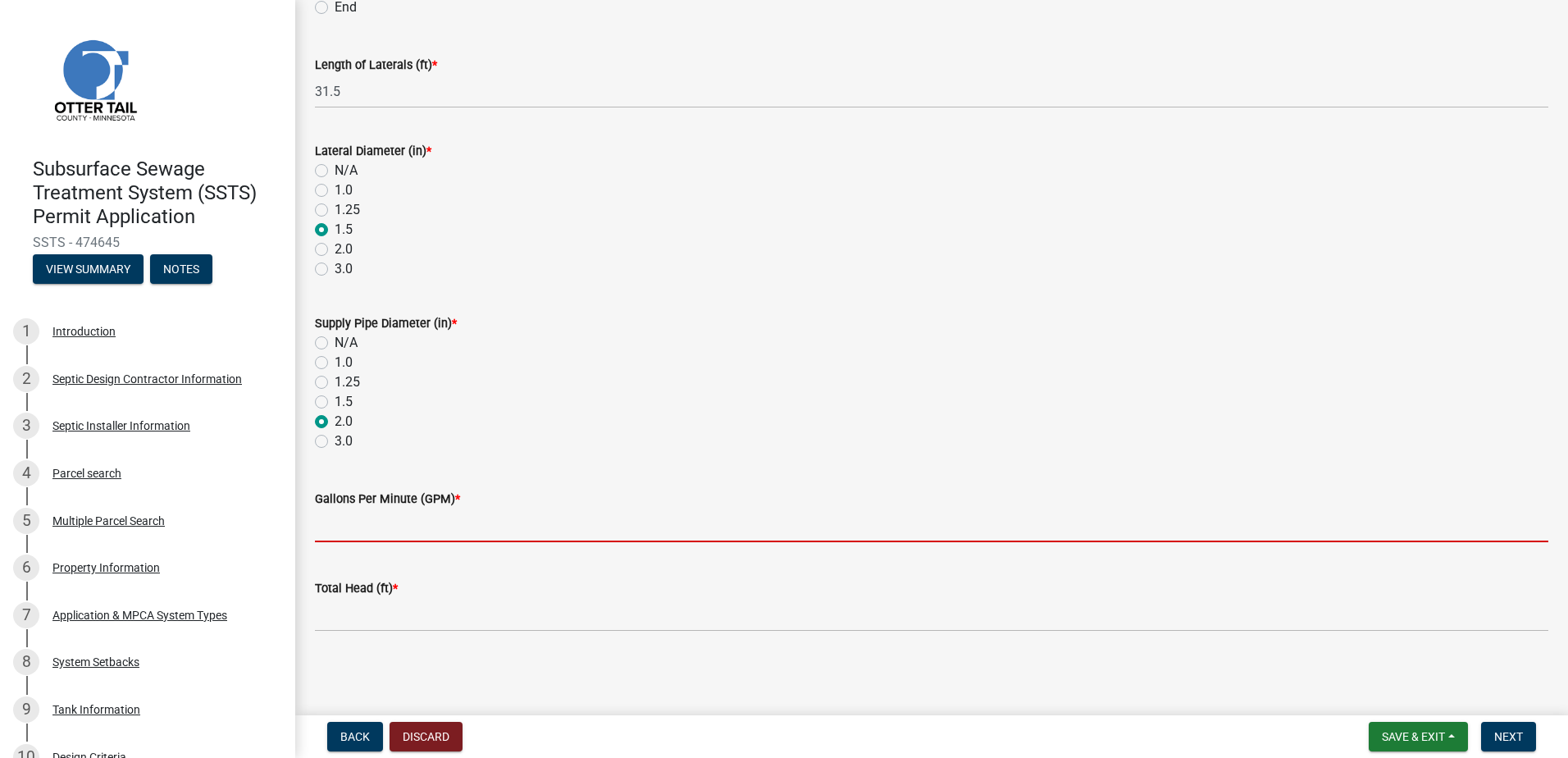
click at [337, 537] on input "Gallons Per Minute (GPM) *" at bounding box center [931, 525] width 1234 height 33
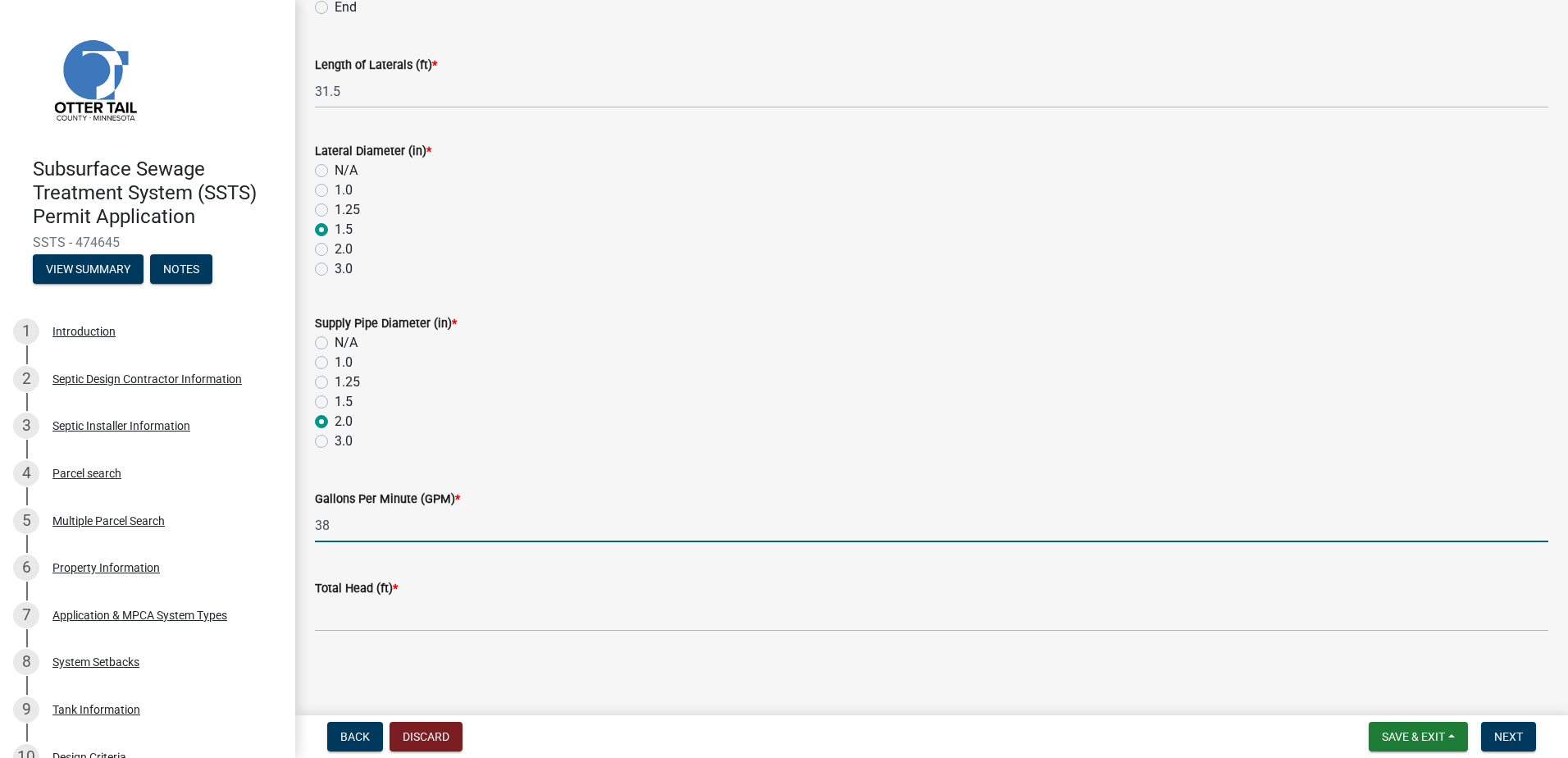
type input "38"
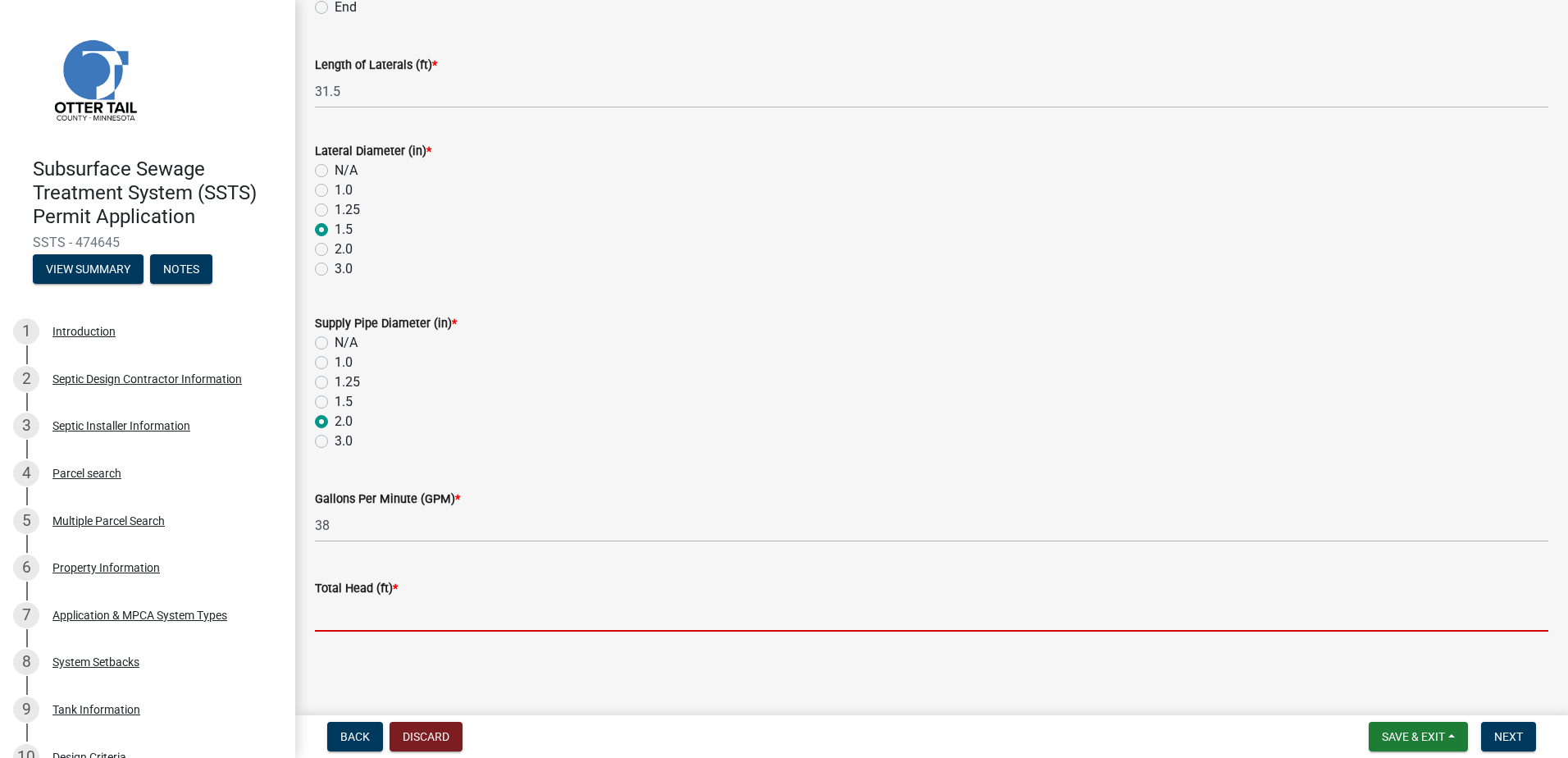
click at [321, 625] on input "Total Head (ft) *" at bounding box center [931, 615] width 1234 height 33
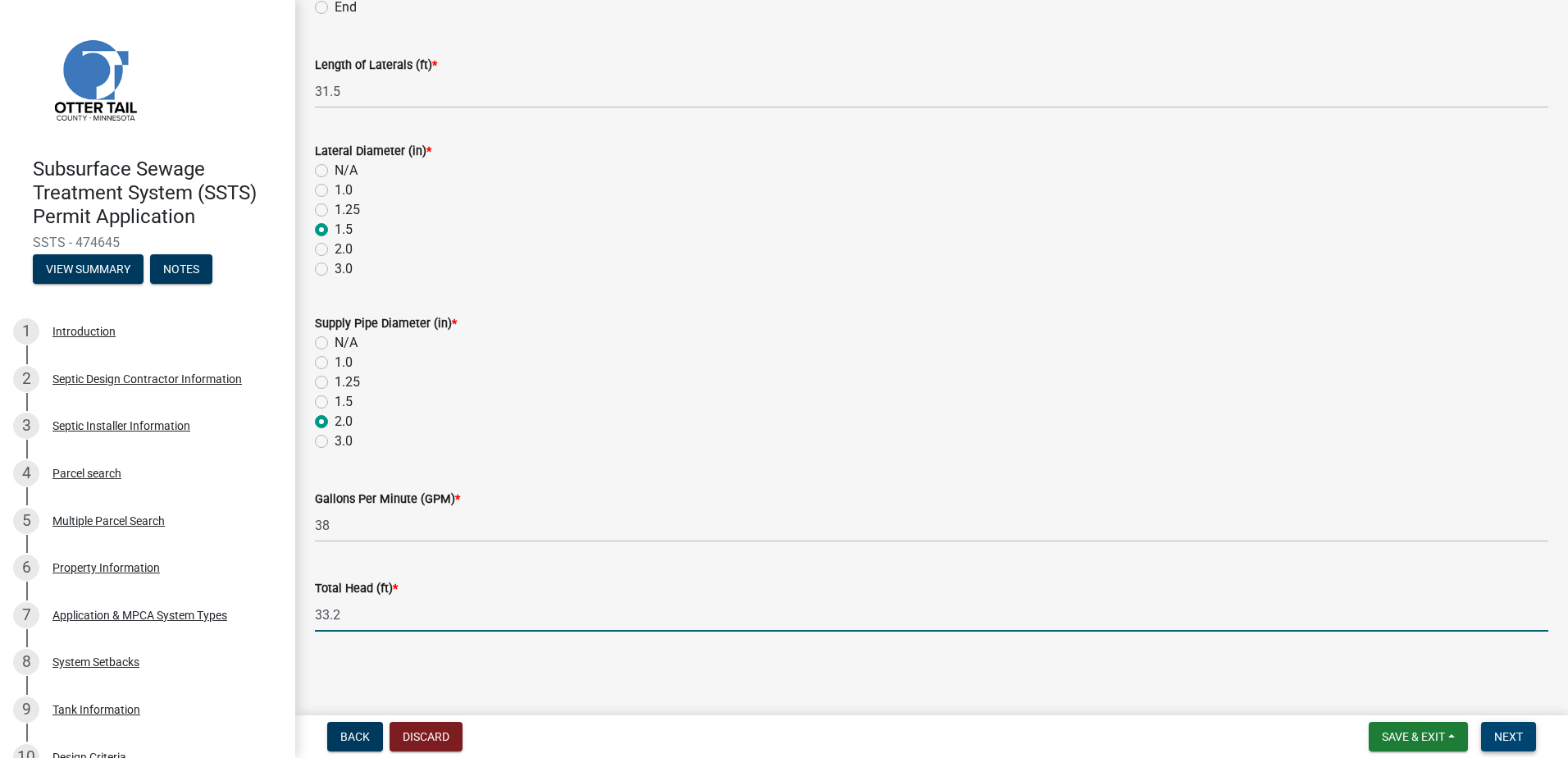
type input "33.2"
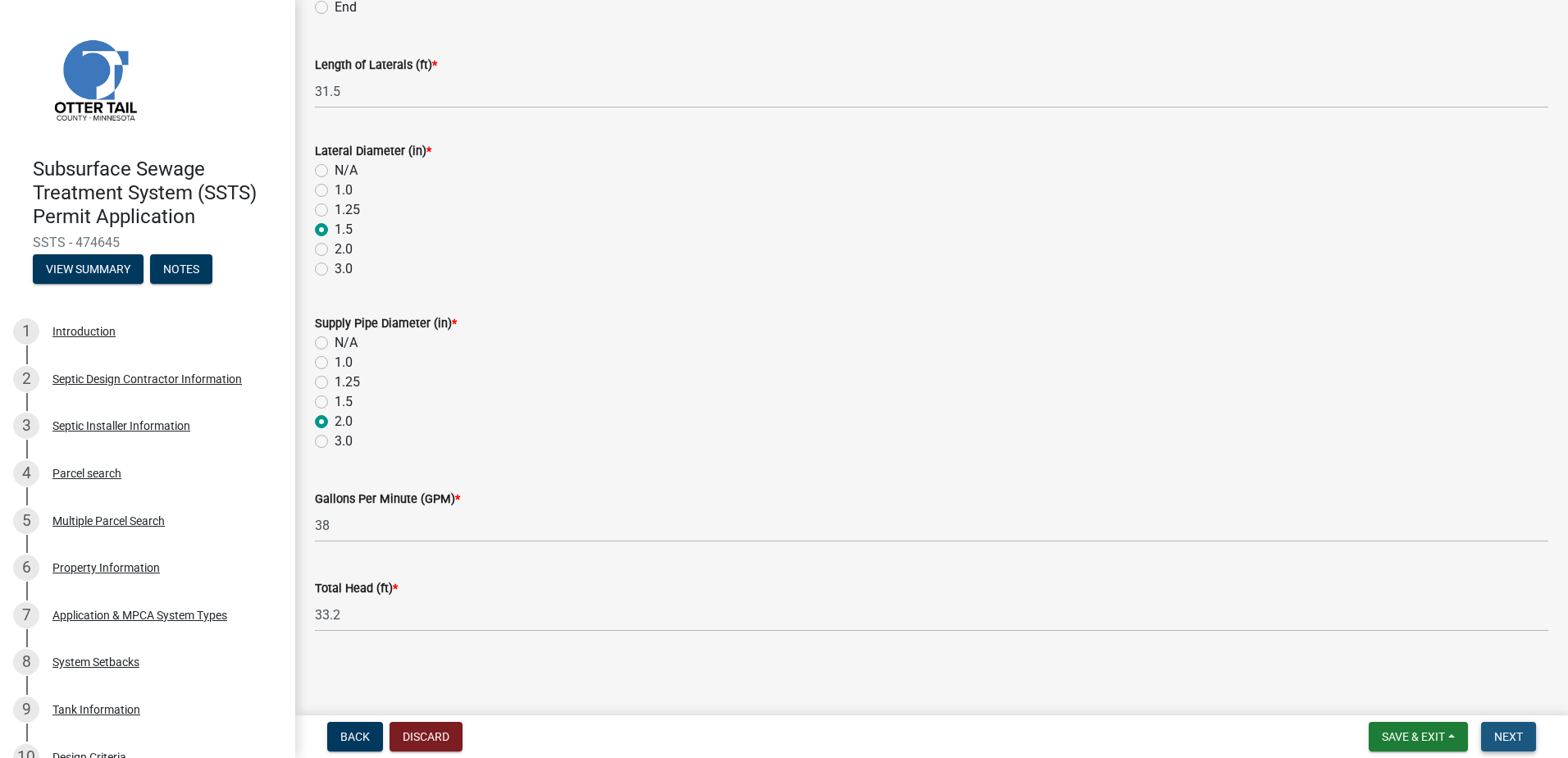
click at [1497, 732] on span "Next" at bounding box center [1508, 736] width 28 height 13
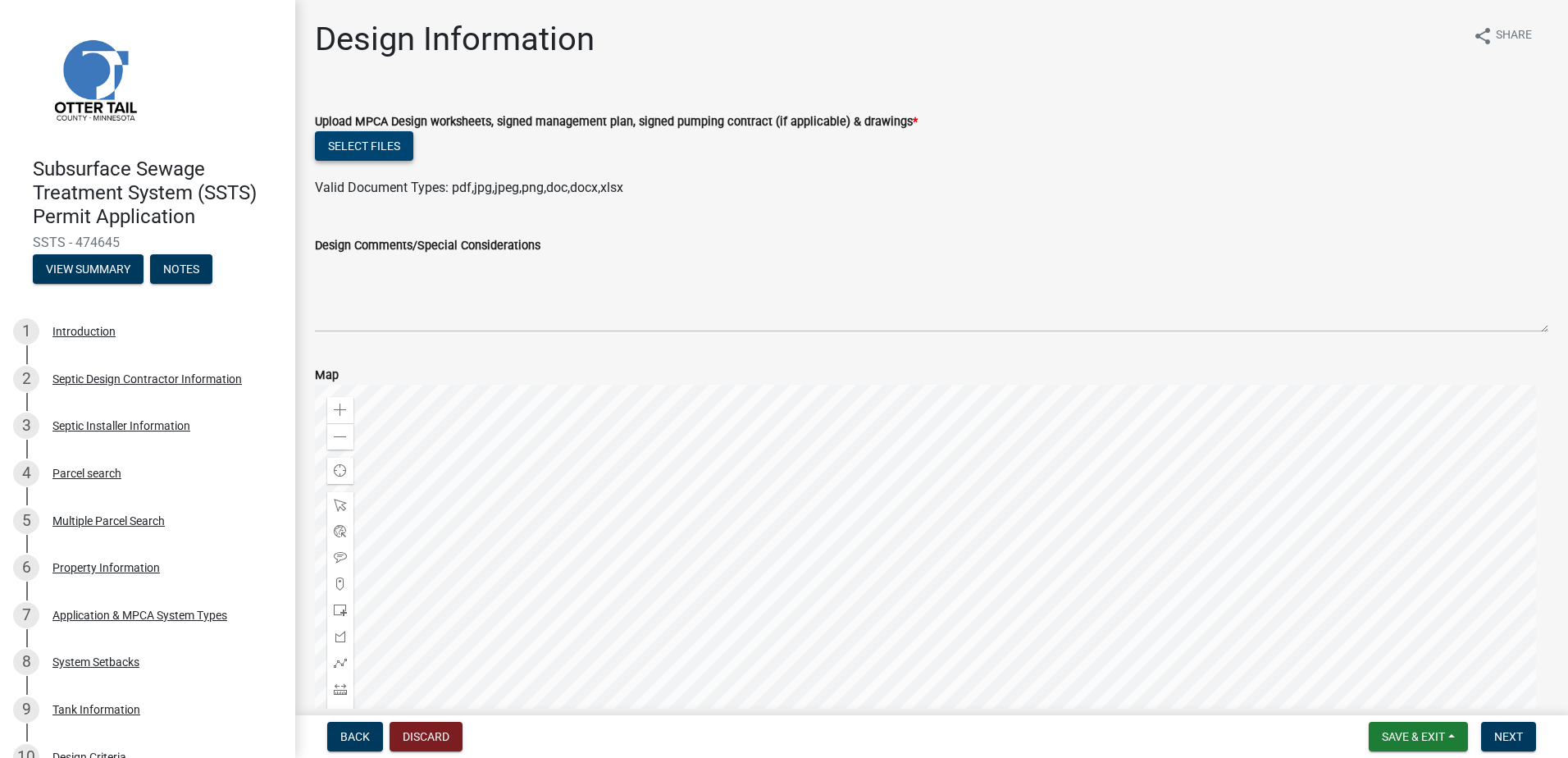
click at [351, 147] on button "Select files" at bounding box center [364, 146] width 98 height 29
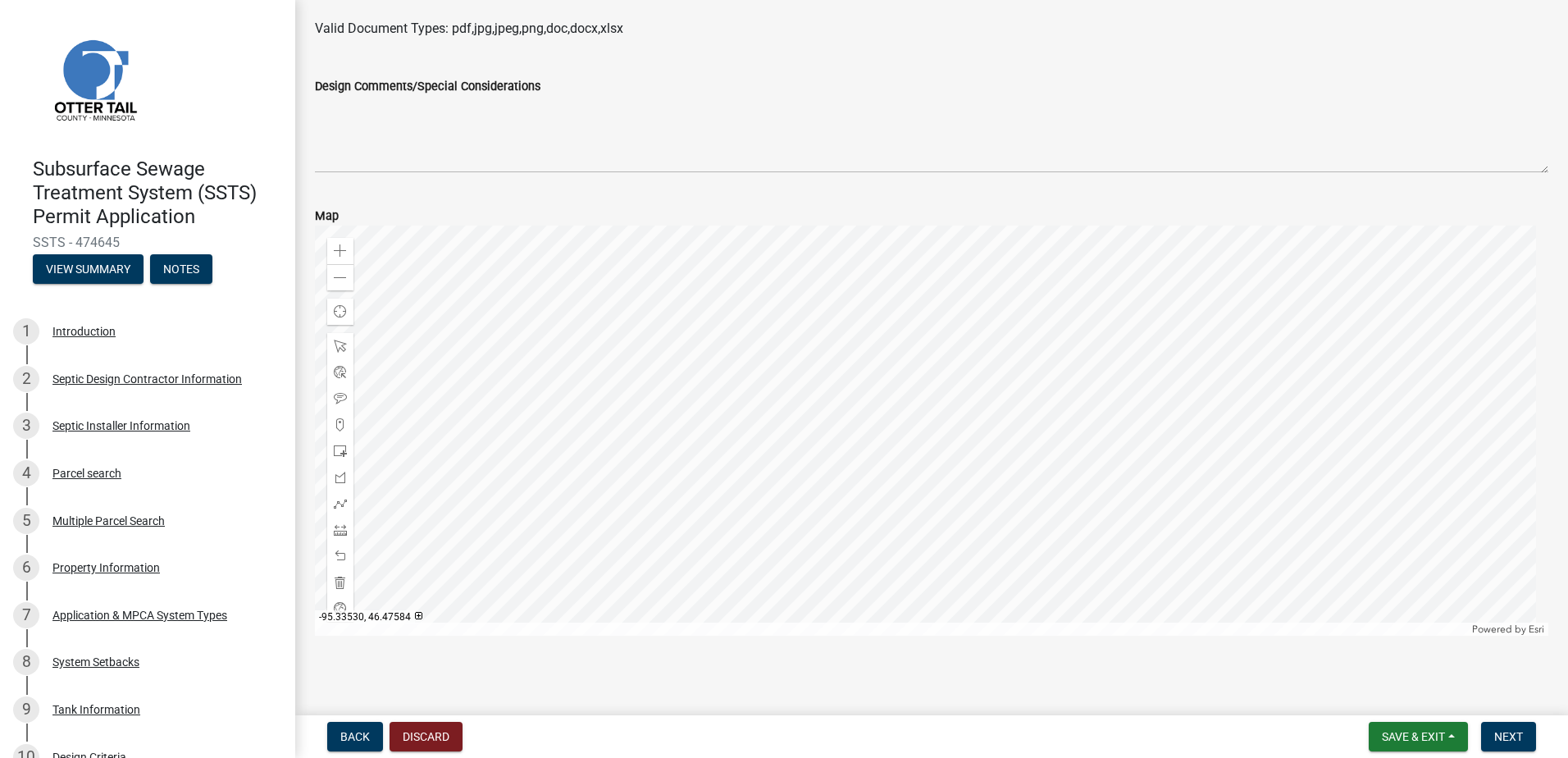
scroll to position [224, 0]
click at [1500, 735] on span "Next" at bounding box center [1508, 736] width 28 height 13
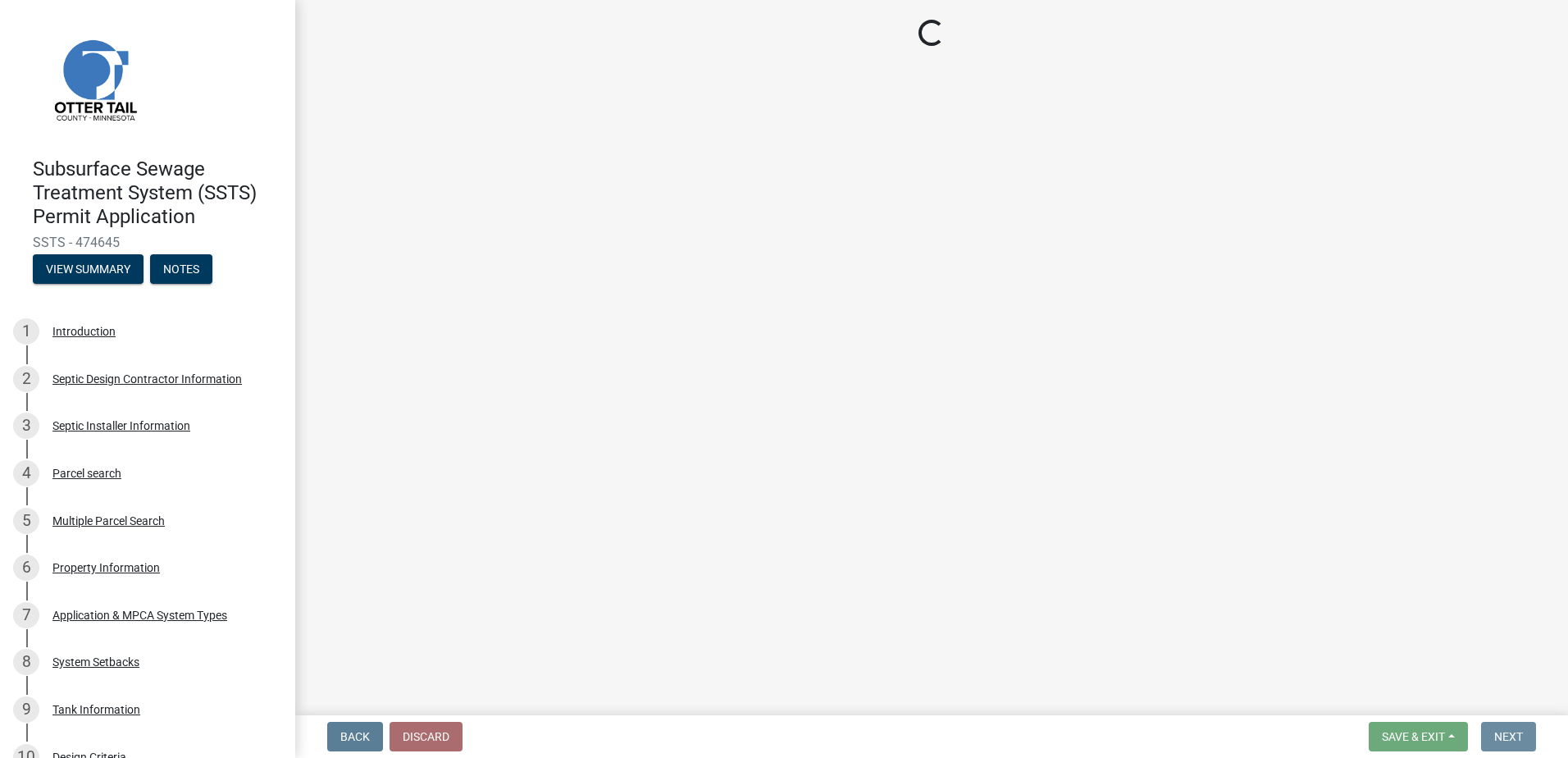
scroll to position [0, 0]
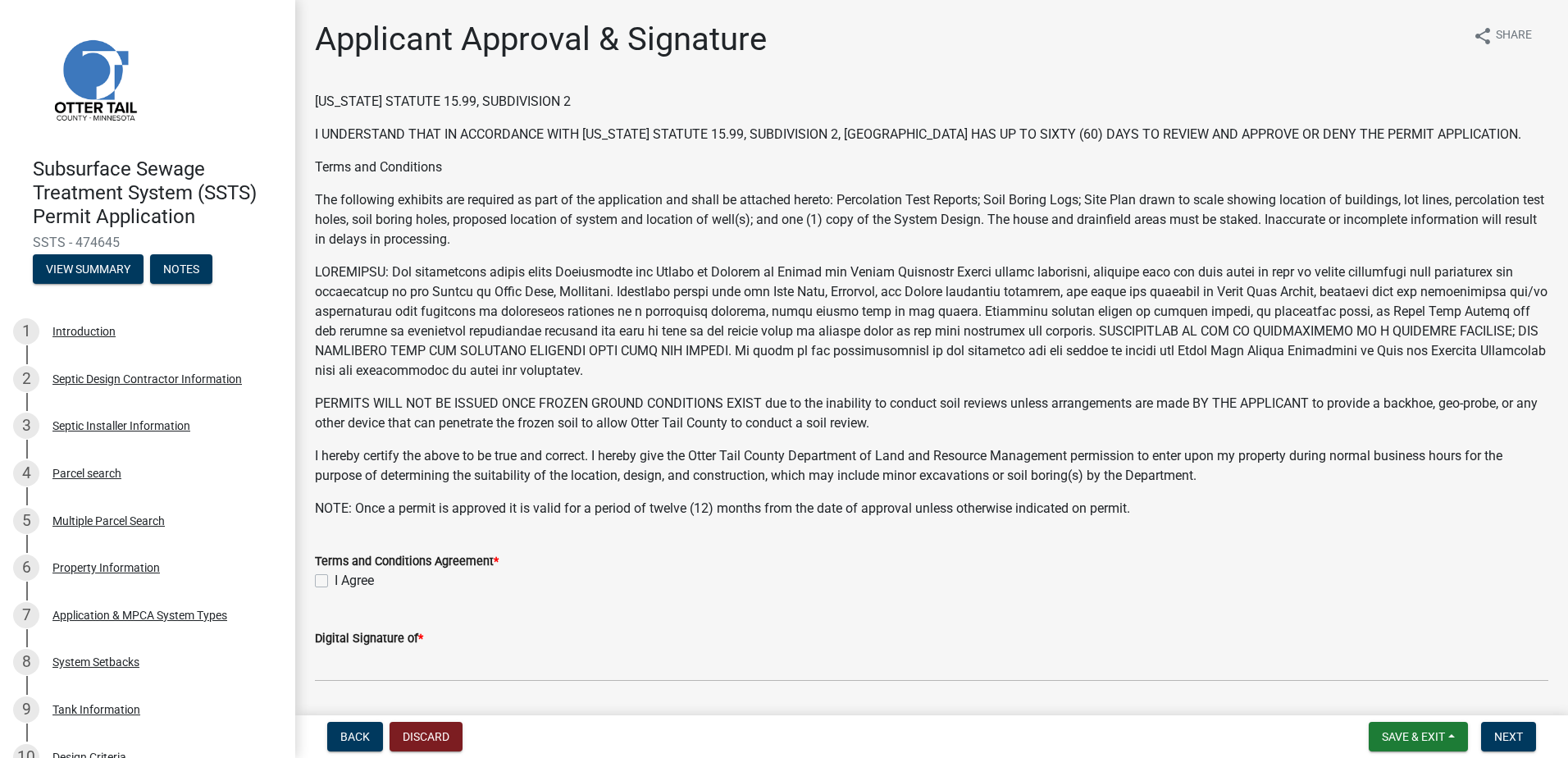
click at [334, 580] on label "I Agree" at bounding box center [354, 580] width 39 height 20
click at [334, 580] on input "I Agree" at bounding box center [339, 576] width 11 height 11
checkbox input "true"
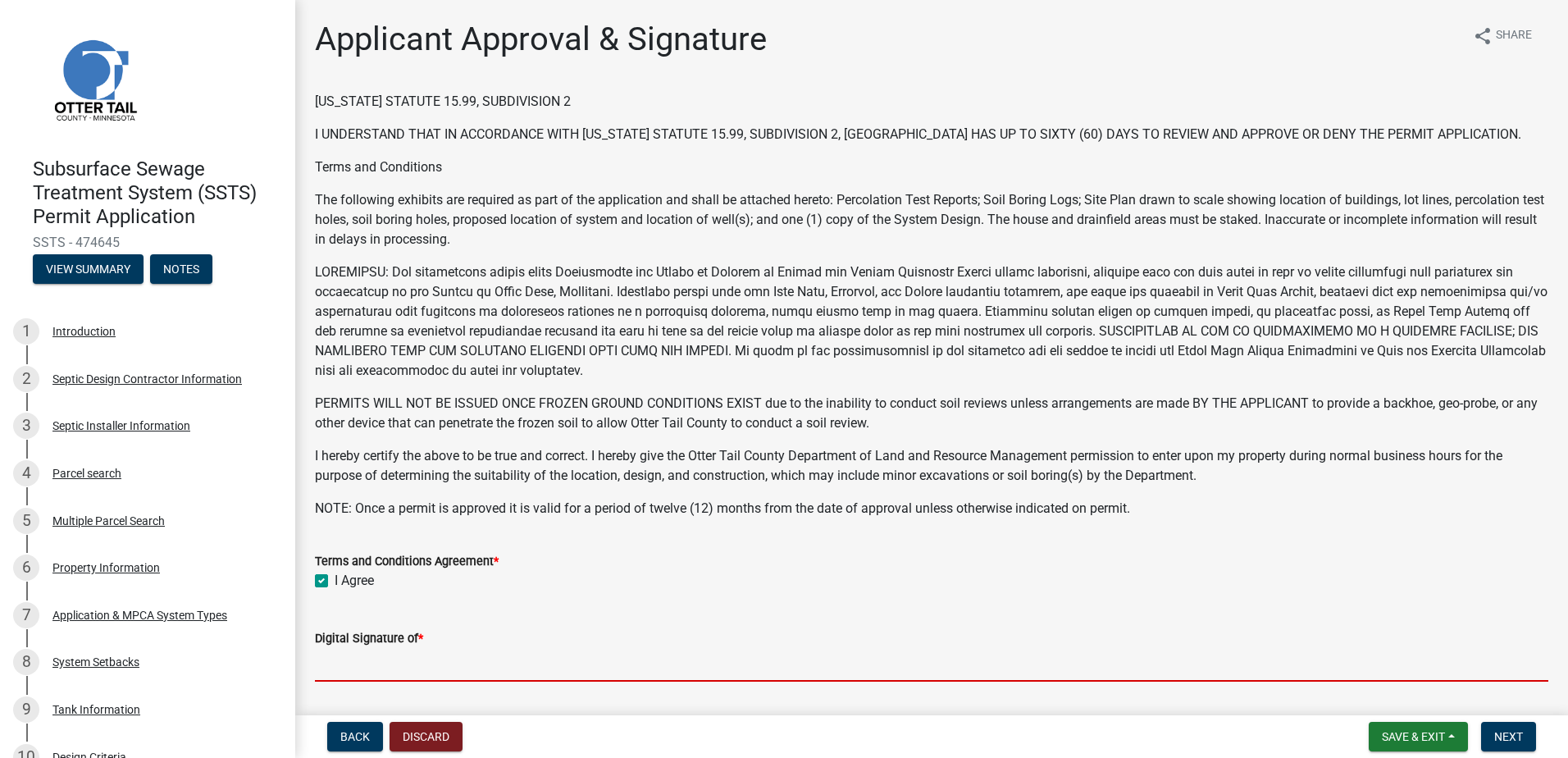
click at [353, 667] on input "Digital Signature of *" at bounding box center [931, 664] width 1234 height 33
type input "[PERSON_NAME]"
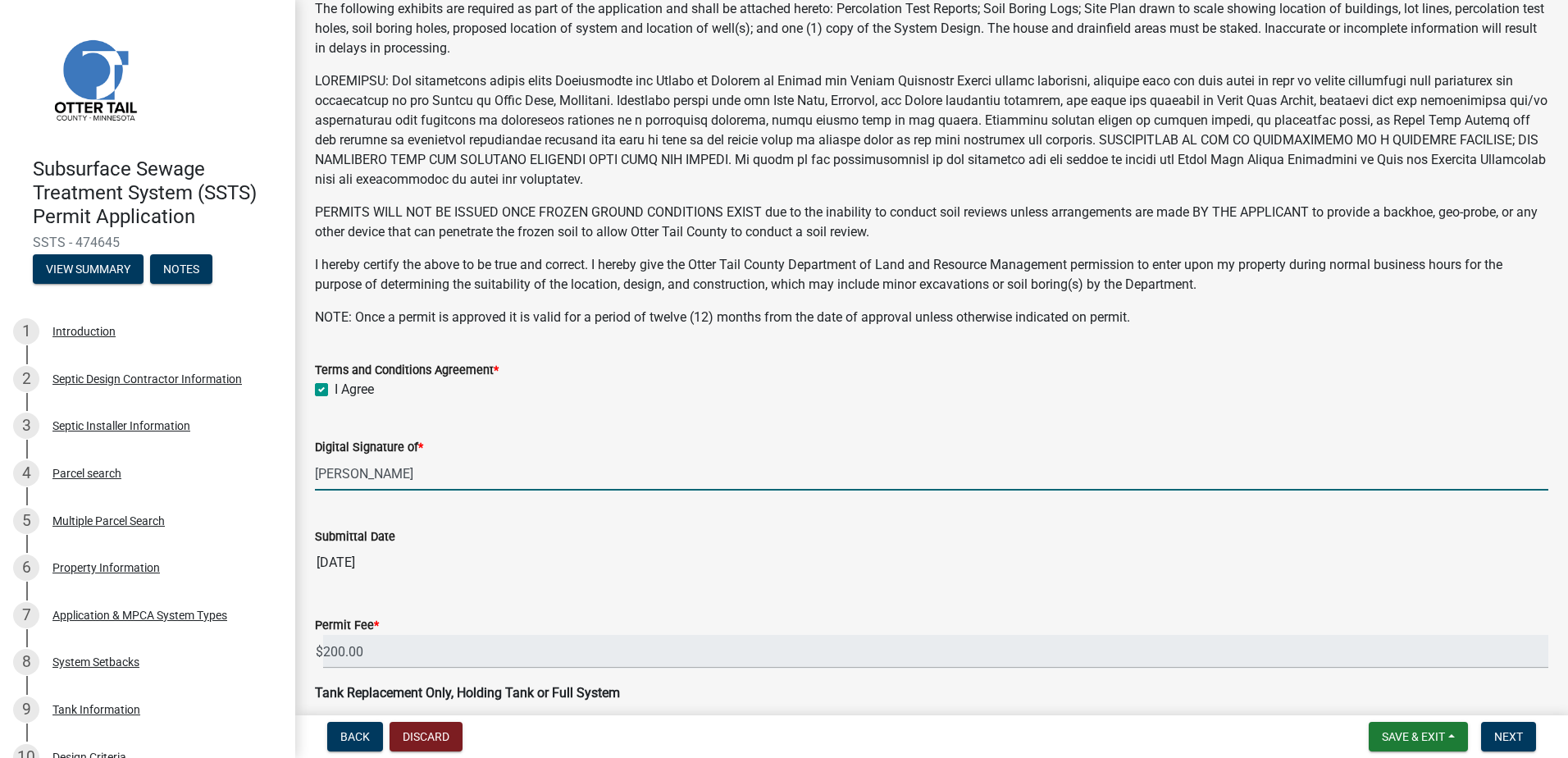
scroll to position [315, 0]
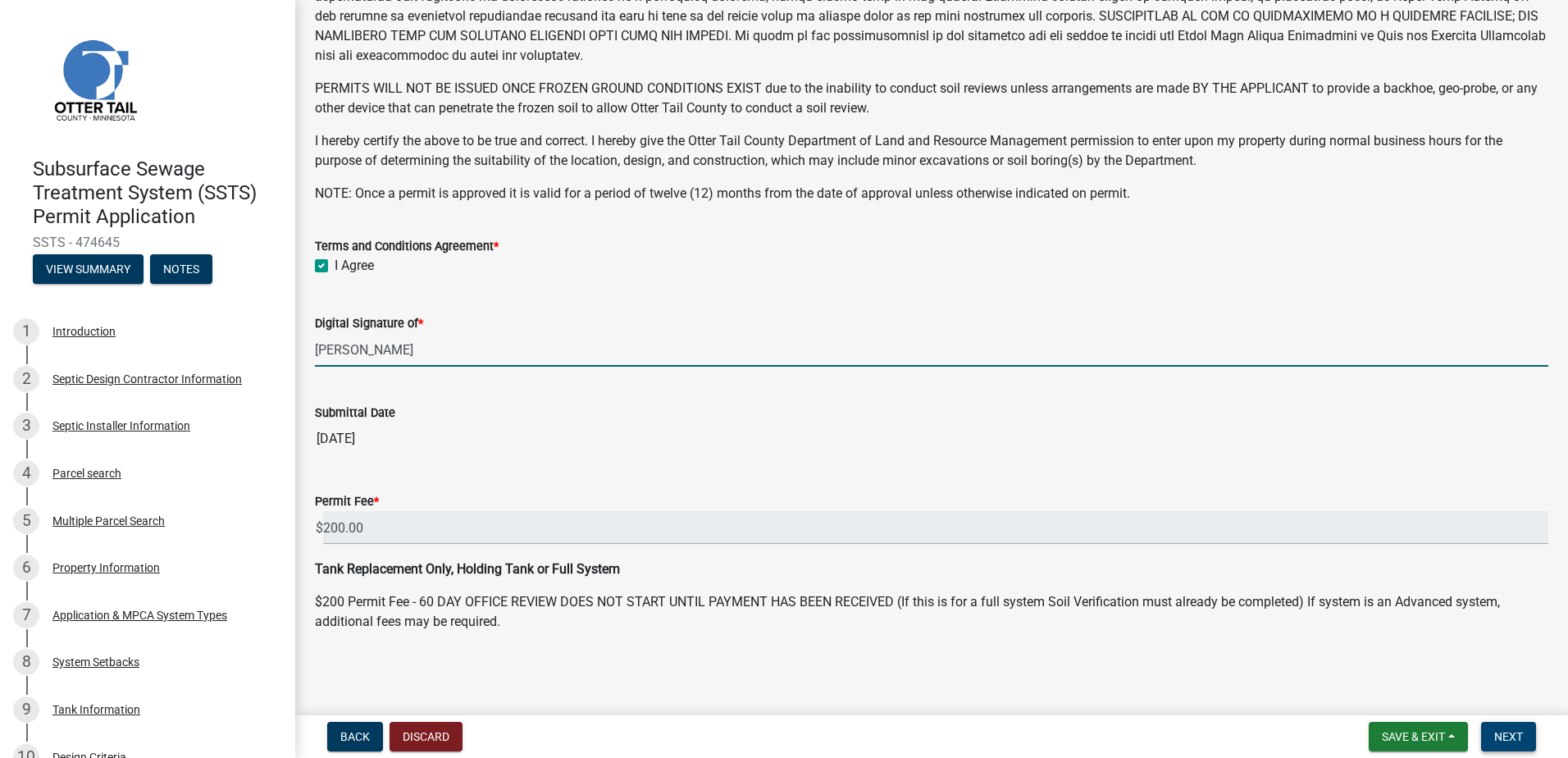
click at [1494, 738] on span "Next" at bounding box center [1508, 736] width 28 height 13
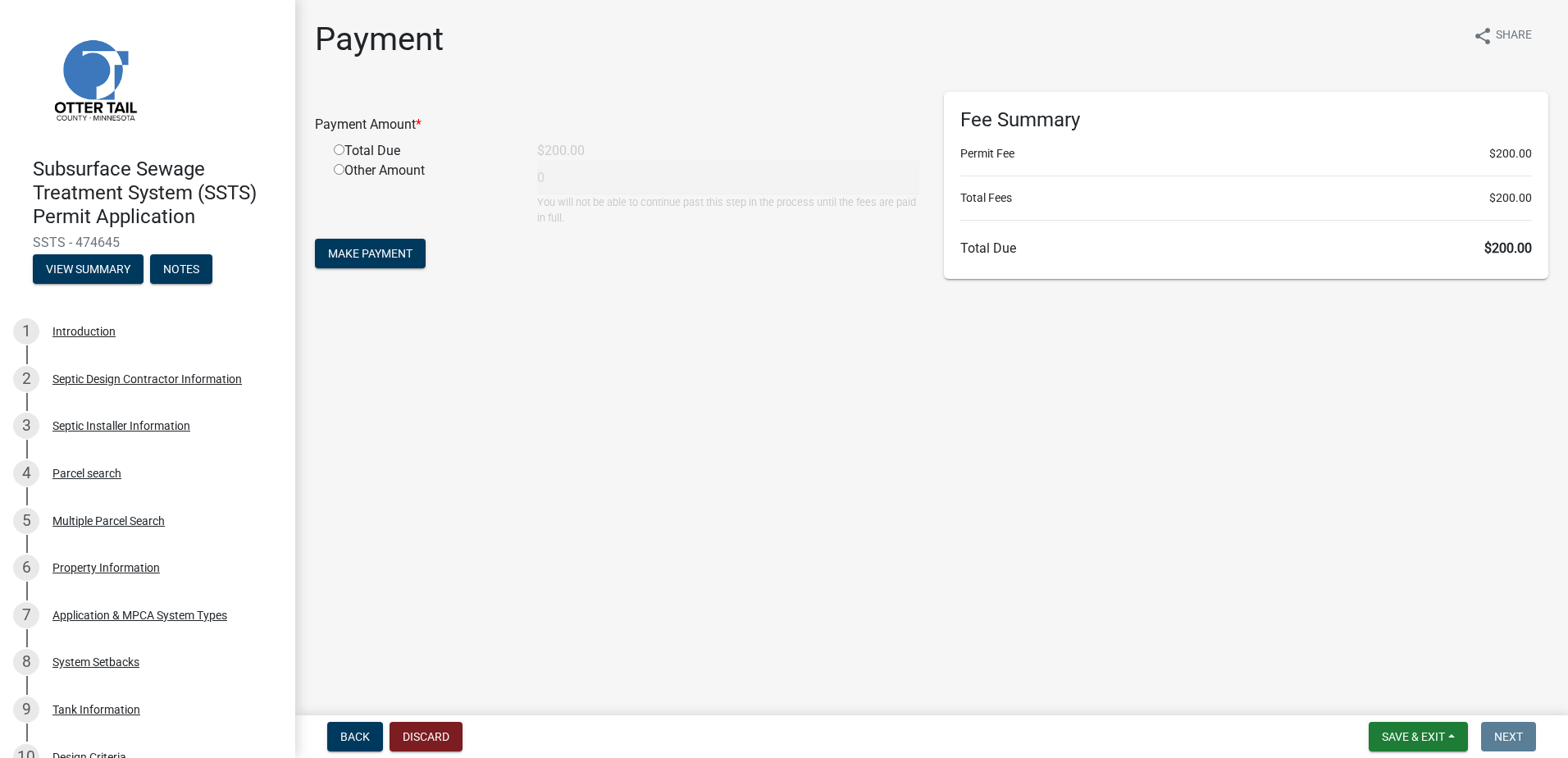
click at [341, 151] on input "radio" at bounding box center [338, 149] width 11 height 11
radio input "true"
type input "200"
click at [378, 255] on span "Make Payment" at bounding box center [370, 253] width 85 height 13
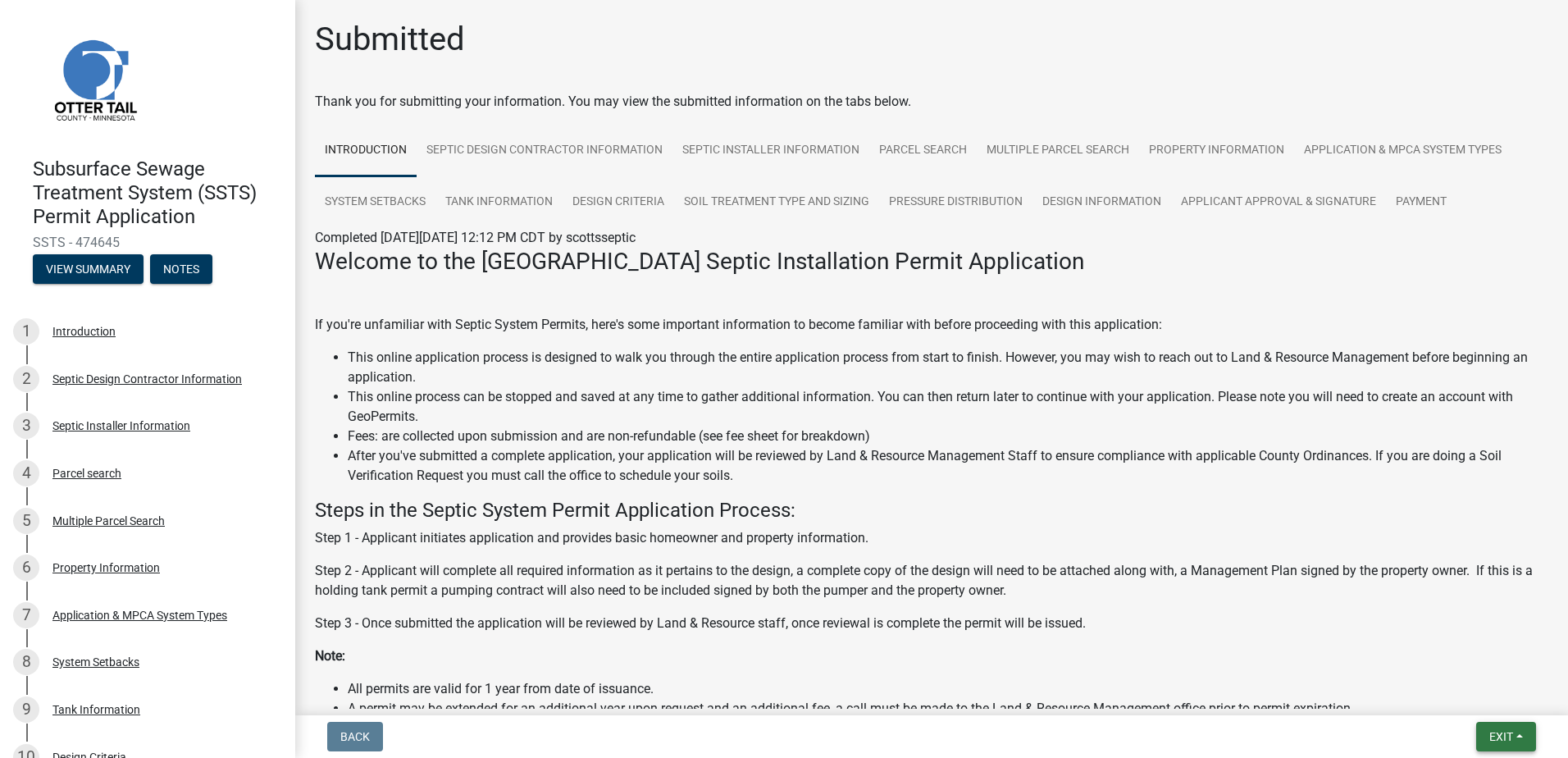
click at [1514, 734] on button "Exit" at bounding box center [1505, 737] width 59 height 29
click at [1484, 701] on button "Save & Exit" at bounding box center [1470, 694] width 132 height 39
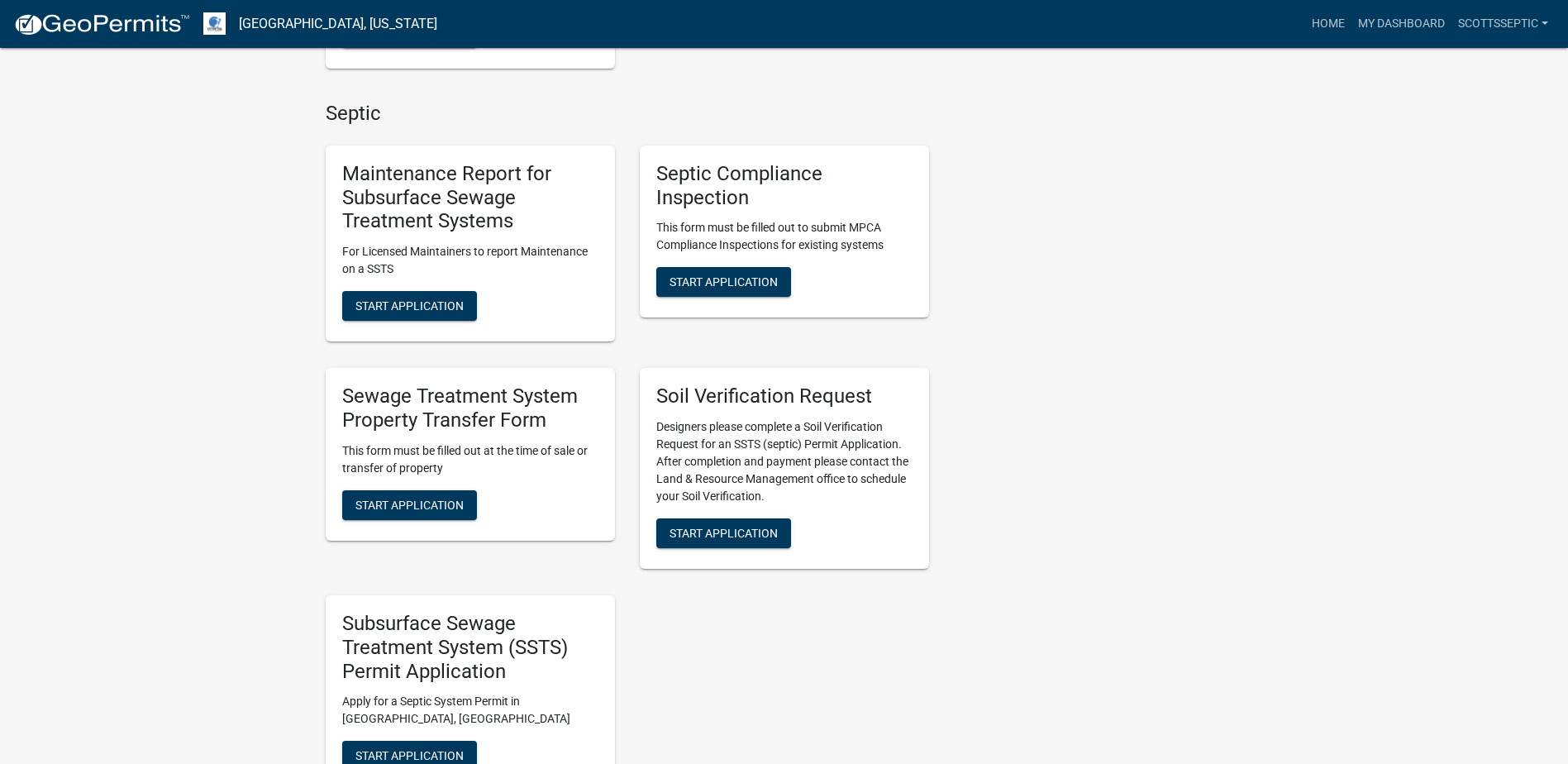
scroll to position [1075, 0]
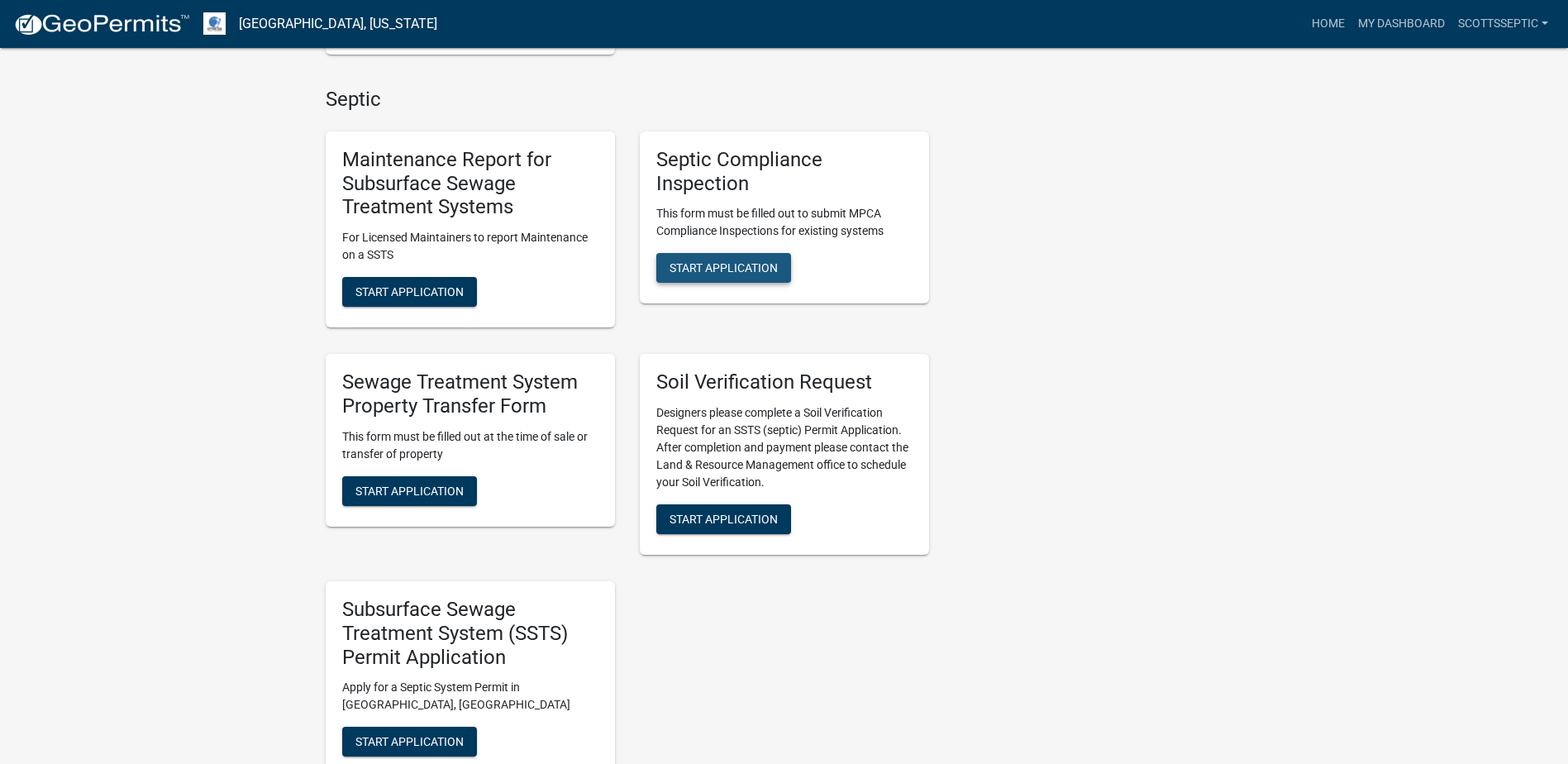
click at [705, 259] on button "Start Application" at bounding box center [724, 267] width 135 height 29
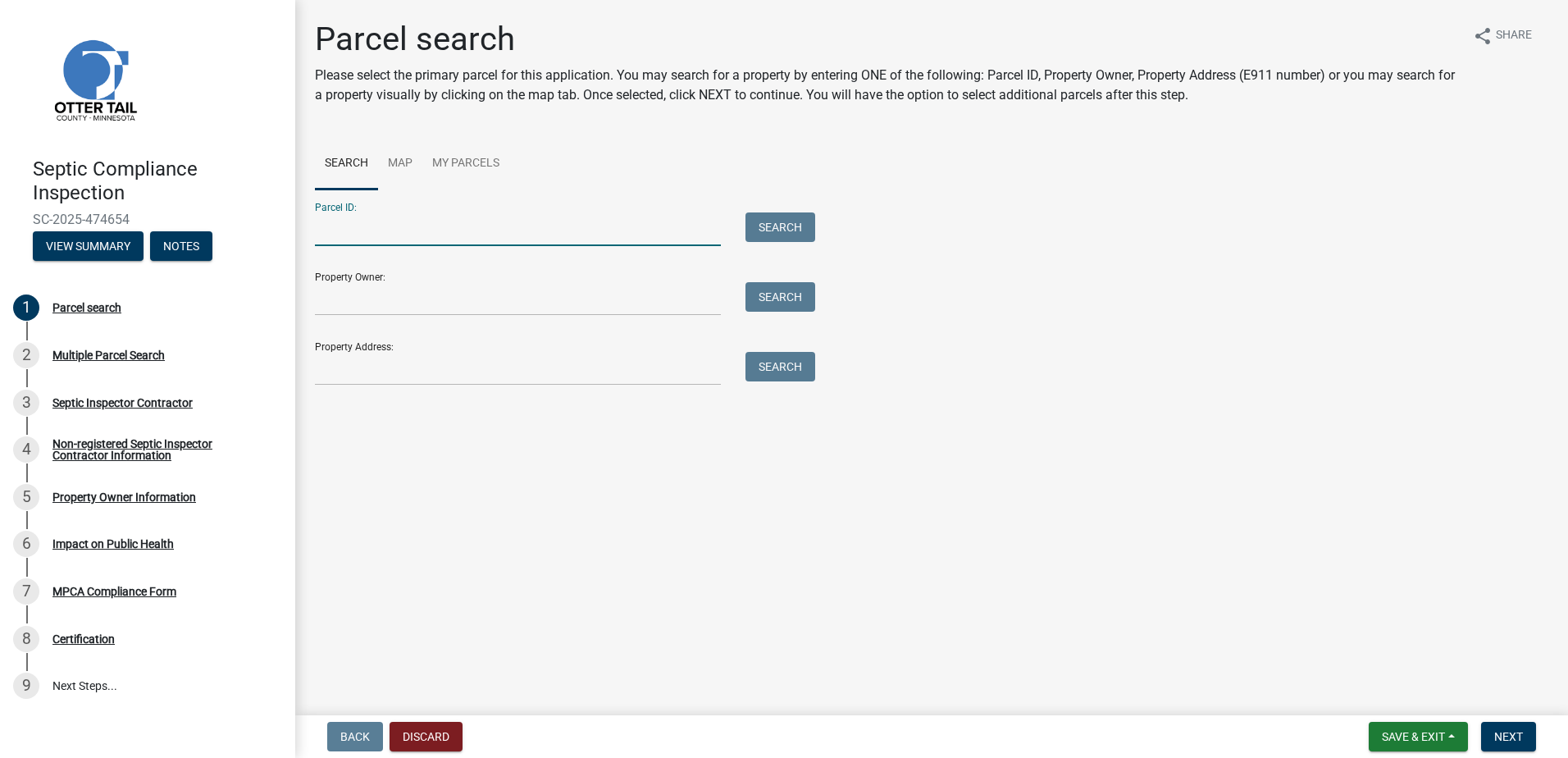
drag, startPoint x: 378, startPoint y: 239, endPoint x: 421, endPoint y: 211, distance: 51.3
click at [378, 239] on input "Parcel ID:" at bounding box center [518, 229] width 406 height 33
type input "17000990431000"
click at [778, 237] on button "Search" at bounding box center [779, 227] width 69 height 29
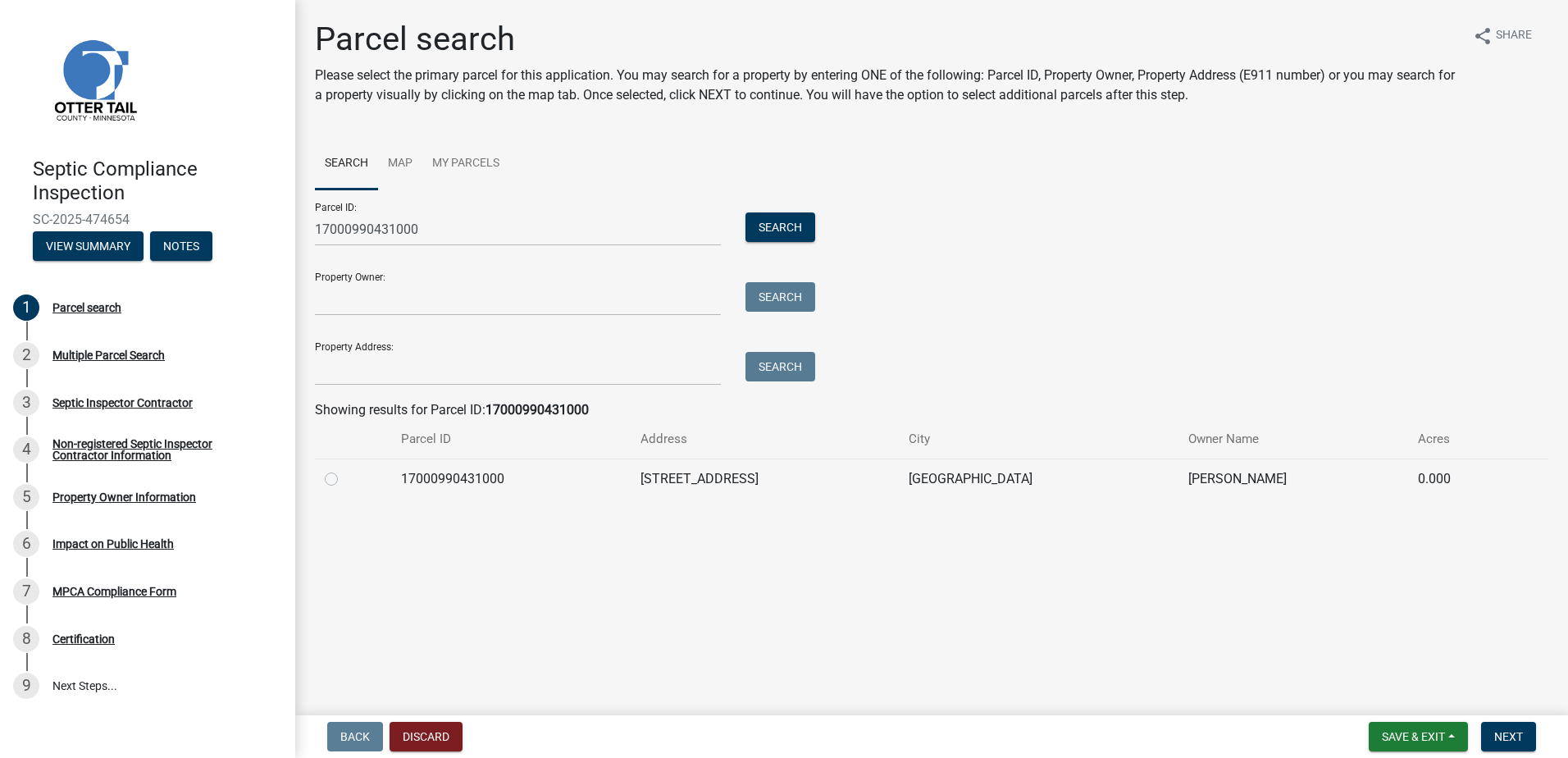
click at [344, 469] on label at bounding box center [344, 469] width 0 height 0
click at [344, 478] on input "radio" at bounding box center [349, 474] width 11 height 11
radio input "true"
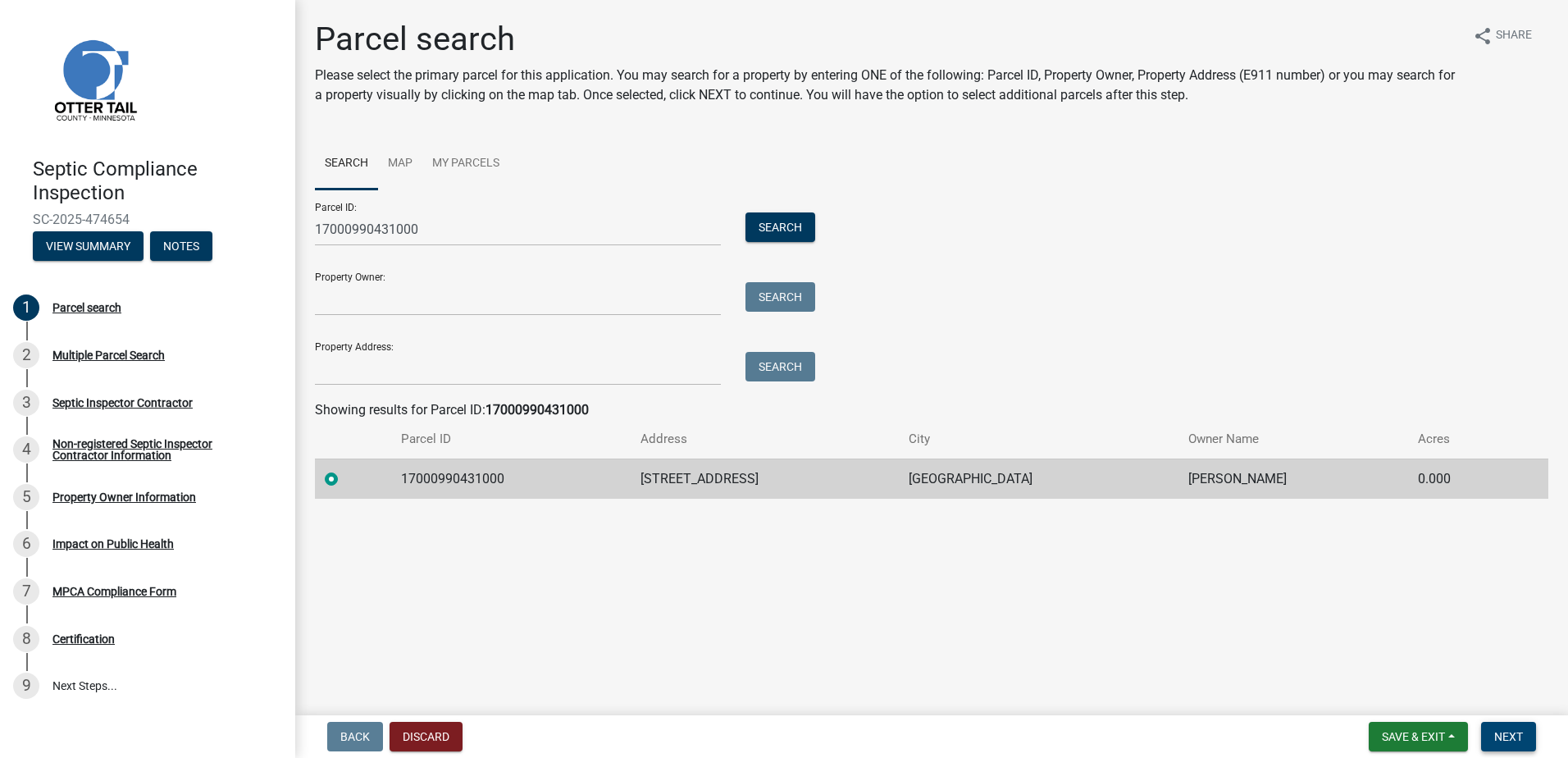
click at [1499, 727] on button "Next" at bounding box center [1508, 737] width 55 height 29
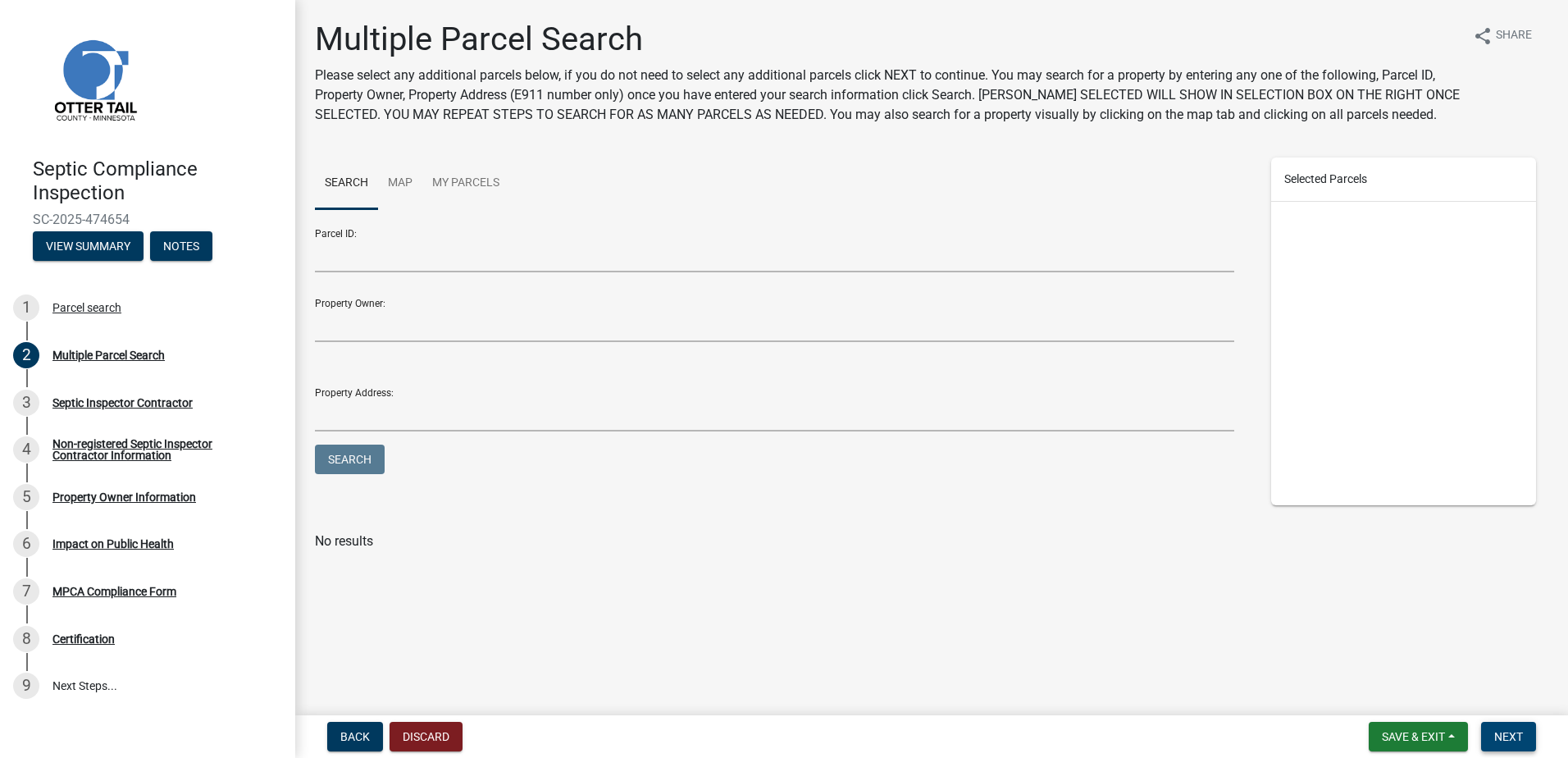
click at [1497, 735] on span "Next" at bounding box center [1508, 736] width 28 height 13
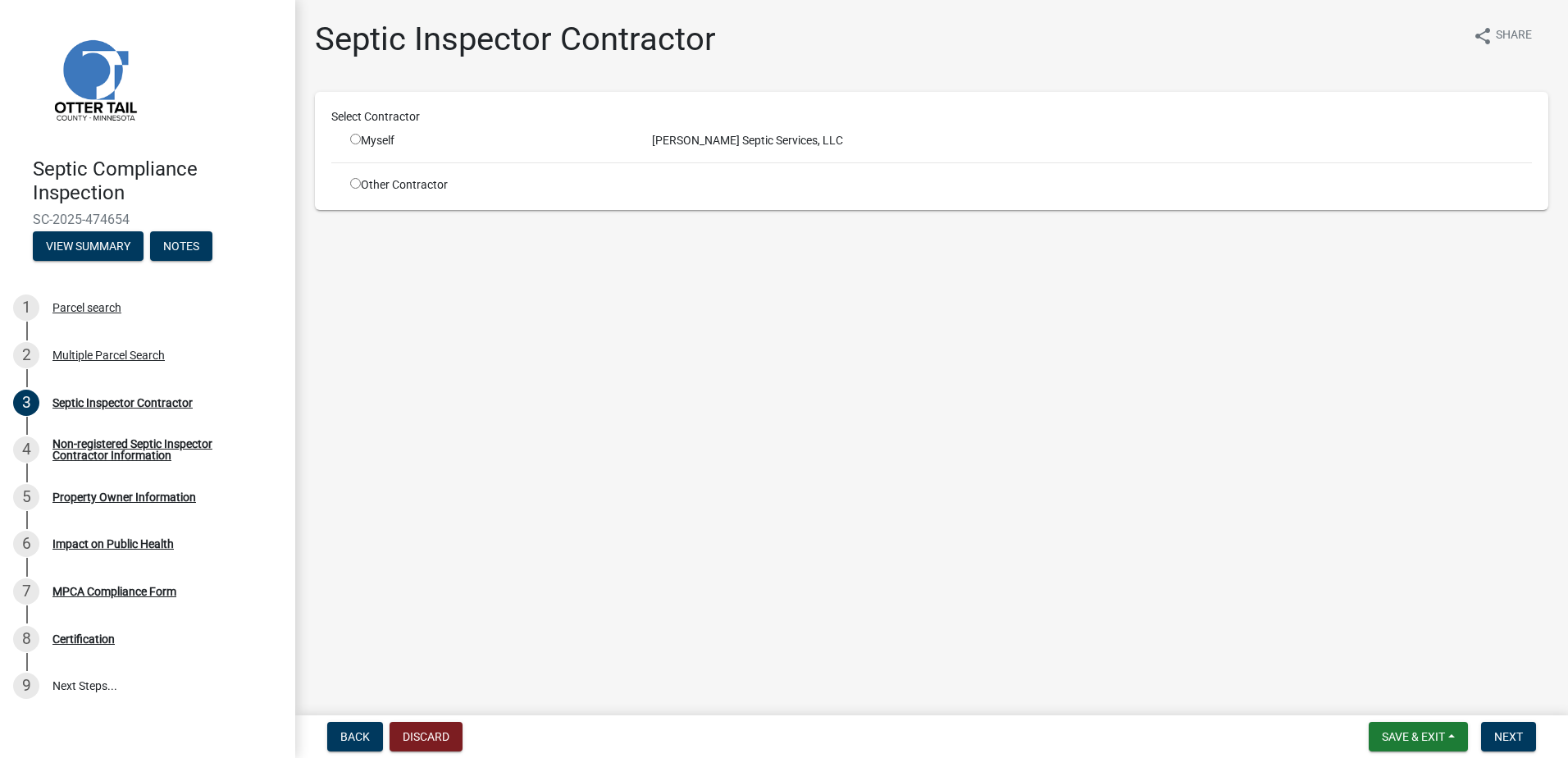
click at [353, 140] on input "radio" at bounding box center [355, 139] width 11 height 11
radio input "true"
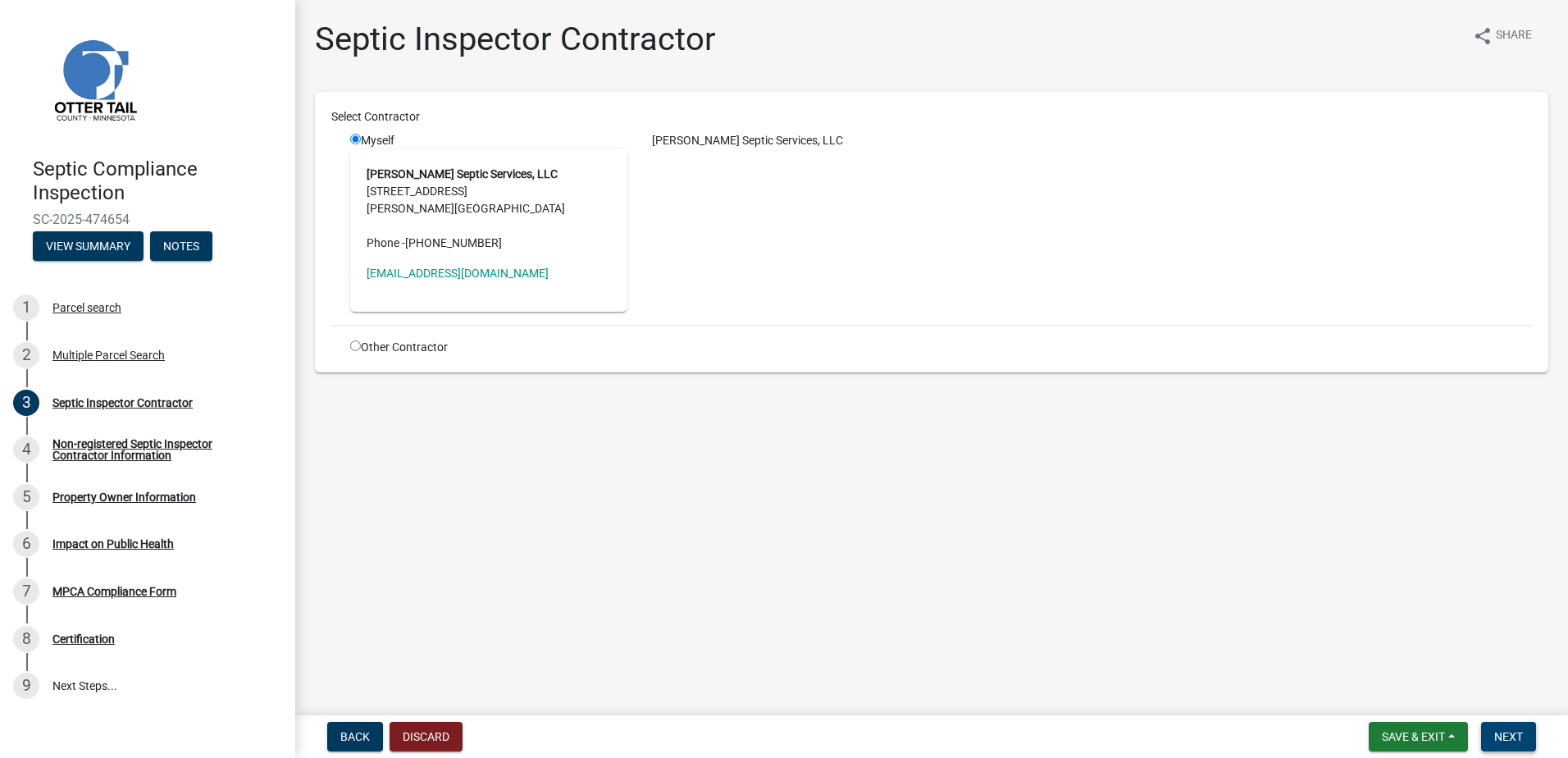
click at [1501, 733] on span "Next" at bounding box center [1508, 736] width 28 height 13
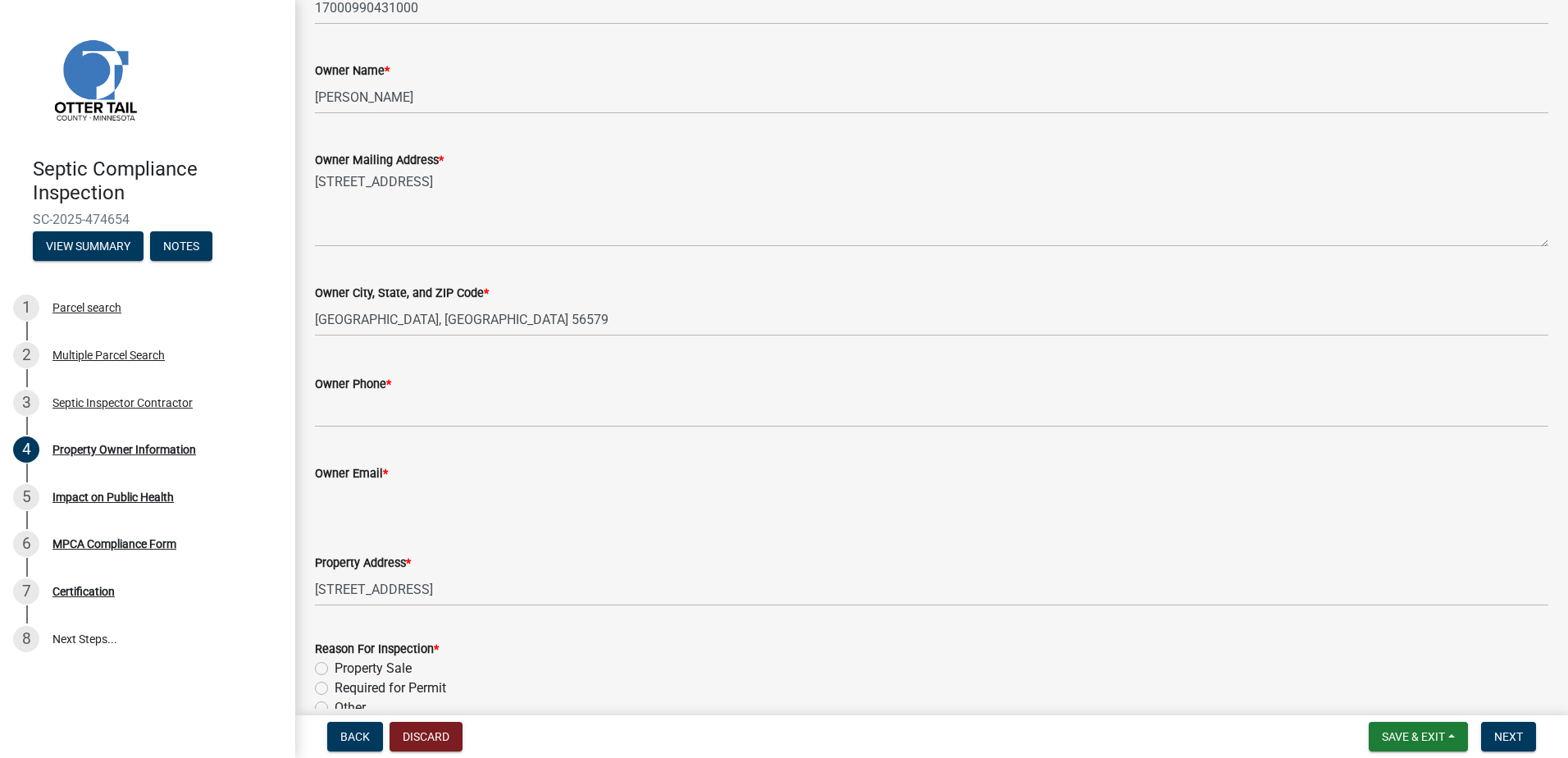
scroll to position [328, 0]
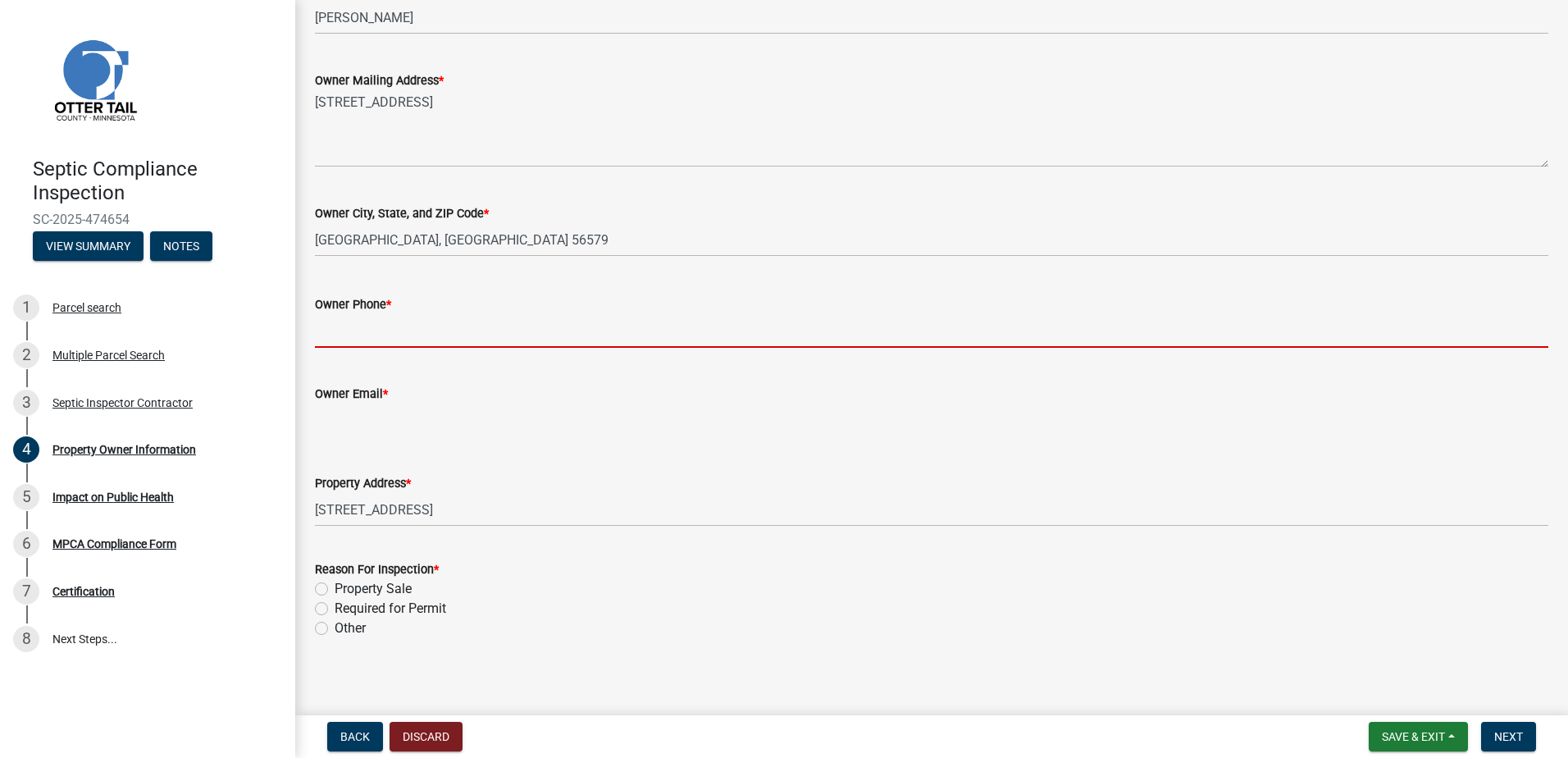
drag, startPoint x: 322, startPoint y: 334, endPoint x: 333, endPoint y: 342, distance: 13.6
click at [322, 334] on input "Owner Phone *" at bounding box center [931, 331] width 1234 height 33
type input "0000000000"
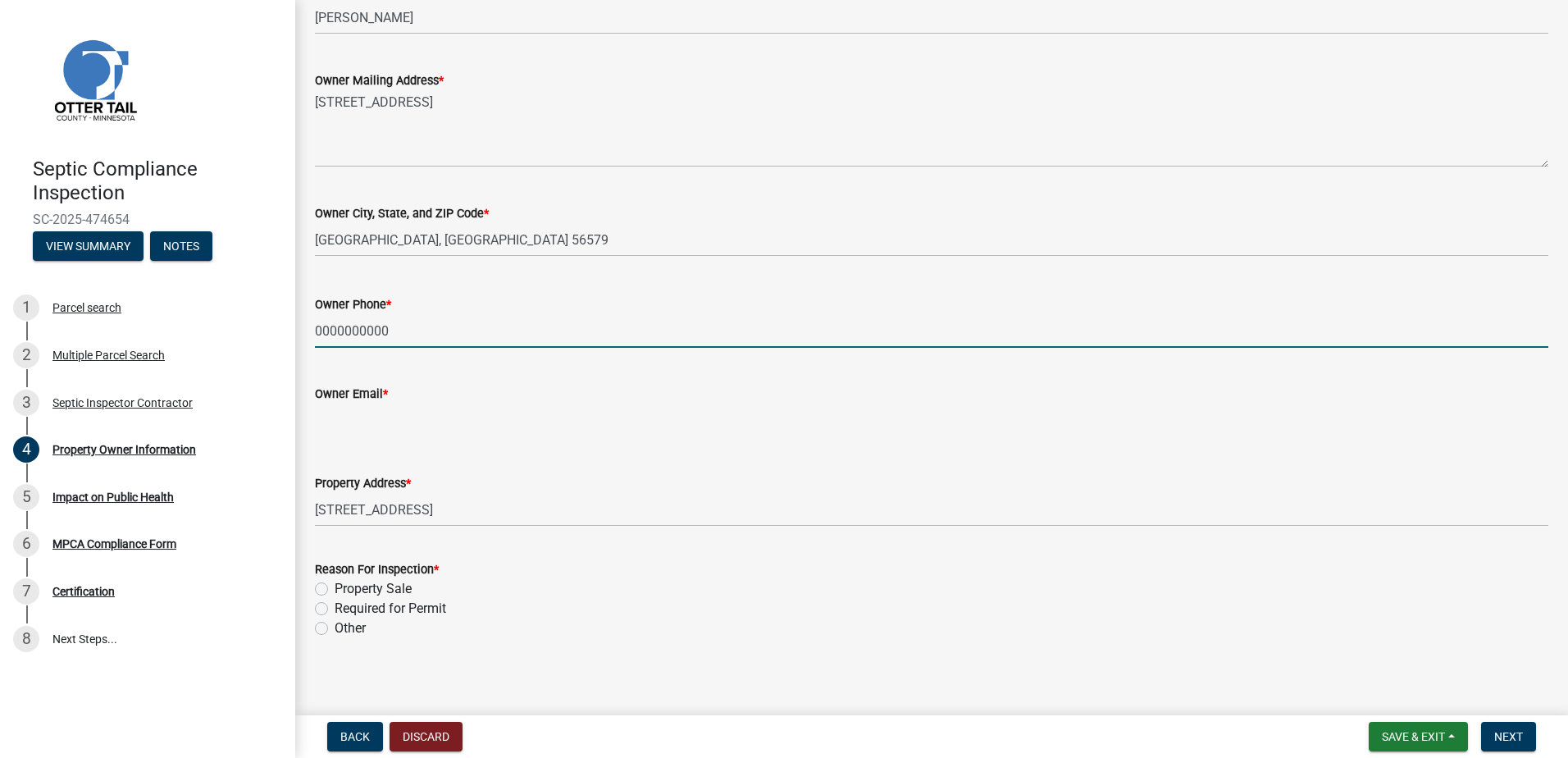
type input "[EMAIL_ADDRESS][DOMAIN_NAME]"
type input "2182051667"
click at [334, 626] on label "Other" at bounding box center [350, 628] width 31 height 20
click at [334, 626] on input "Other" at bounding box center [339, 623] width 11 height 11
radio input "true"
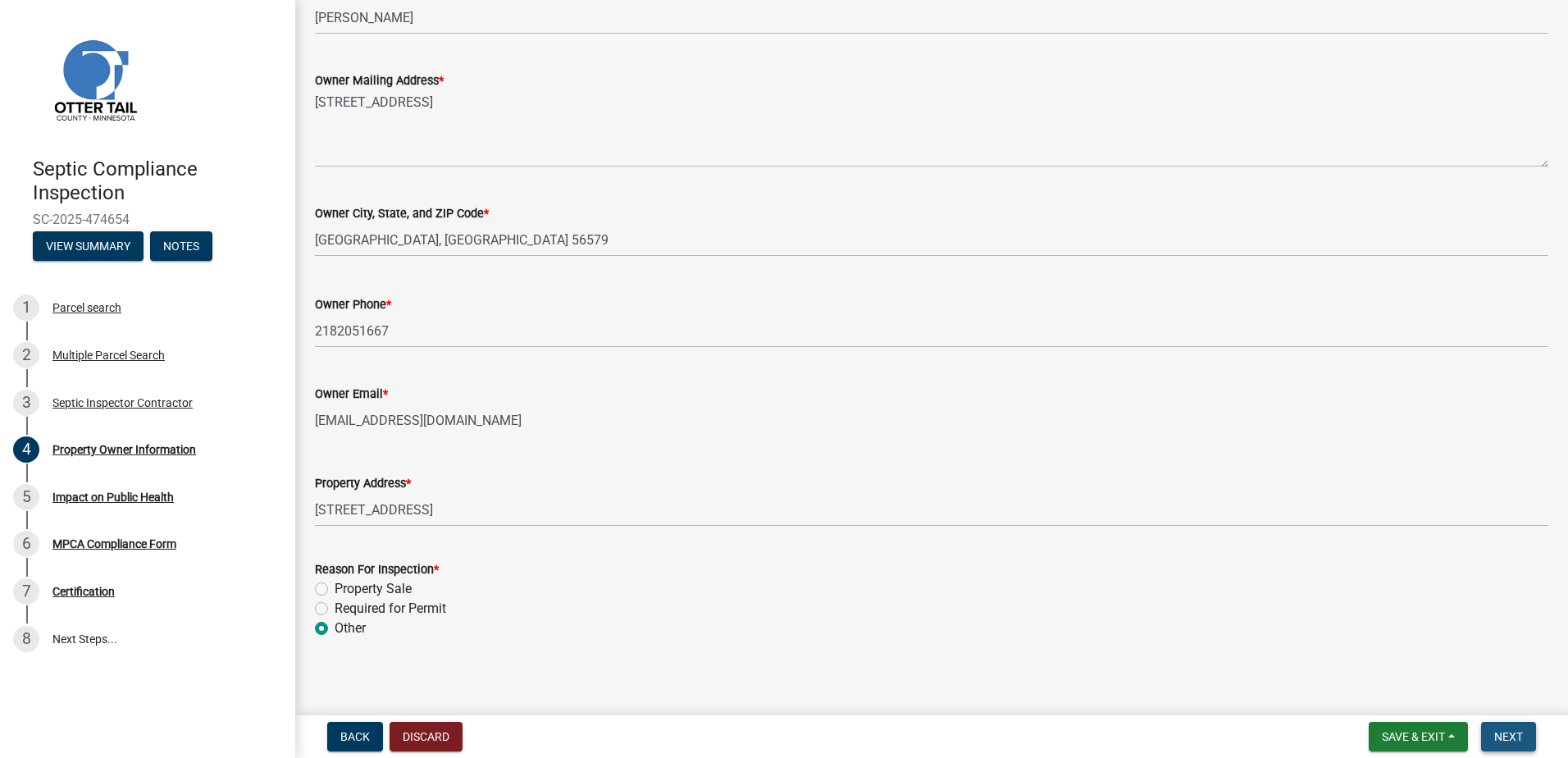
click at [1534, 736] on button "Next" at bounding box center [1508, 737] width 55 height 29
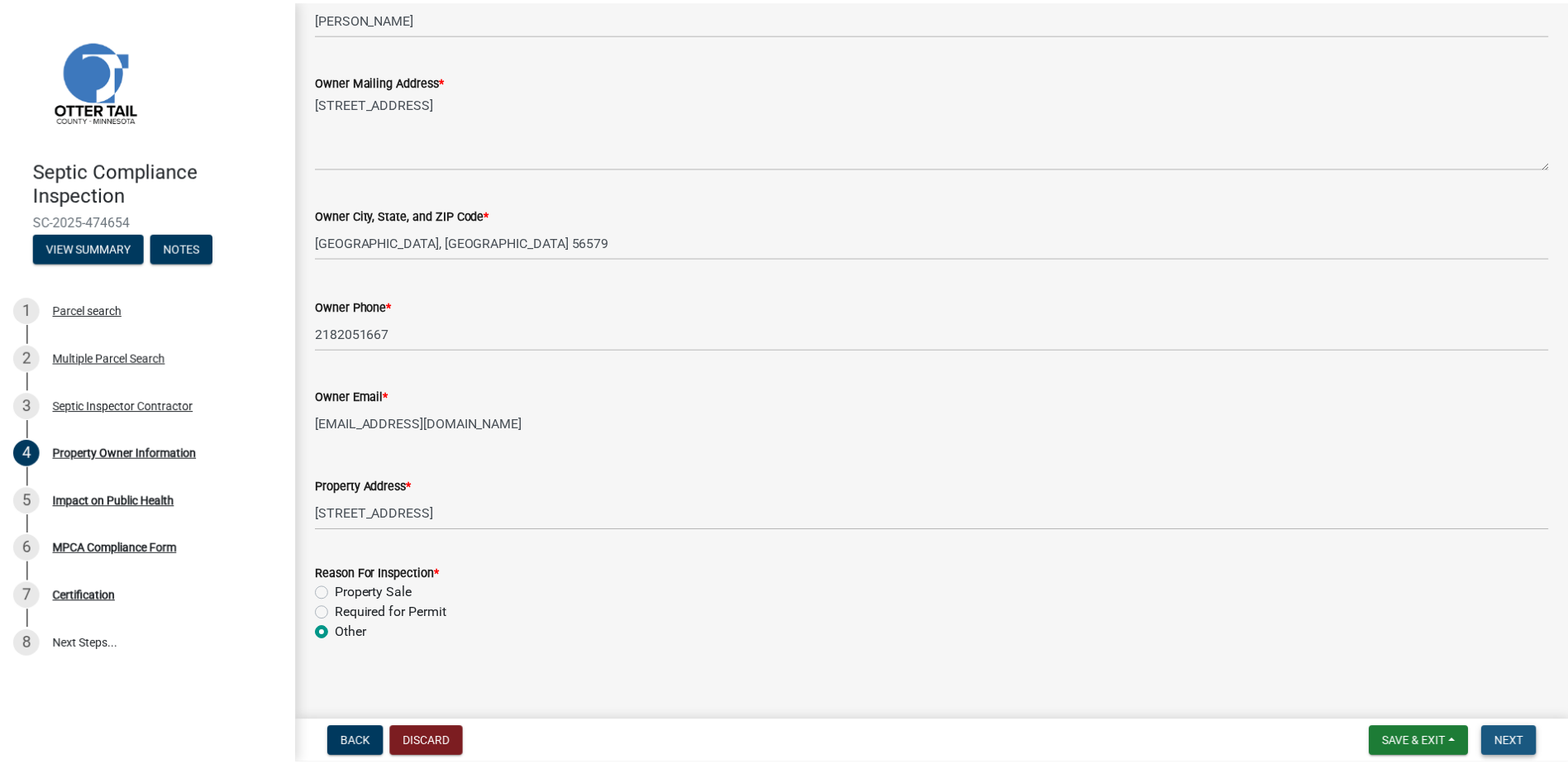
scroll to position [0, 0]
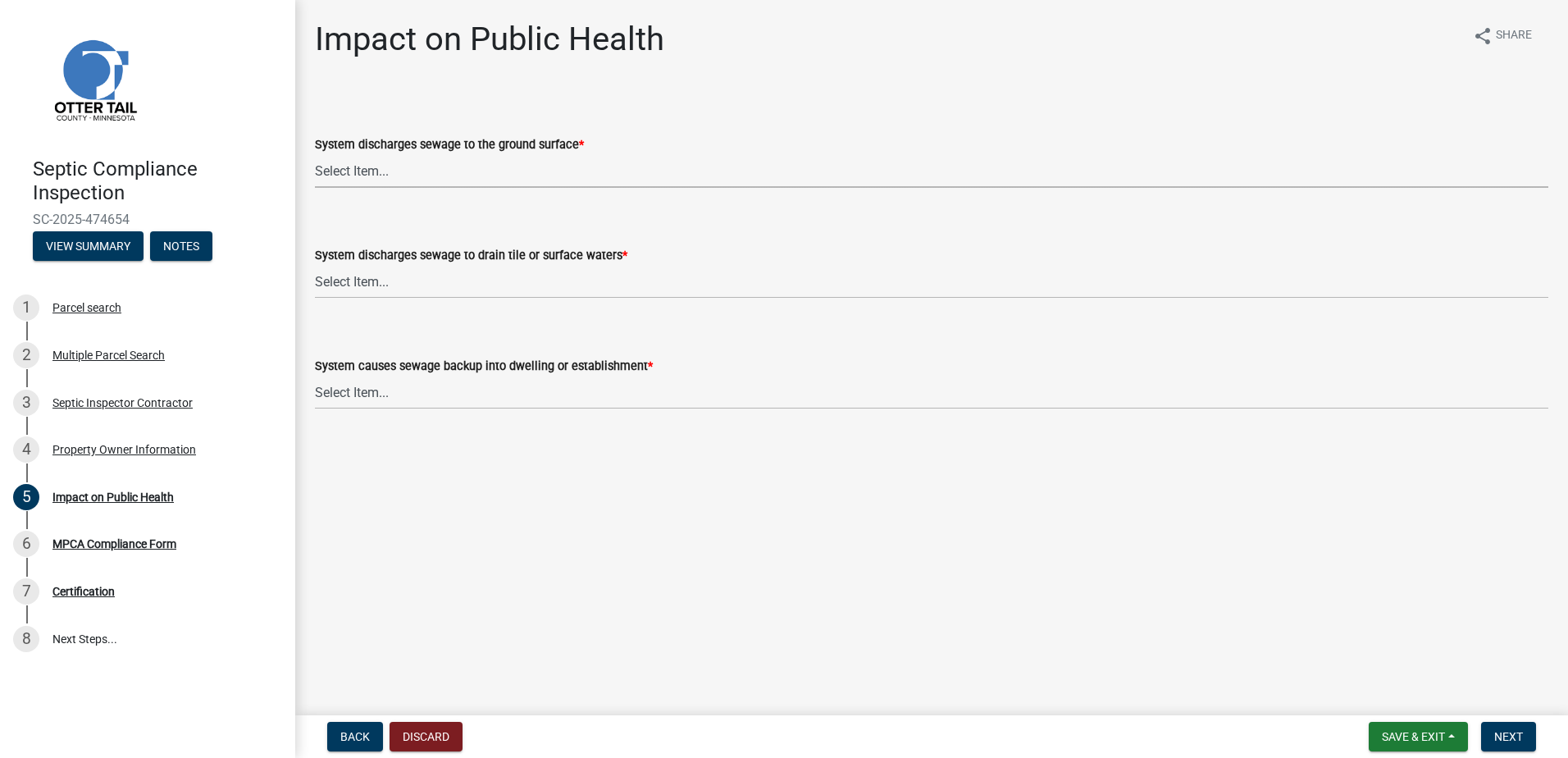
click at [327, 174] on select "Select Item... Yes No" at bounding box center [931, 171] width 1234 height 33
click at [315, 154] on select "Select Item... Yes No" at bounding box center [931, 171] width 1234 height 33
select select "9c5ef684-d0d4-4879-ab12-905ddbd81a72"
click at [327, 294] on select "Select Item... Yes No" at bounding box center [931, 282] width 1234 height 33
click at [315, 265] on select "Select Item... Yes No" at bounding box center [931, 282] width 1234 height 33
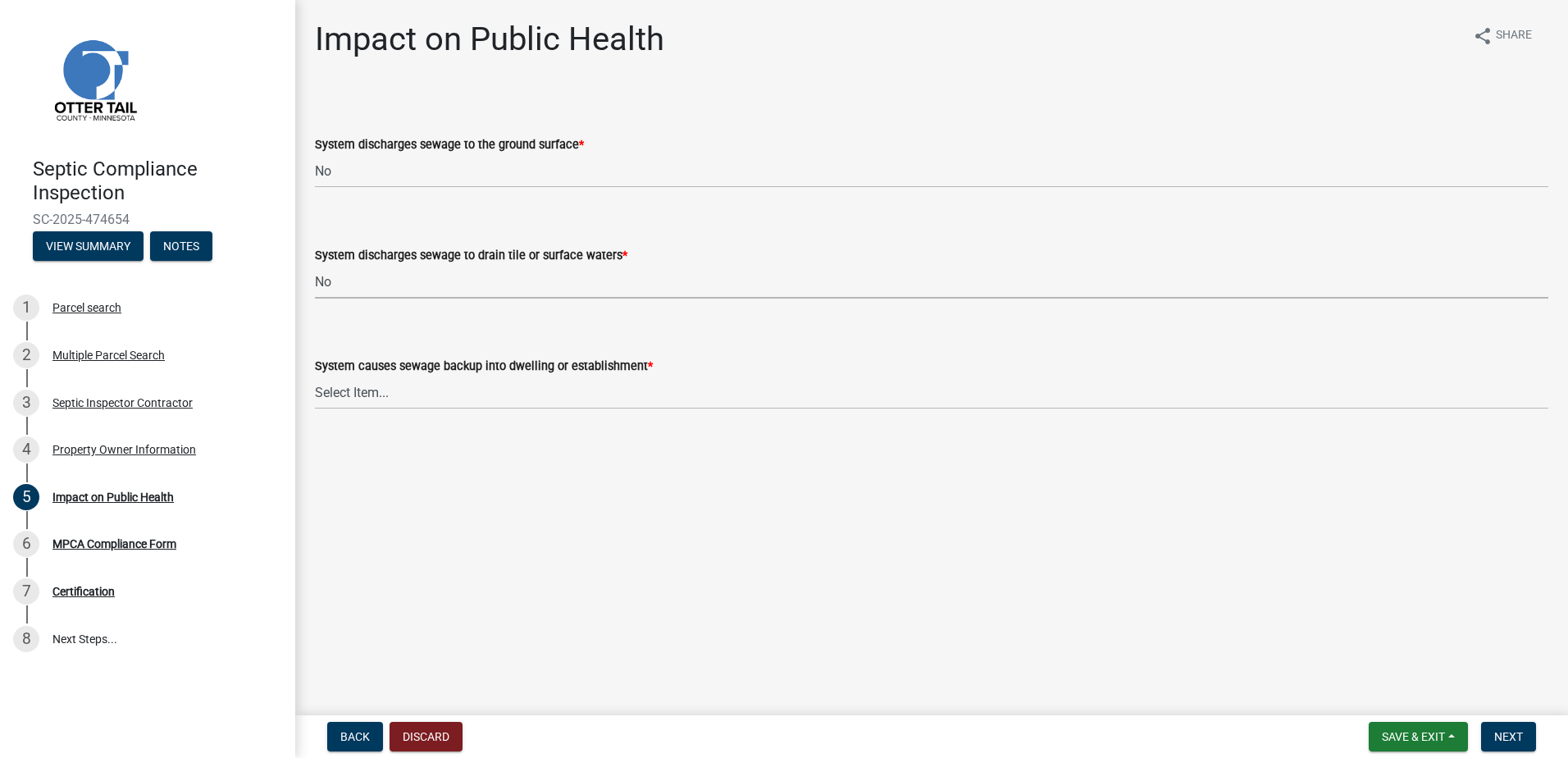
select select "7d491a2b-e9f0-4952-b474-53ca749b22af"
click at [331, 396] on select "Select Item... Yes No" at bounding box center [931, 392] width 1234 height 33
click at [315, 376] on select "Select Item... Yes No" at bounding box center [931, 392] width 1234 height 33
select select "6e07b46b-a403-4f3e-b4fc-218acc732c01"
drag, startPoint x: 1496, startPoint y: 742, endPoint x: 1478, endPoint y: 723, distance: 26.2
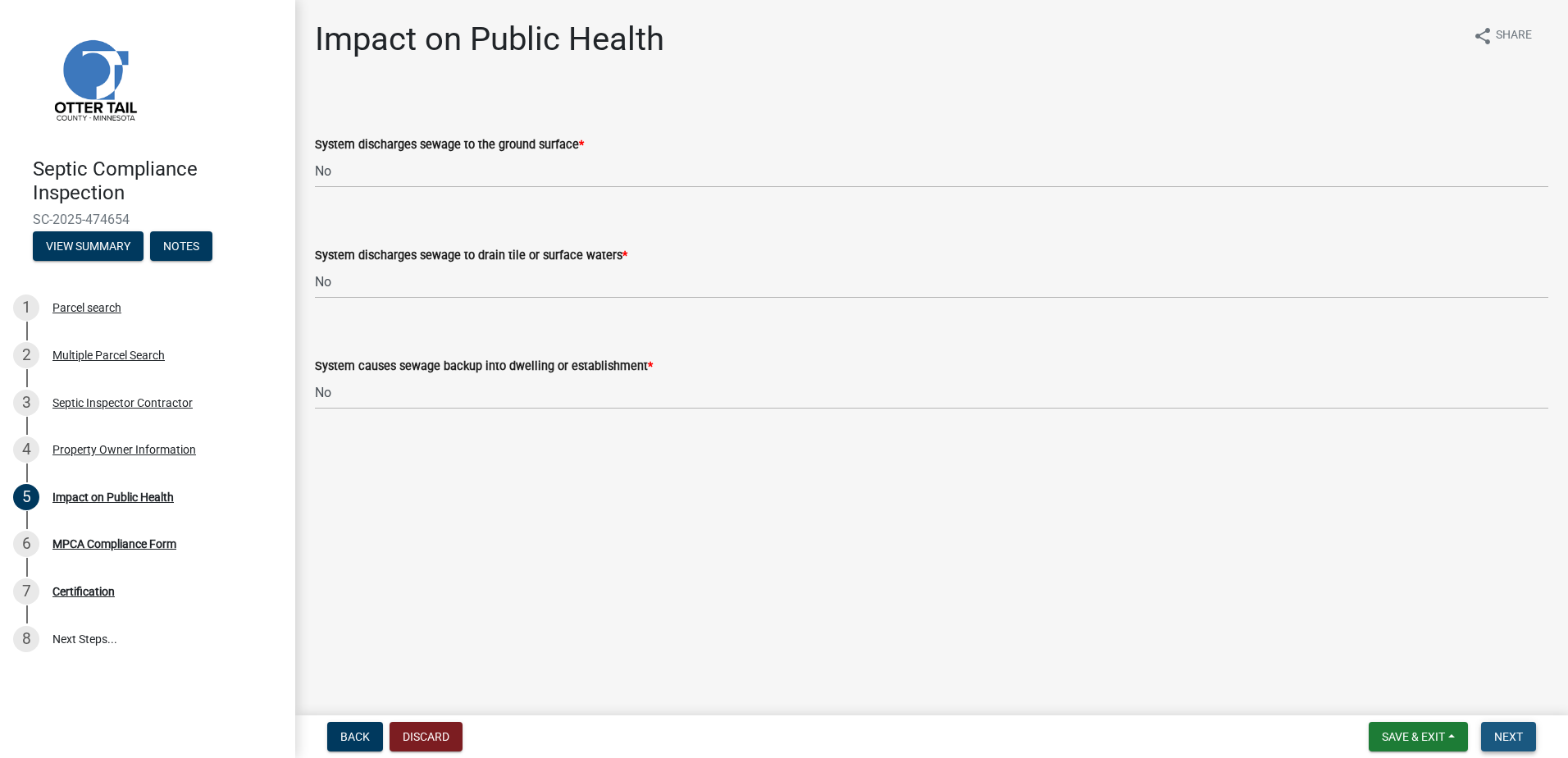
click at [1496, 742] on span "Next" at bounding box center [1508, 736] width 28 height 13
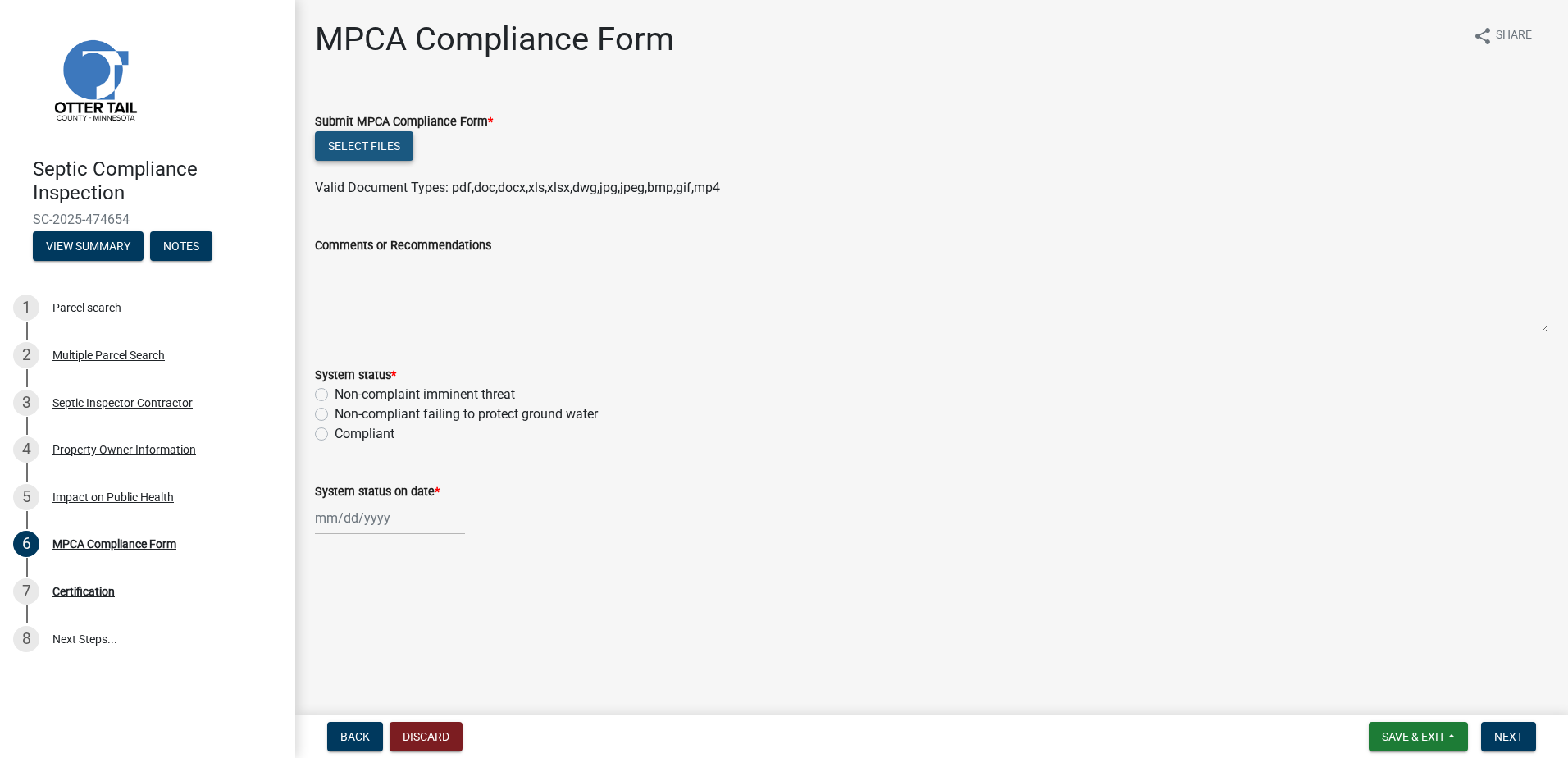
click at [343, 145] on button "Select files" at bounding box center [364, 146] width 98 height 29
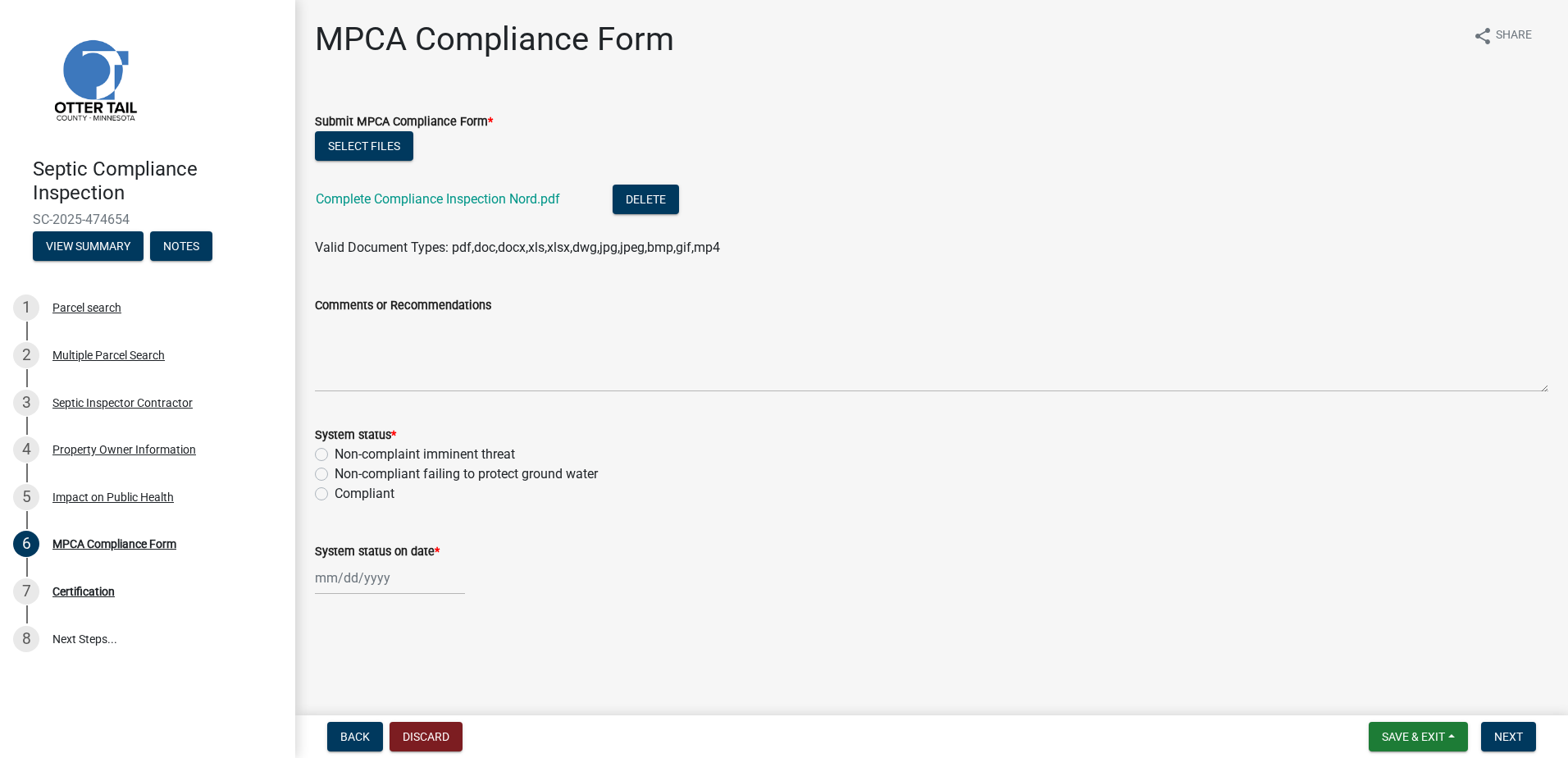
click at [334, 492] on label "Compliant" at bounding box center [364, 494] width 59 height 20
click at [334, 492] on input "Compliant" at bounding box center [339, 489] width 11 height 11
radio input "true"
click at [338, 577] on div at bounding box center [390, 578] width 150 height 33
select select "9"
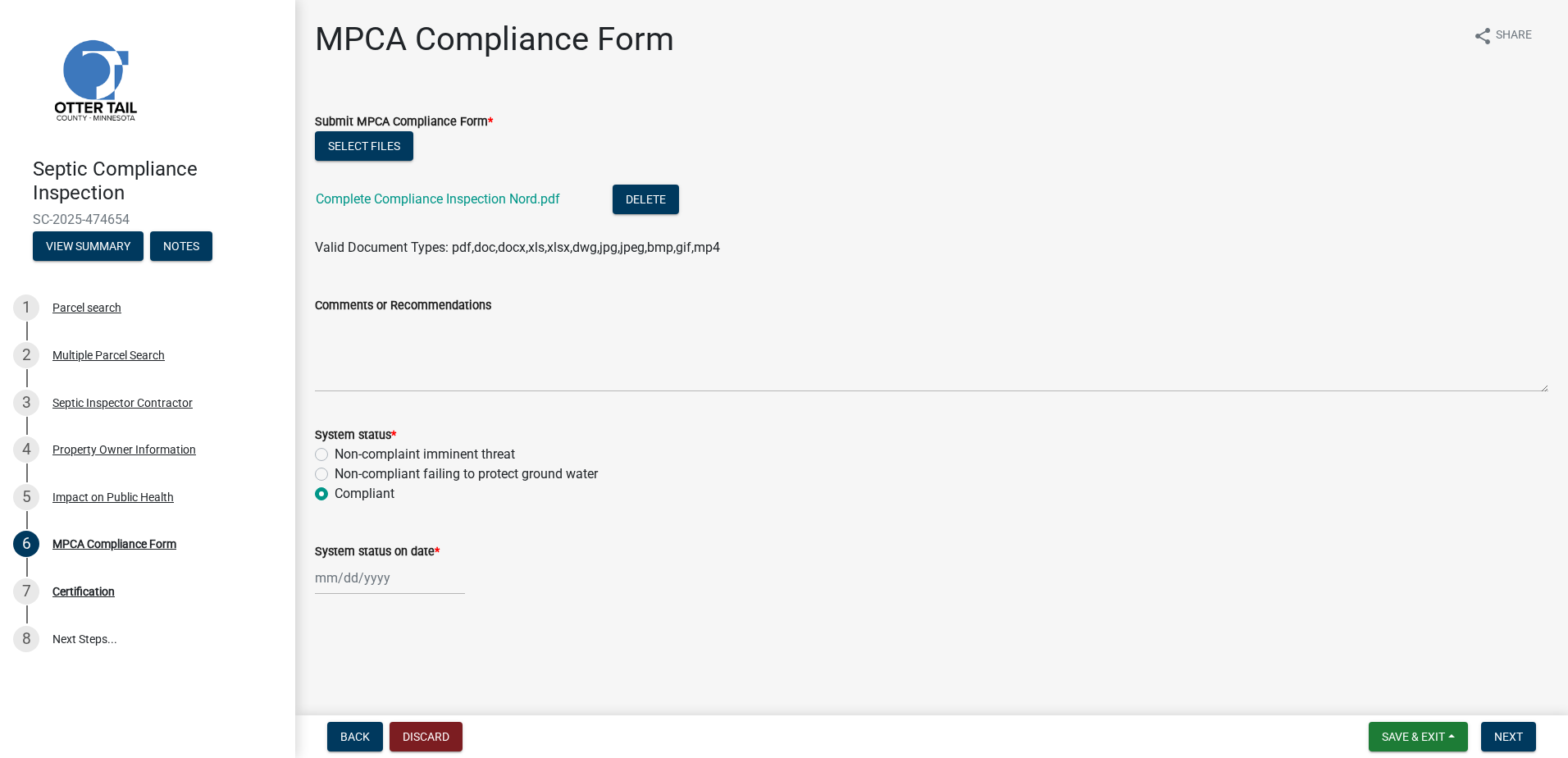
select select "2025"
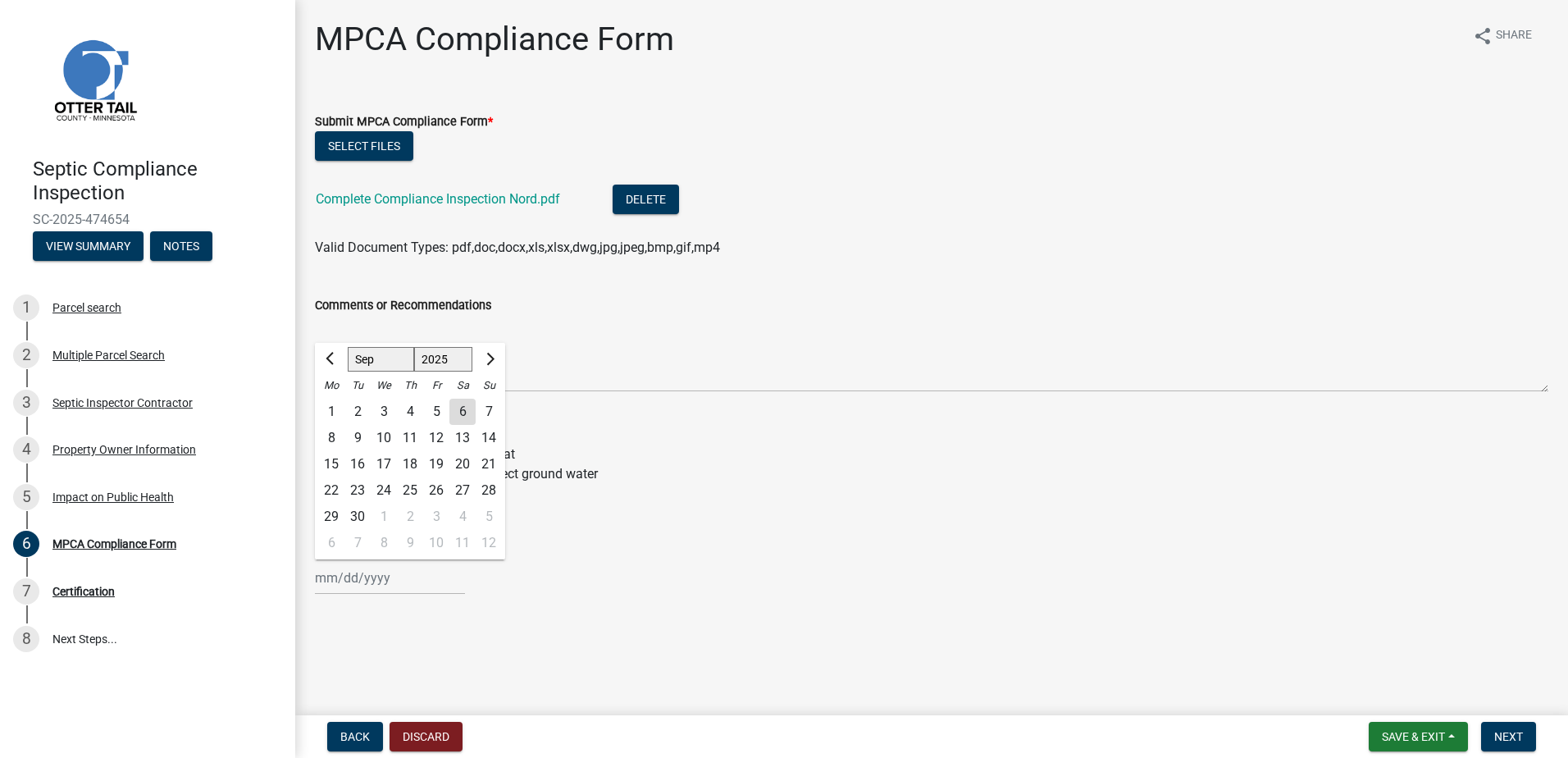
click at [411, 410] on div "4" at bounding box center [410, 412] width 26 height 26
type input "[DATE]"
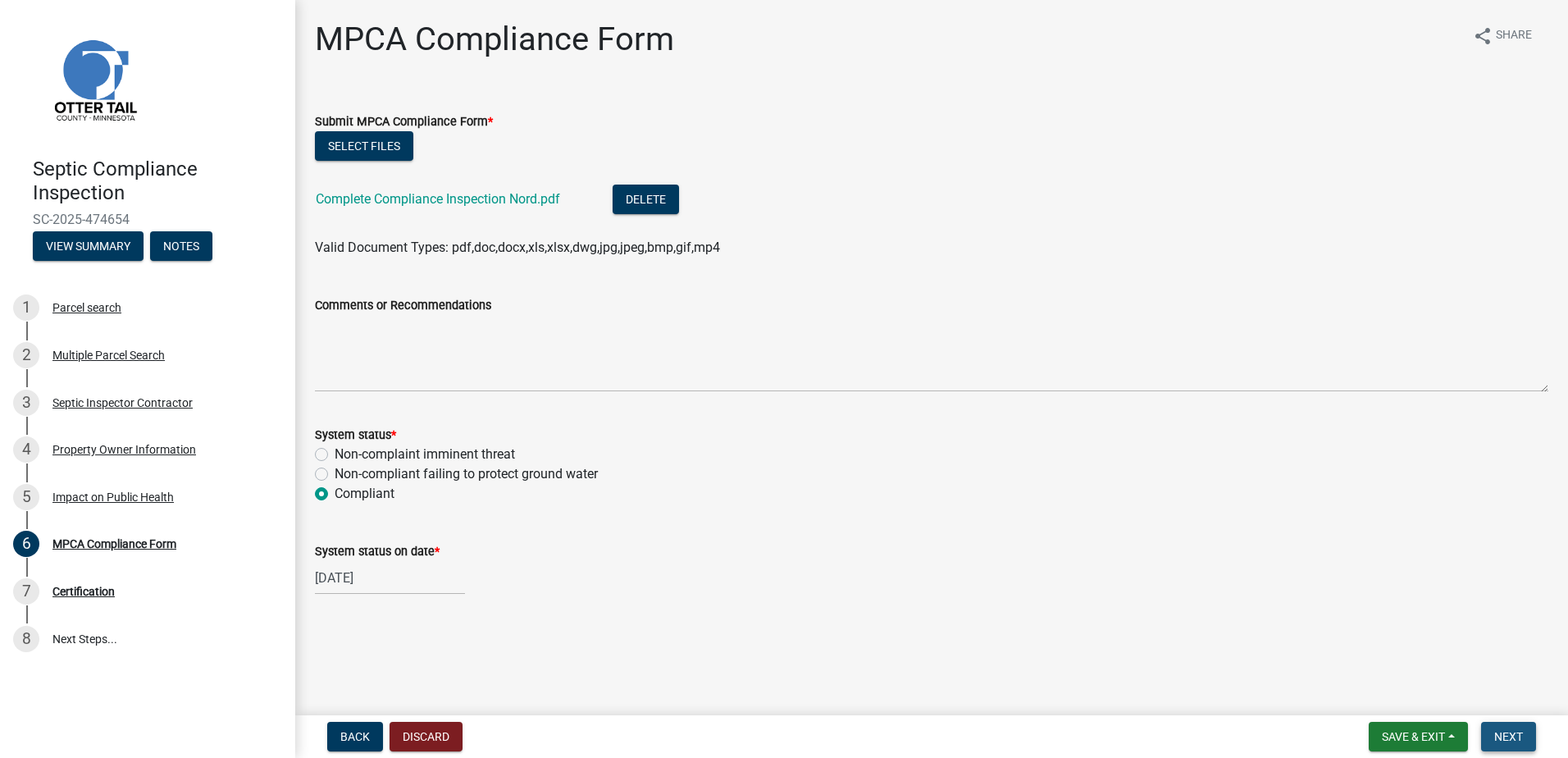
click at [1508, 737] on span "Next" at bounding box center [1508, 736] width 28 height 13
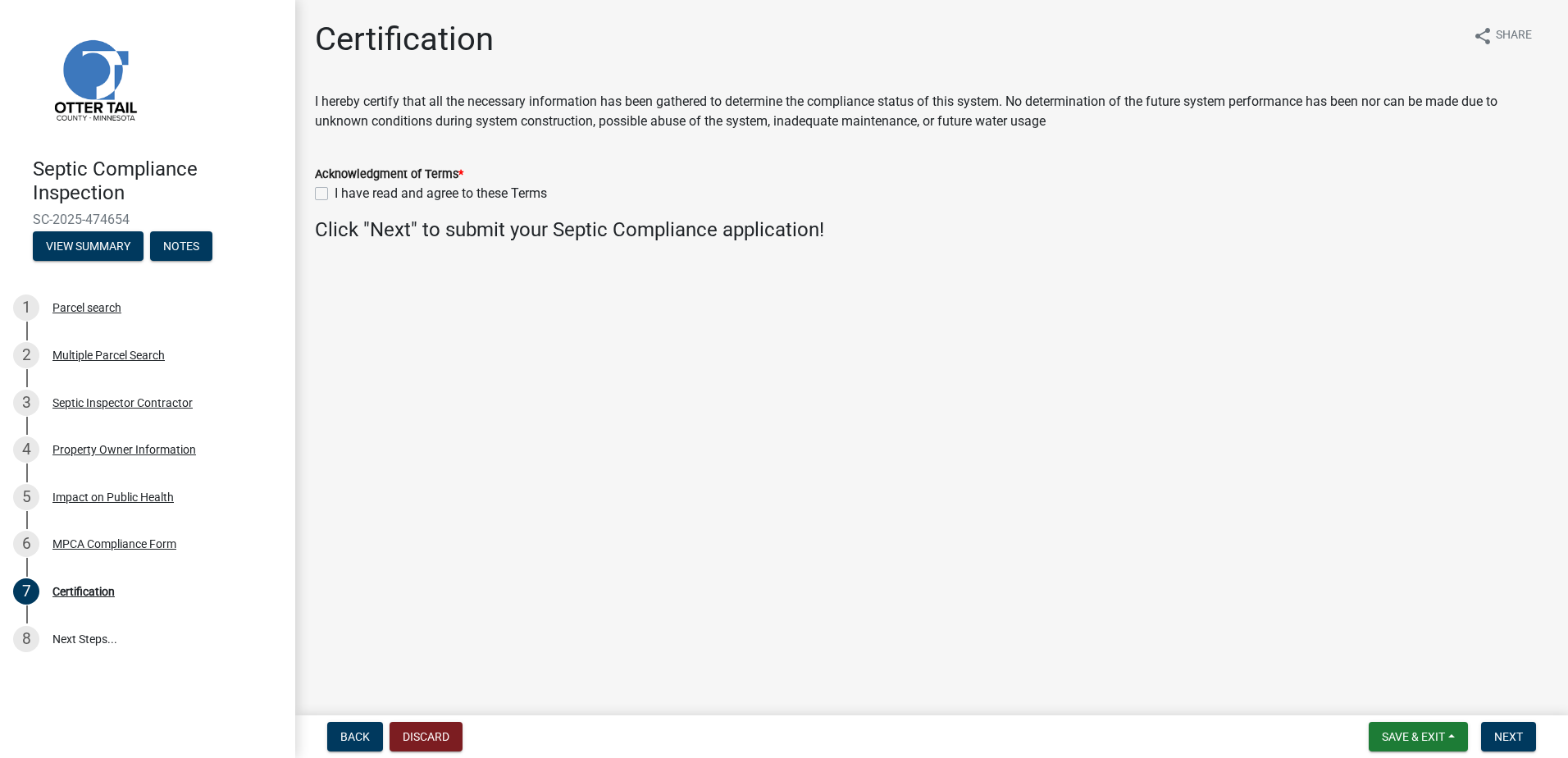
click at [334, 196] on label "I have read and agree to these Terms" at bounding box center [441, 193] width 213 height 20
click at [334, 194] on input "I have read and agree to these Terms" at bounding box center [339, 188] width 11 height 11
checkbox input "true"
click at [1491, 734] on button "Next" at bounding box center [1508, 737] width 55 height 29
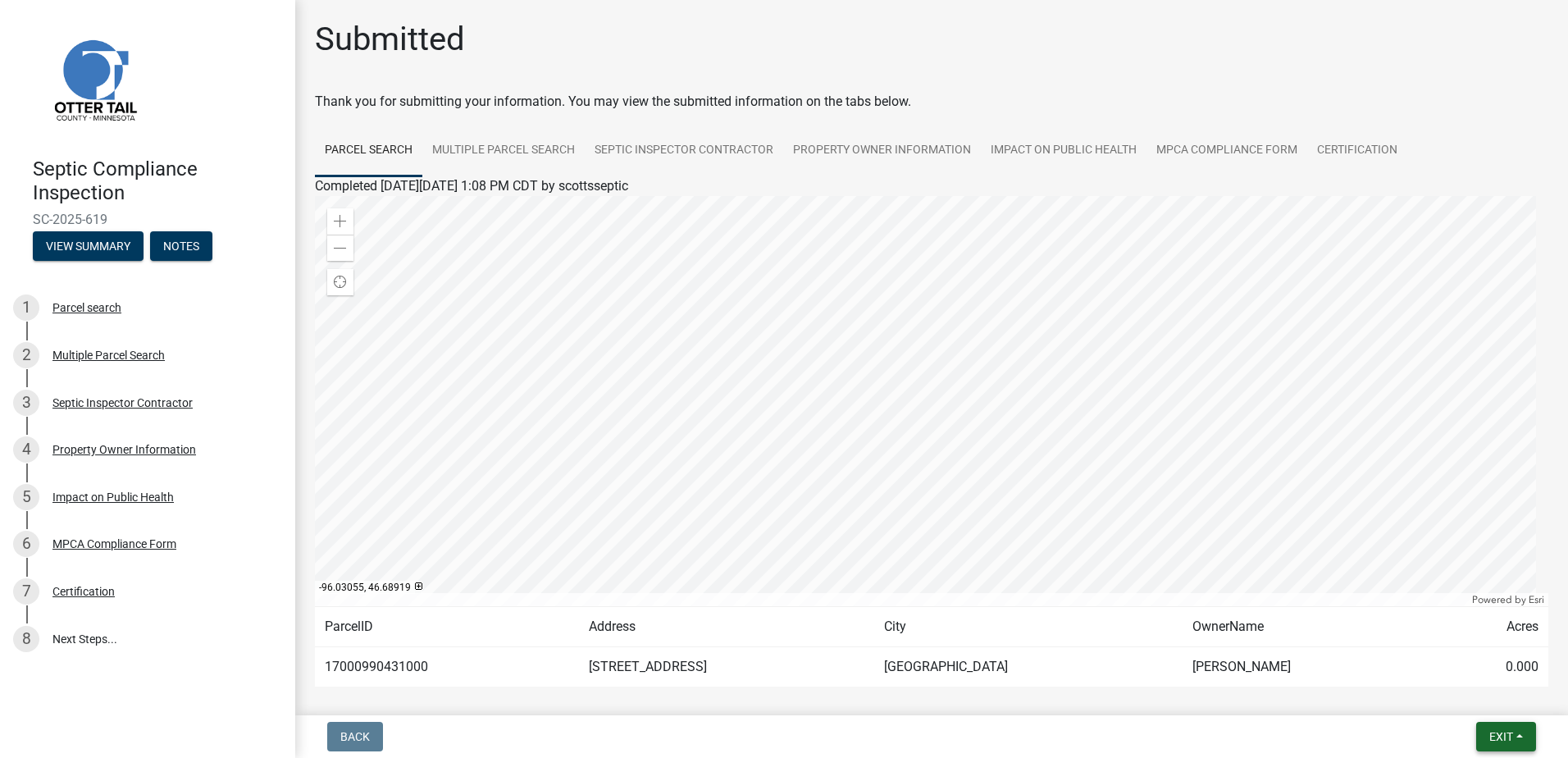
click at [1518, 733] on button "Exit" at bounding box center [1505, 737] width 59 height 29
click at [1476, 704] on button "Save & Exit" at bounding box center [1470, 694] width 132 height 39
